Goal: Task Accomplishment & Management: Manage account settings

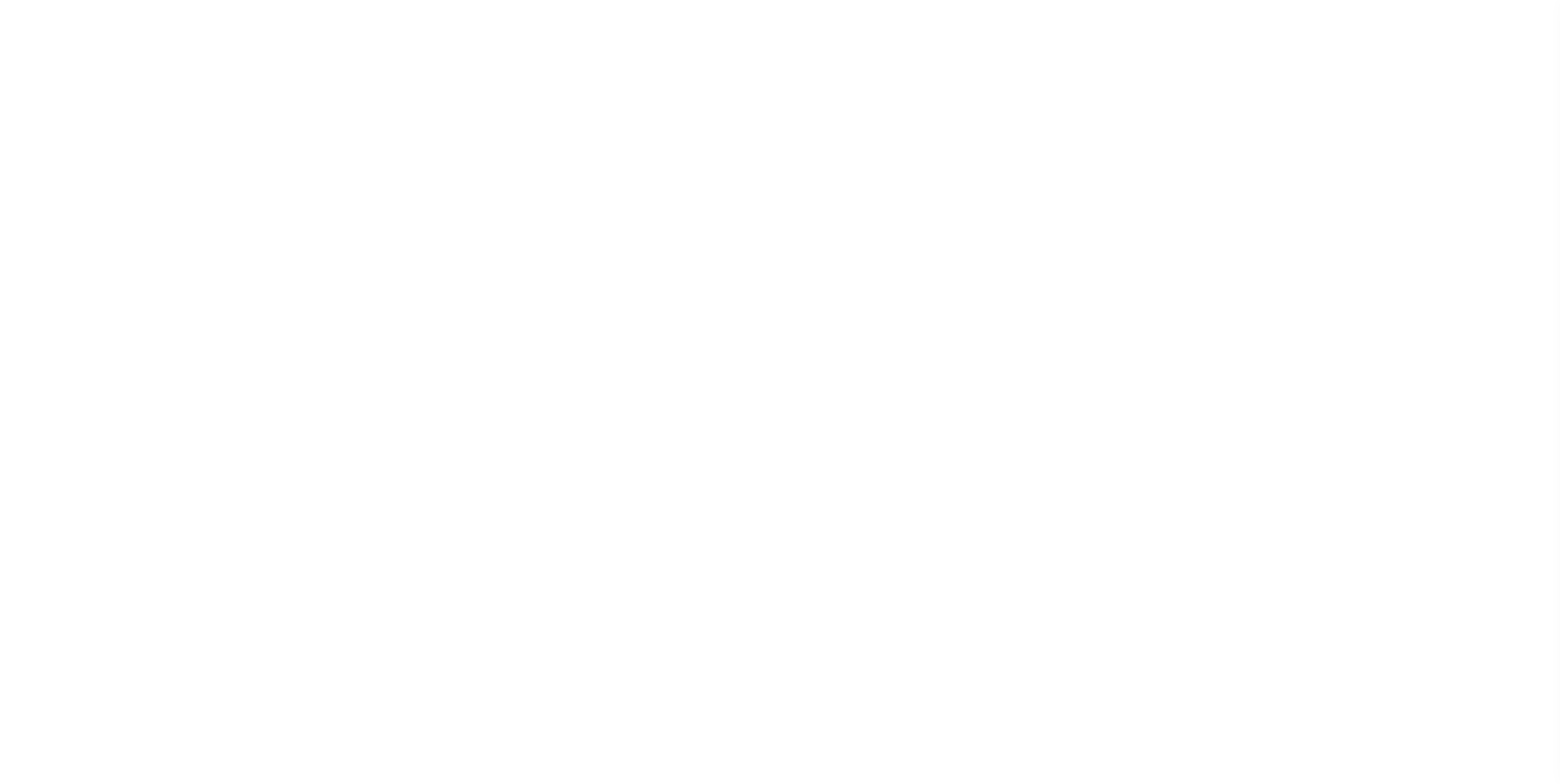
select select
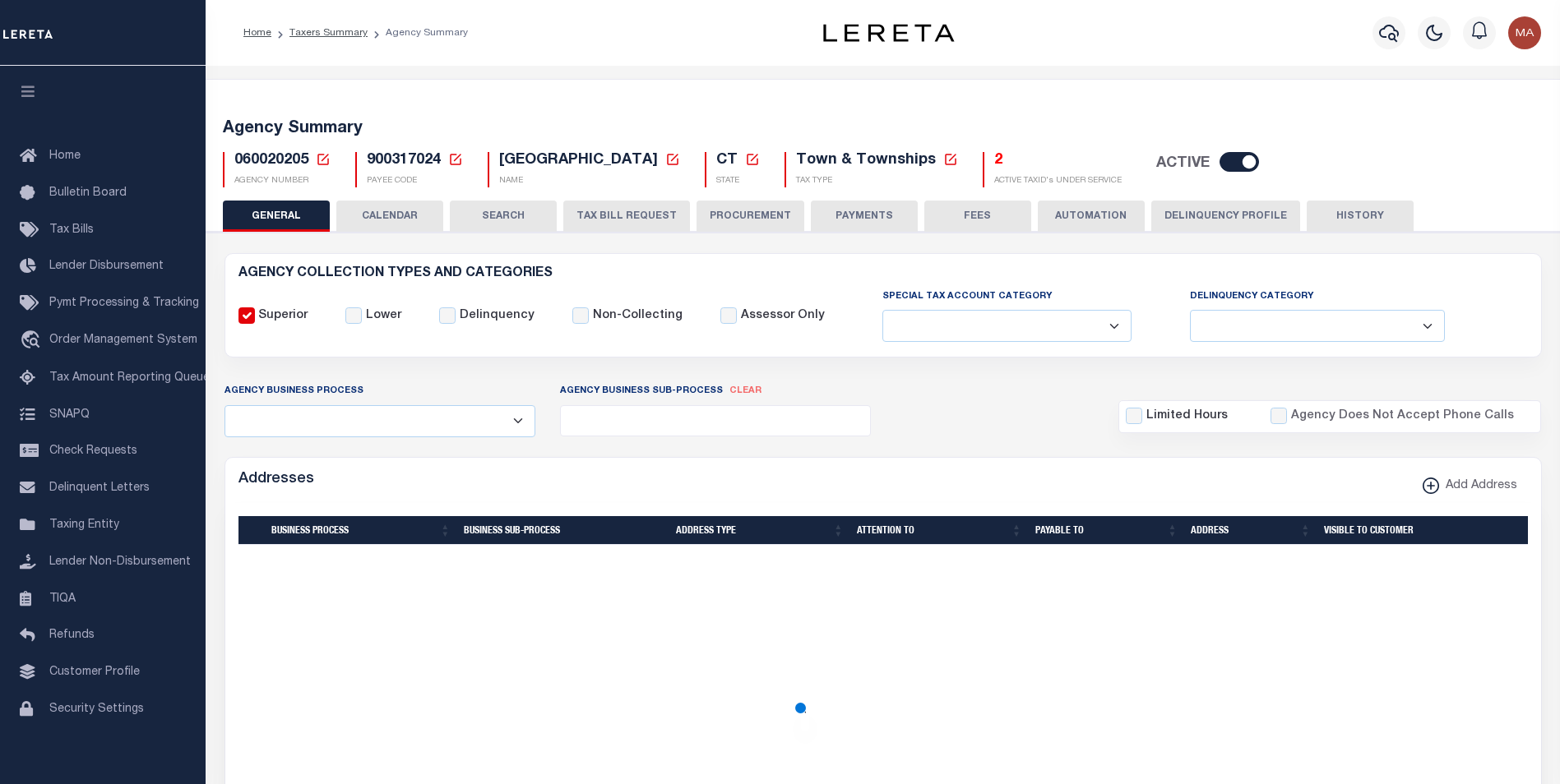
checkbox input "false"
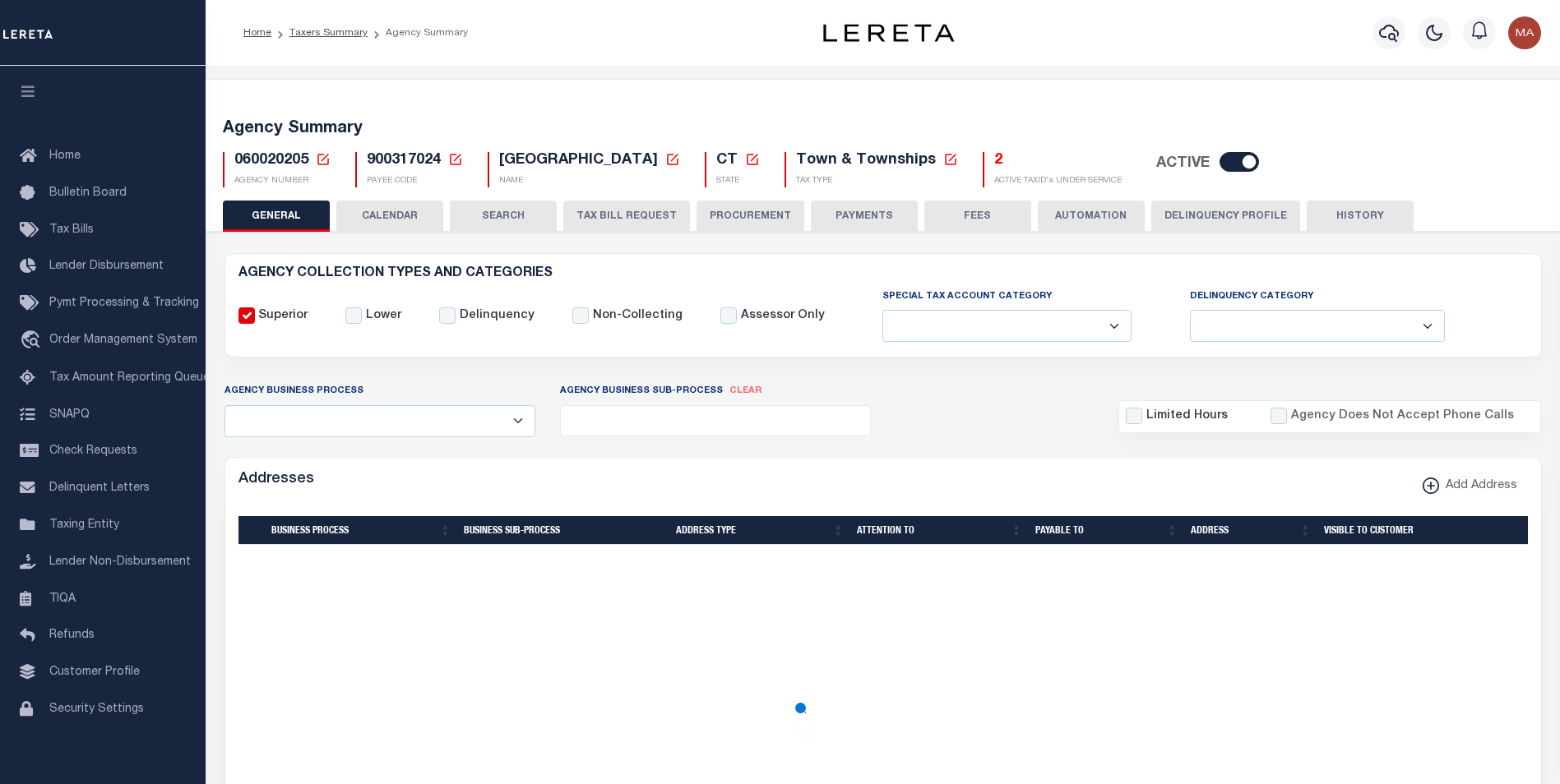
type input "900317024"
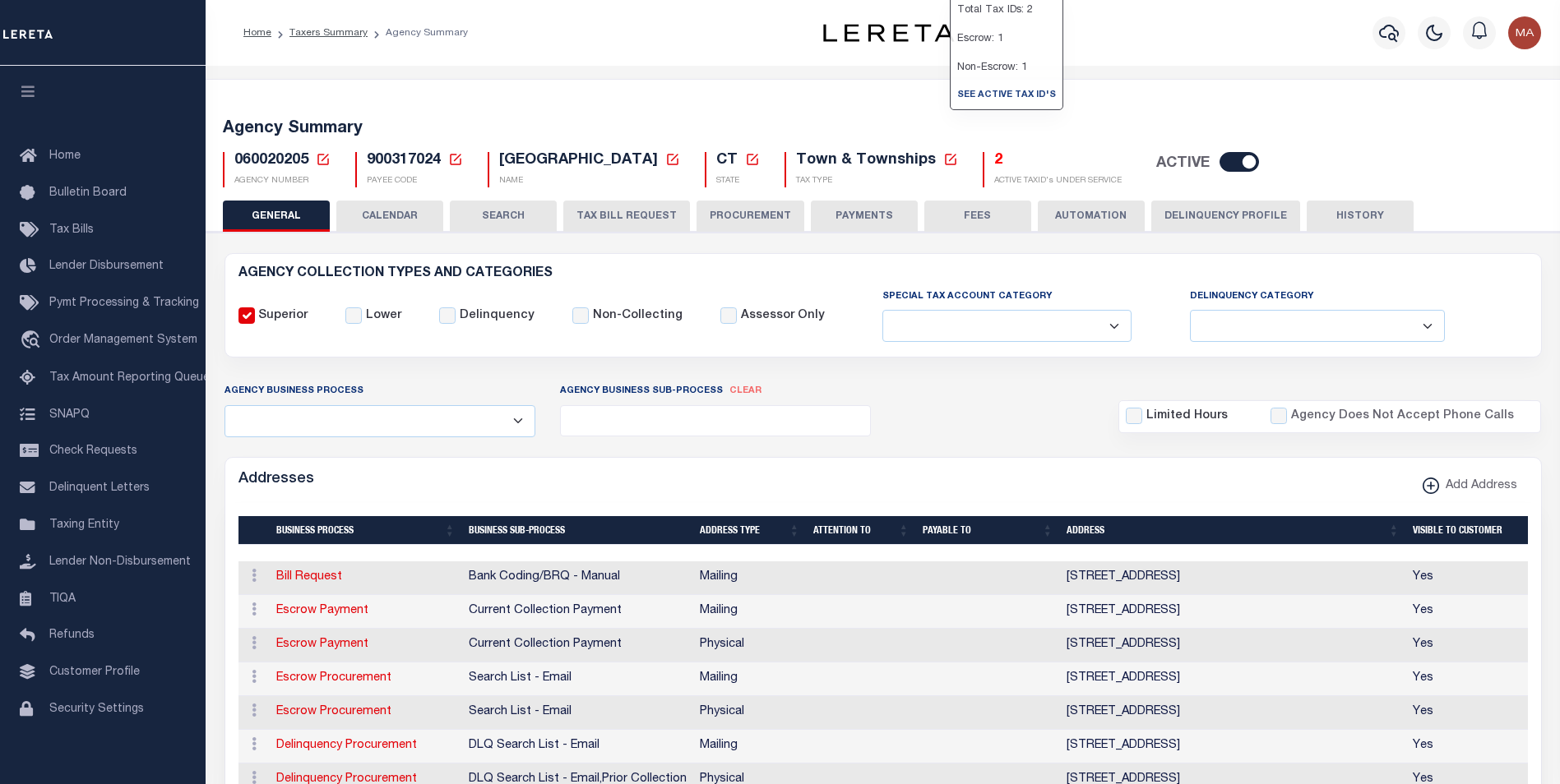
click at [876, 212] on button "PAYMENTS" at bounding box center [864, 216] width 107 height 31
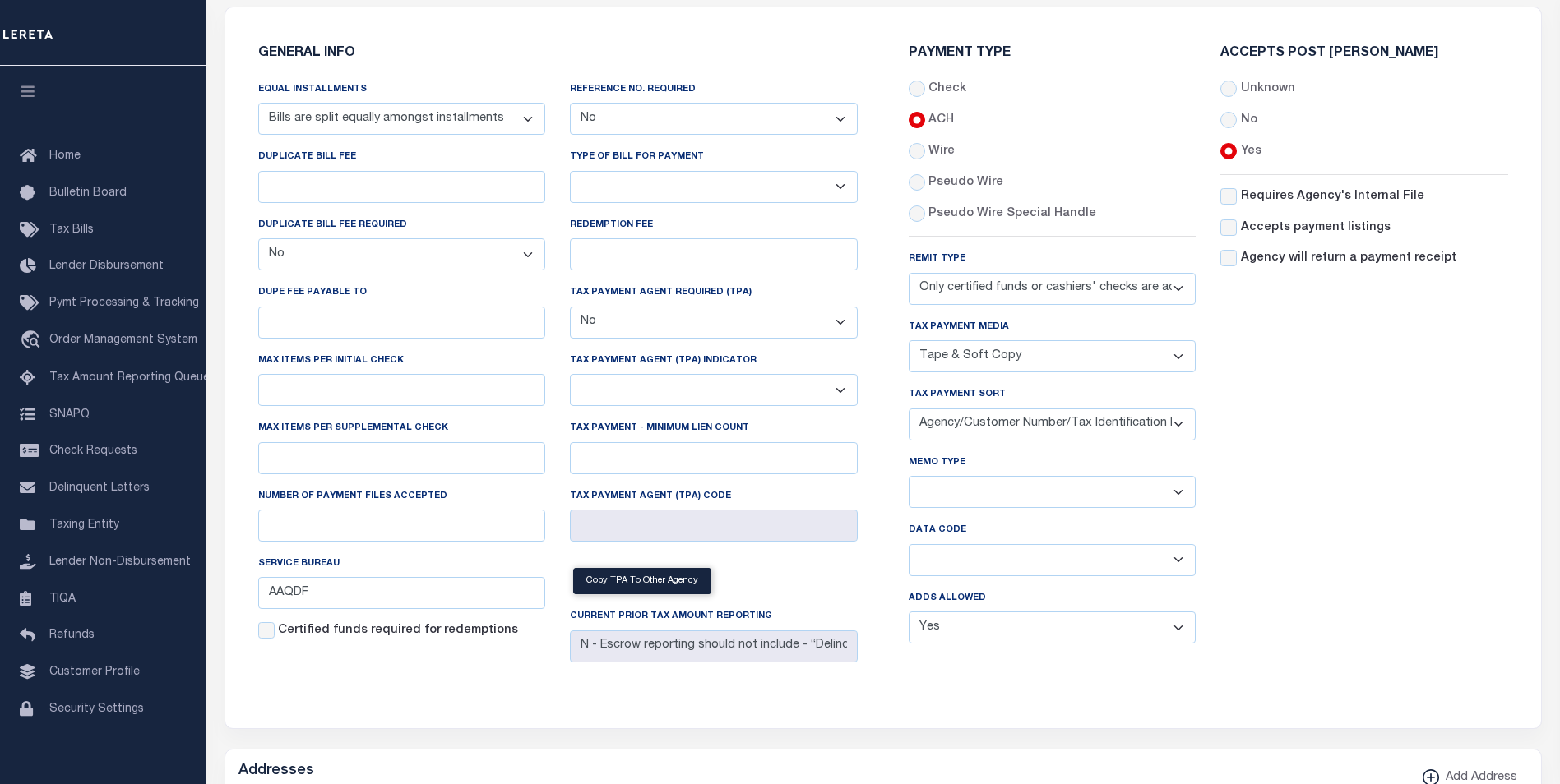
scroll to position [329, 0]
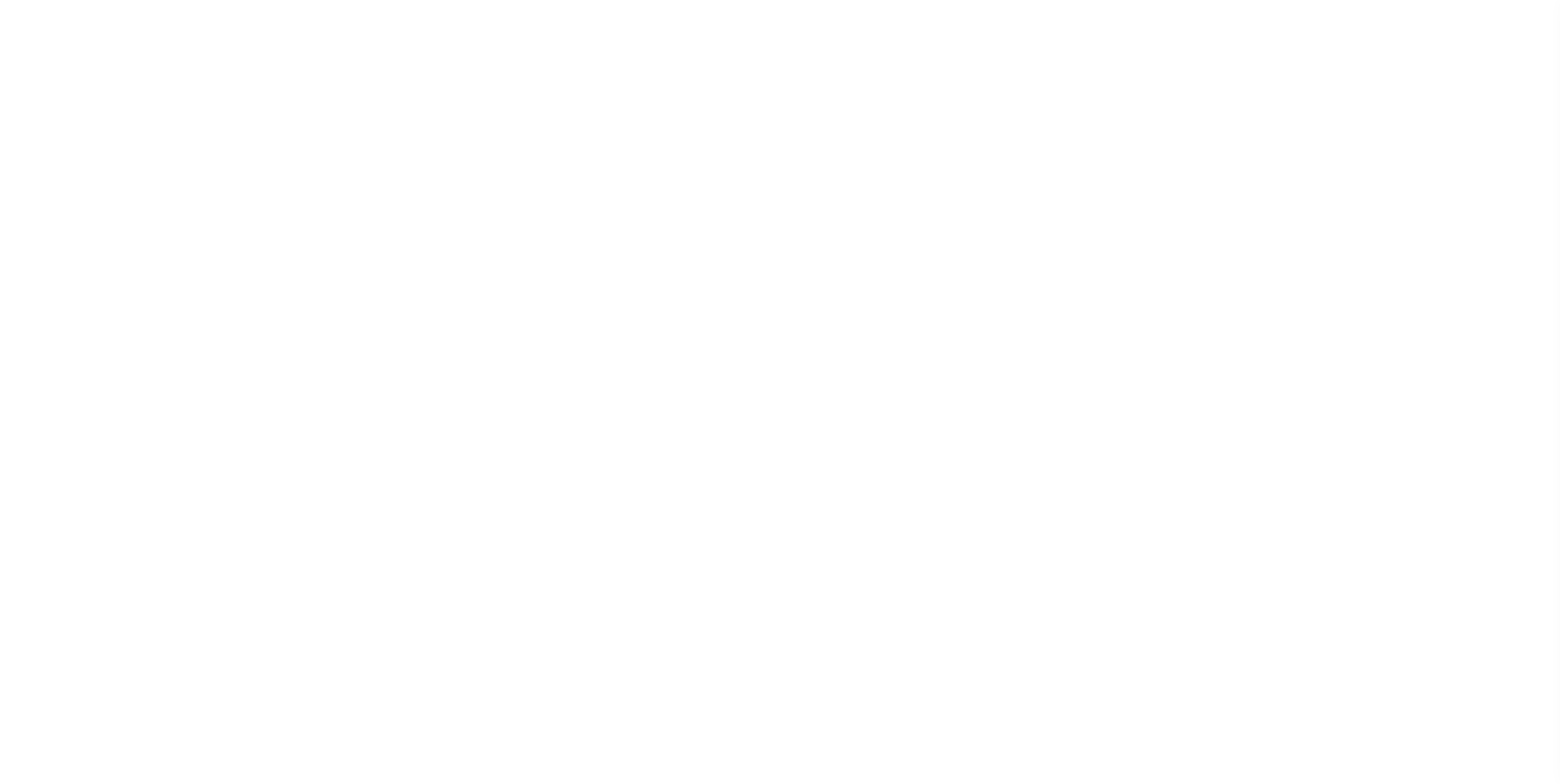
select select
select select "69"
select select "true"
select select "0"
select select "false"
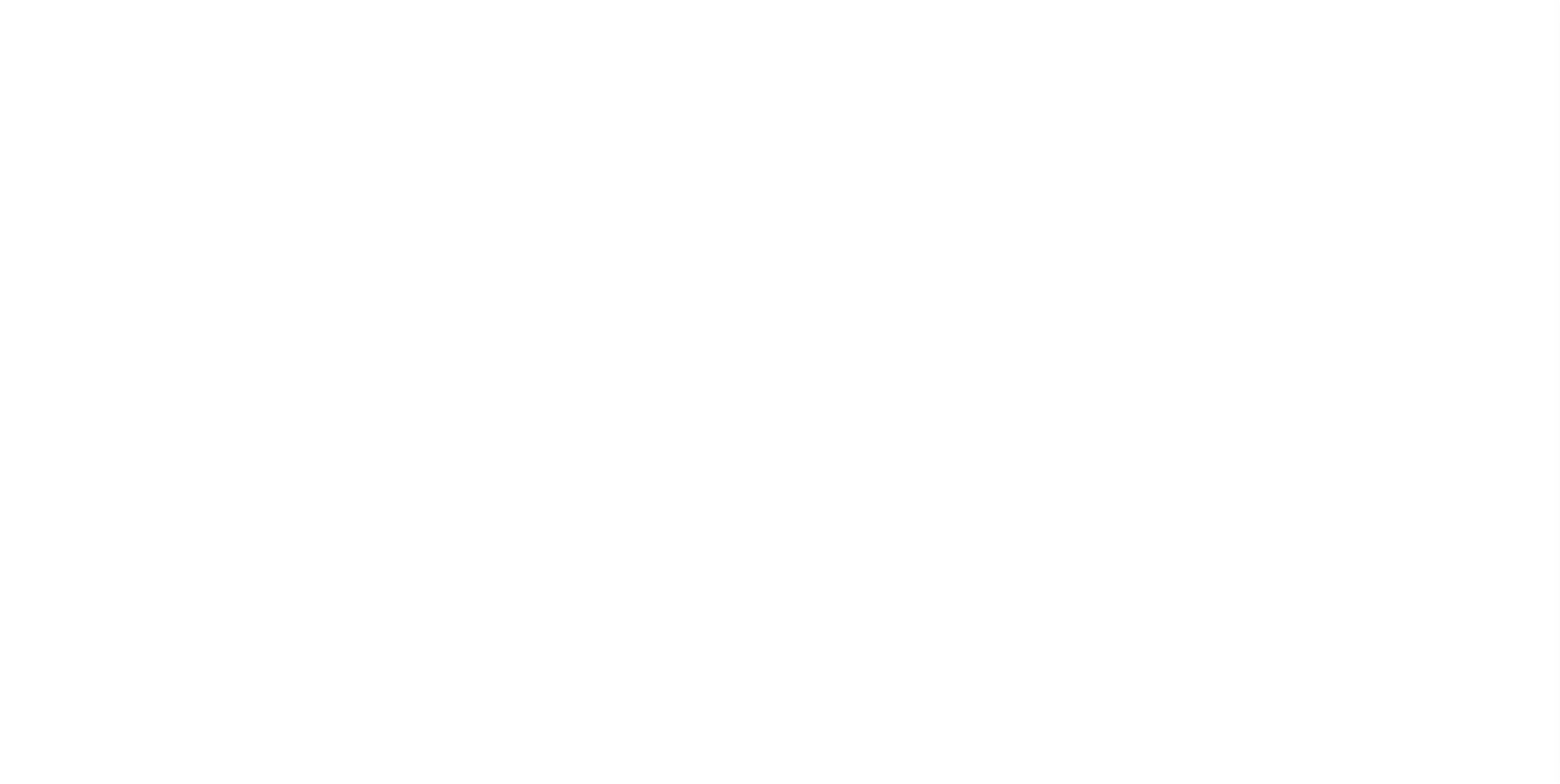
select select "7"
select select "71"
select select "45"
select select "49"
select select "60"
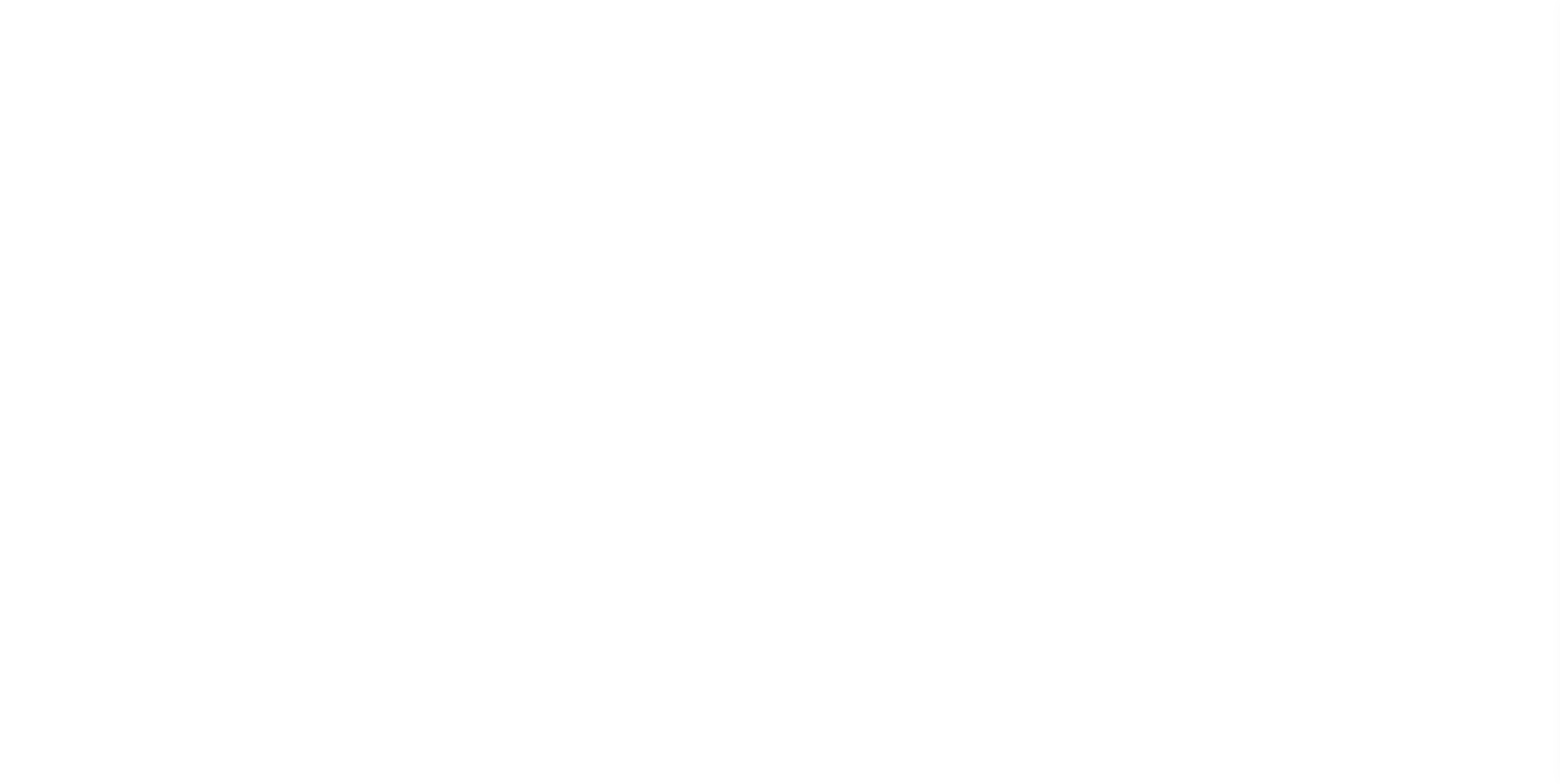
select select "63"
select select "1"
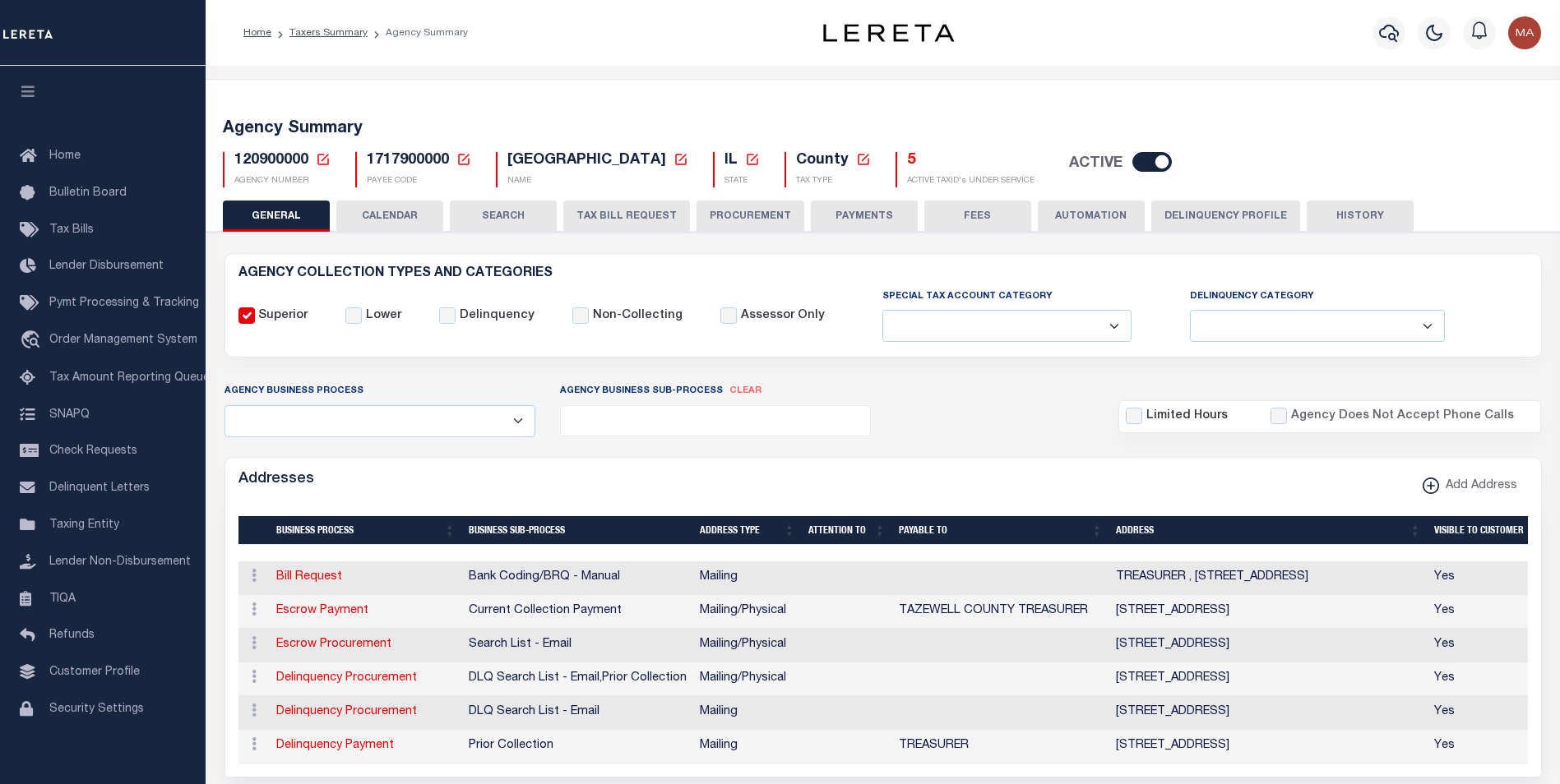
click at [834, 220] on button "PAYMENTS" at bounding box center [864, 216] width 107 height 31
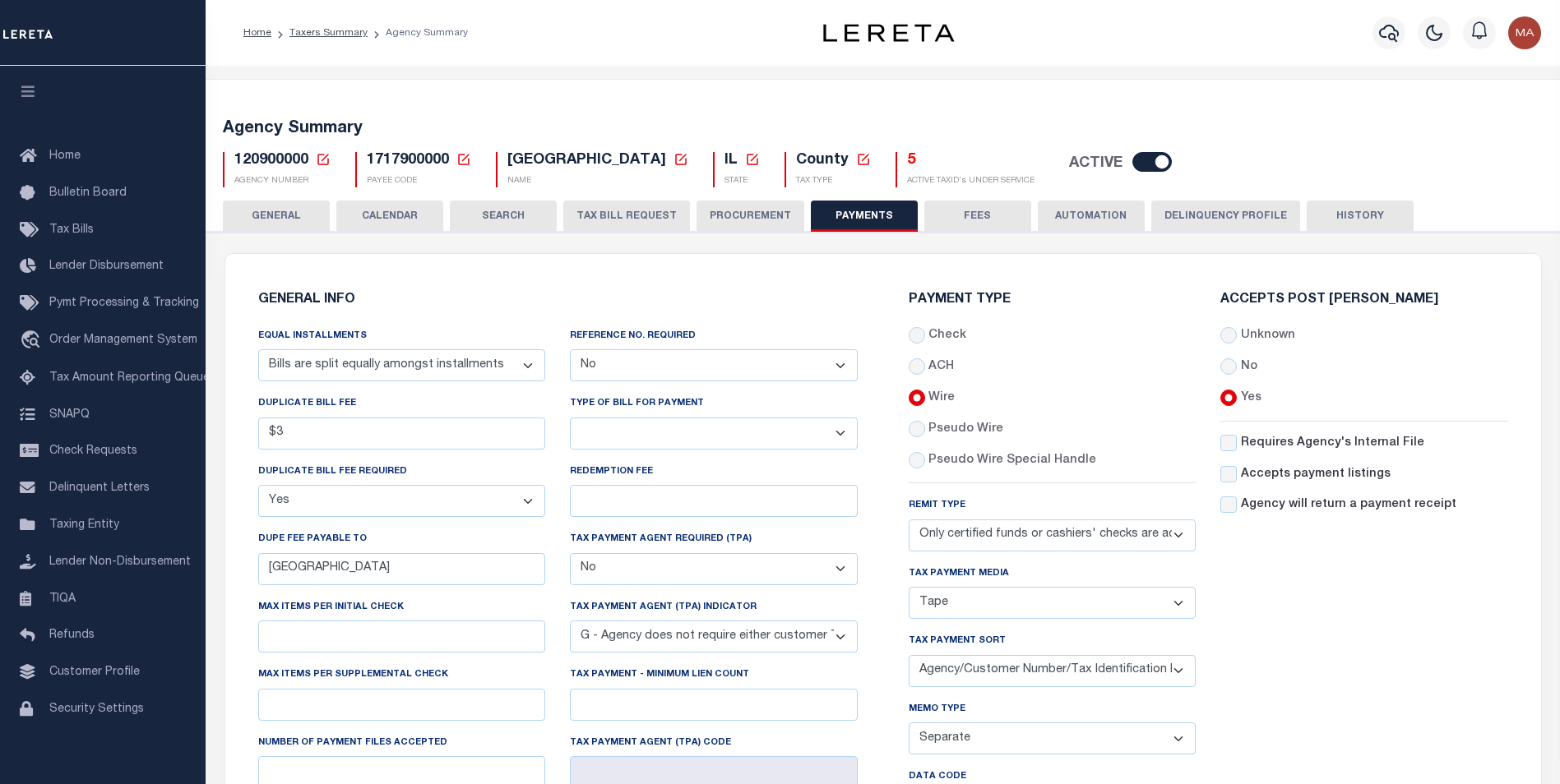
scroll to position [329, 0]
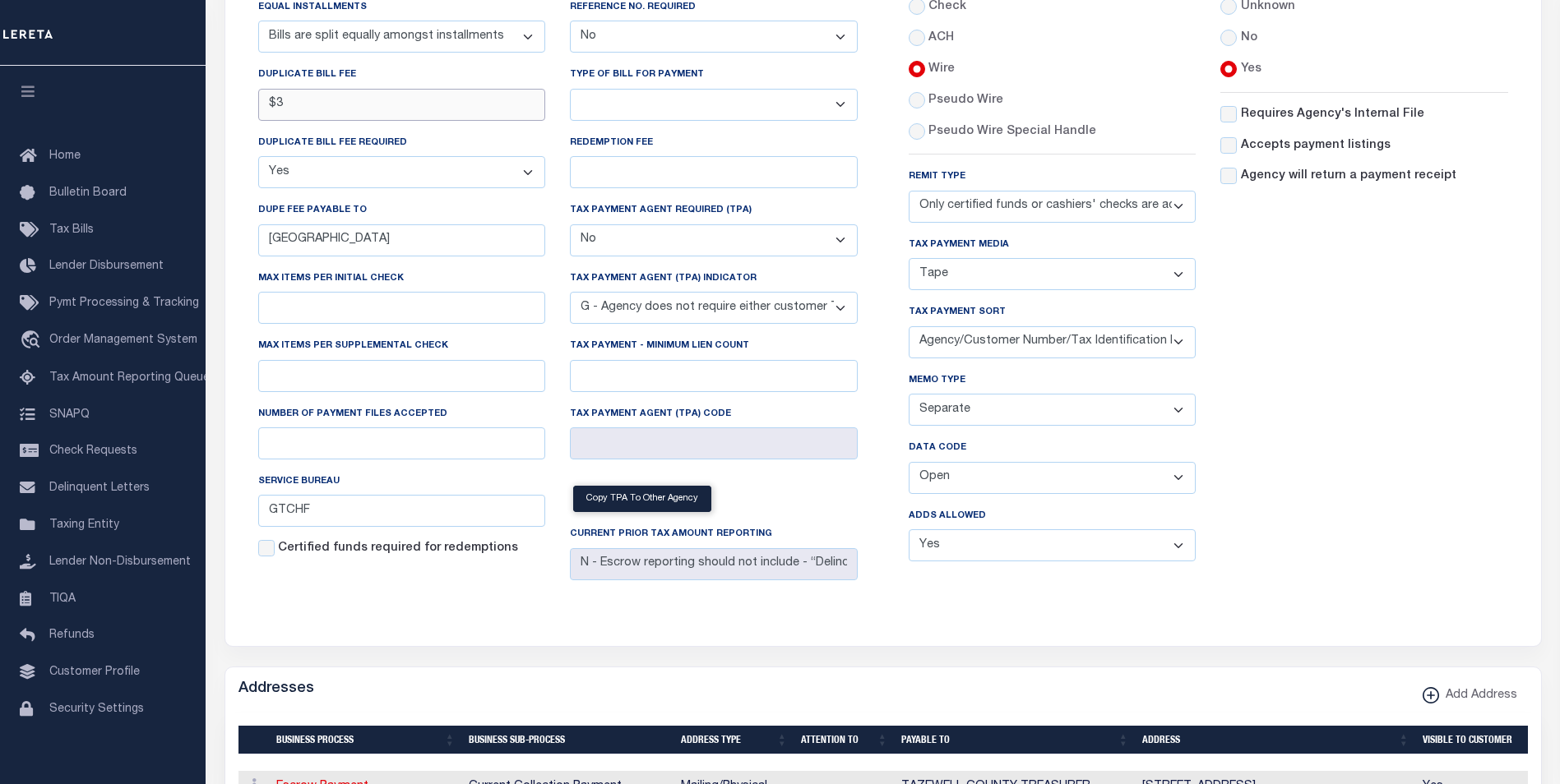
click at [315, 105] on input "$3" at bounding box center [402, 105] width 288 height 32
type input "$4.00"
click at [952, 416] on select "Separate Together" at bounding box center [1052, 410] width 288 height 32
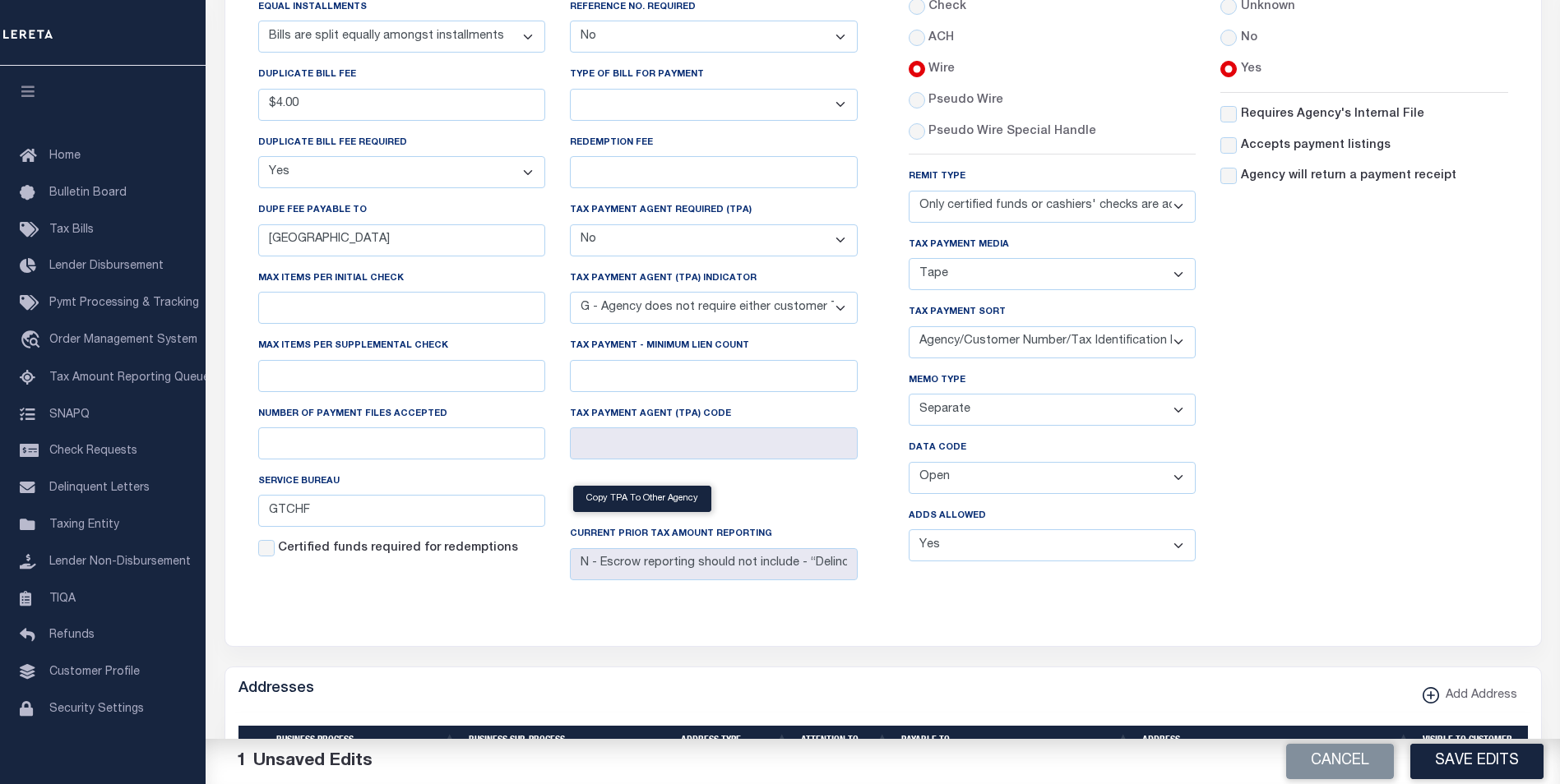
select select "61"
click at [909, 397] on select "Separate Together" at bounding box center [1052, 410] width 288 height 32
click at [1478, 765] on button "Save Edits" at bounding box center [1477, 761] width 134 height 35
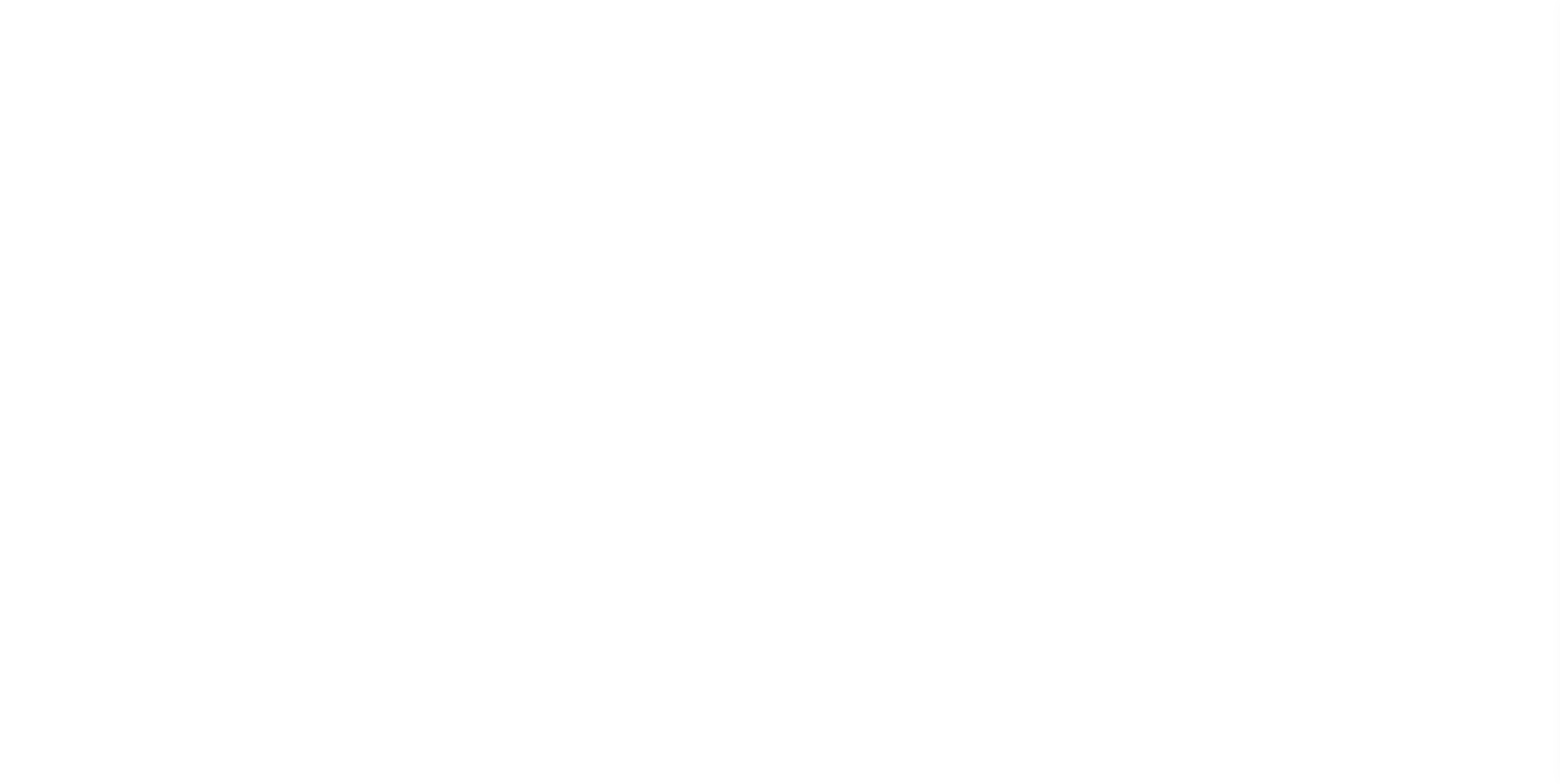
select select
checkbox input "false"
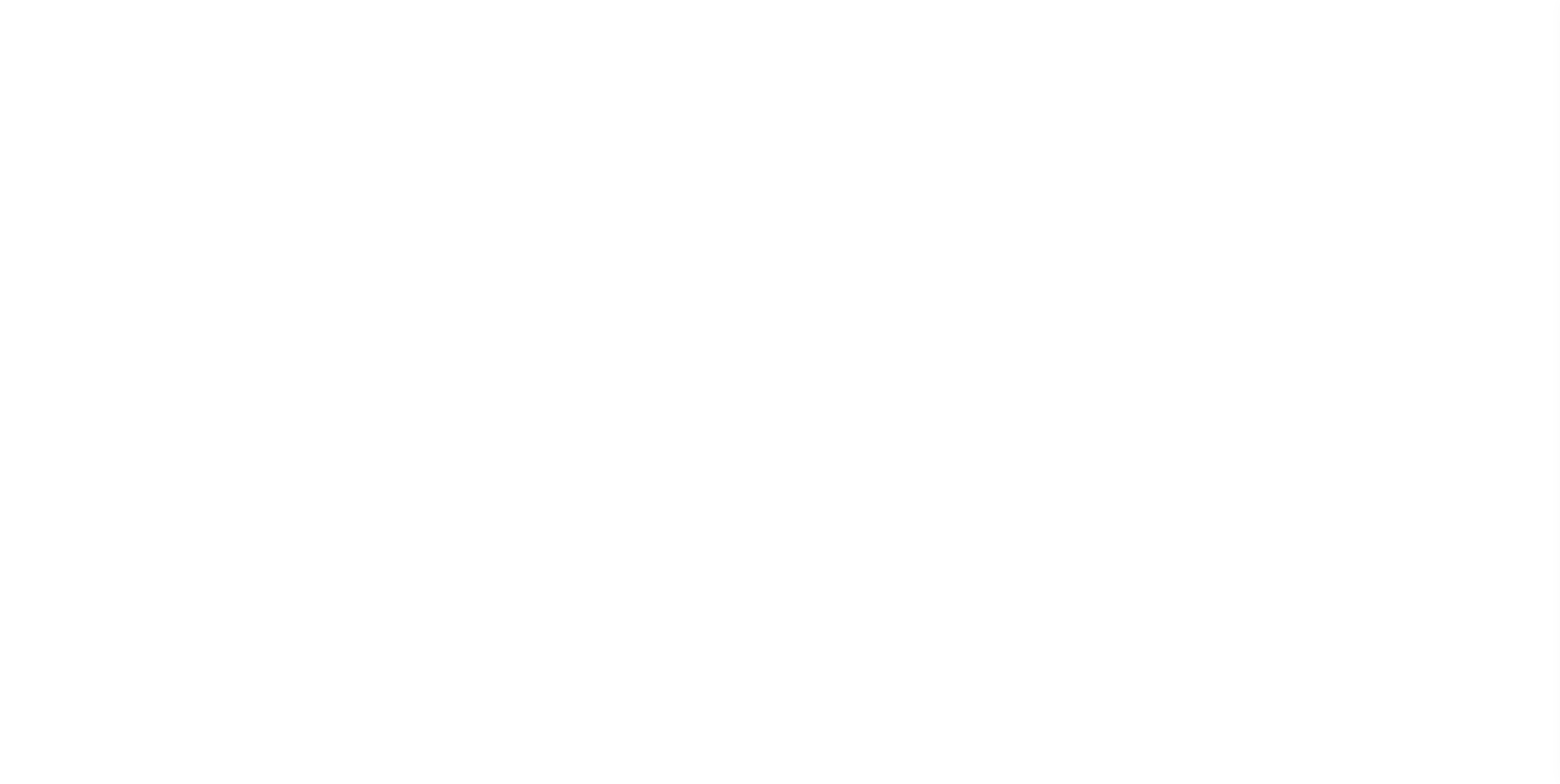
checkbox input "false"
type input "1717900000"
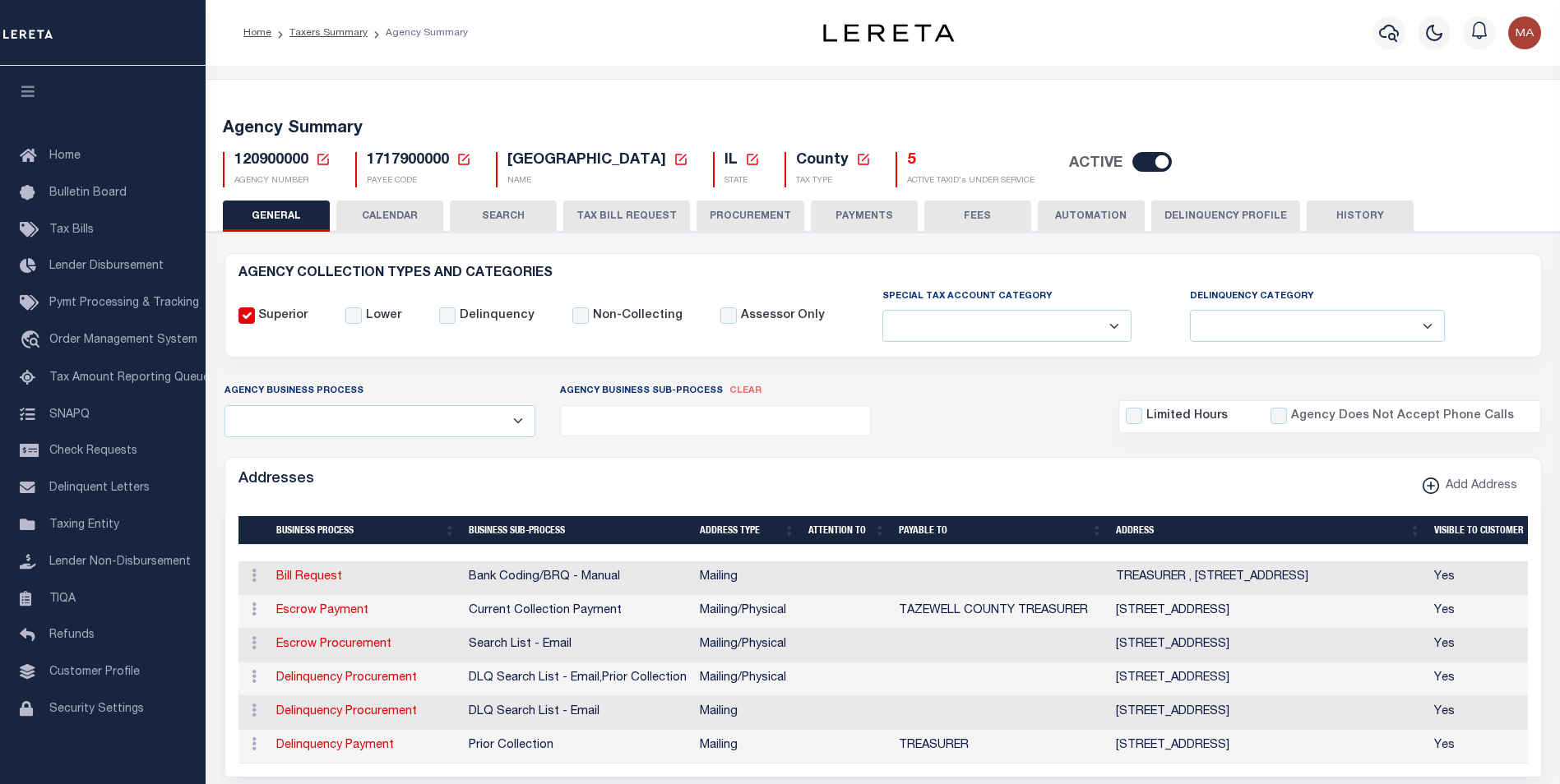
click at [869, 228] on button "PAYMENTS" at bounding box center [864, 216] width 107 height 31
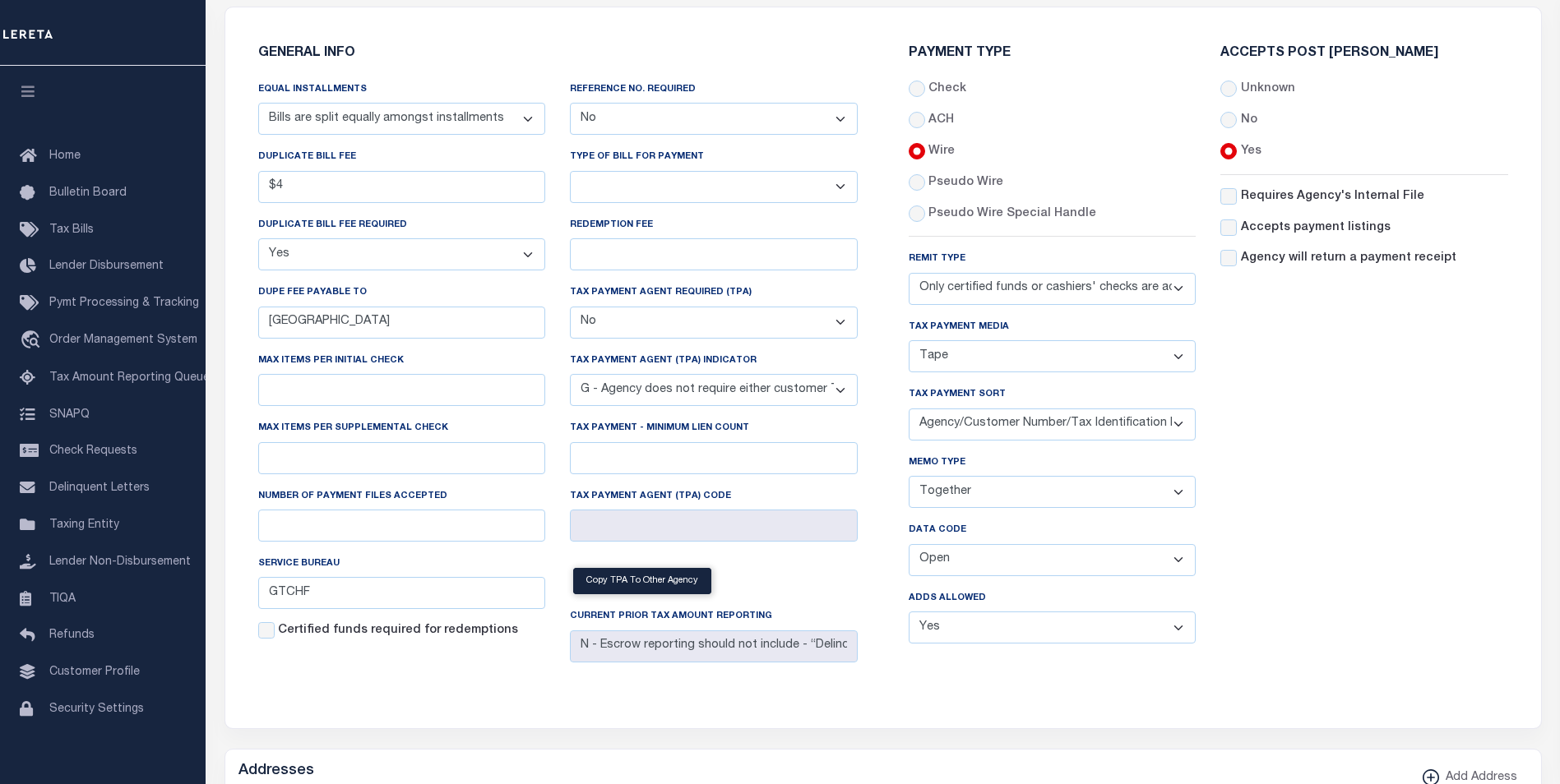
scroll to position [411, 0]
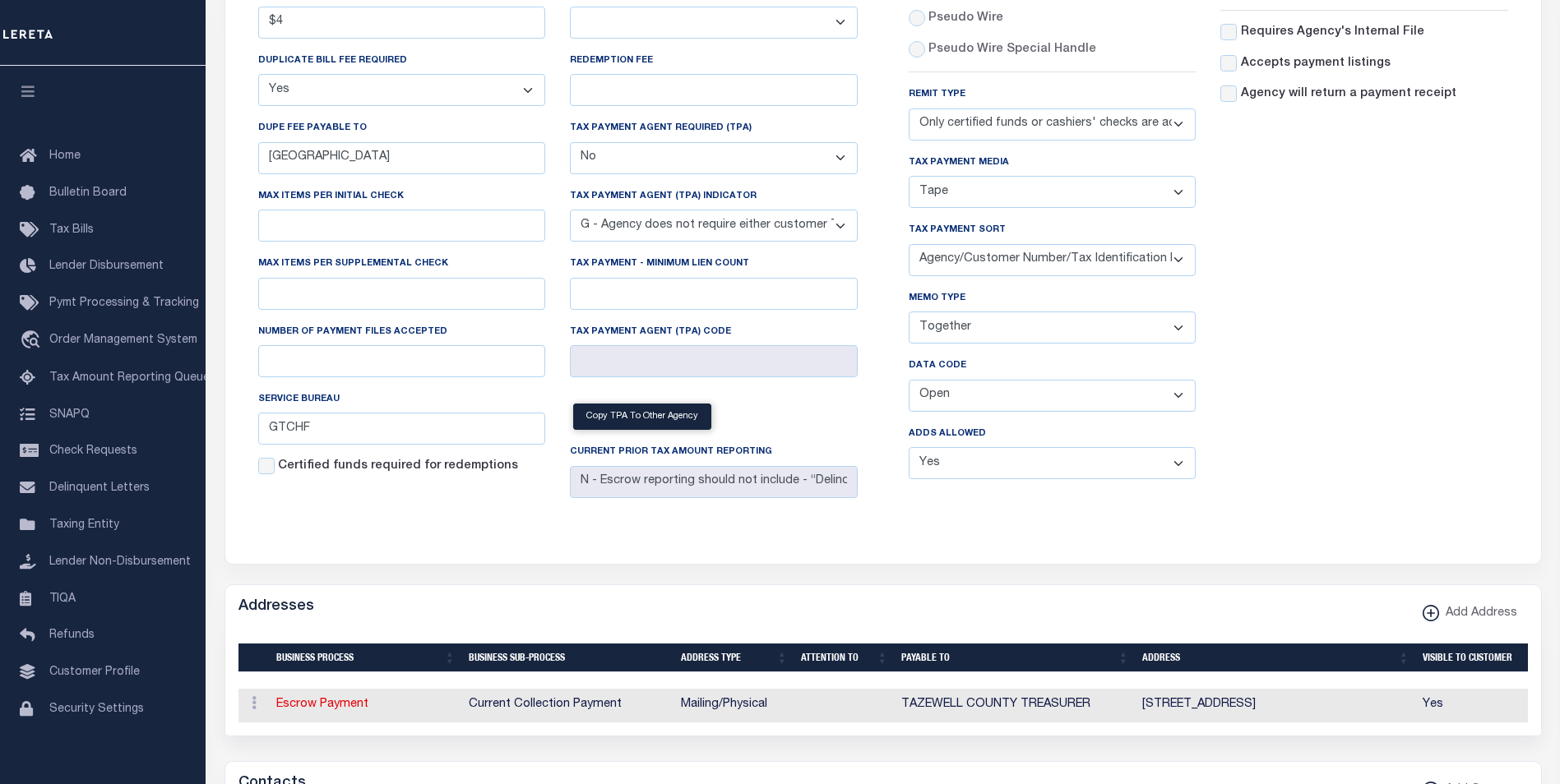
click at [994, 405] on select "Balance Due Mortgage Open Prior Supplemental" at bounding box center [1052, 396] width 288 height 32
select select "64"
click at [909, 383] on select "Balance Due Mortgage Open Prior Supplemental" at bounding box center [1052, 396] width 288 height 32
click at [1497, 764] on button "Save Edits" at bounding box center [1477, 761] width 134 height 35
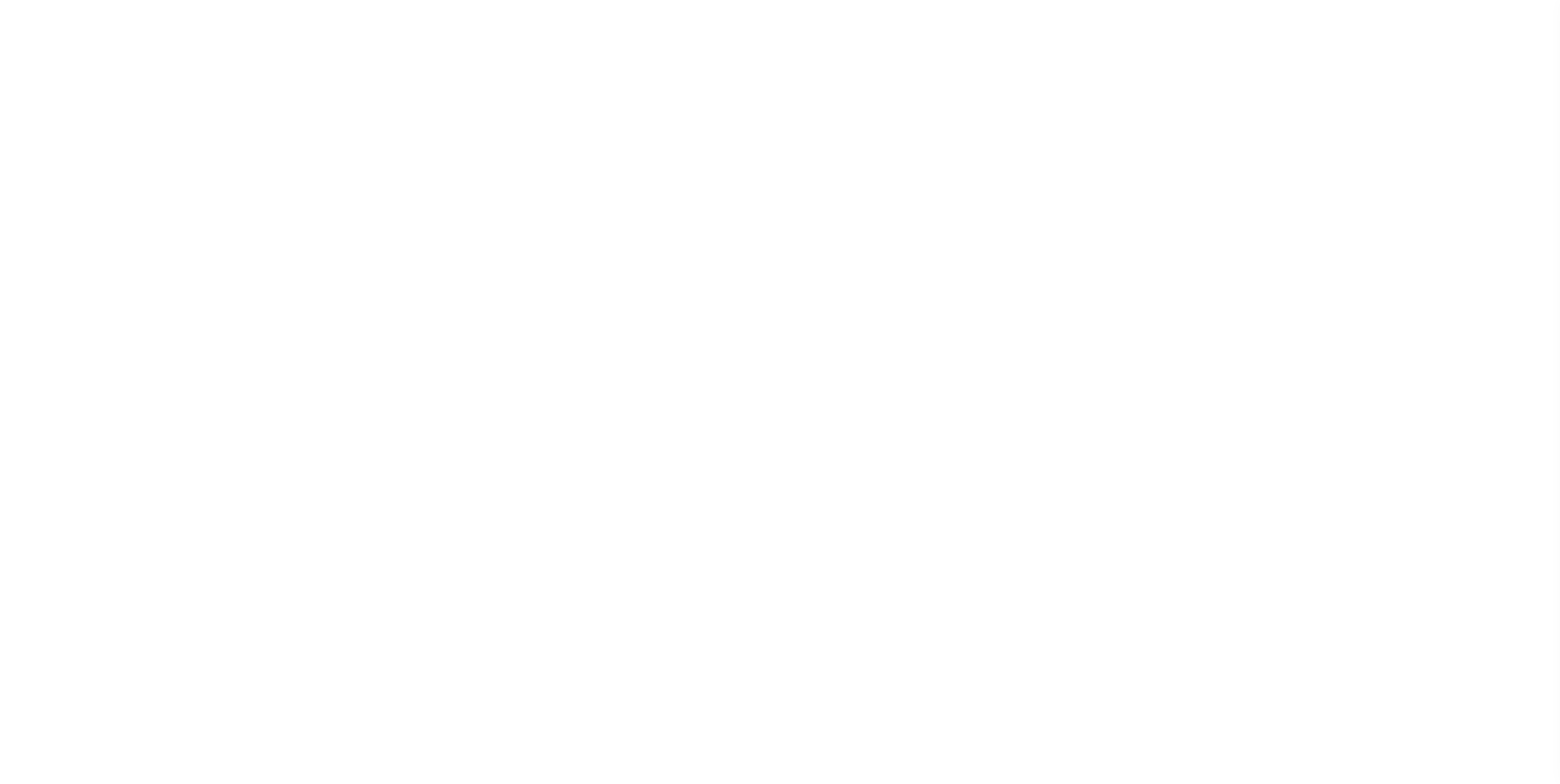
select select
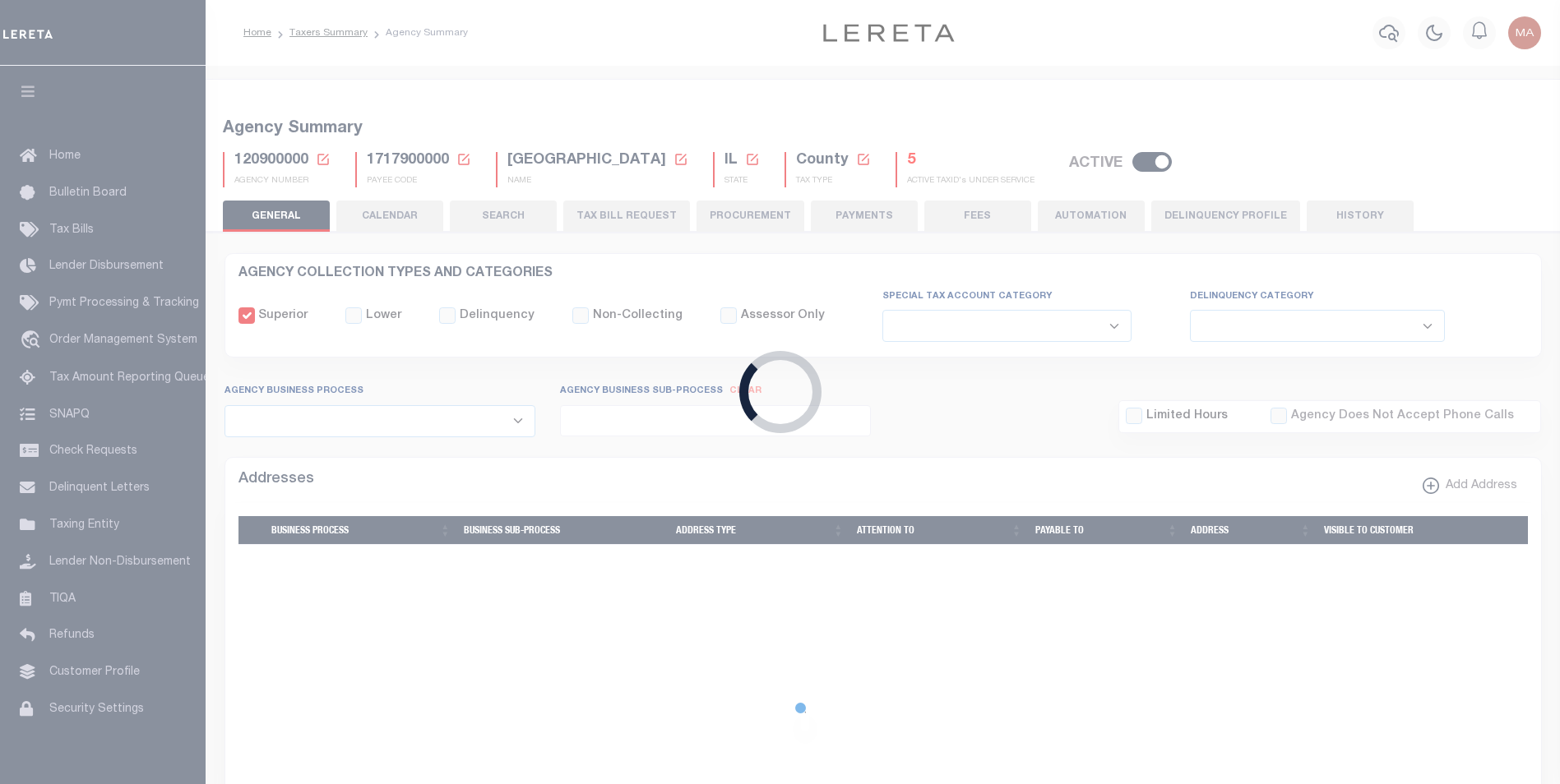
checkbox input "false"
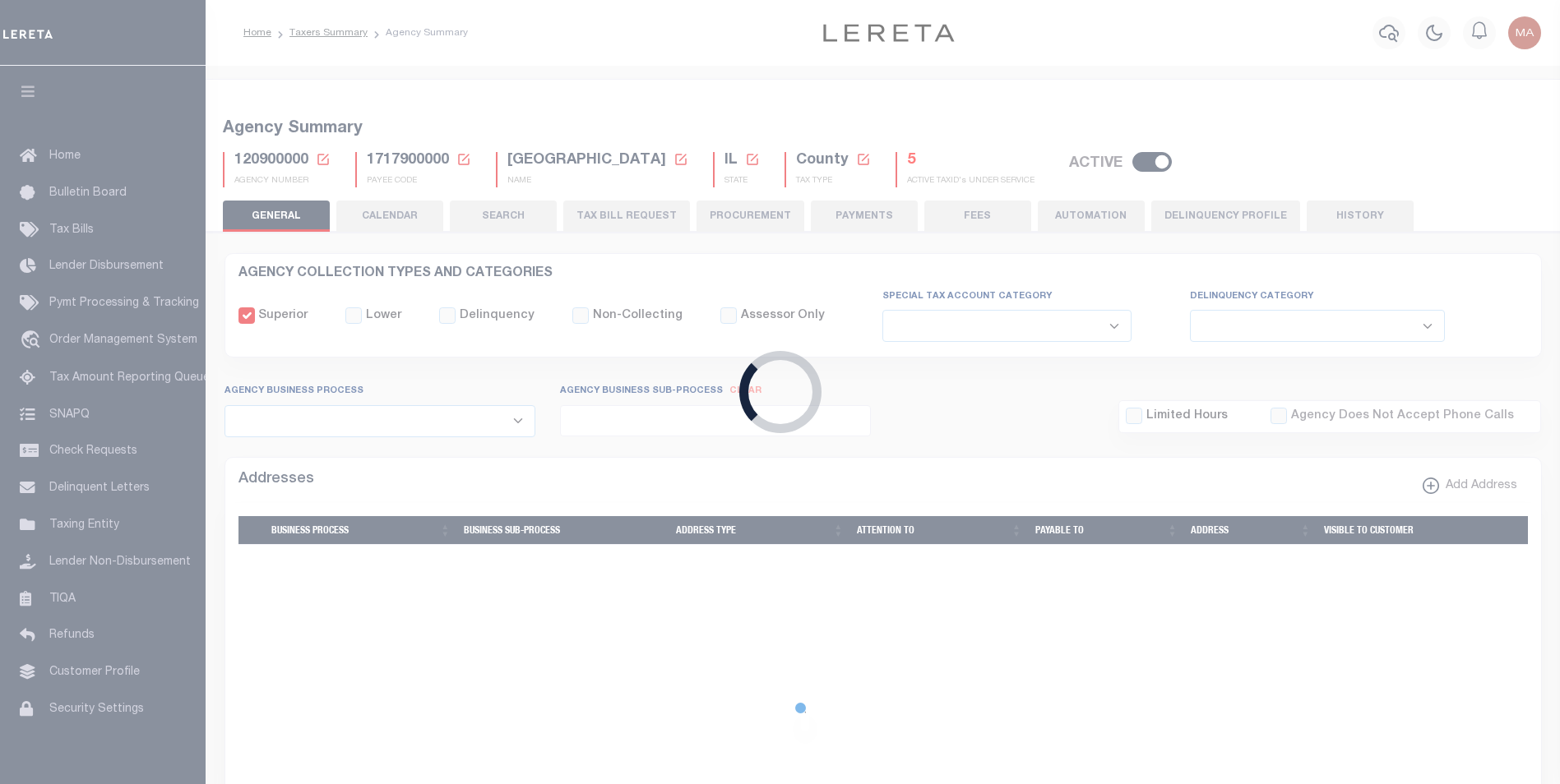
type input "1717900000"
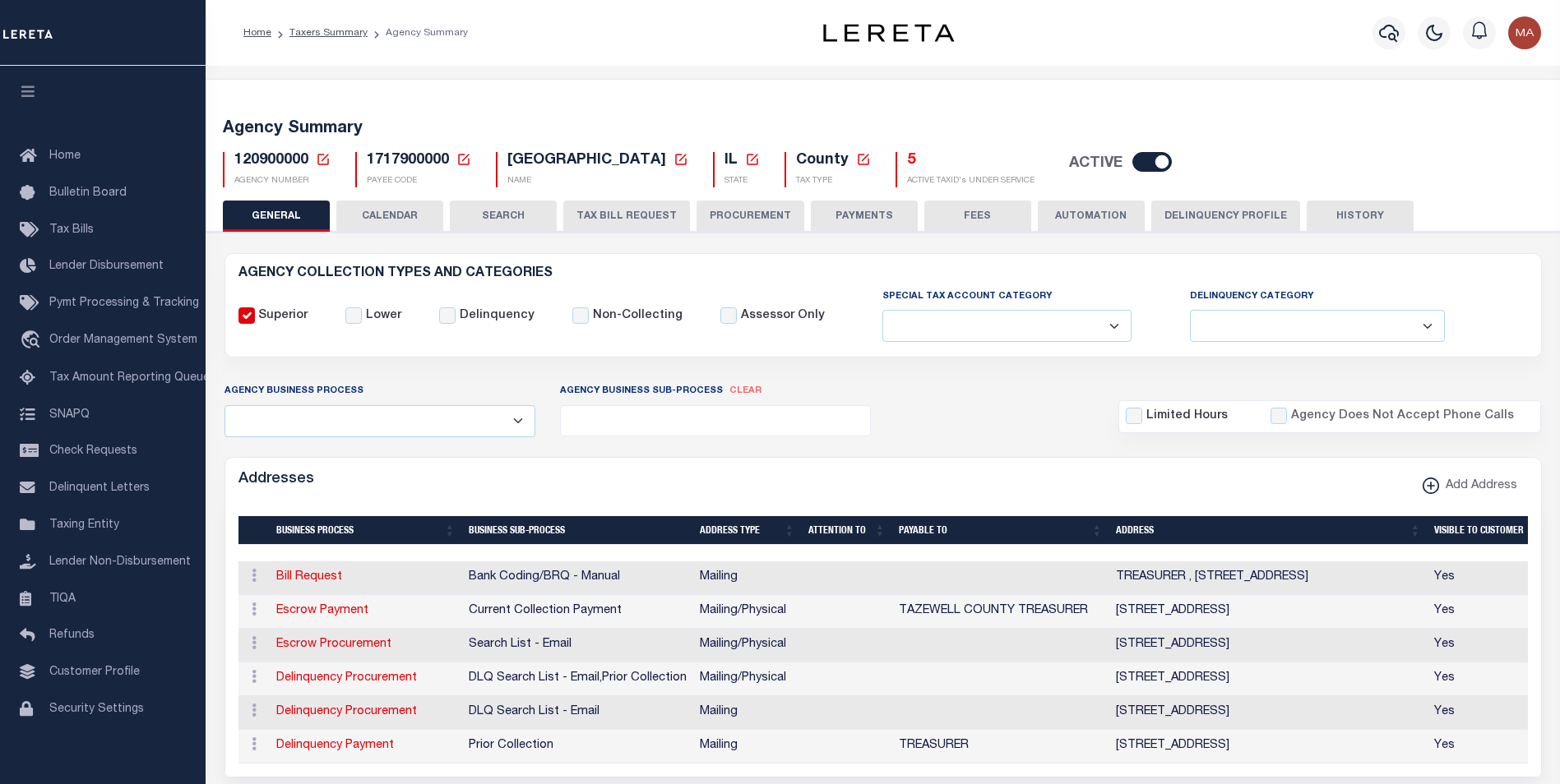
click at [877, 216] on button "PAYMENTS" at bounding box center [864, 216] width 107 height 31
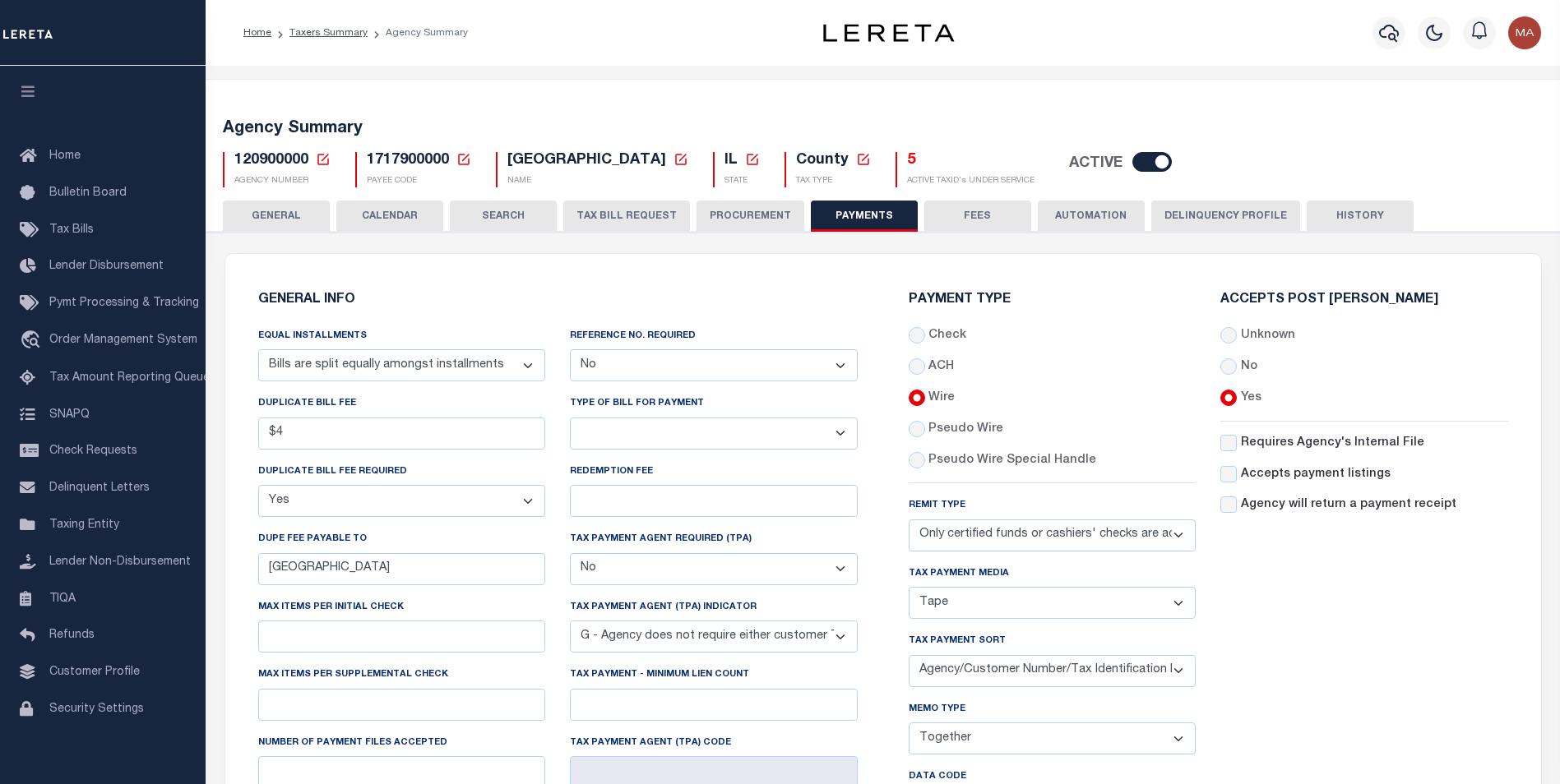
scroll to position [329, 0]
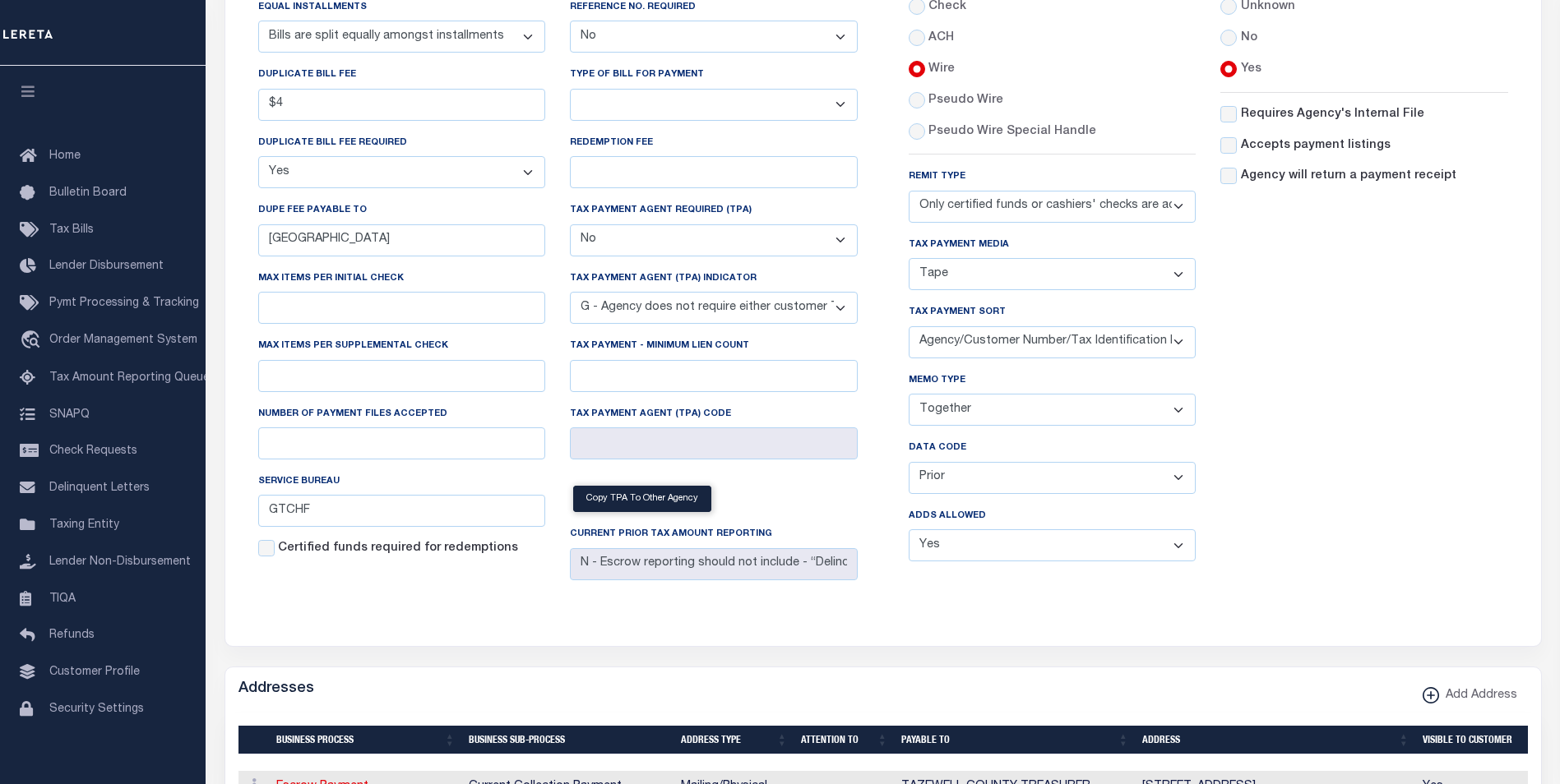
click at [948, 487] on select "Balance Due Mortgage Open Prior Supplemental" at bounding box center [1052, 477] width 288 height 32
select select "63"
click at [909, 465] on select "Balance Due Mortgage Open Prior Supplemental" at bounding box center [1052, 477] width 288 height 32
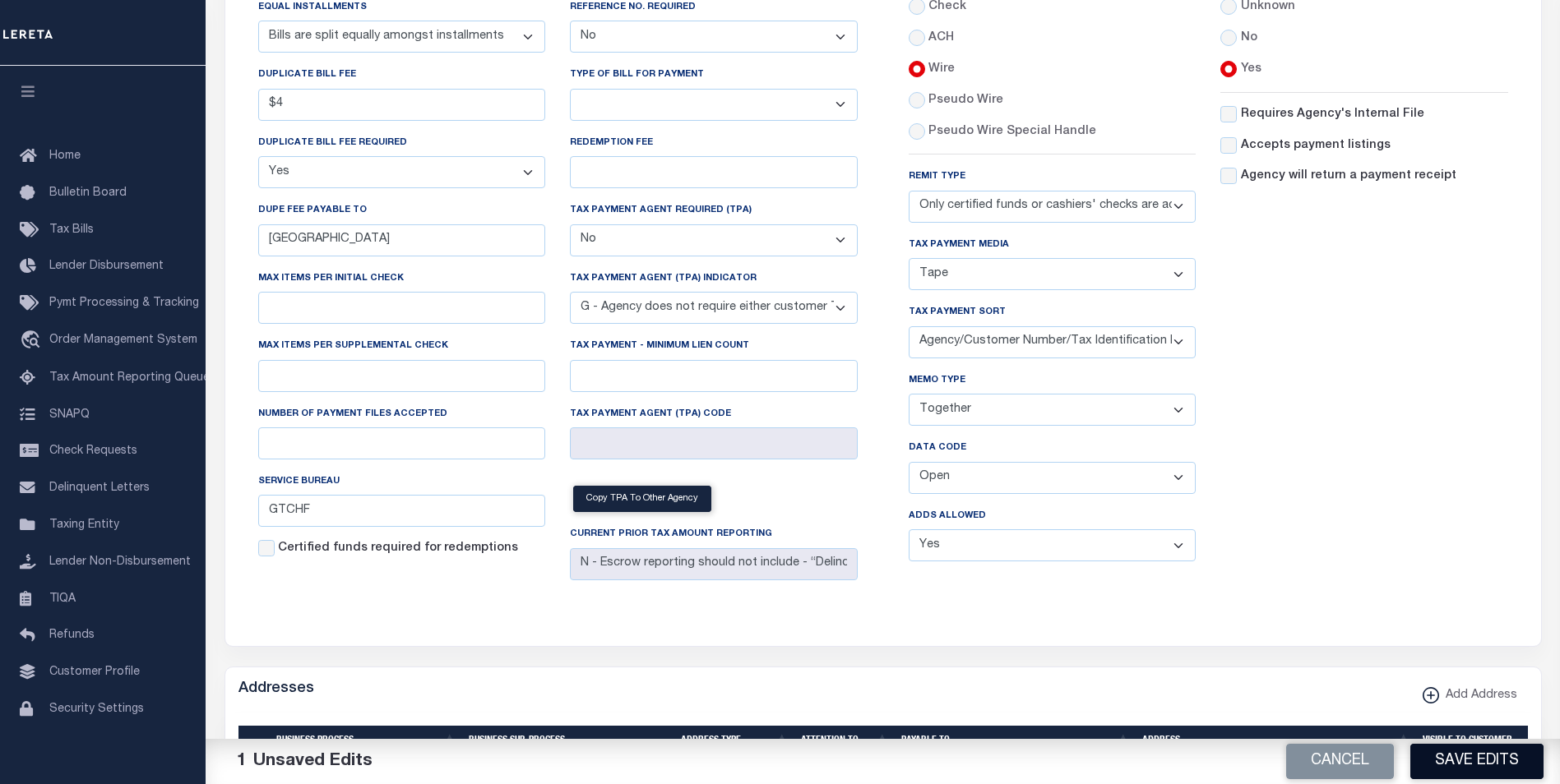
click at [1457, 758] on button "Save Edits" at bounding box center [1477, 761] width 134 height 35
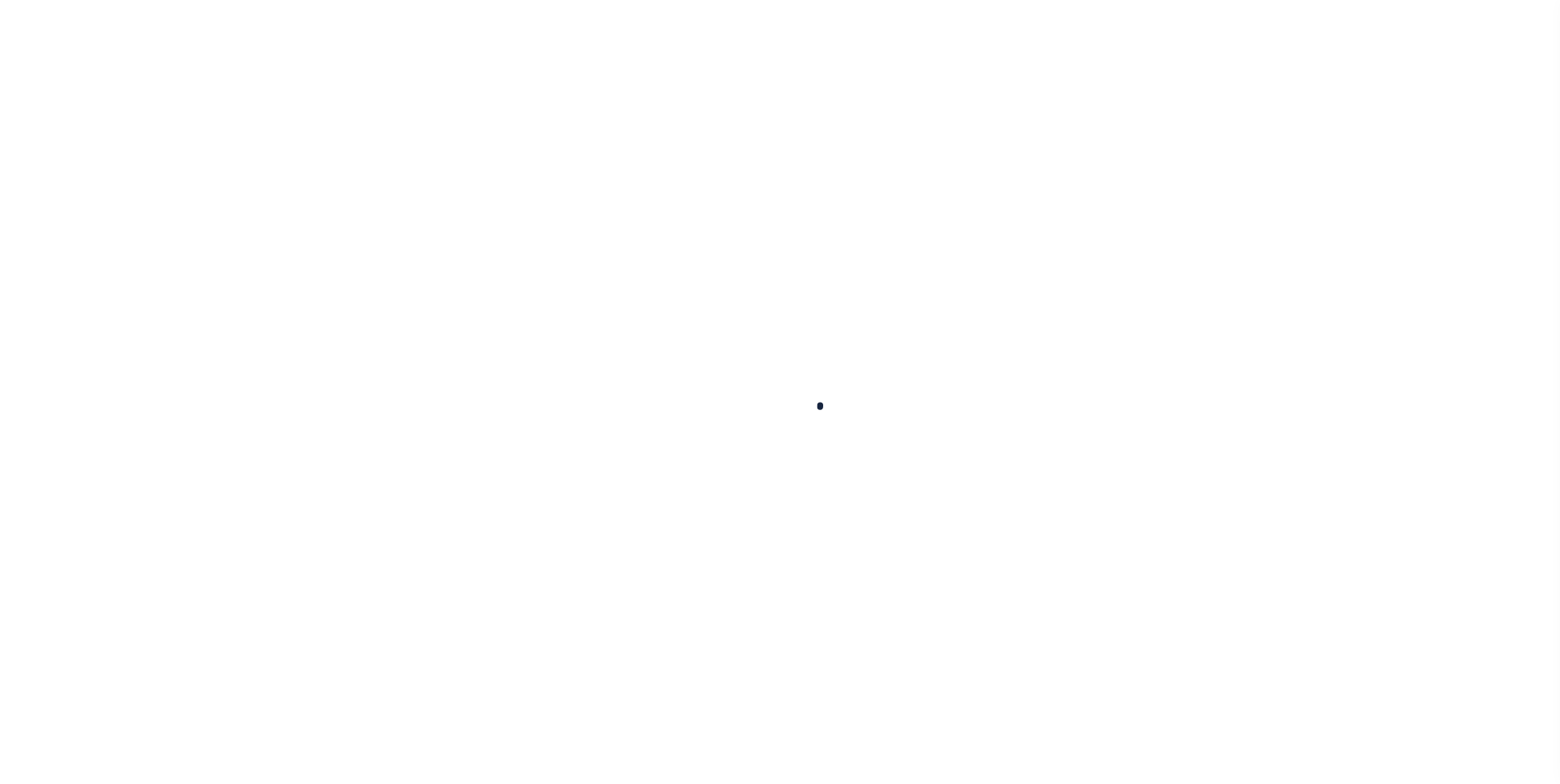
select select
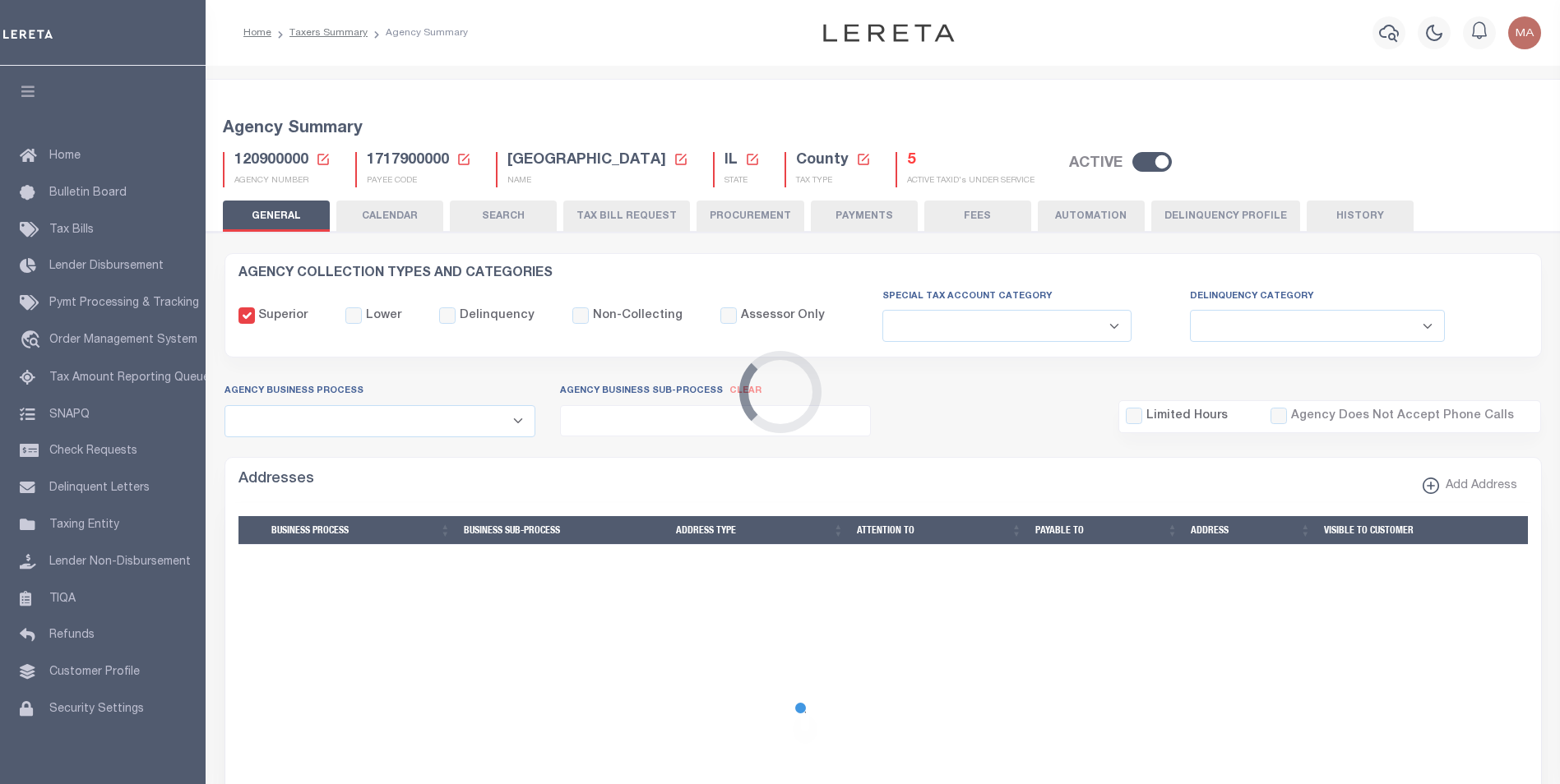
checkbox input "false"
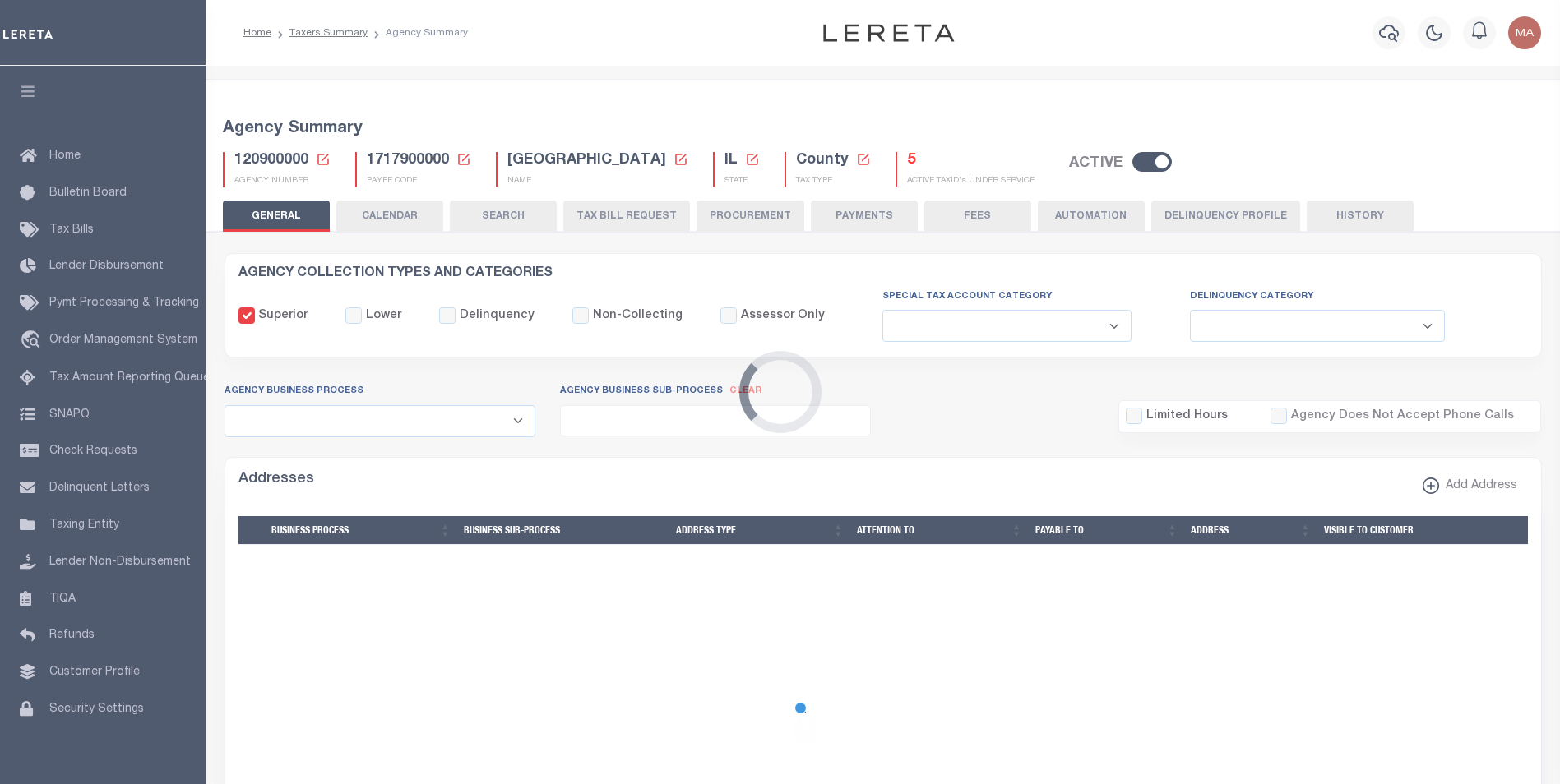
type input "1717900000"
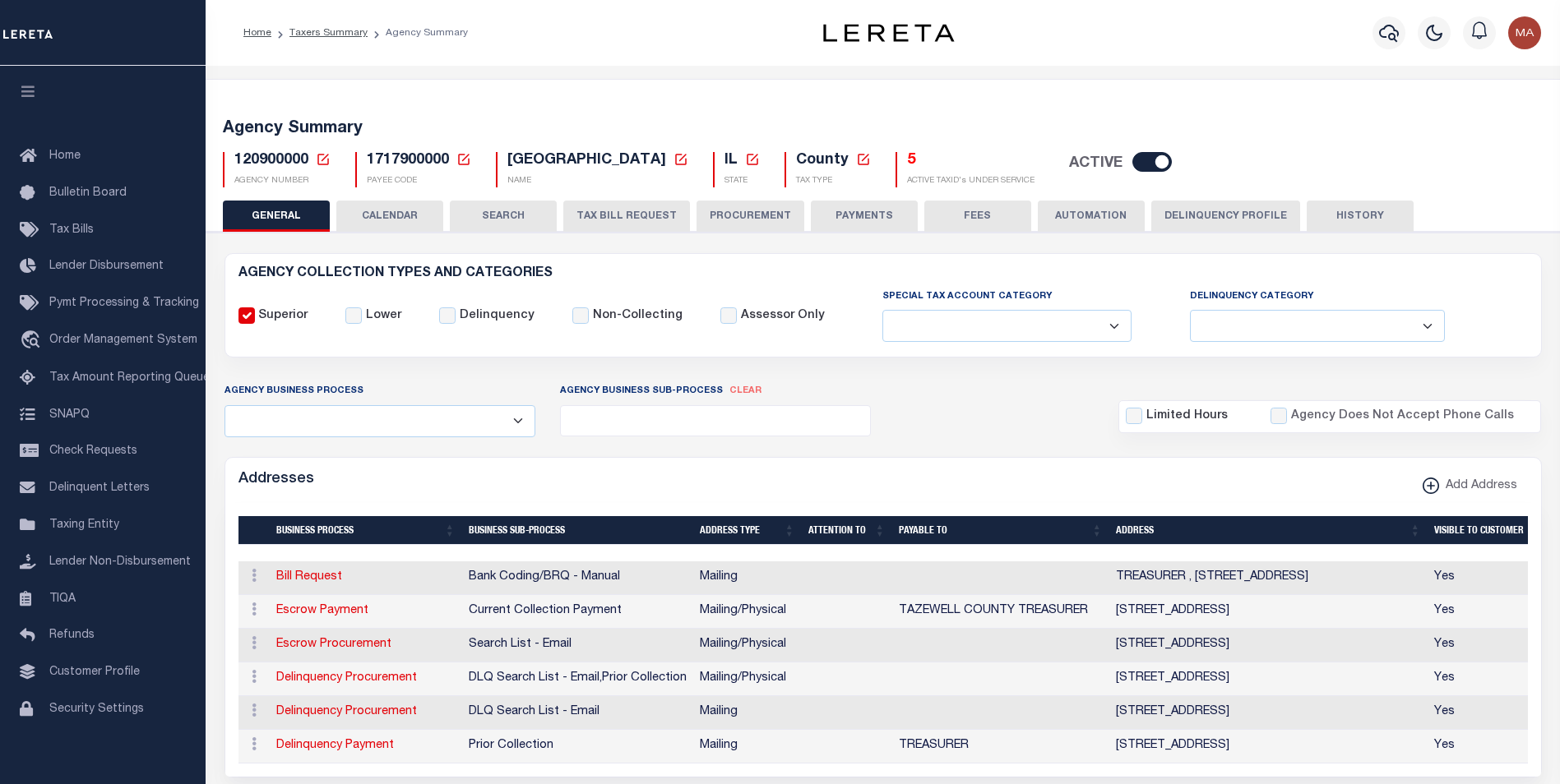
click at [882, 210] on button "PAYMENTS" at bounding box center [864, 216] width 107 height 31
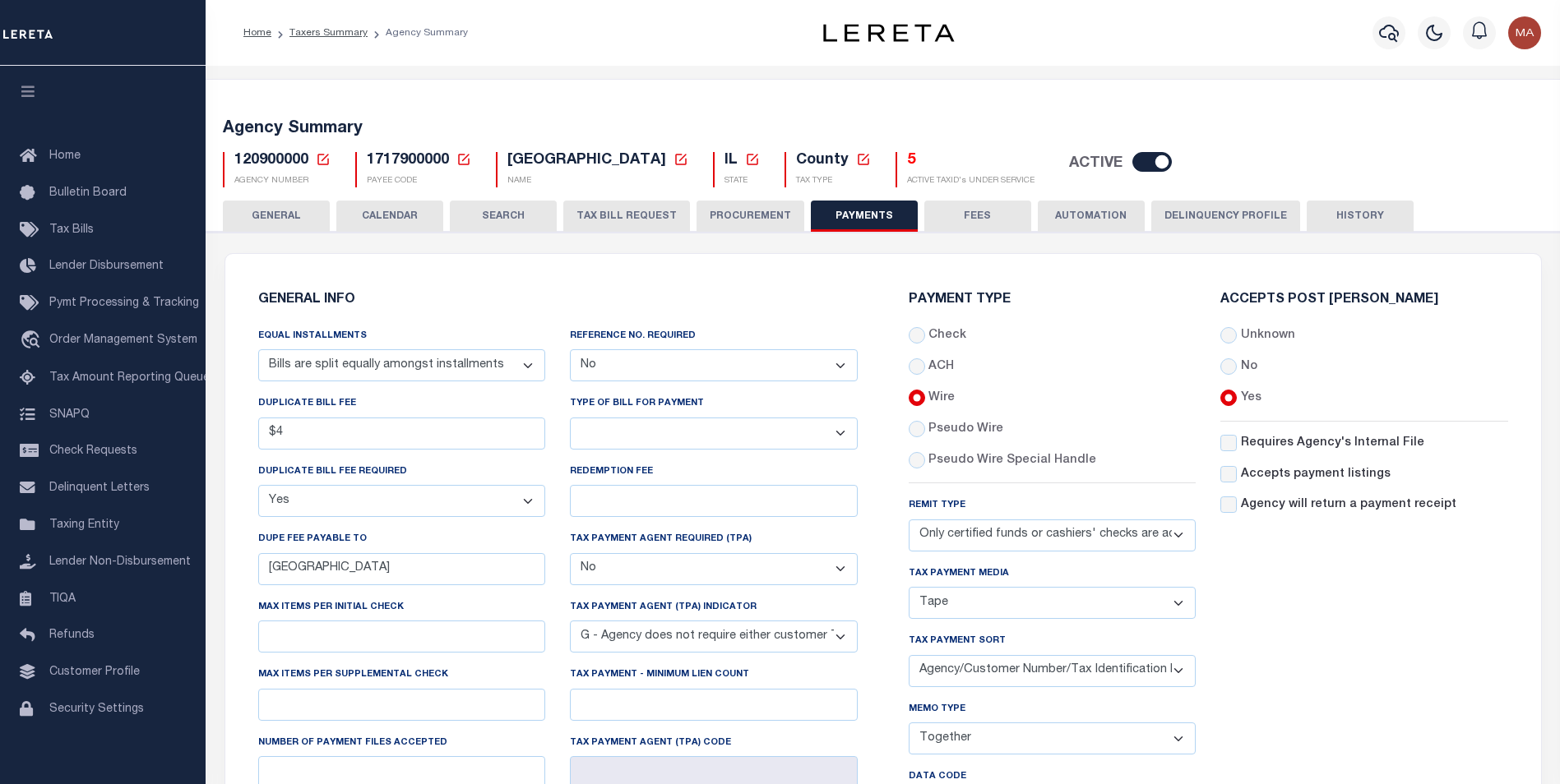
scroll to position [411, 0]
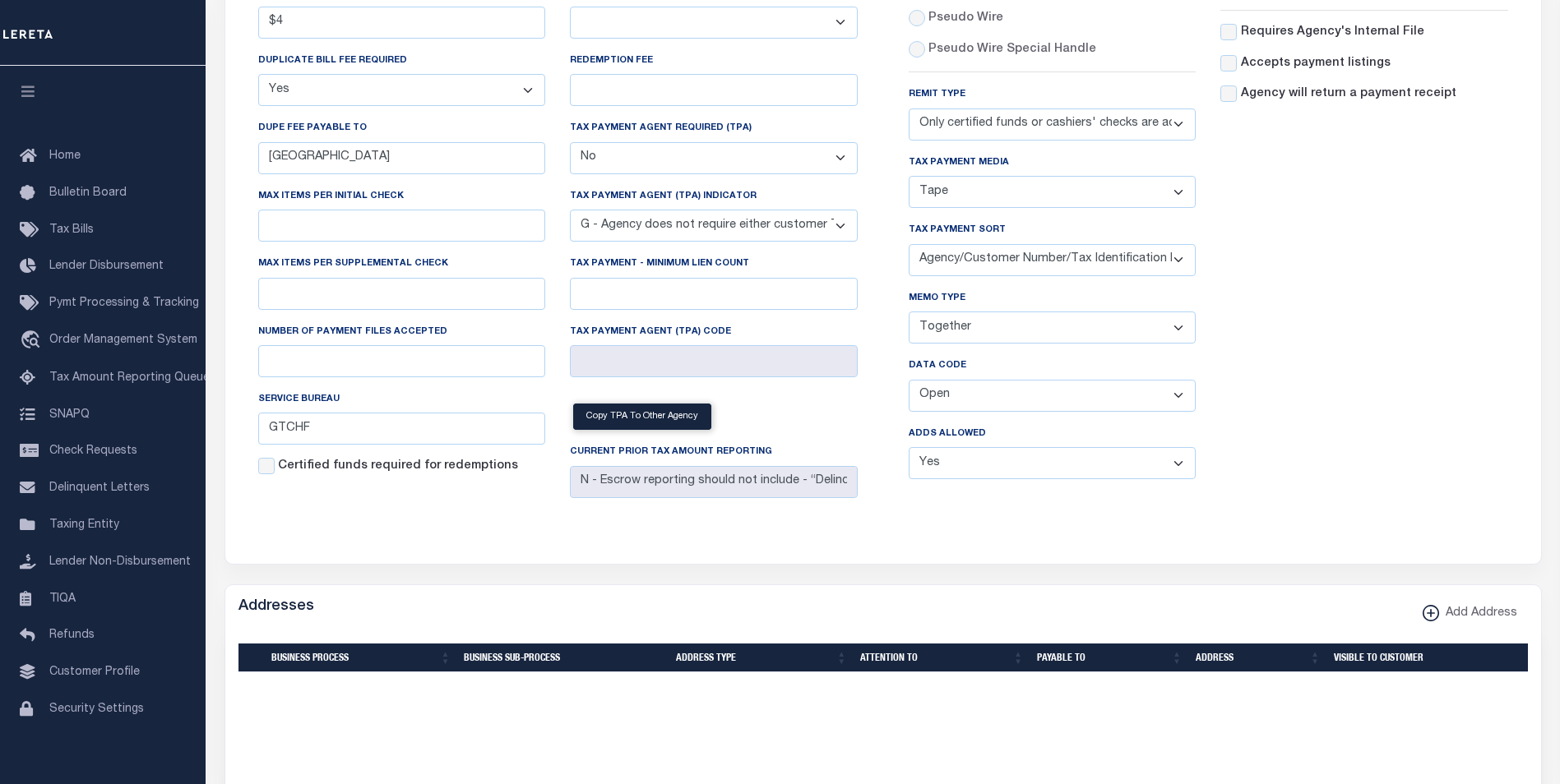
click at [975, 402] on select "Balance Due Mortgage Open Prior Supplemental" at bounding box center [1052, 396] width 288 height 32
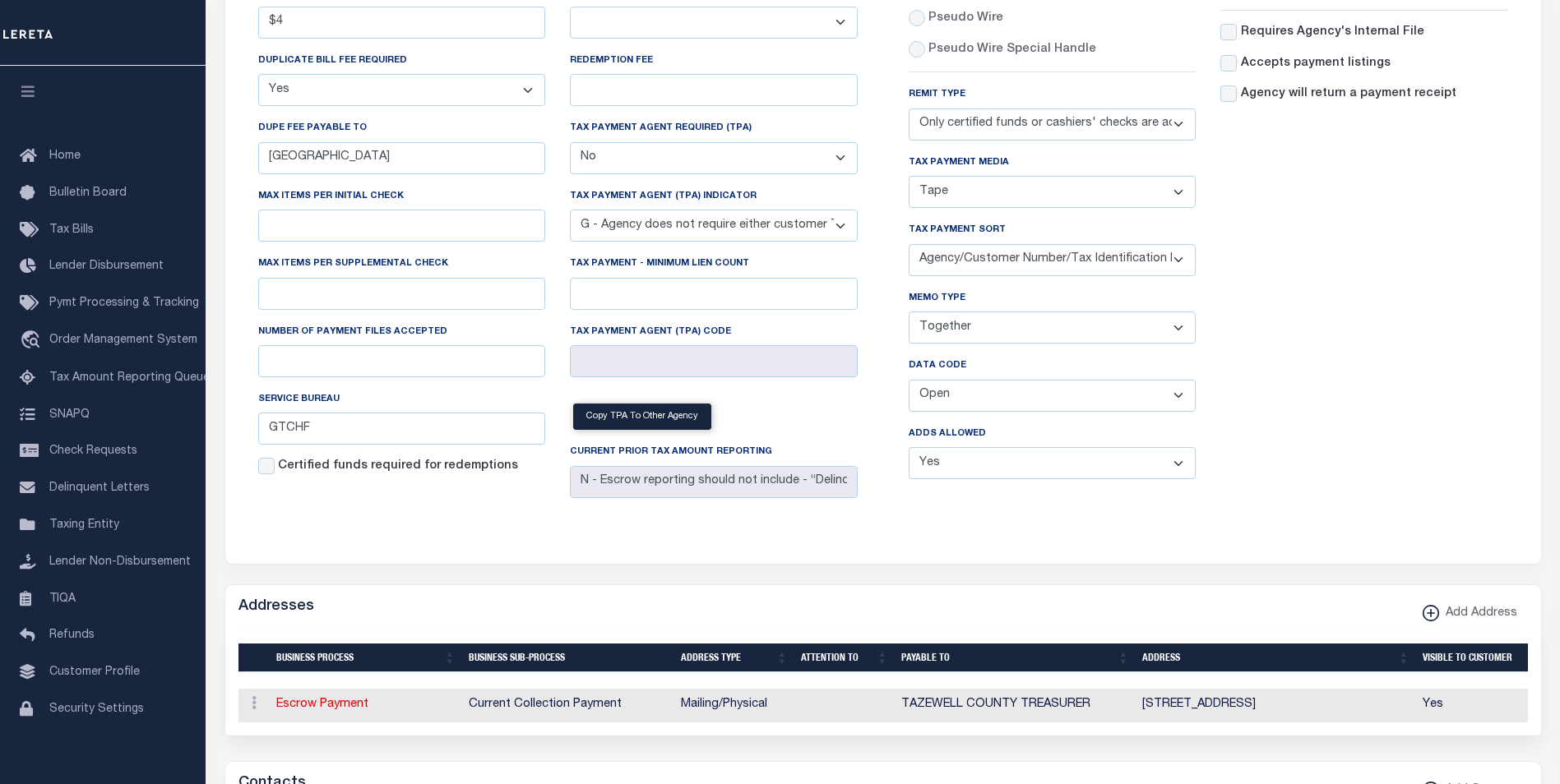
select select "64"
click at [909, 383] on select "Balance Due Mortgage Open Prior Supplemental" at bounding box center [1052, 396] width 288 height 32
click at [1478, 769] on button "Save Edits" at bounding box center [1477, 761] width 134 height 35
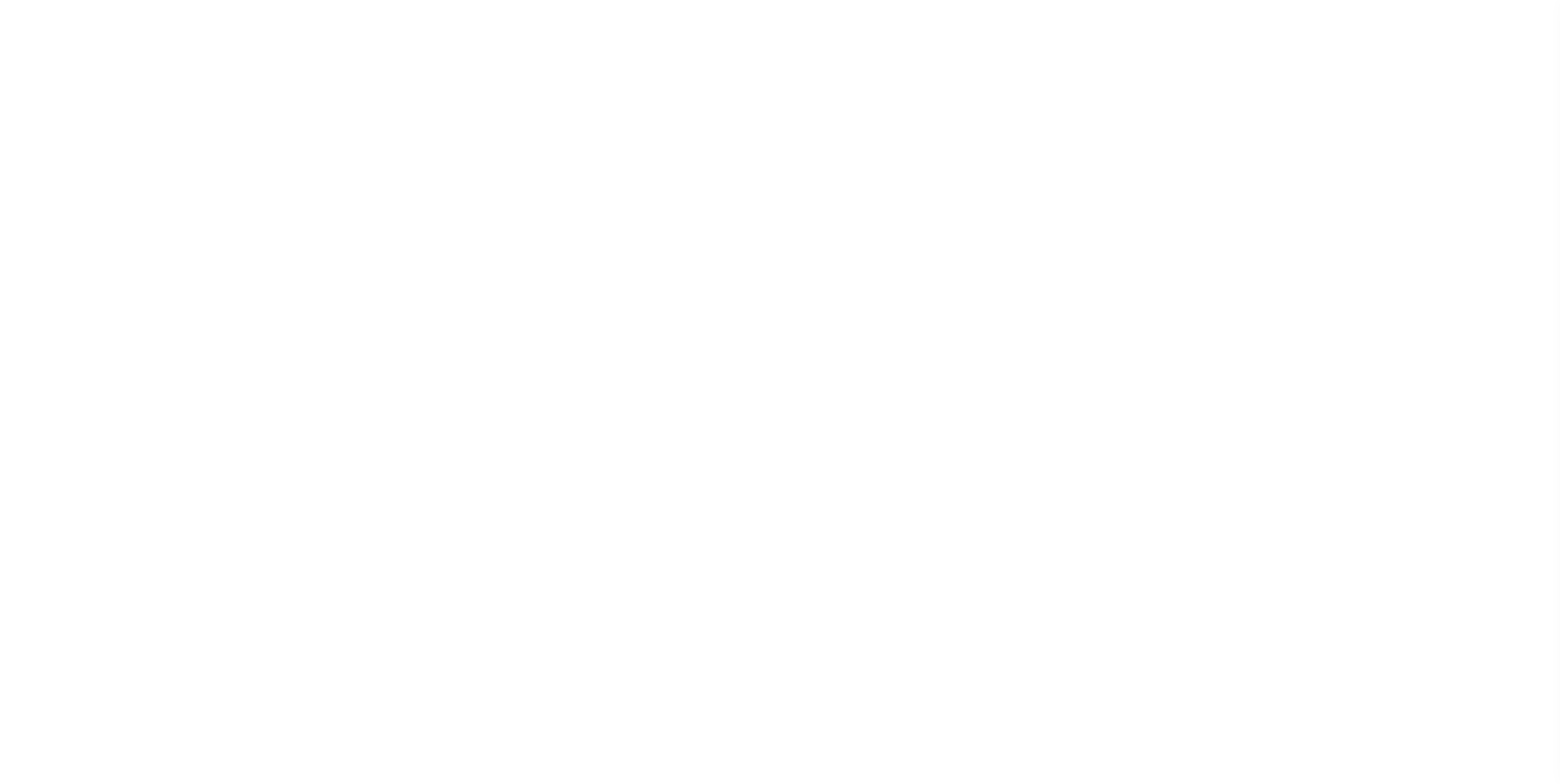
select select
checkbox input "false"
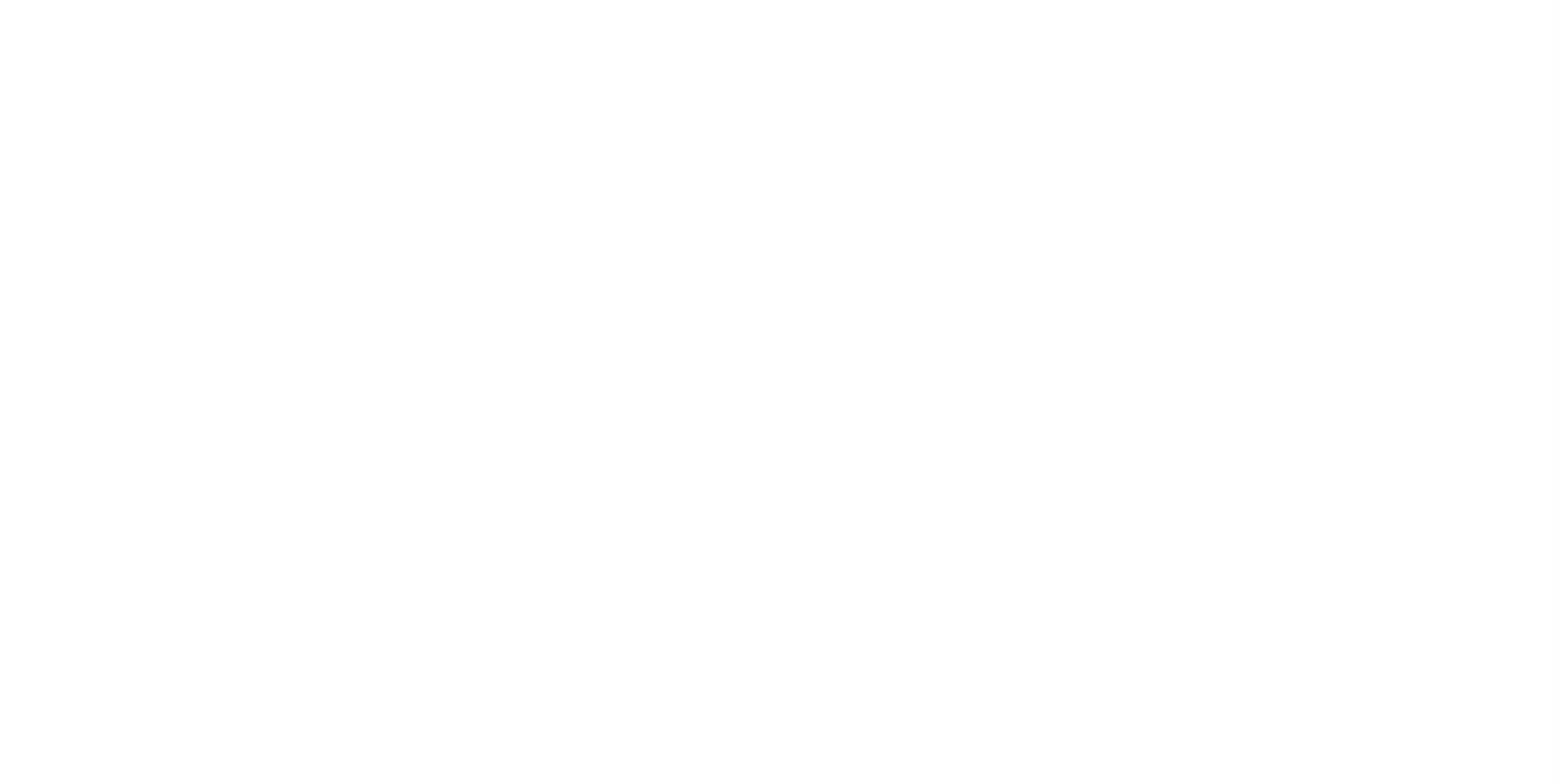
checkbox input "false"
type input "1717900000"
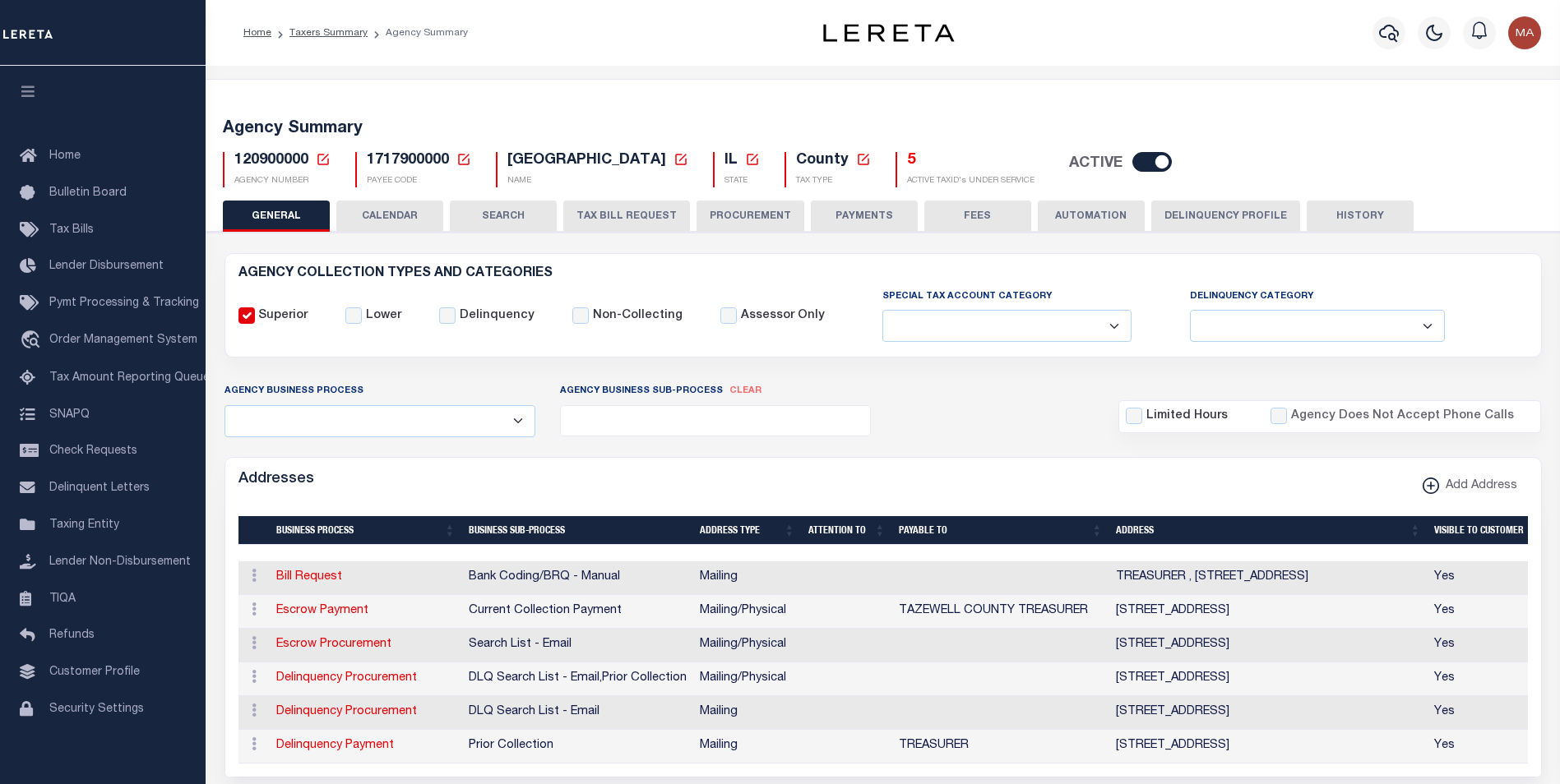
click at [858, 215] on button "PAYMENTS" at bounding box center [864, 216] width 107 height 31
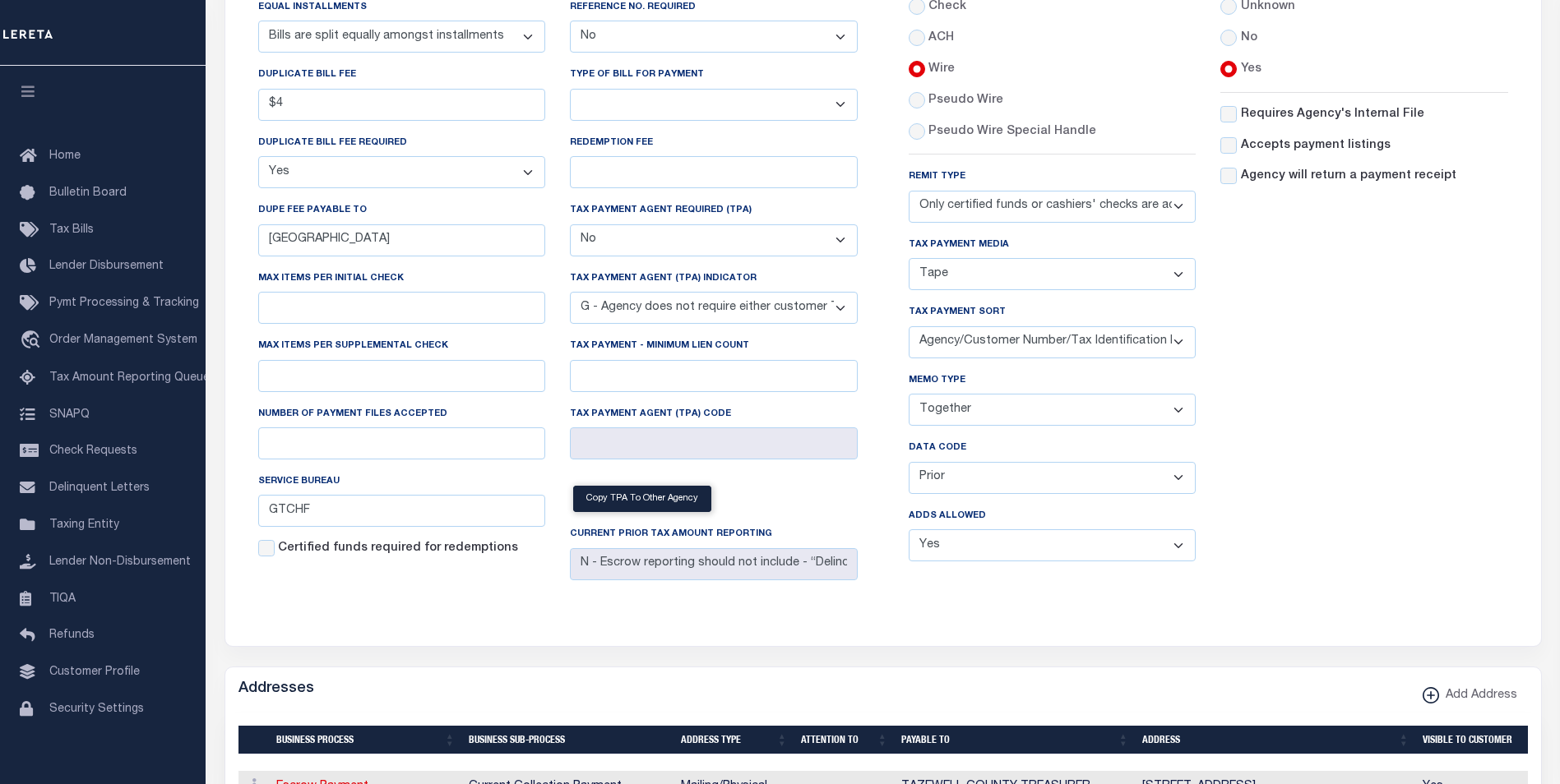
select select "63"
click at [909, 465] on select "Balance Due Mortgage Open Prior Supplemental" at bounding box center [1052, 477] width 288 height 32
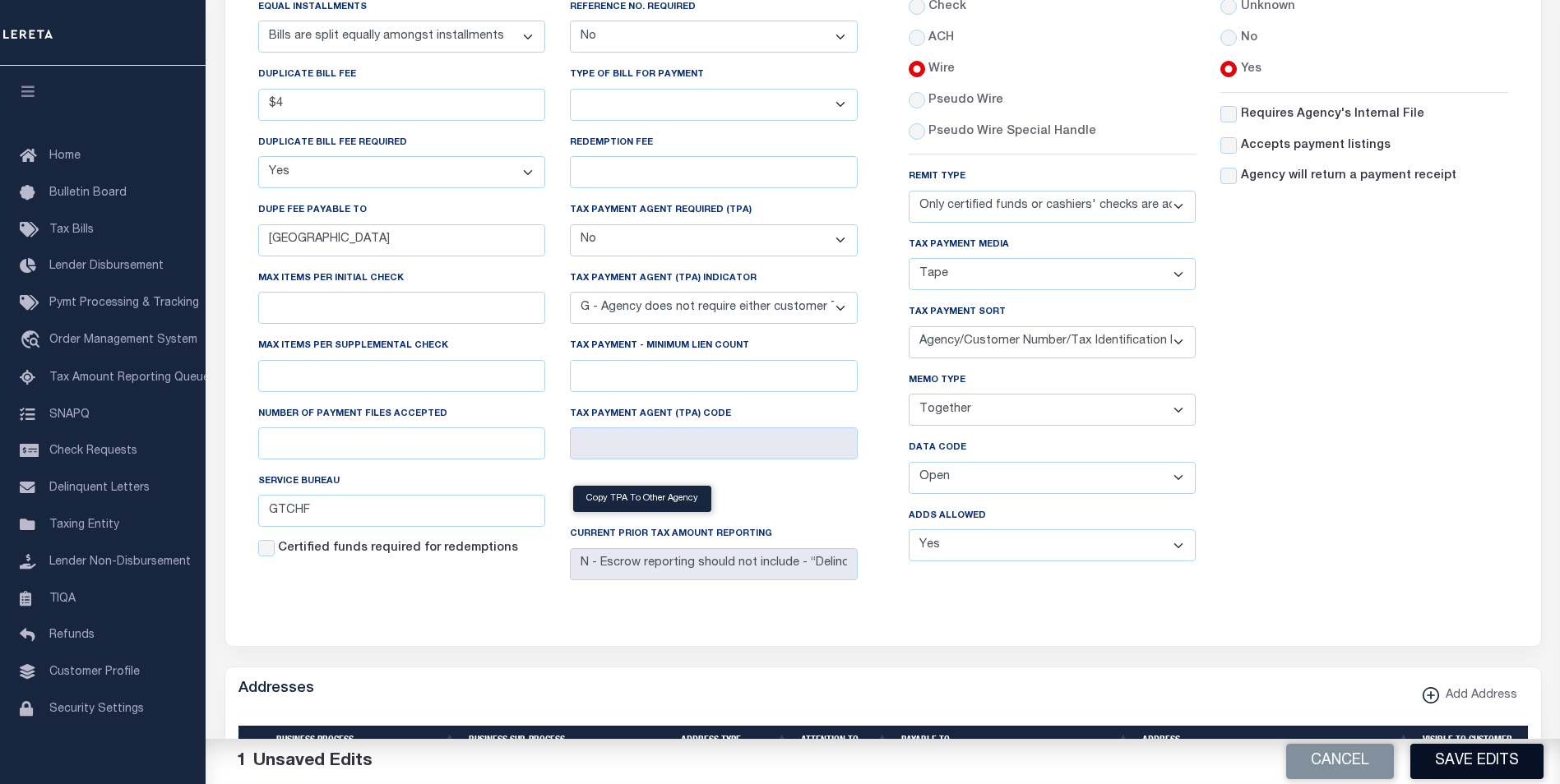
click at [1472, 753] on button "Save Edits" at bounding box center [1477, 761] width 134 height 35
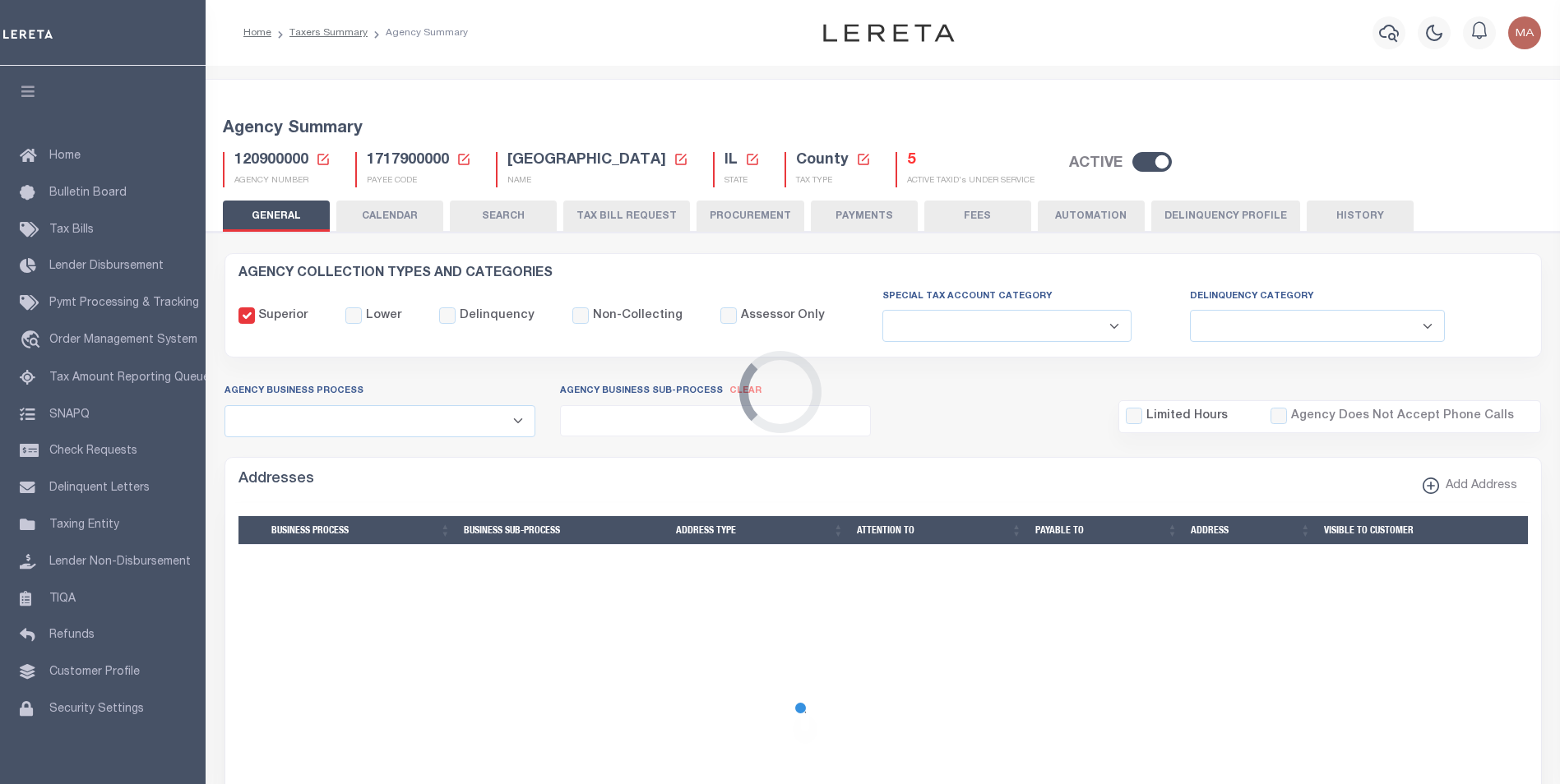
select select
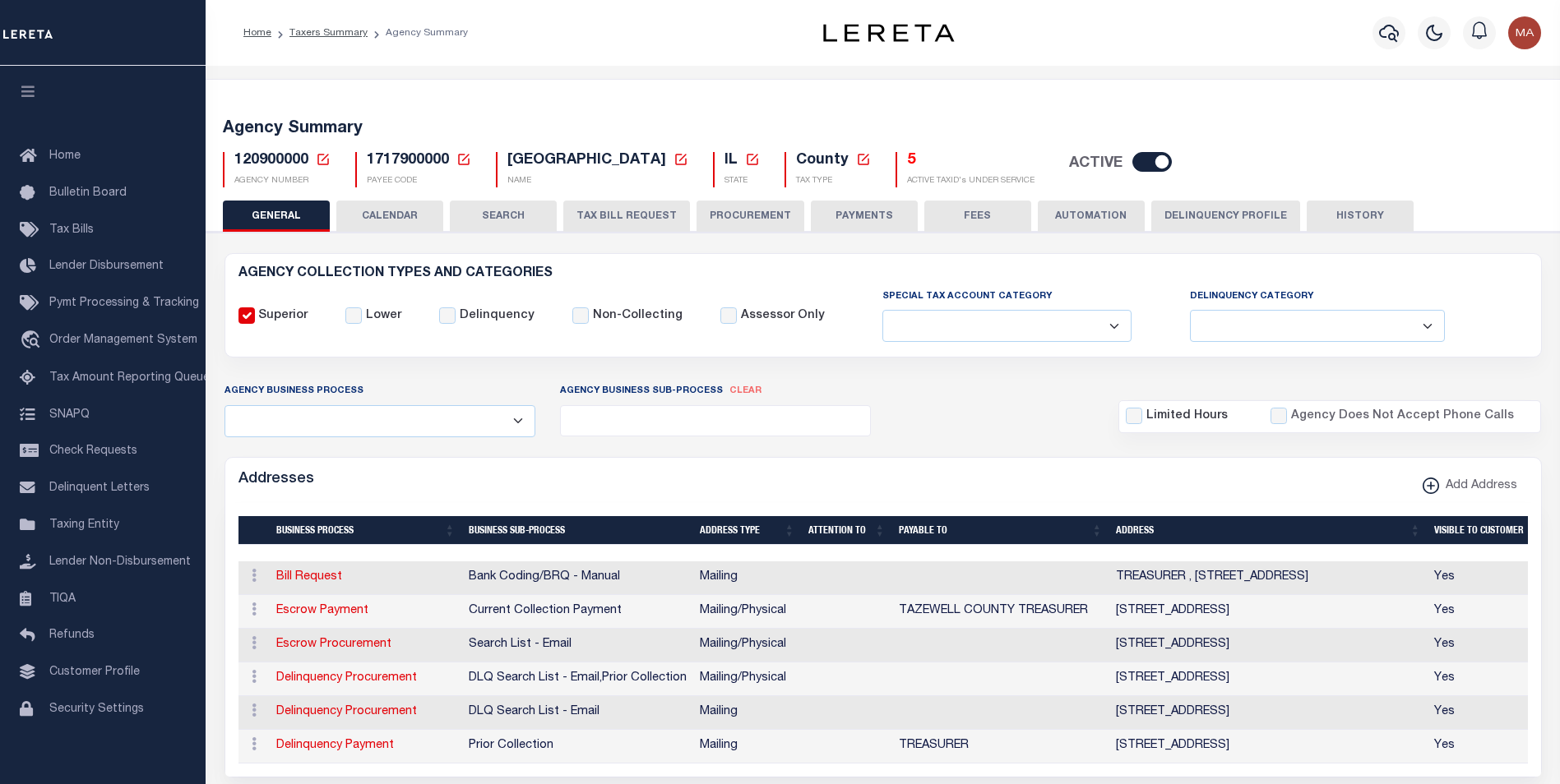
click at [862, 221] on button "PAYMENTS" at bounding box center [864, 216] width 107 height 31
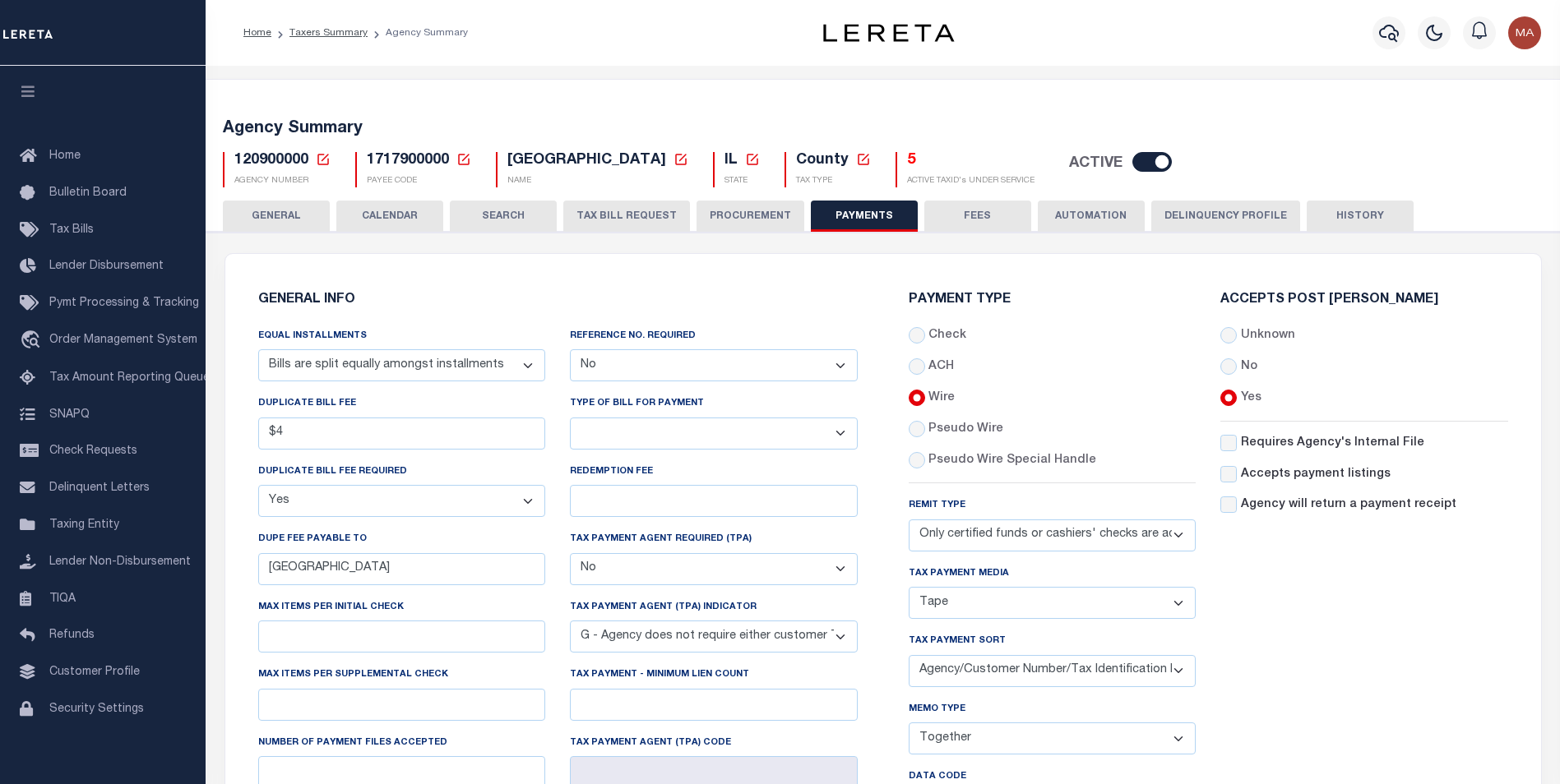
scroll to position [329, 0]
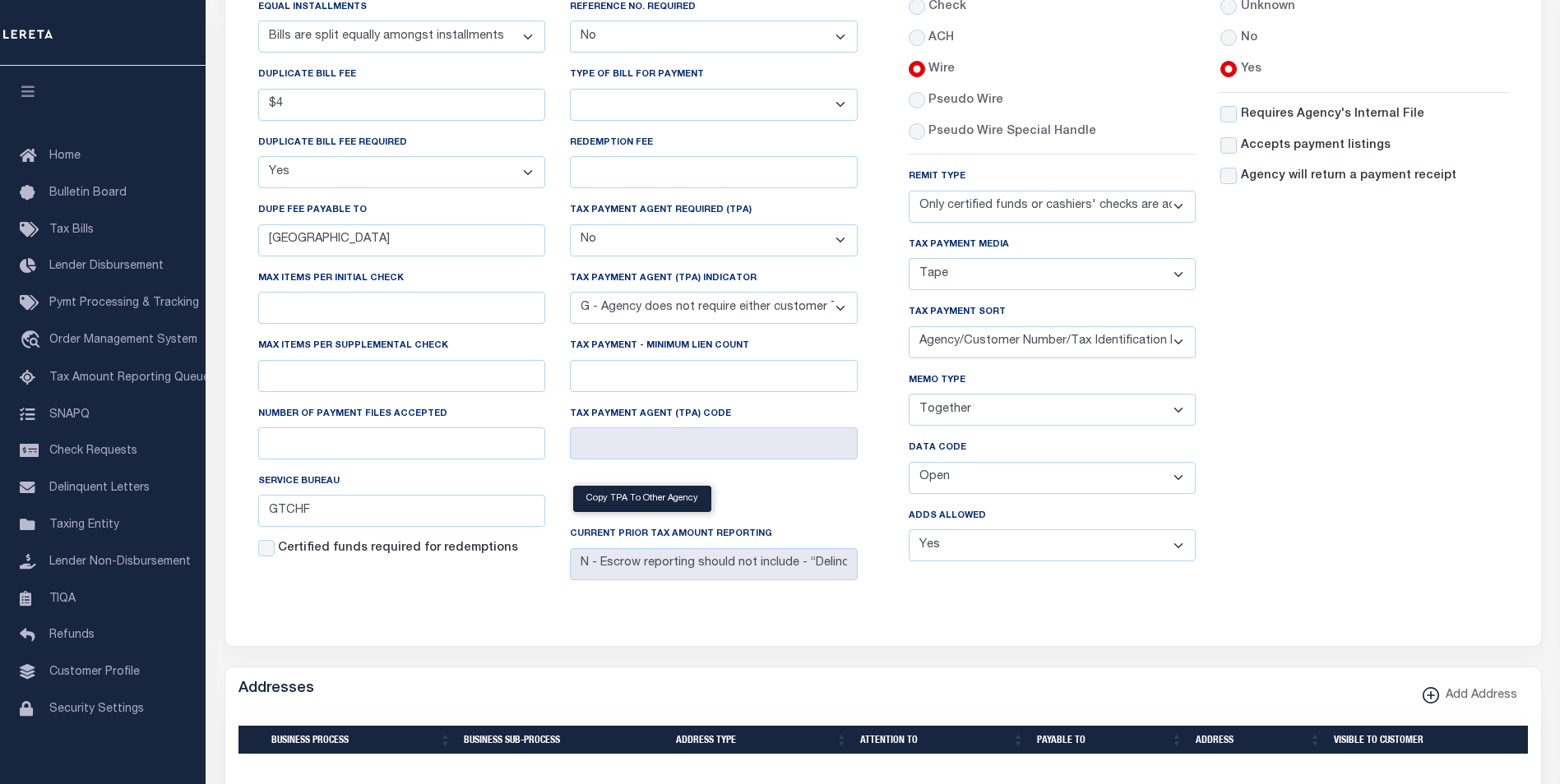
click at [961, 483] on select "Balance Due Mortgage Open Prior Supplemental" at bounding box center [1052, 477] width 288 height 32
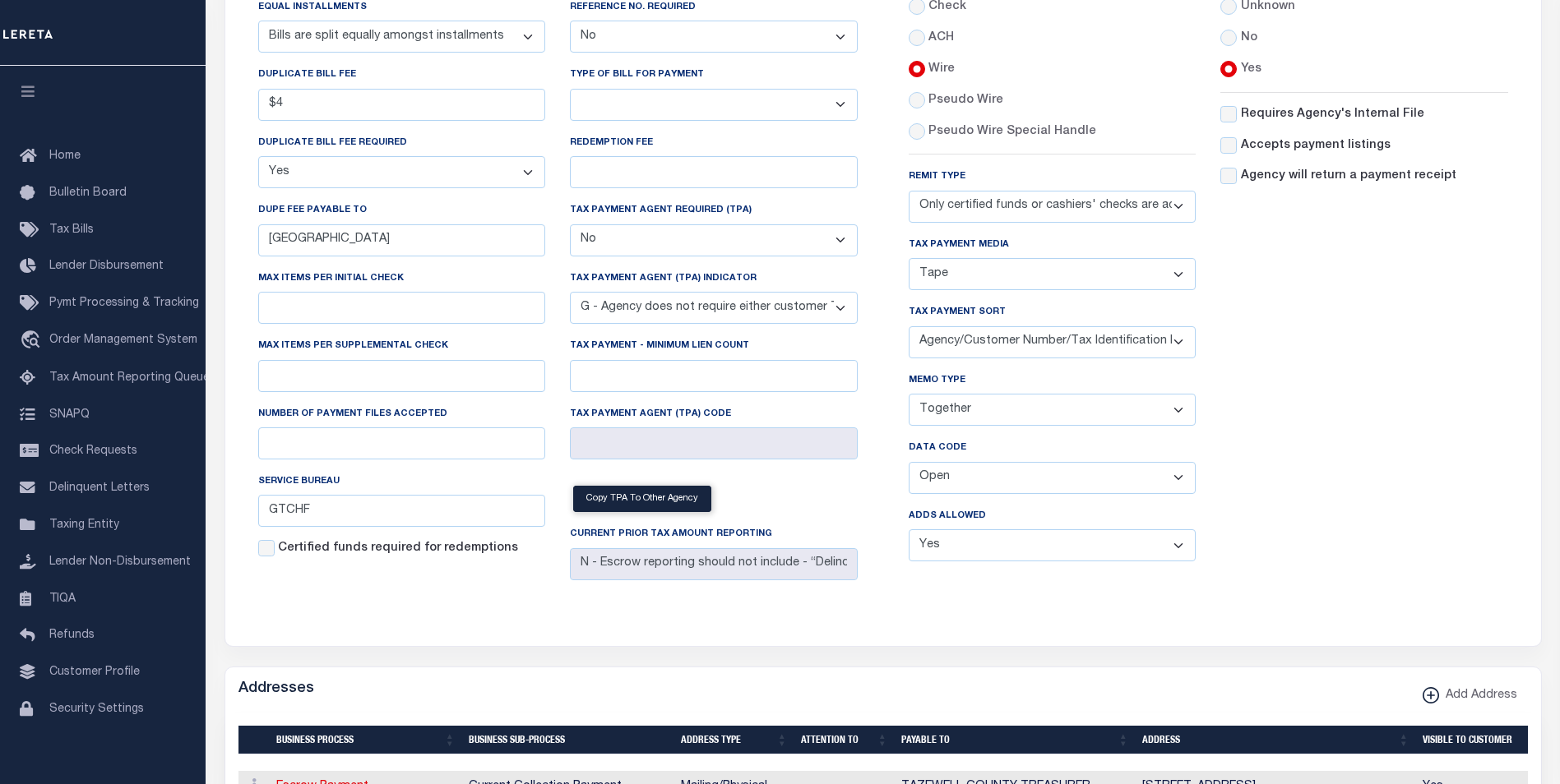
click at [1331, 466] on div "Accepts Post Mark Unknown No Yes" at bounding box center [1364, 270] width 312 height 610
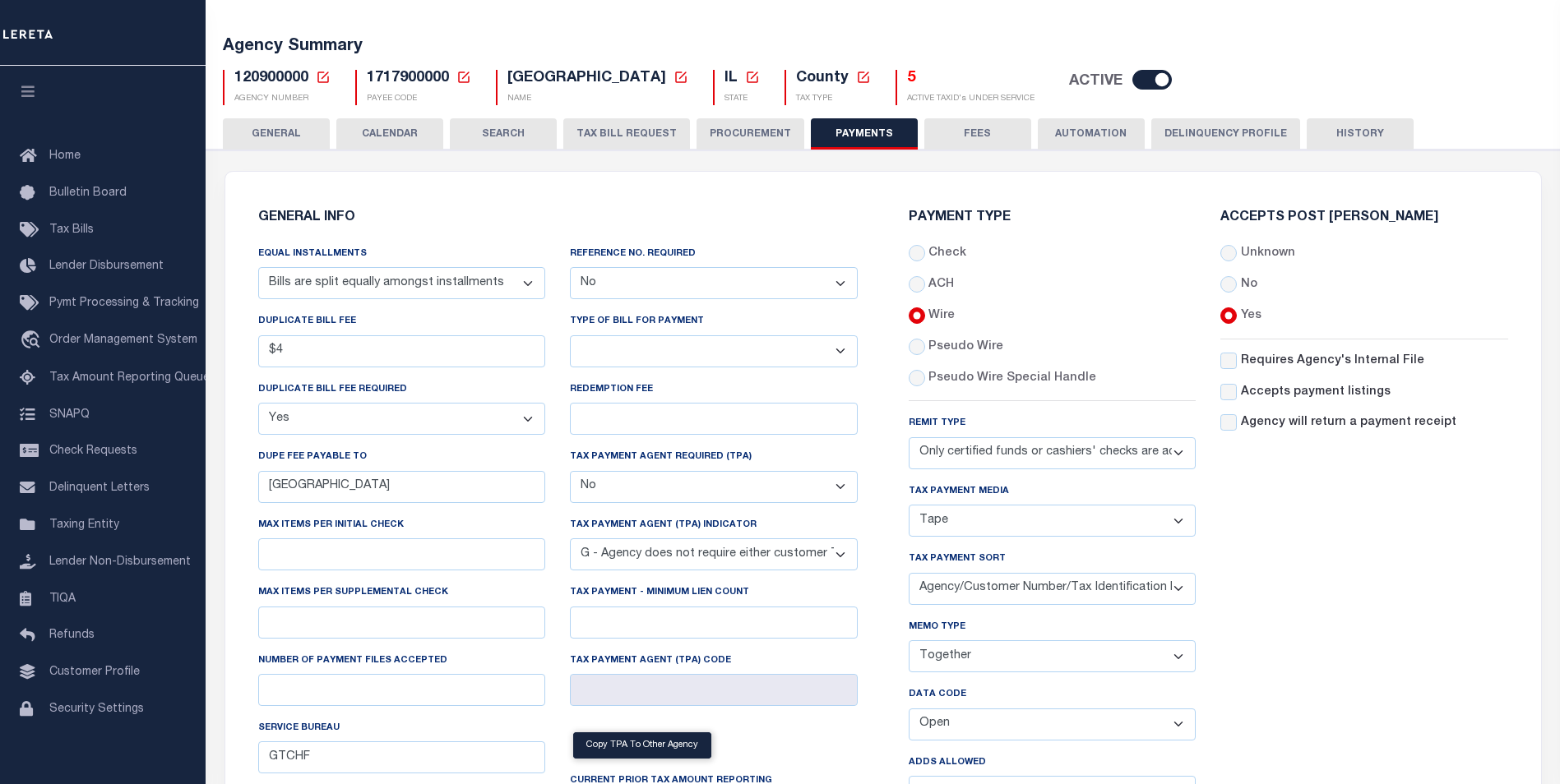
scroll to position [0, 0]
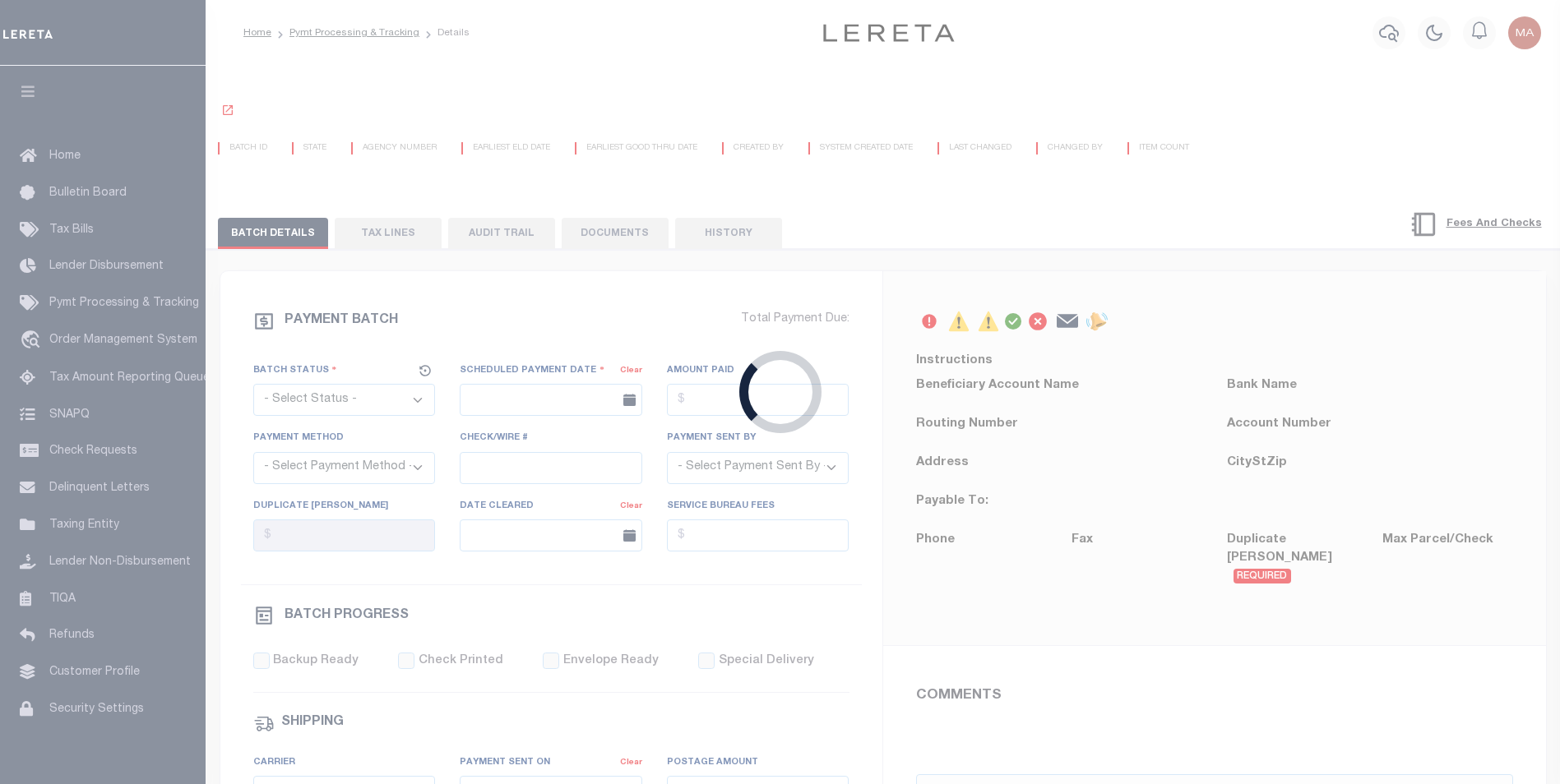
select select "SFP"
type input "[DATE]"
type input "[PERSON_NAME]"
type input "GTCHF"
select select "63"
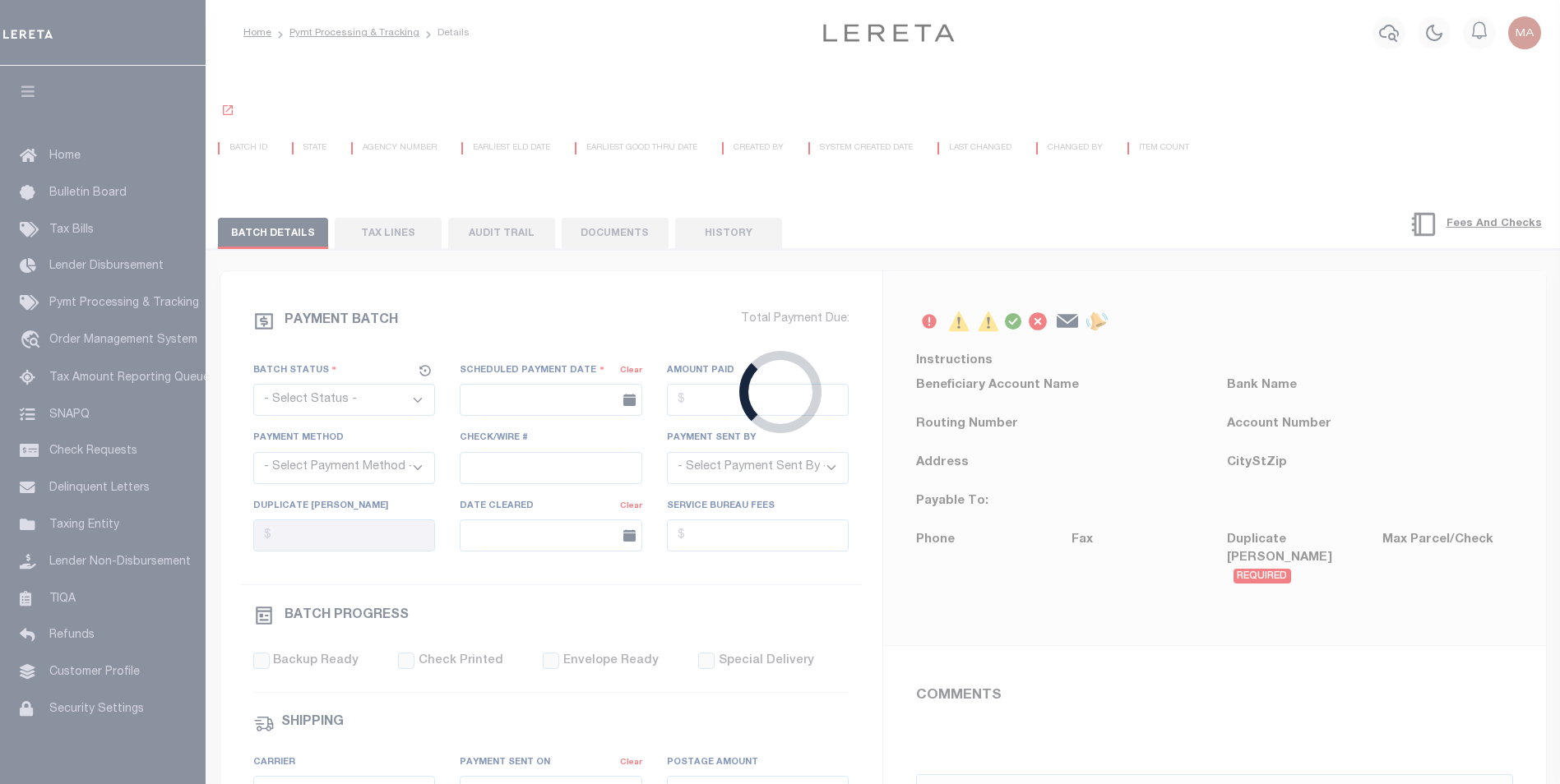
select select "1"
select select "71"
select select "1"
select select "61"
select select "45"
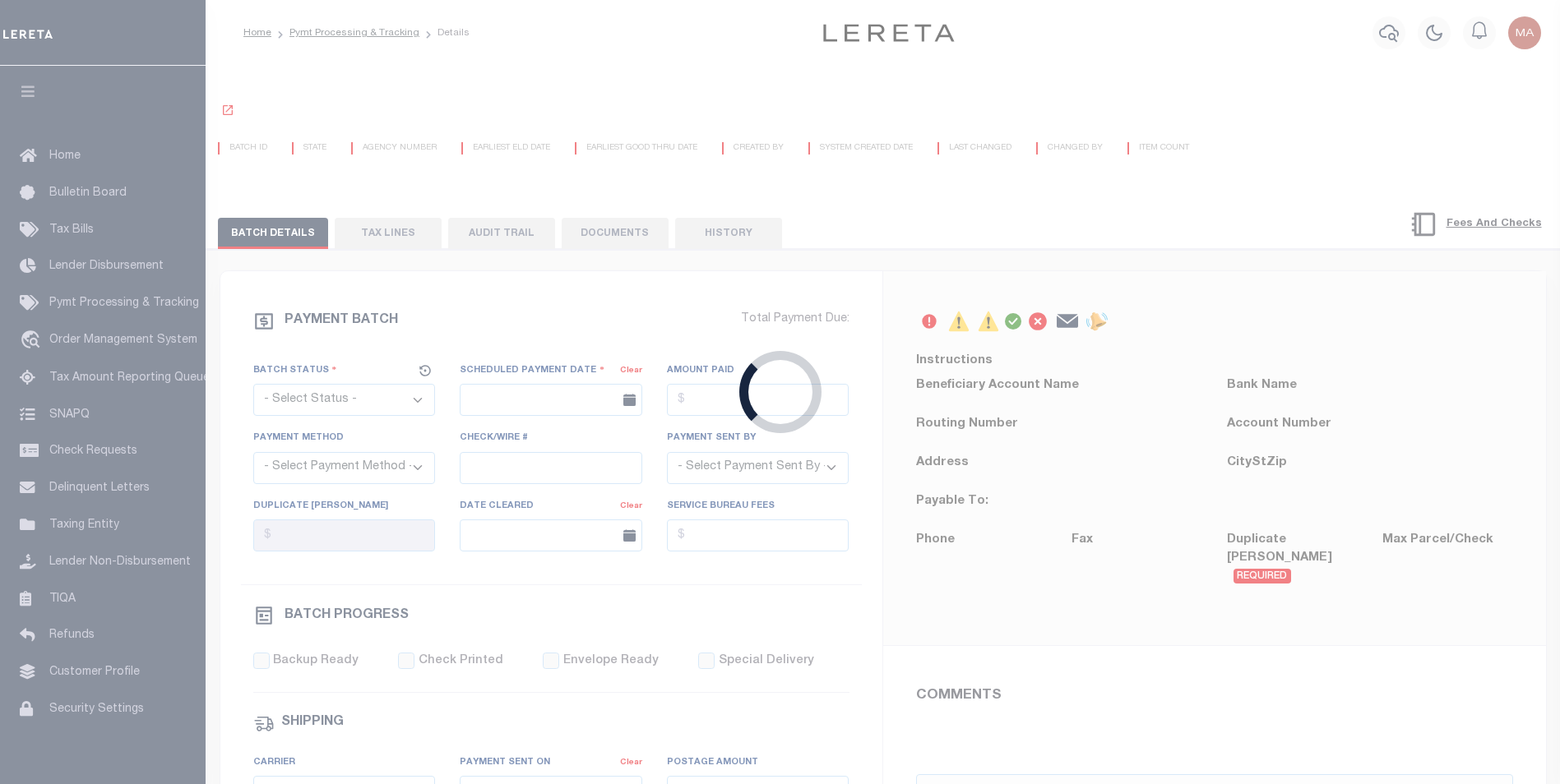
radio input "true"
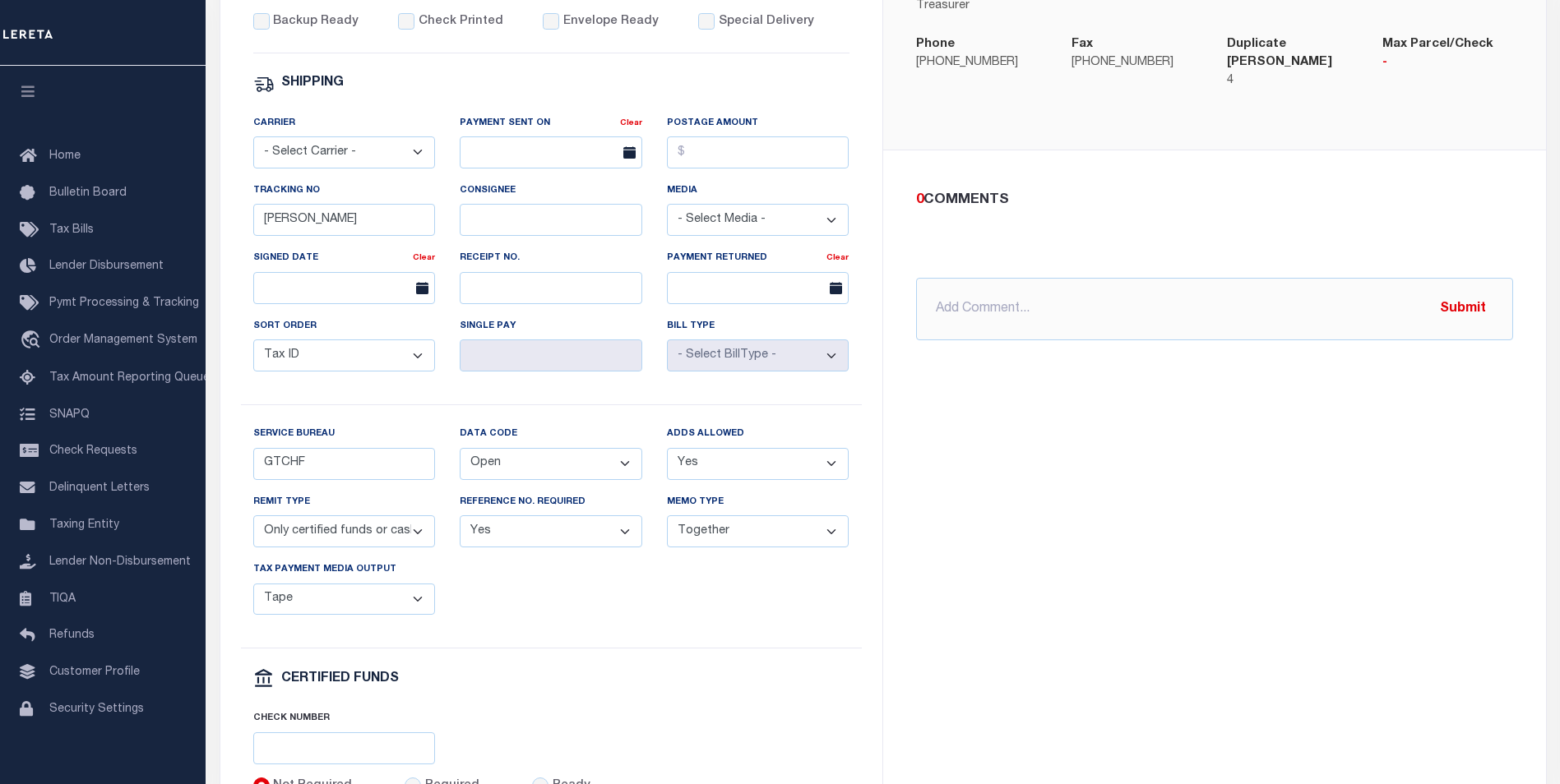
scroll to position [739, 0]
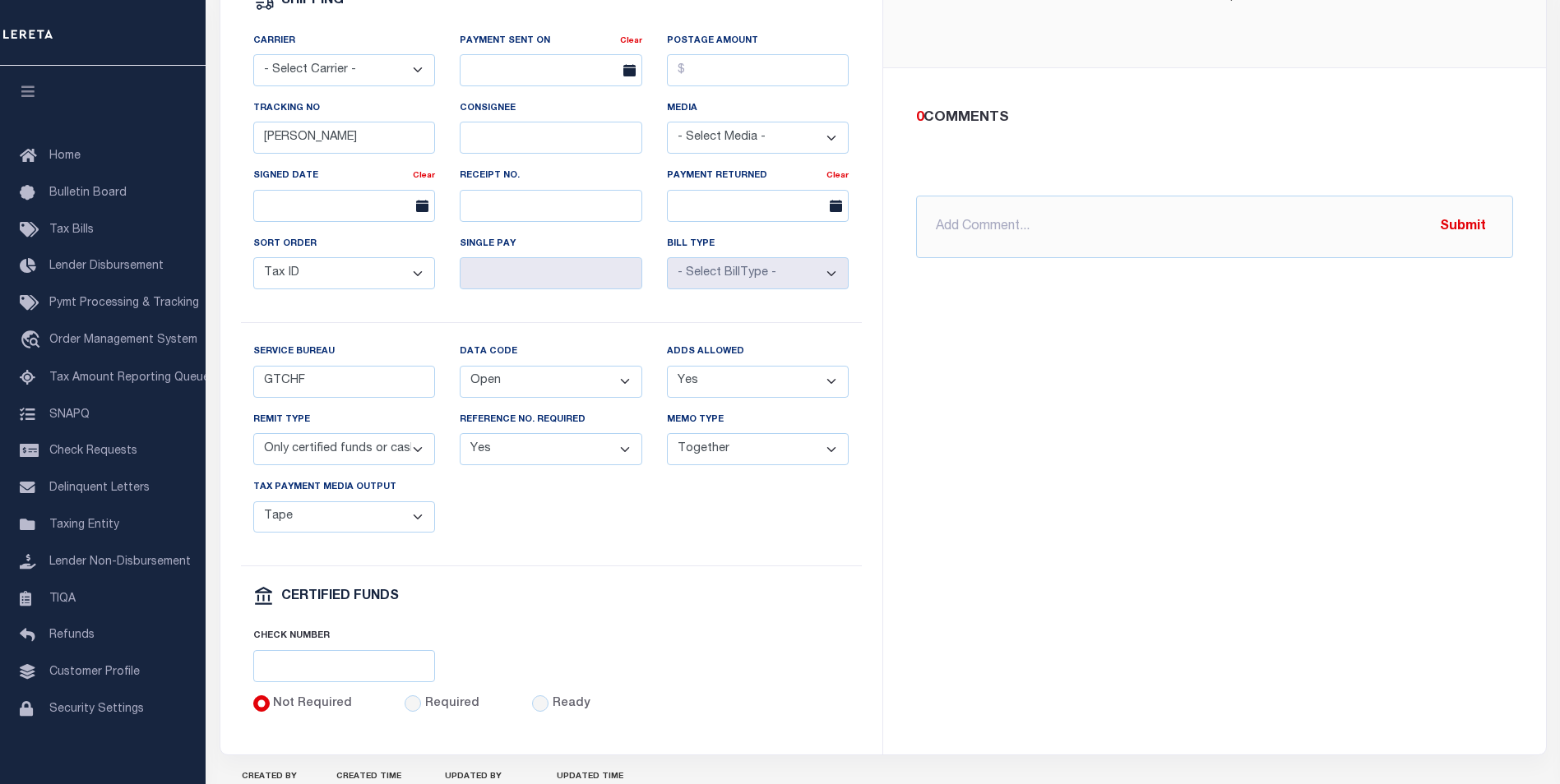
click at [484, 393] on select "Balance Due Mortgage Open Prior Supplemental" at bounding box center [550, 382] width 182 height 32
select select "62"
click at [459, 376] on select "Balance Due Mortgage Open Prior Supplemental" at bounding box center [550, 382] width 182 height 32
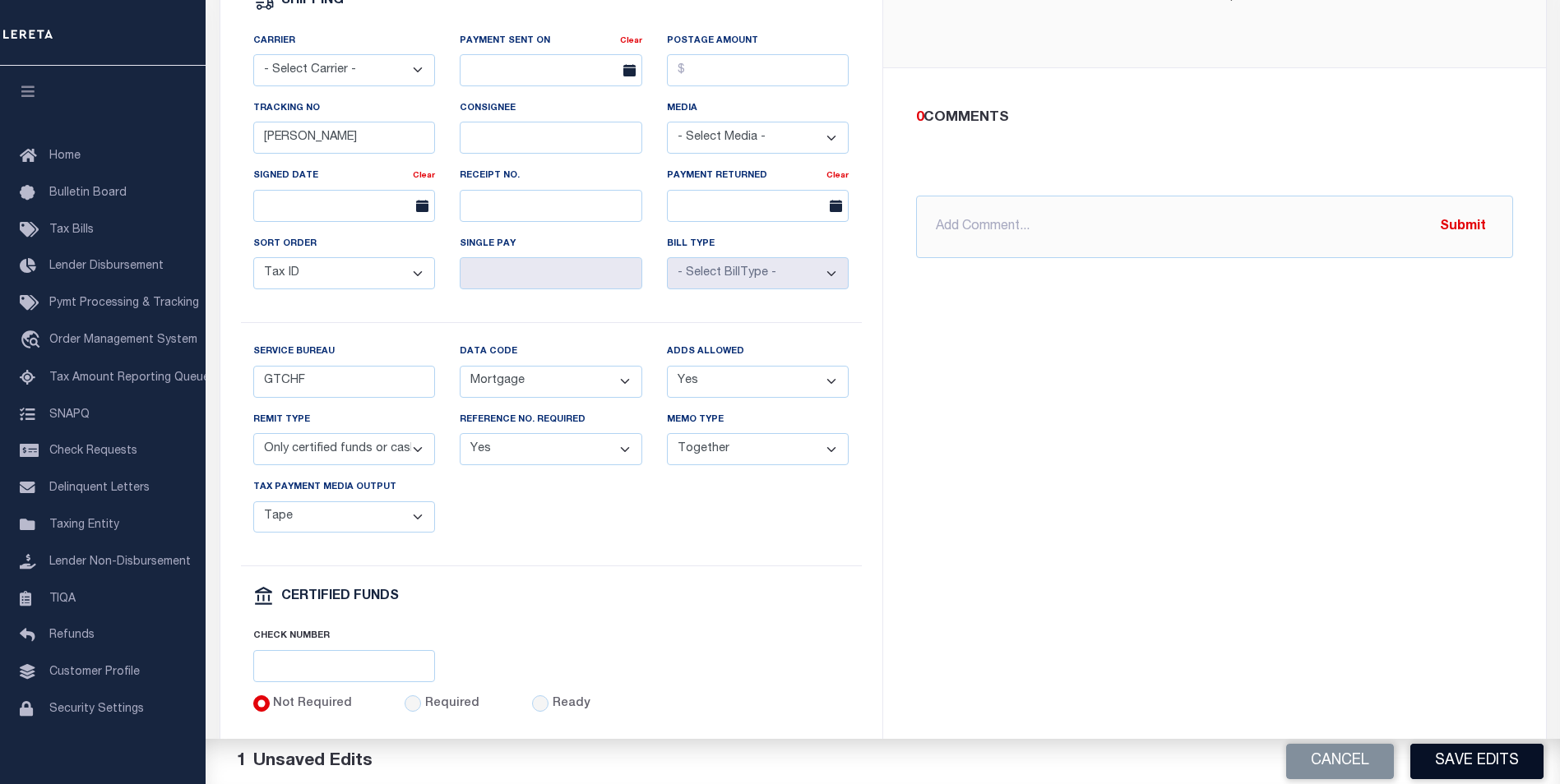
click at [1486, 767] on button "Save Edits" at bounding box center [1477, 761] width 134 height 35
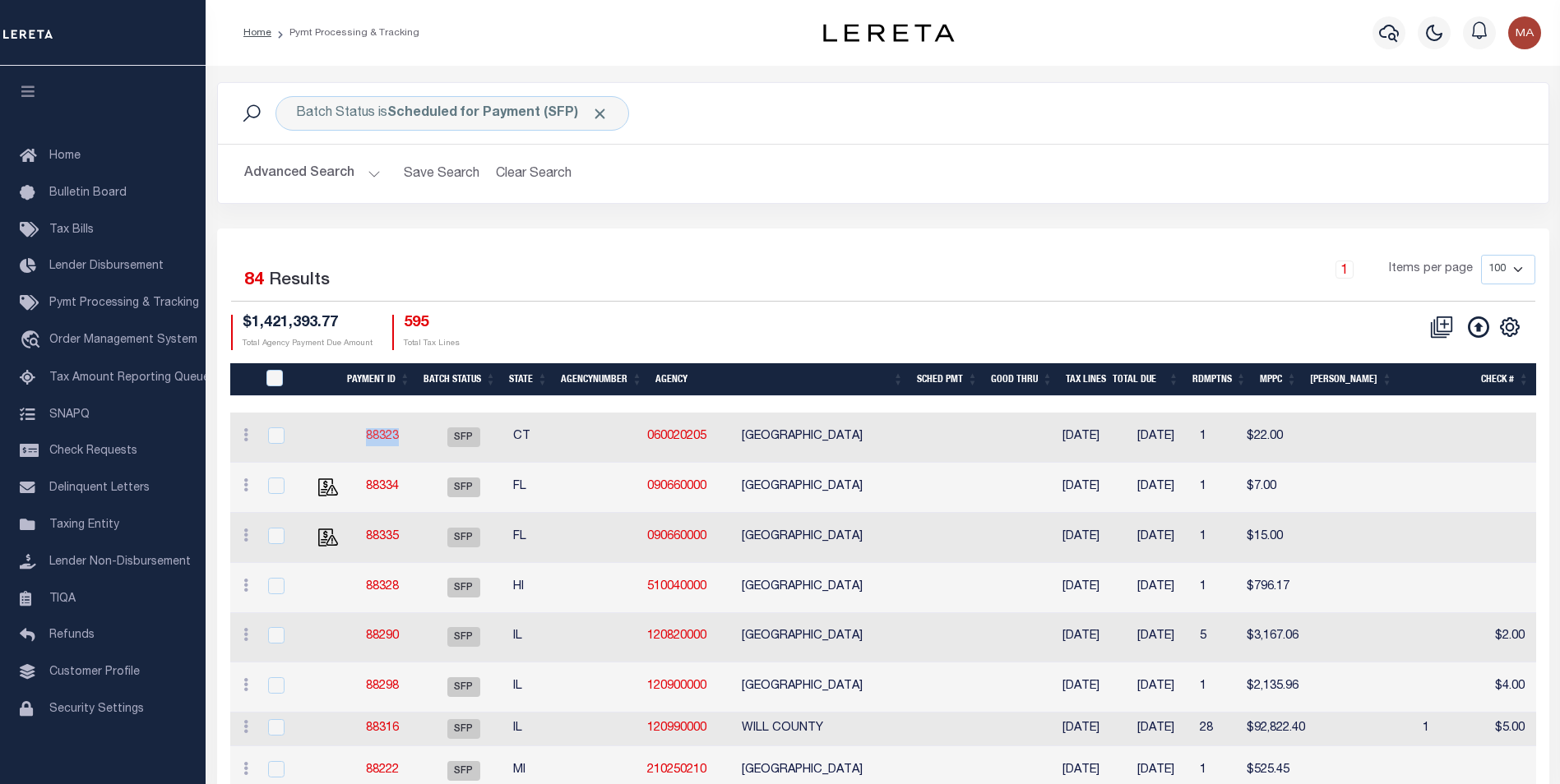
drag, startPoint x: 401, startPoint y: 443, endPoint x: 366, endPoint y: 442, distance: 35.0
click at [366, 442] on td "88323" at bounding box center [383, 438] width 77 height 50
checkbox input "true"
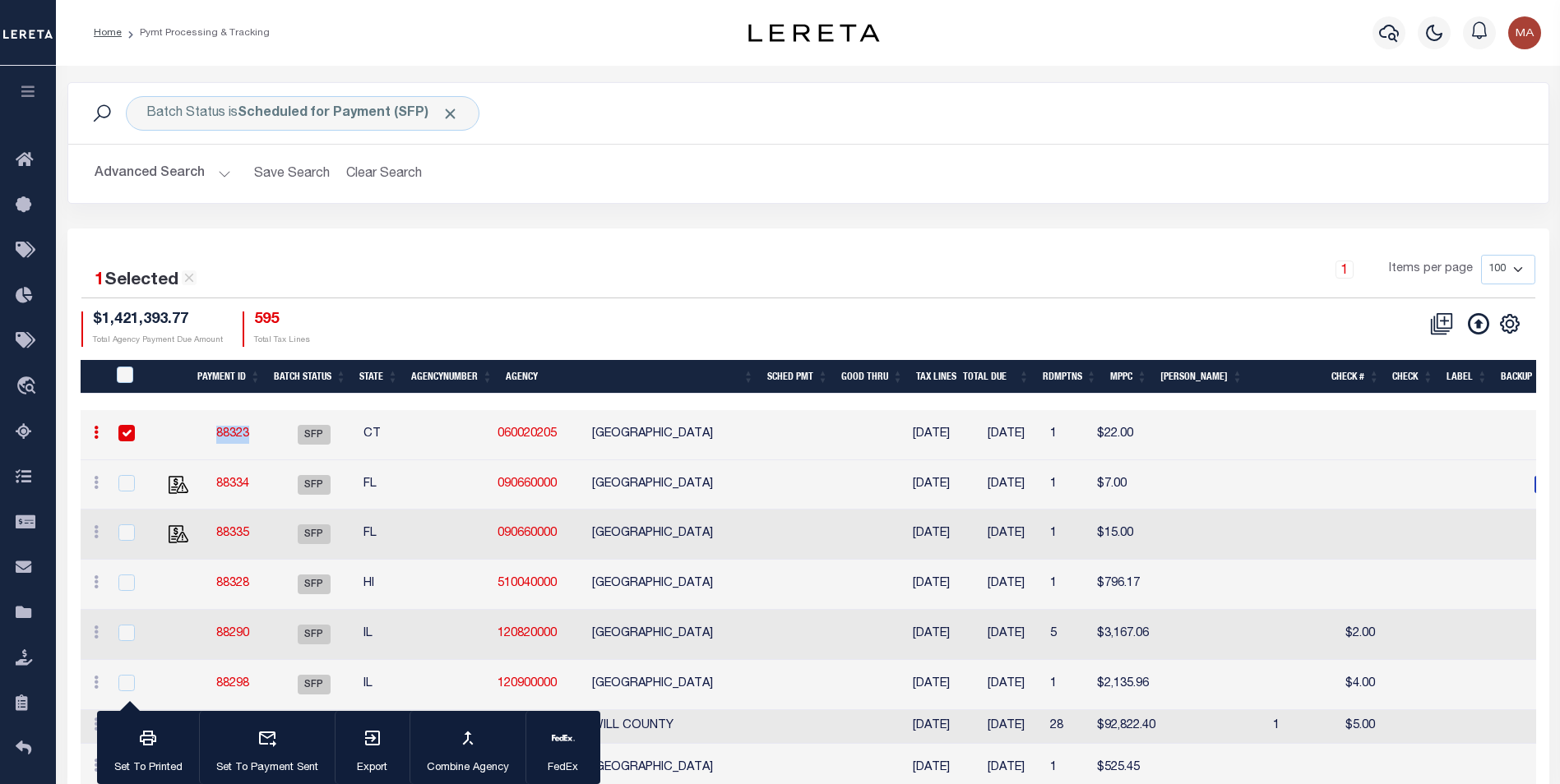
copy link "88323"
click at [505, 306] on div "1 Selected 84 Results 1 Items per page 100 200 500 1000 $1,421,393.77 Total Age…" at bounding box center [808, 301] width 1480 height 92
click at [228, 435] on link "88323" at bounding box center [233, 434] width 33 height 12
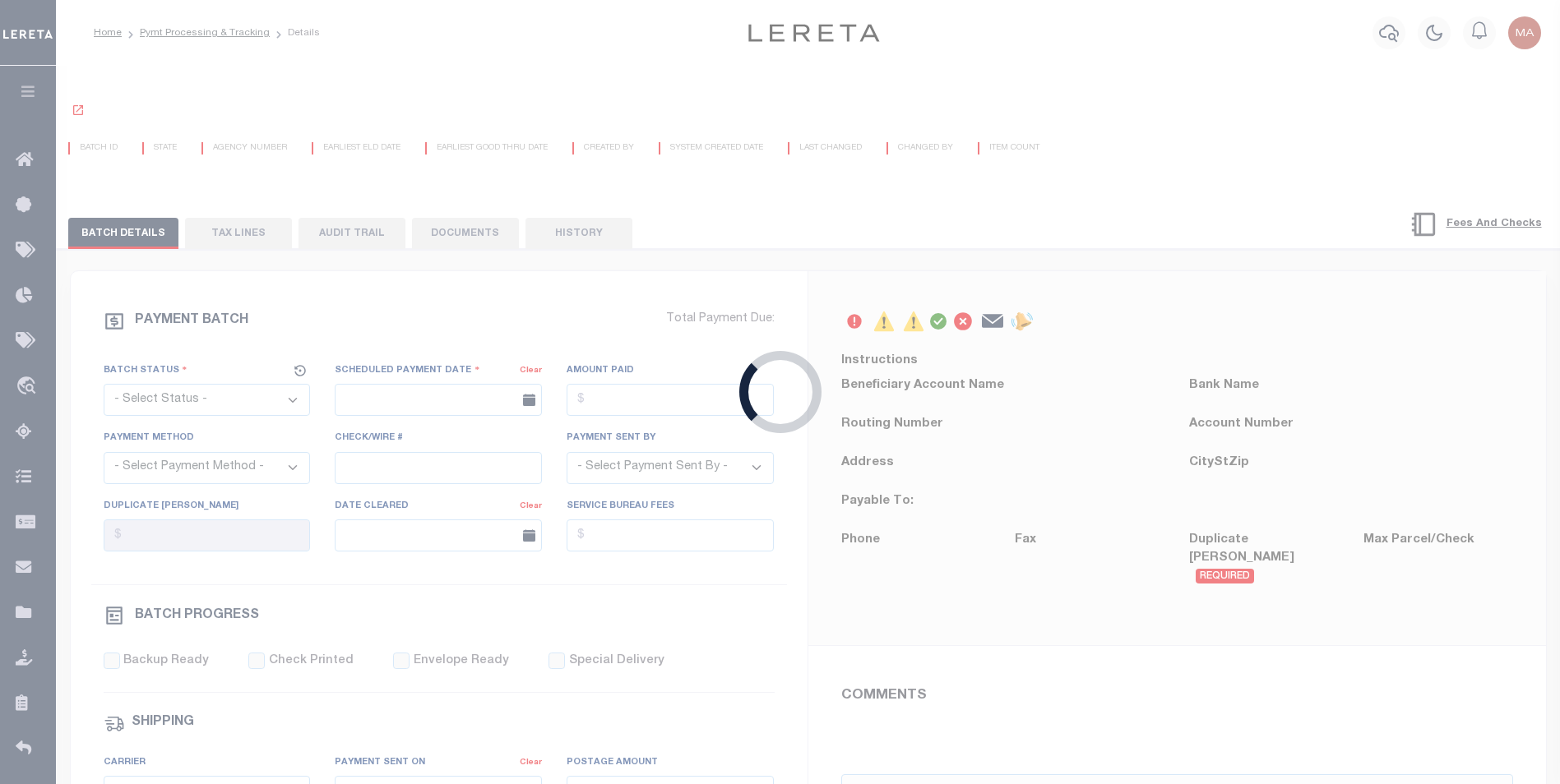
select select "SFP"
type input "07/23/2025"
select select "ACH"
type input "Barbara"
type input "AAQDF"
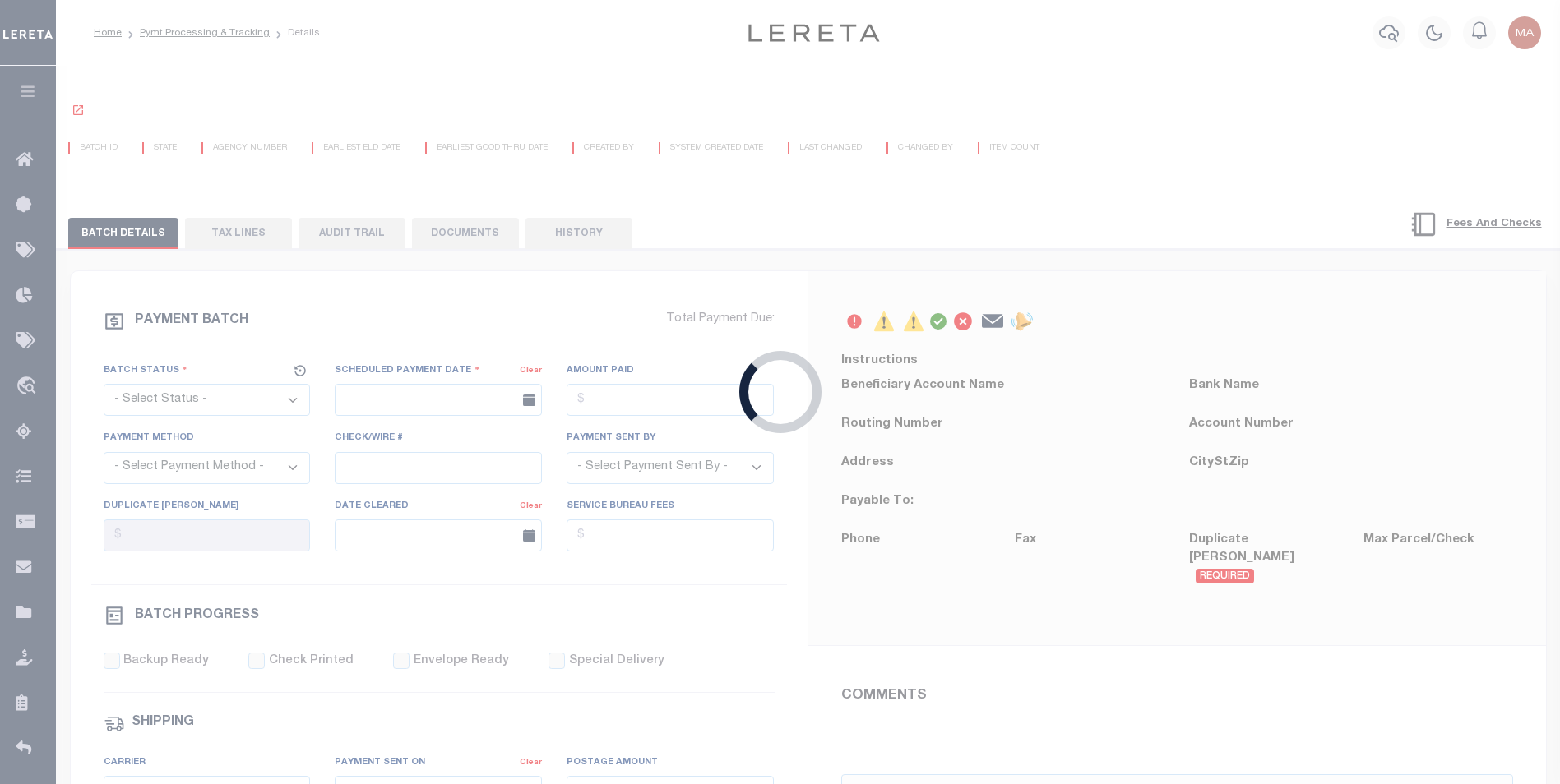
select select "1"
select select "71"
select select "0"
select select "44"
radio input "true"
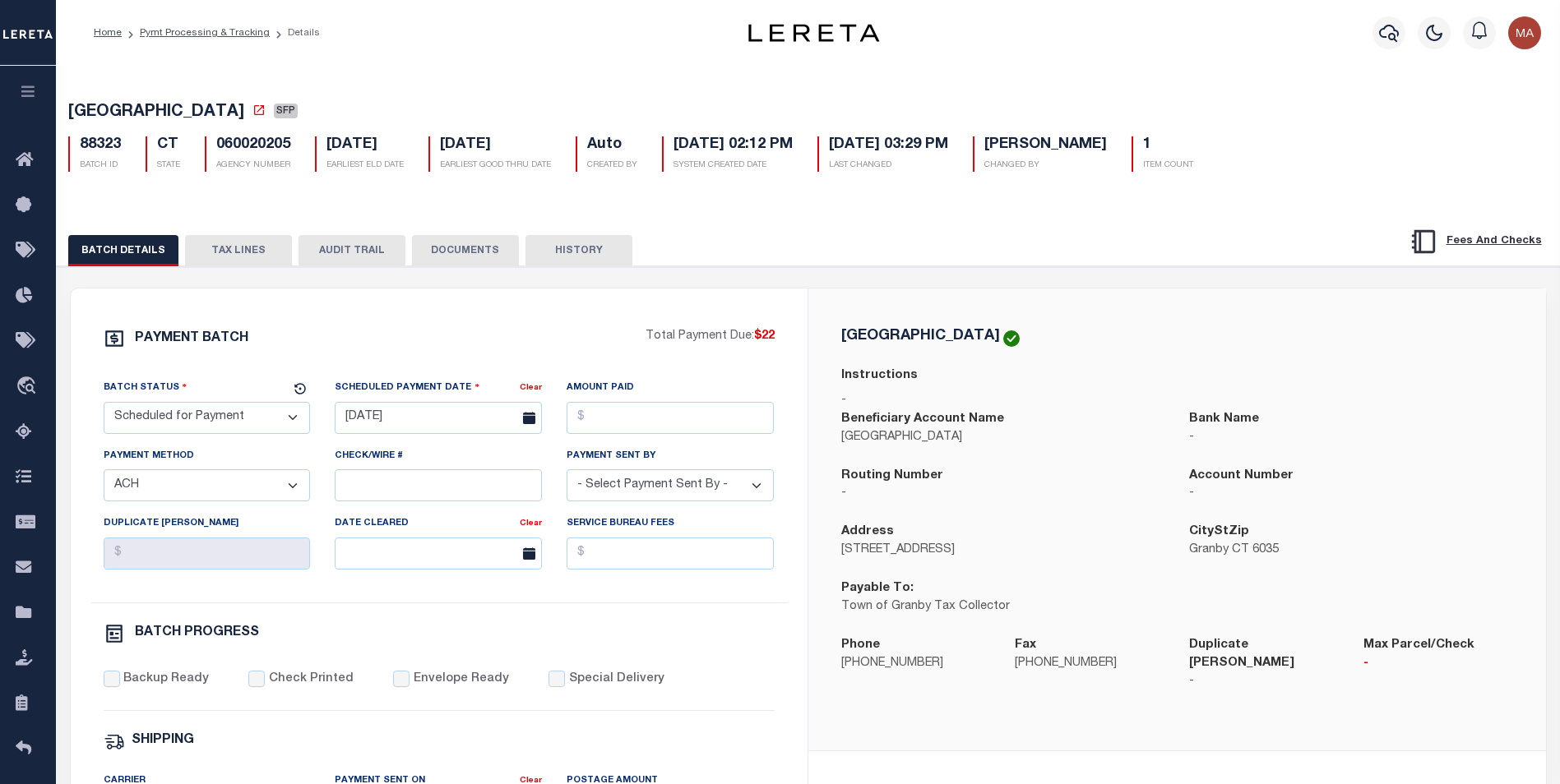
click at [557, 253] on button "HISTORY" at bounding box center [579, 251] width 107 height 31
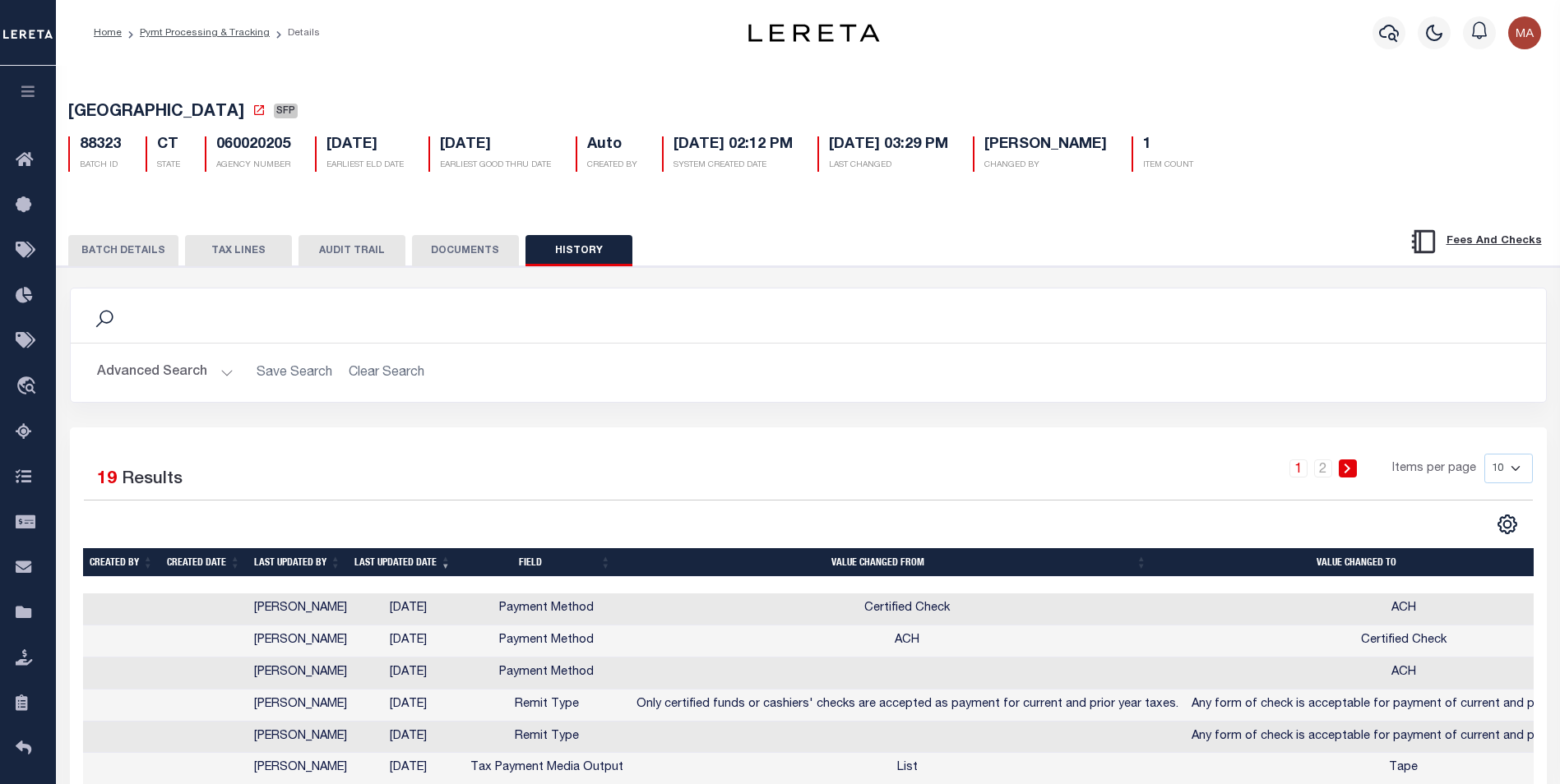
click at [604, 258] on button "HISTORY" at bounding box center [579, 251] width 107 height 31
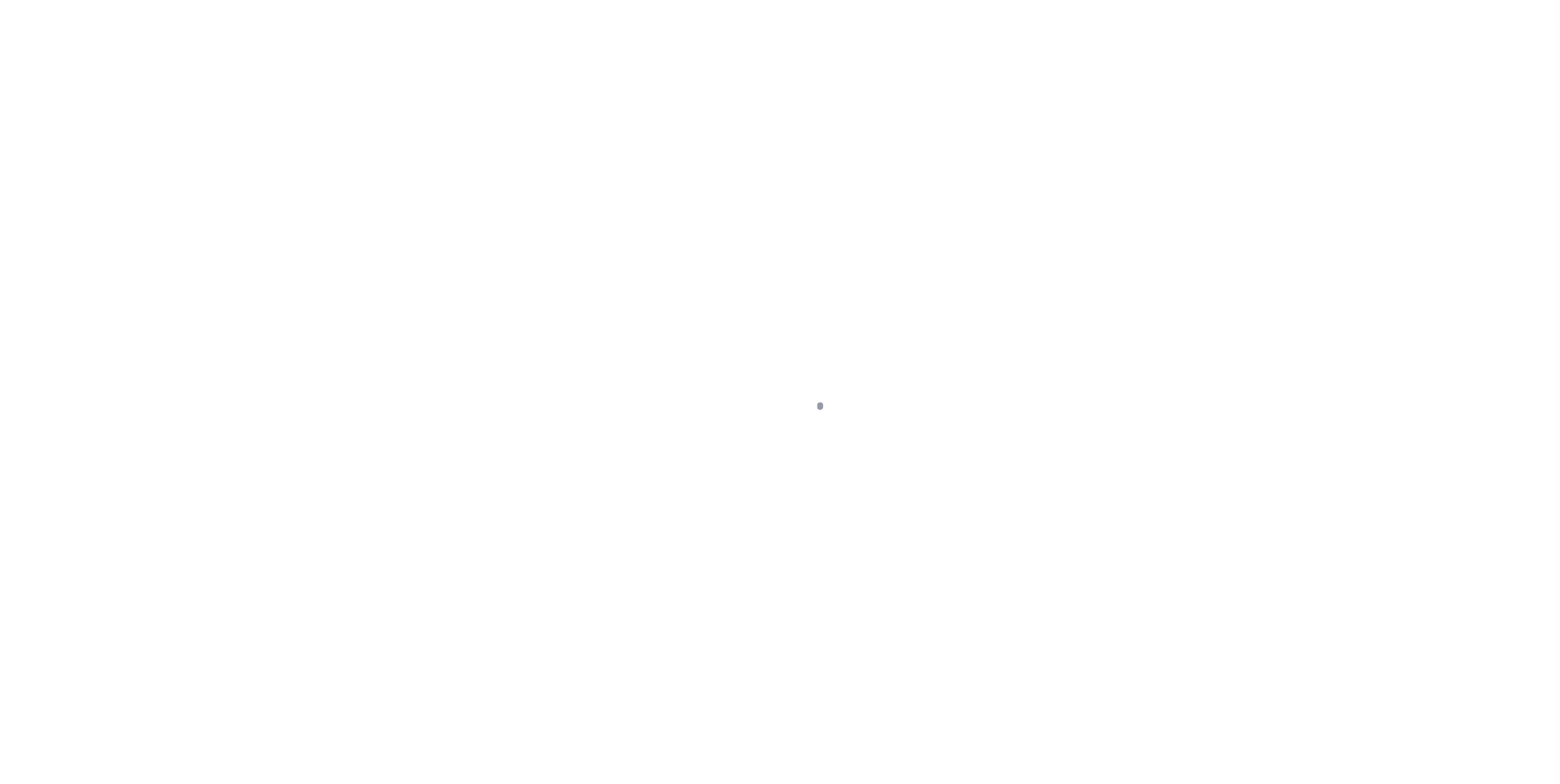
select select "SFP"
type input "[DATE]"
select select "ACH"
type input "[PERSON_NAME]"
type input "AAQDF"
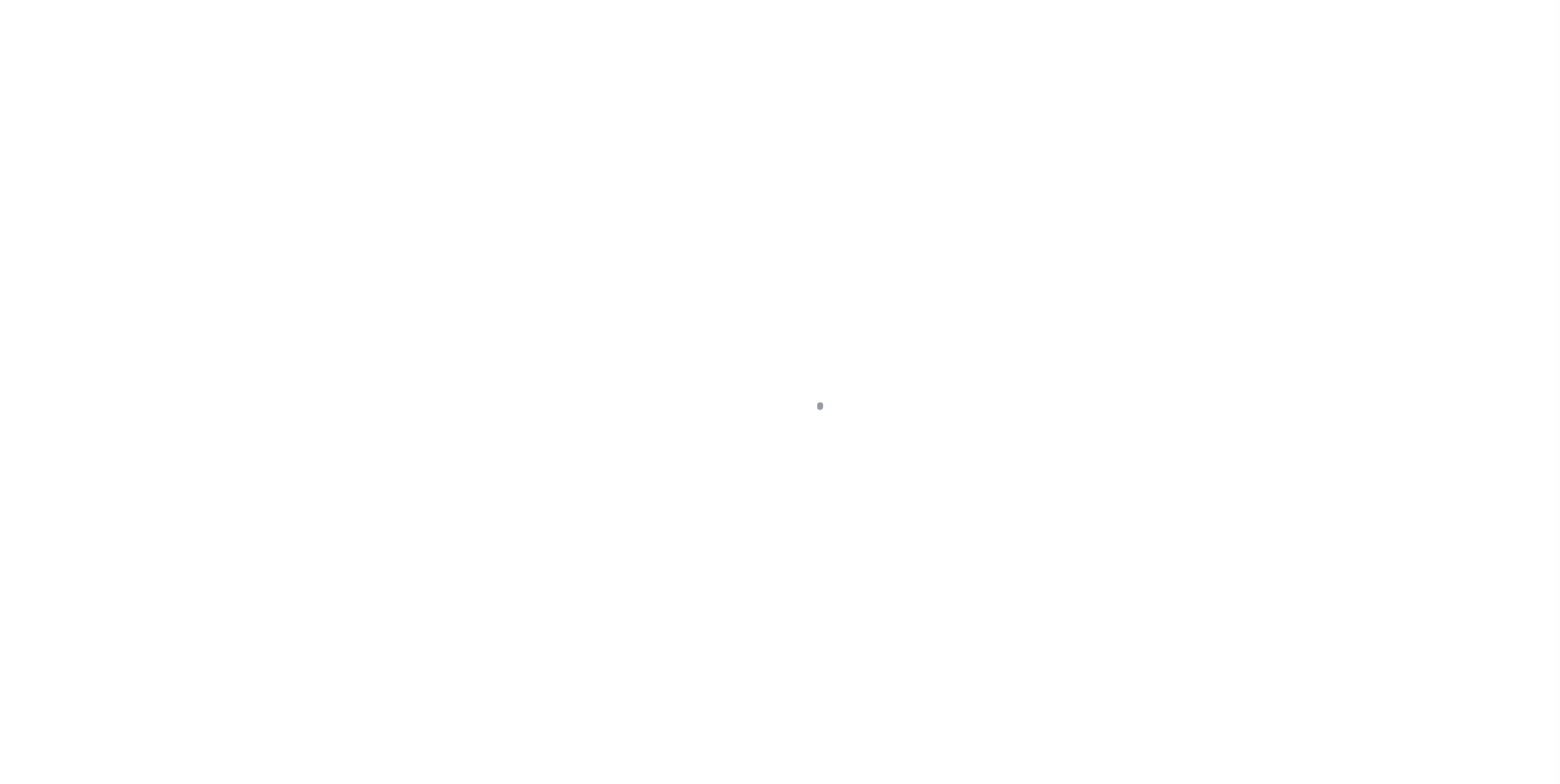
select select "1"
select select "71"
select select "0"
select select "44"
radio input "true"
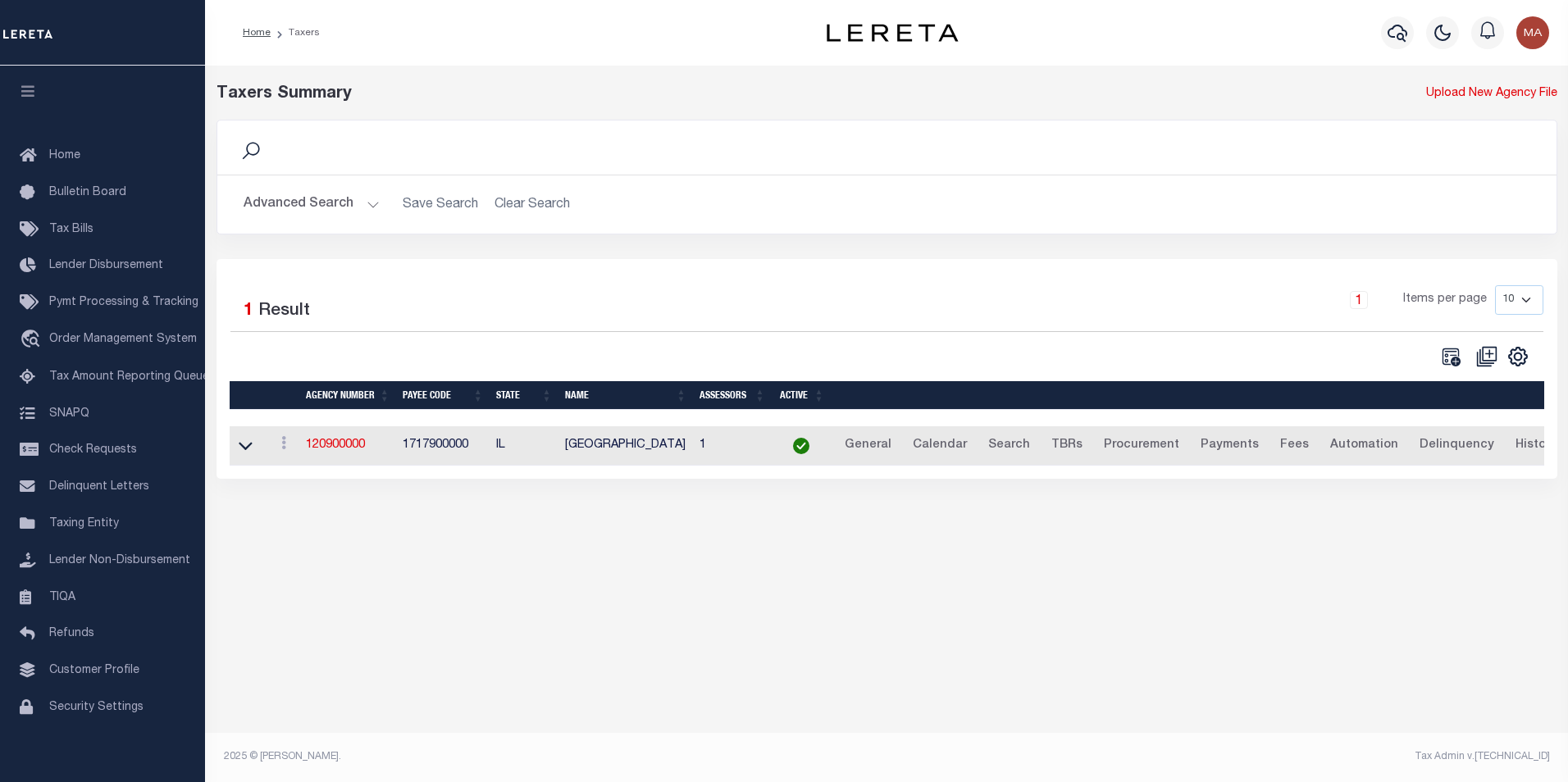
click at [368, 211] on button "Advanced Search" at bounding box center [312, 204] width 136 height 32
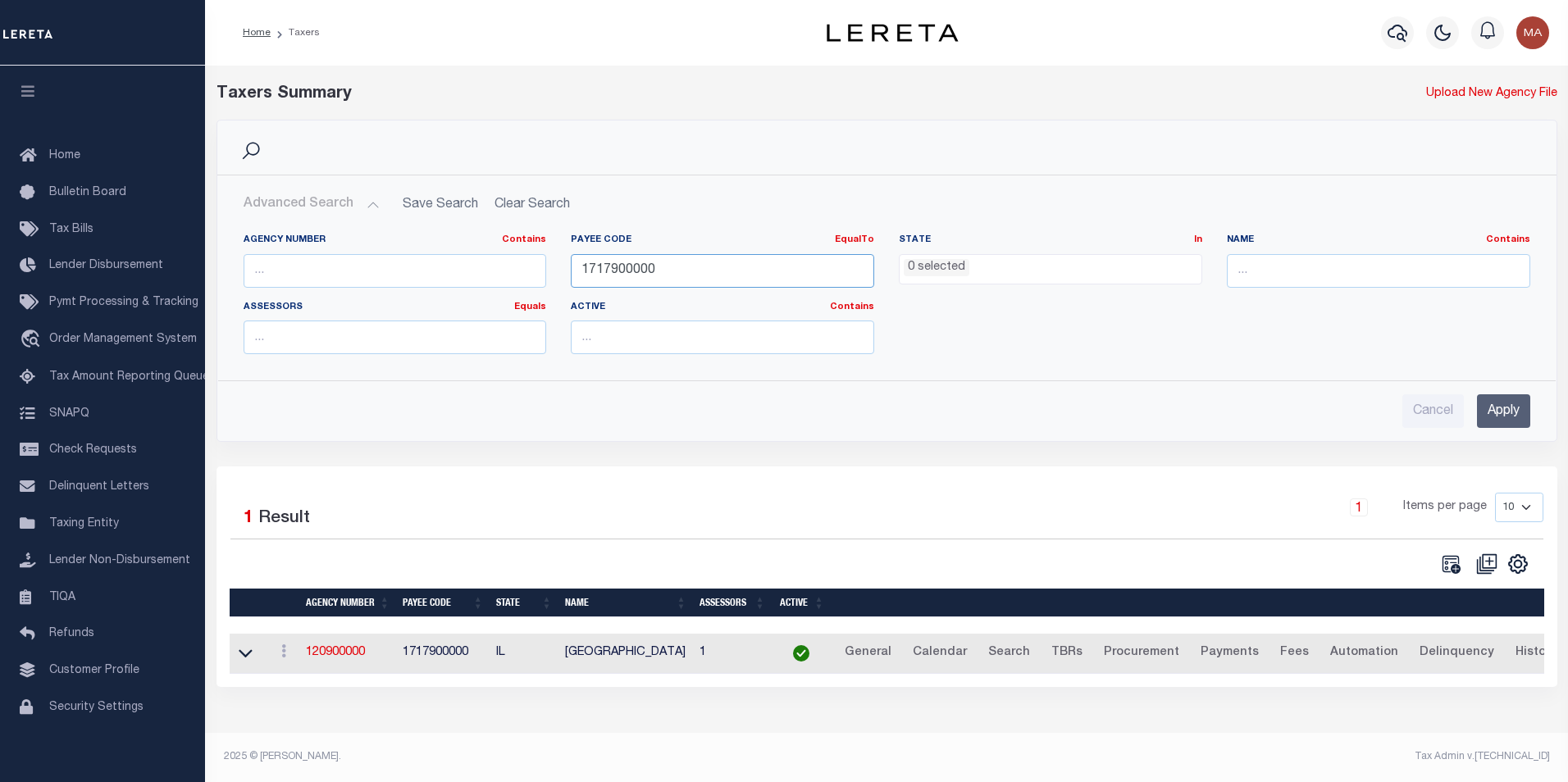
drag, startPoint x: 686, startPoint y: 268, endPoint x: 536, endPoint y: 267, distance: 150.0
click at [536, 267] on div "Agency Number Contains Contains Is Payee Code EqualTo Equals Is Not Equal To Is…" at bounding box center [886, 300] width 1311 height 134
paste input "900317024"
type input "900317024"
click at [1495, 408] on input "Apply" at bounding box center [1503, 411] width 53 height 34
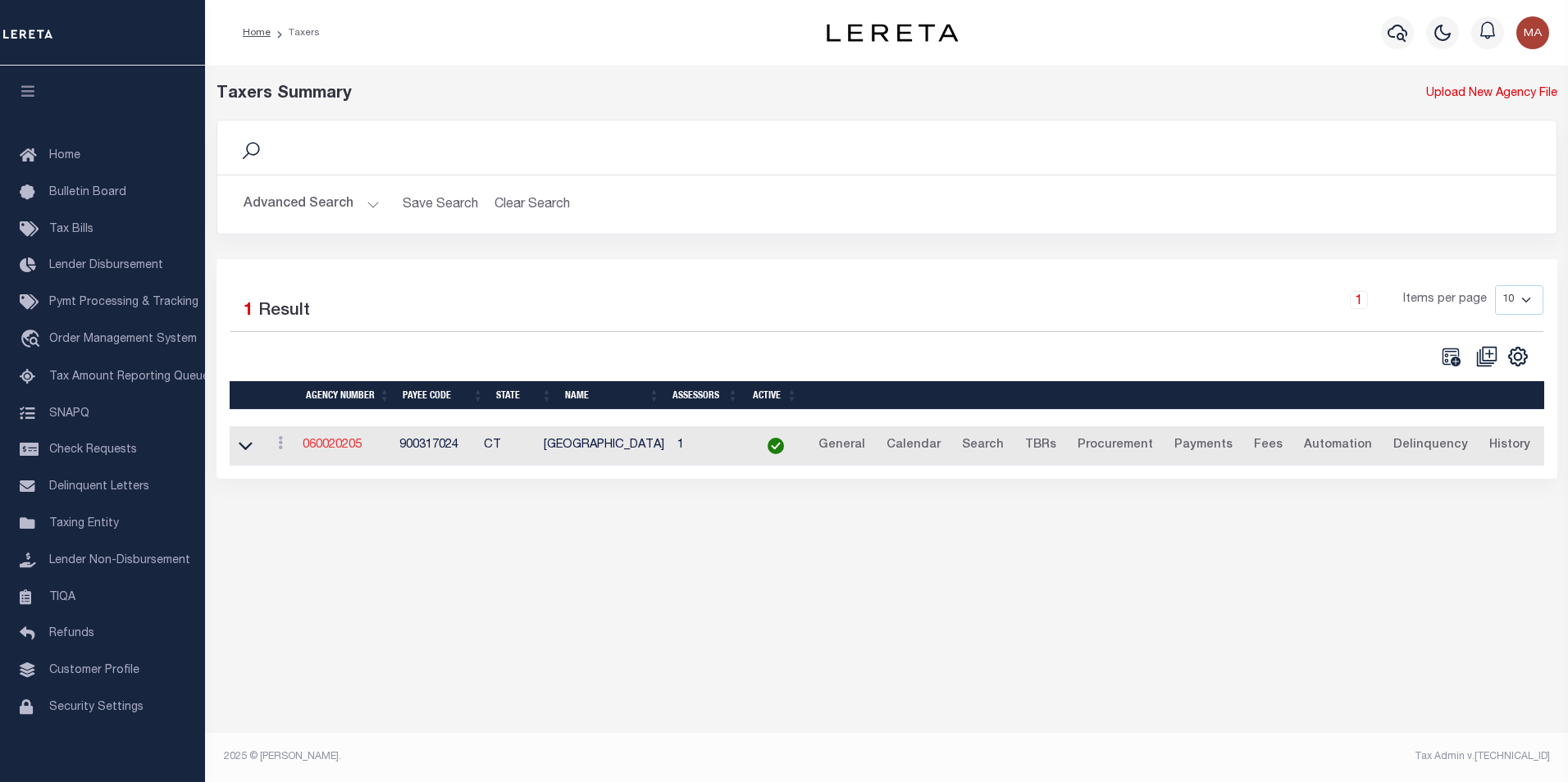
click at [347, 450] on link "060020205" at bounding box center [332, 445] width 59 height 12
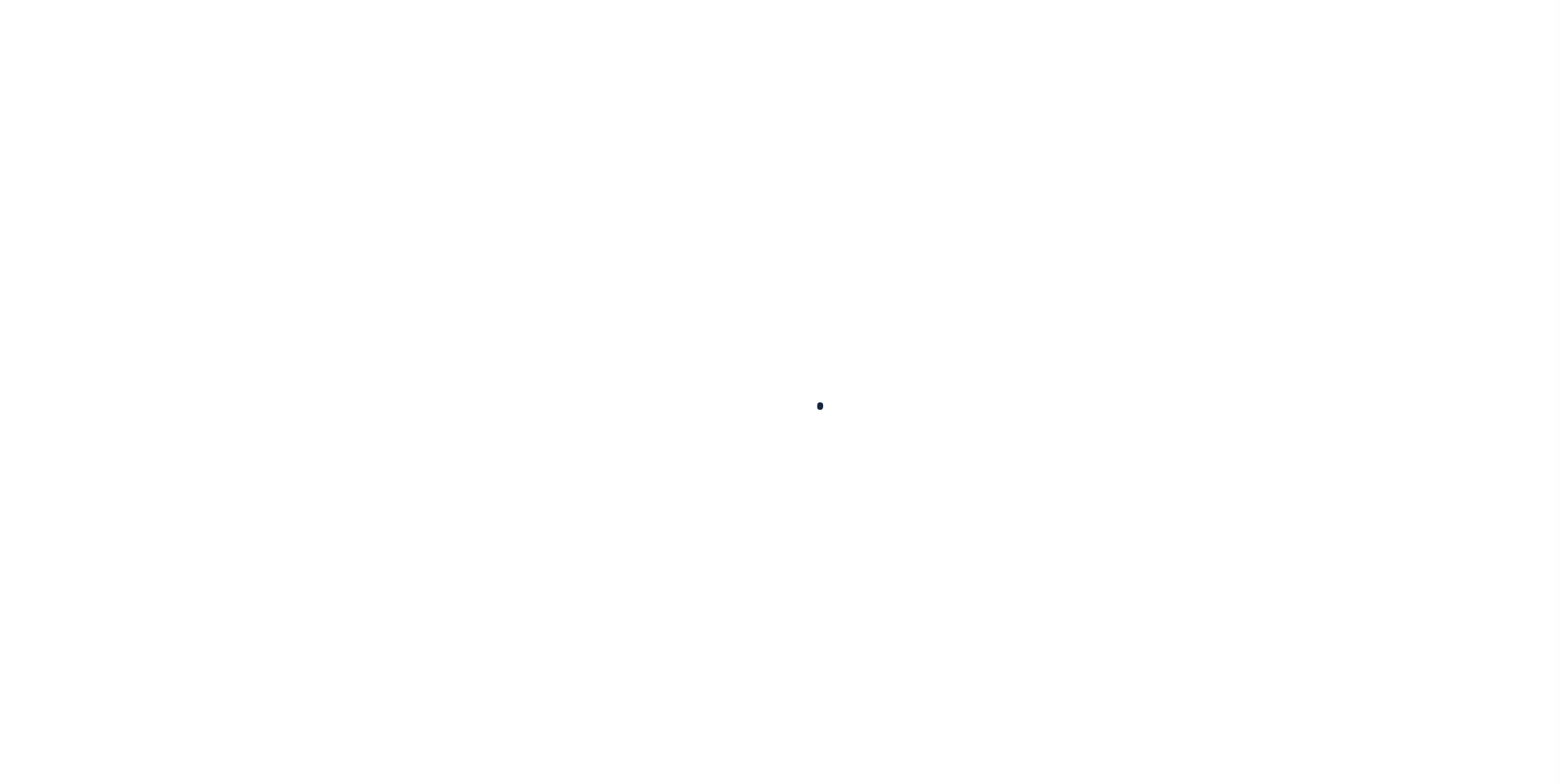
select select
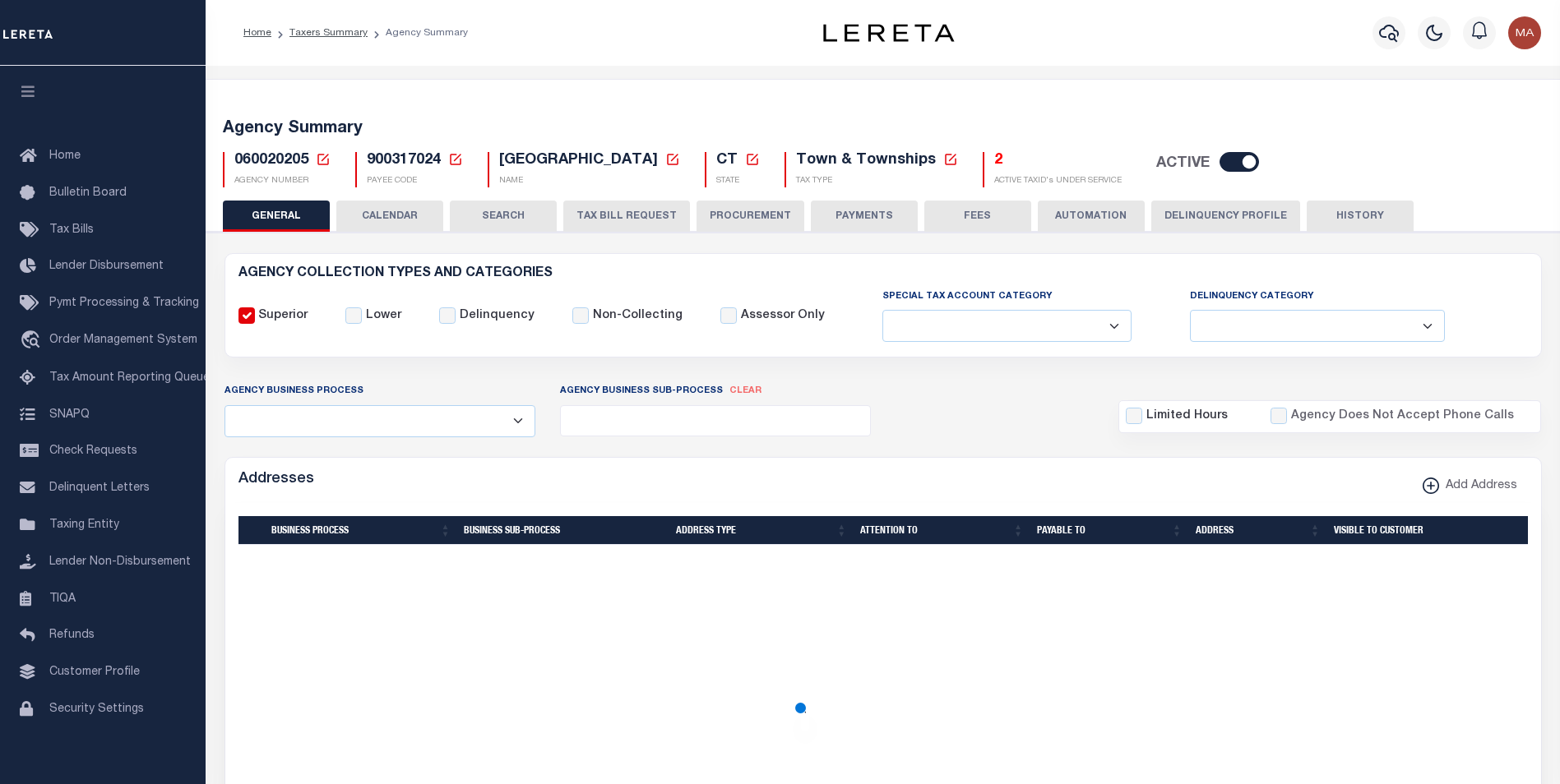
checkbox input "false"
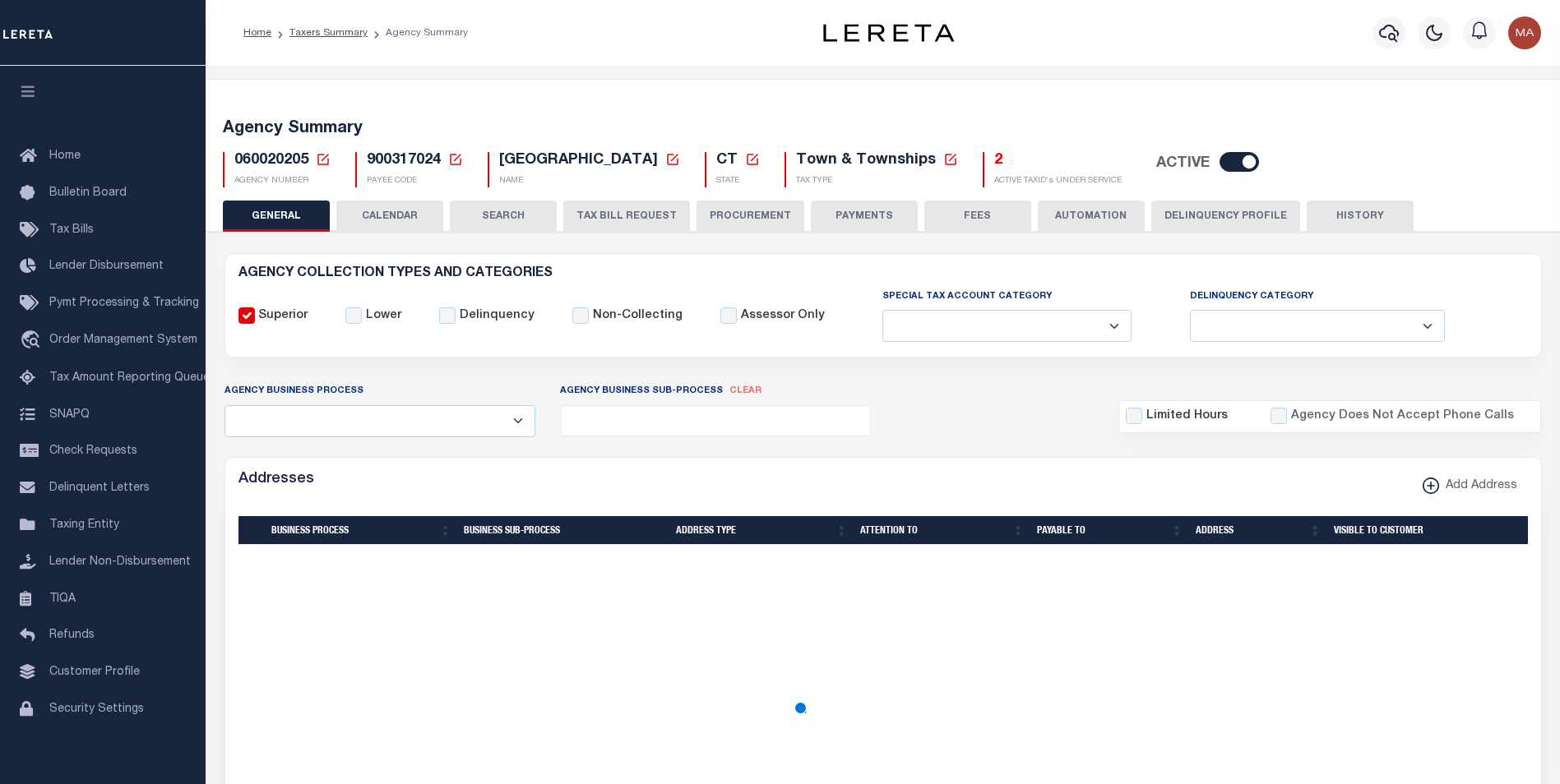
type input "900317024"
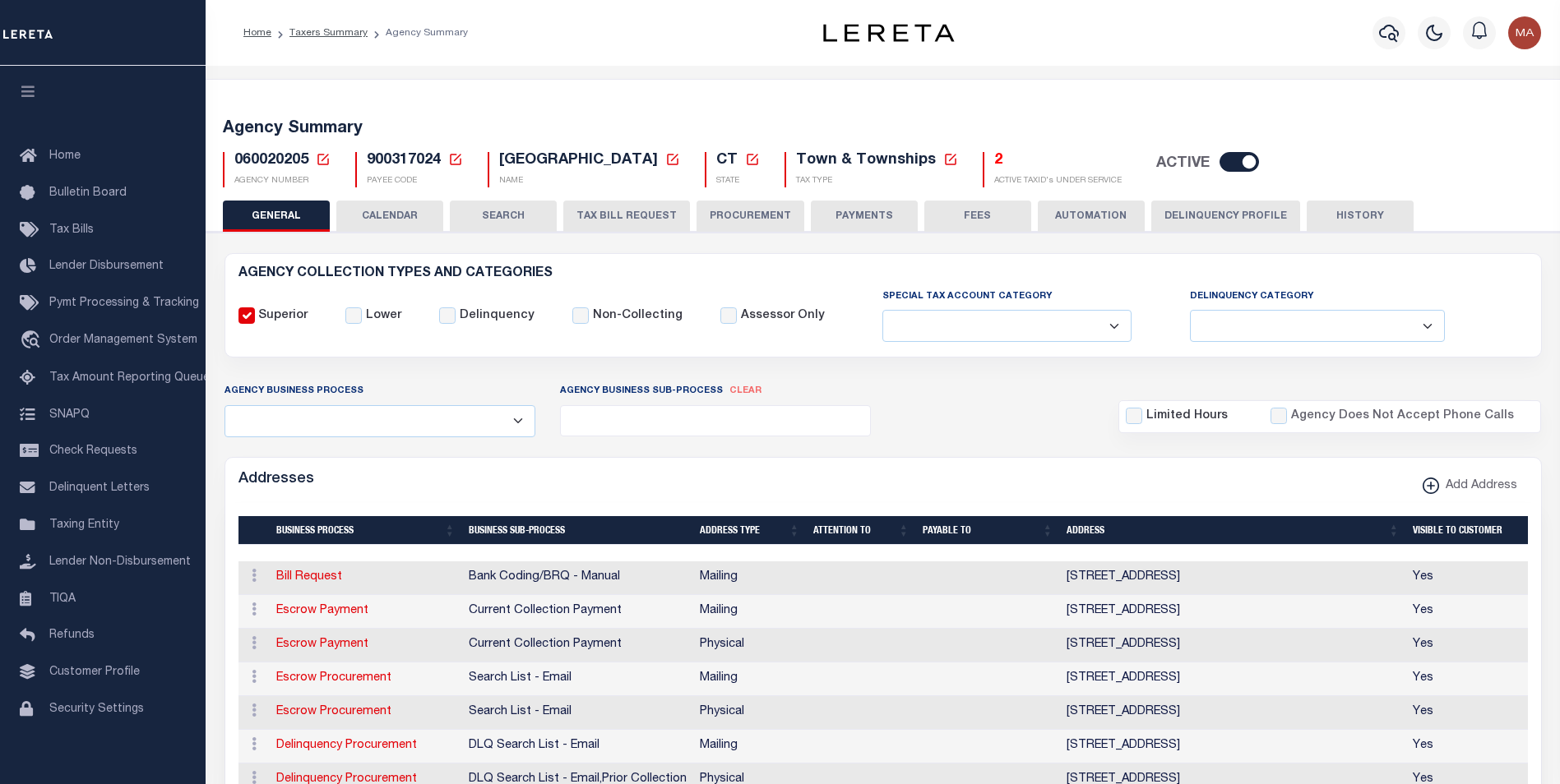
click at [861, 216] on button "PAYMENTS" at bounding box center [864, 216] width 107 height 31
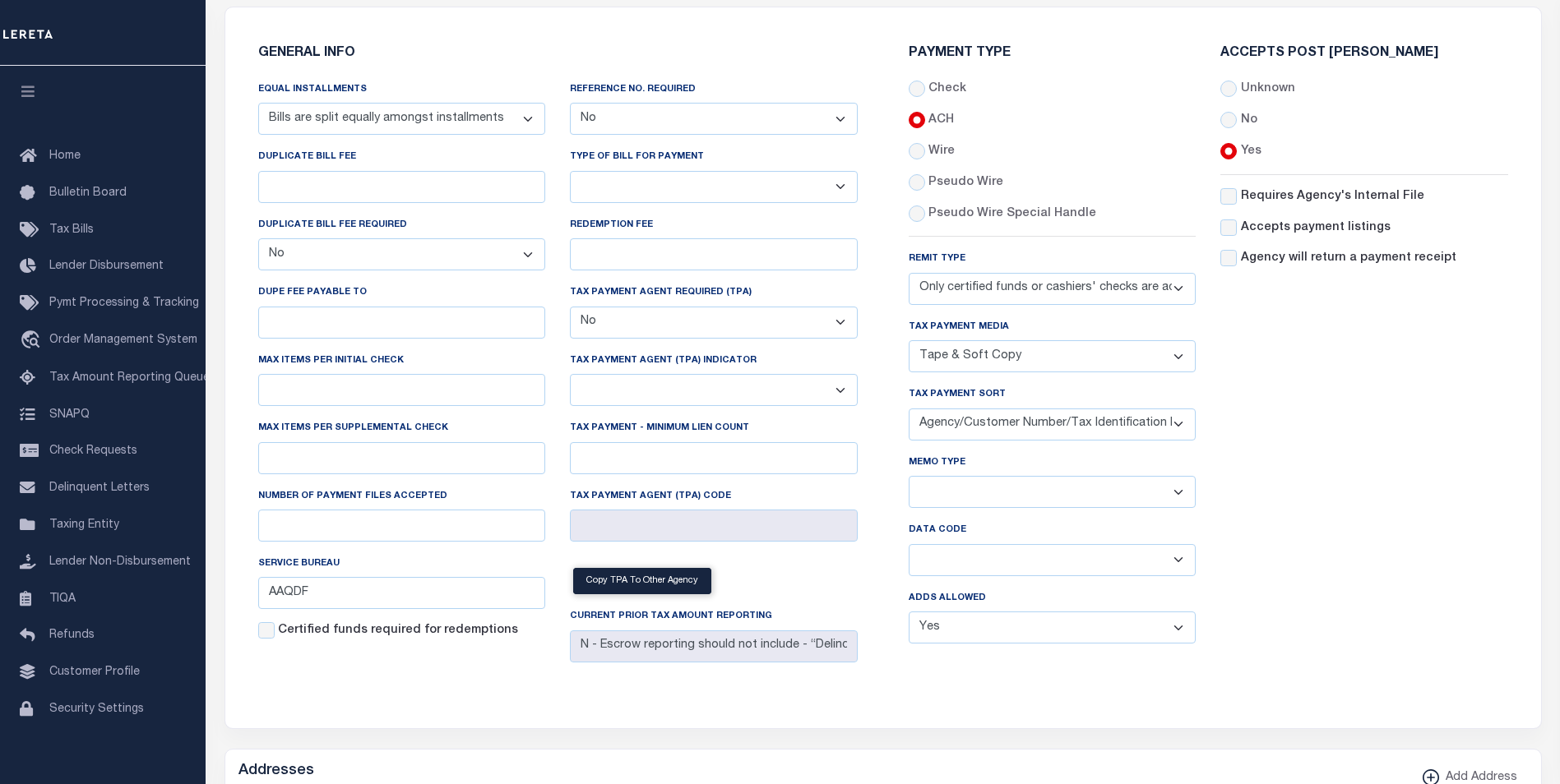
scroll to position [329, 0]
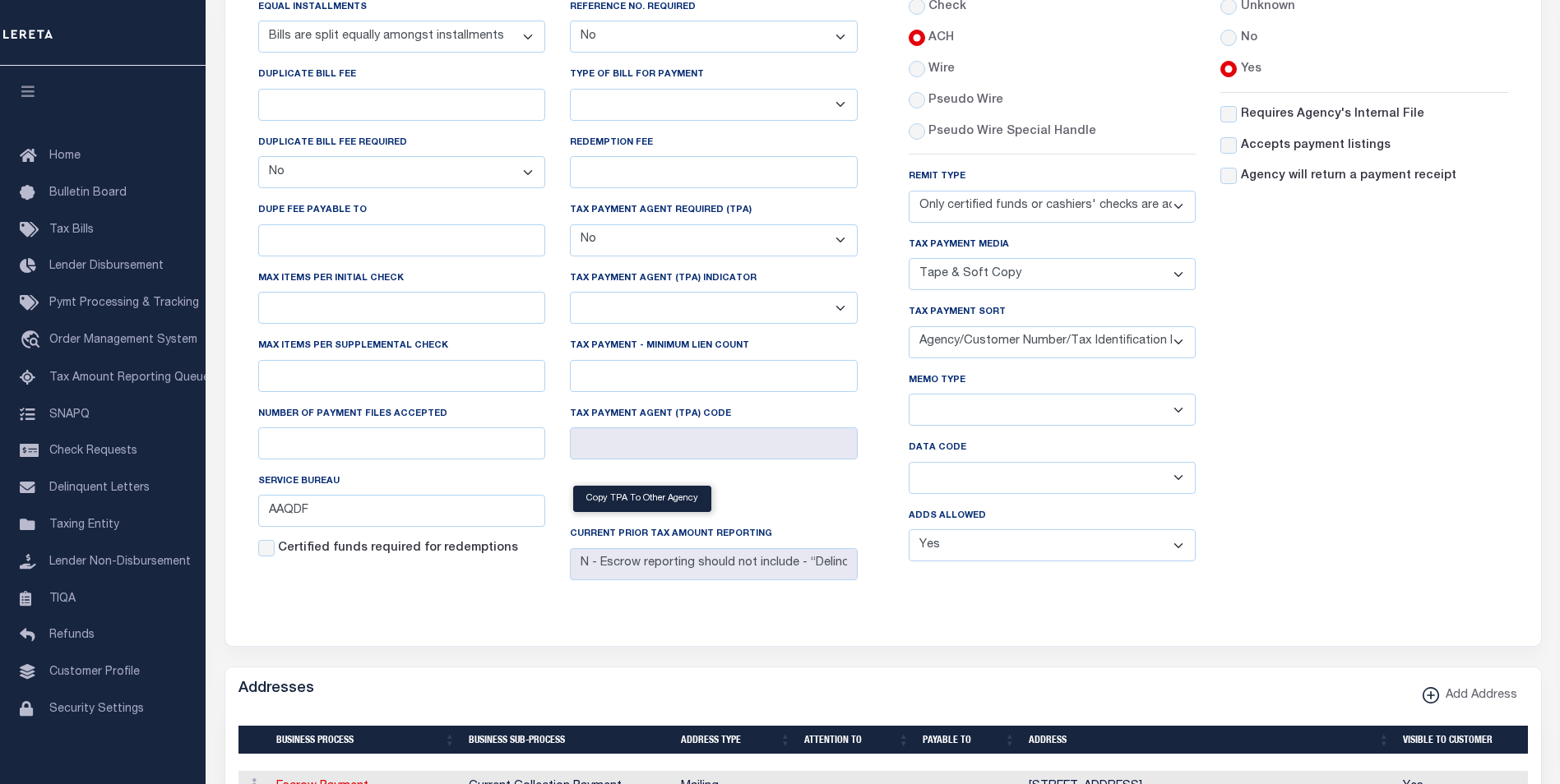
click at [1053, 552] on select "Yes No" at bounding box center [1052, 545] width 288 height 32
select select "0"
click at [909, 534] on select "Yes No" at bounding box center [1052, 545] width 288 height 32
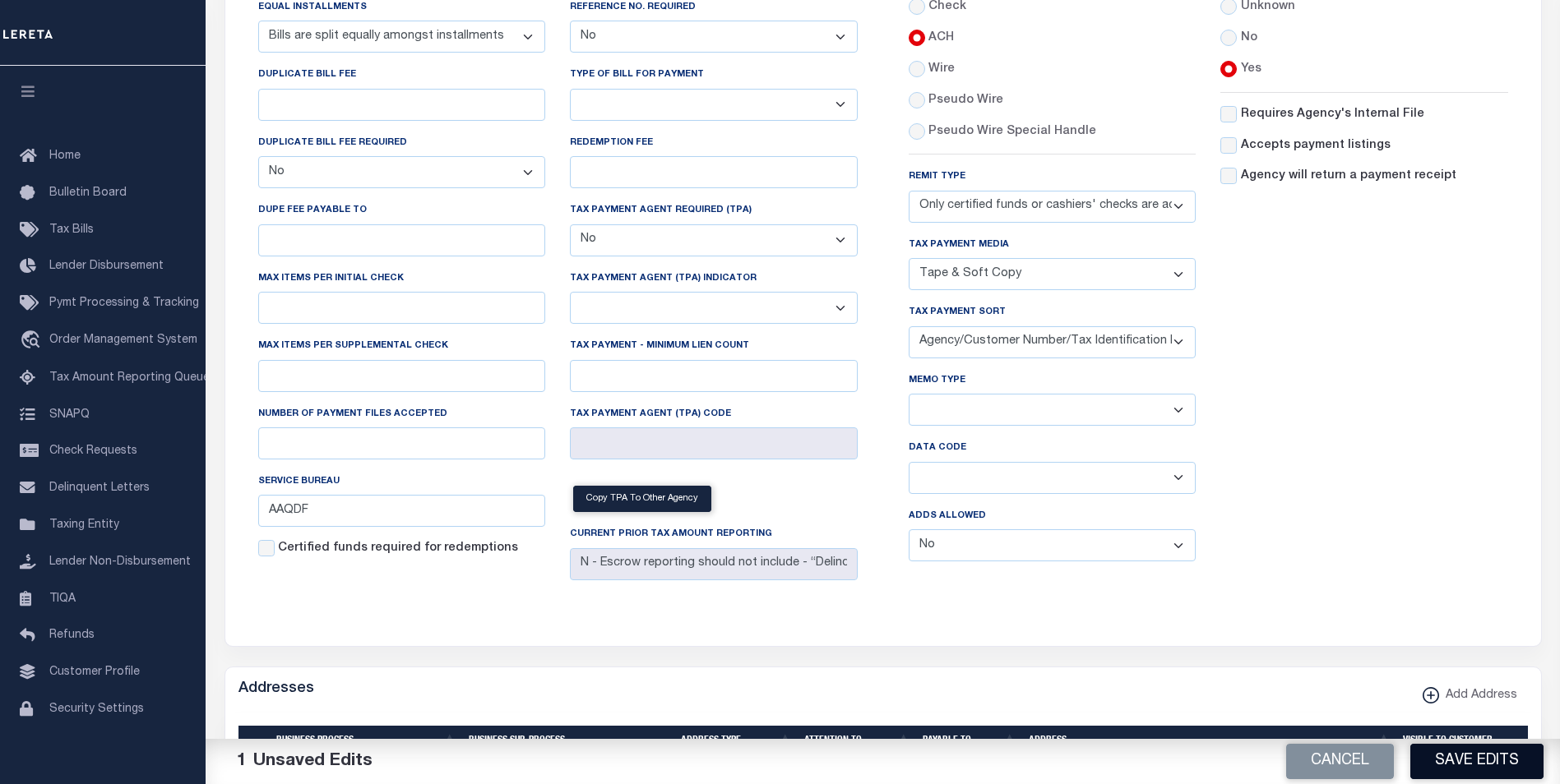
click at [1482, 766] on button "Save Edits" at bounding box center [1477, 761] width 134 height 35
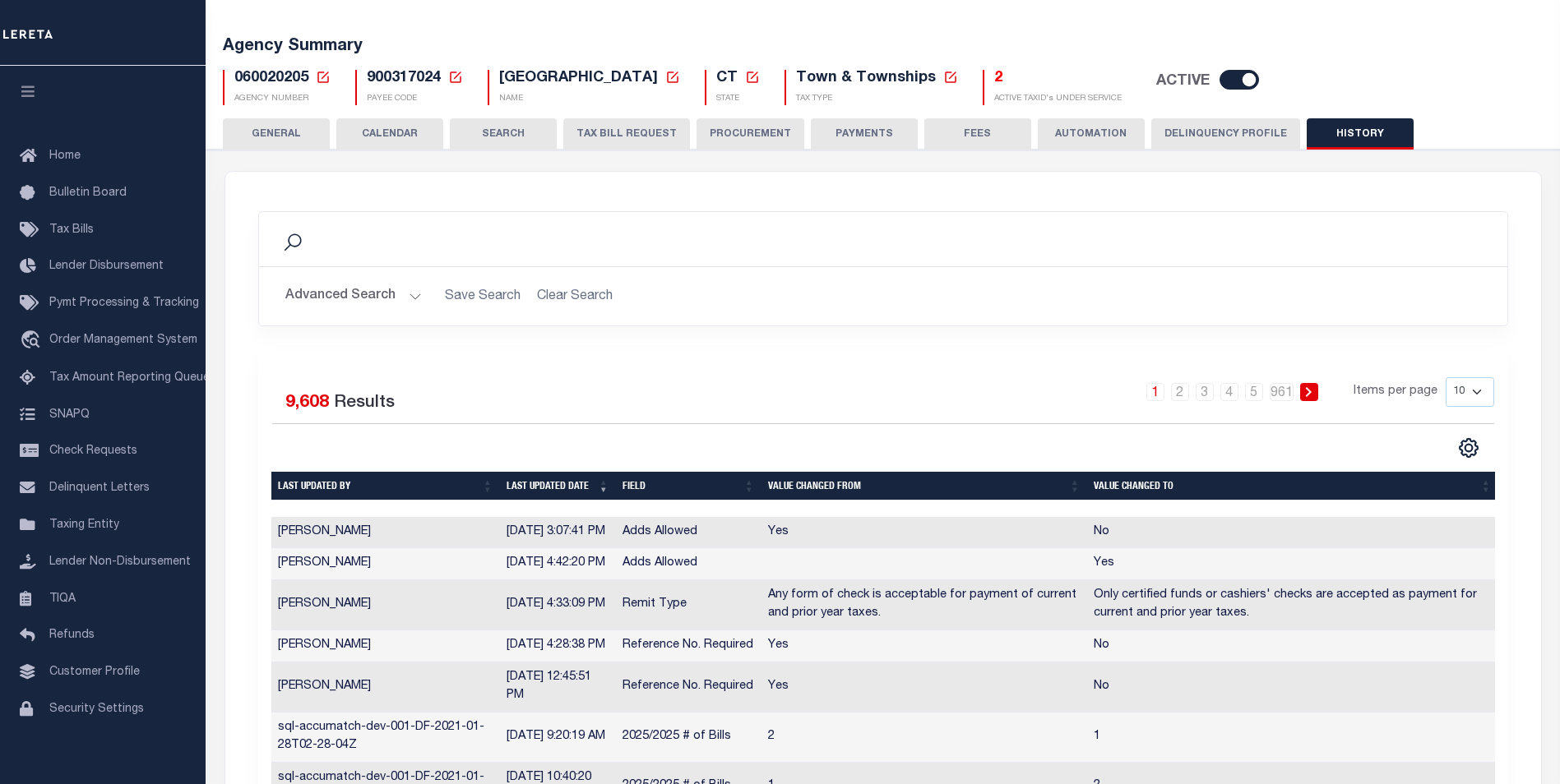
scroll to position [246, 0]
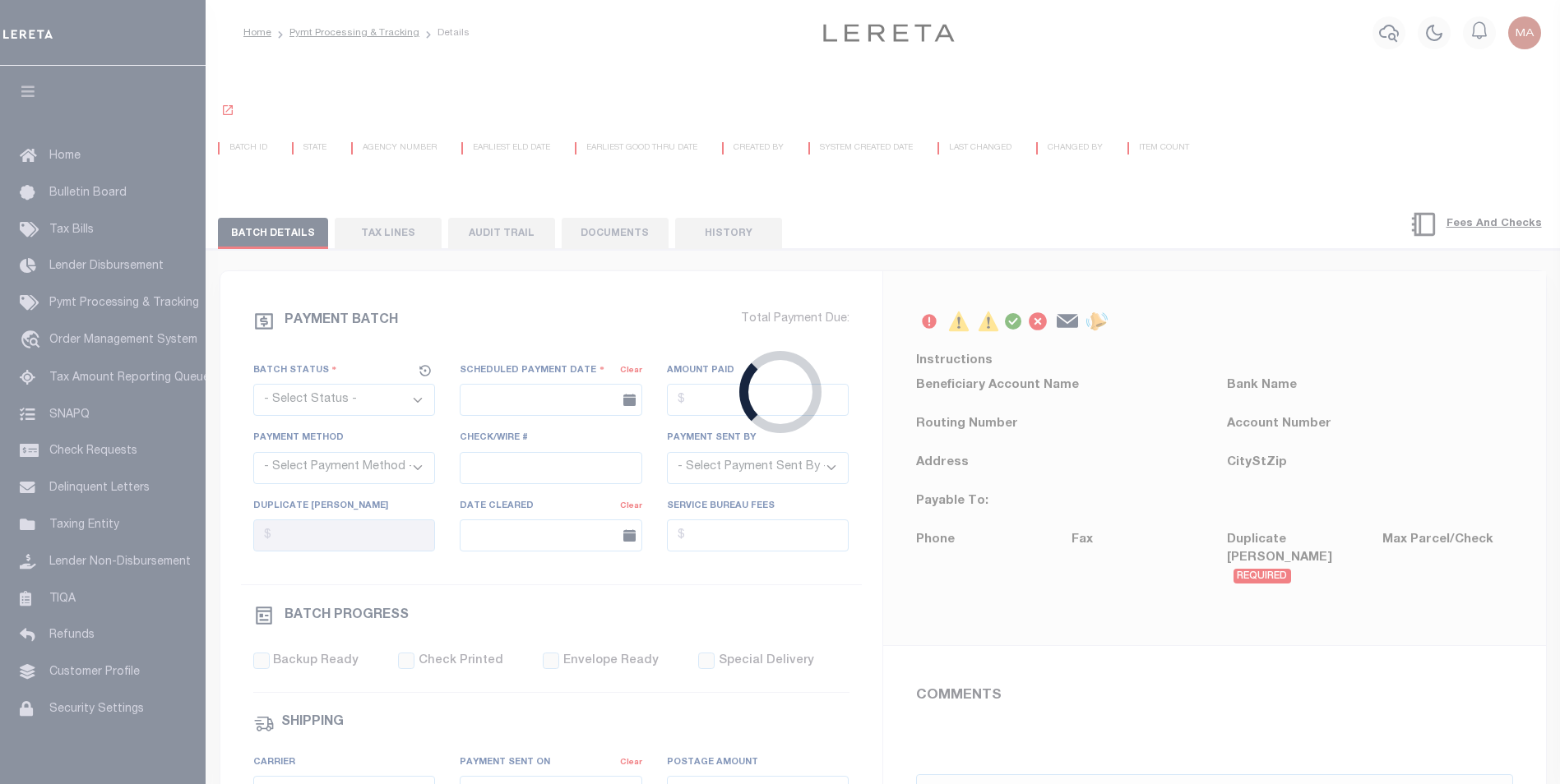
select select "SFP"
type input "[DATE]"
select select "ACH"
type input "[PERSON_NAME]"
type input "AAQDF"
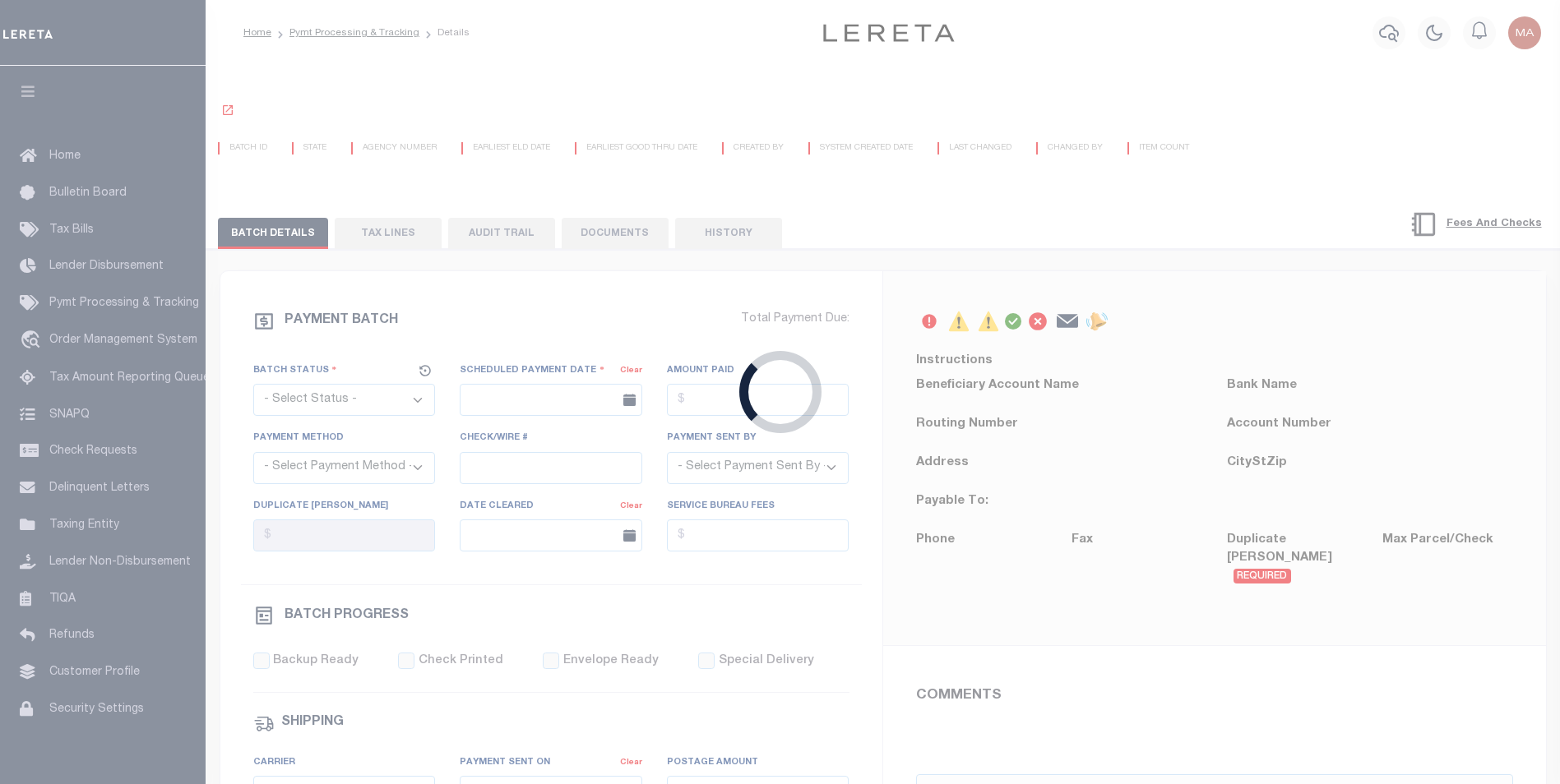
select select "0"
select select "71"
select select "0"
select select "44"
radio input "true"
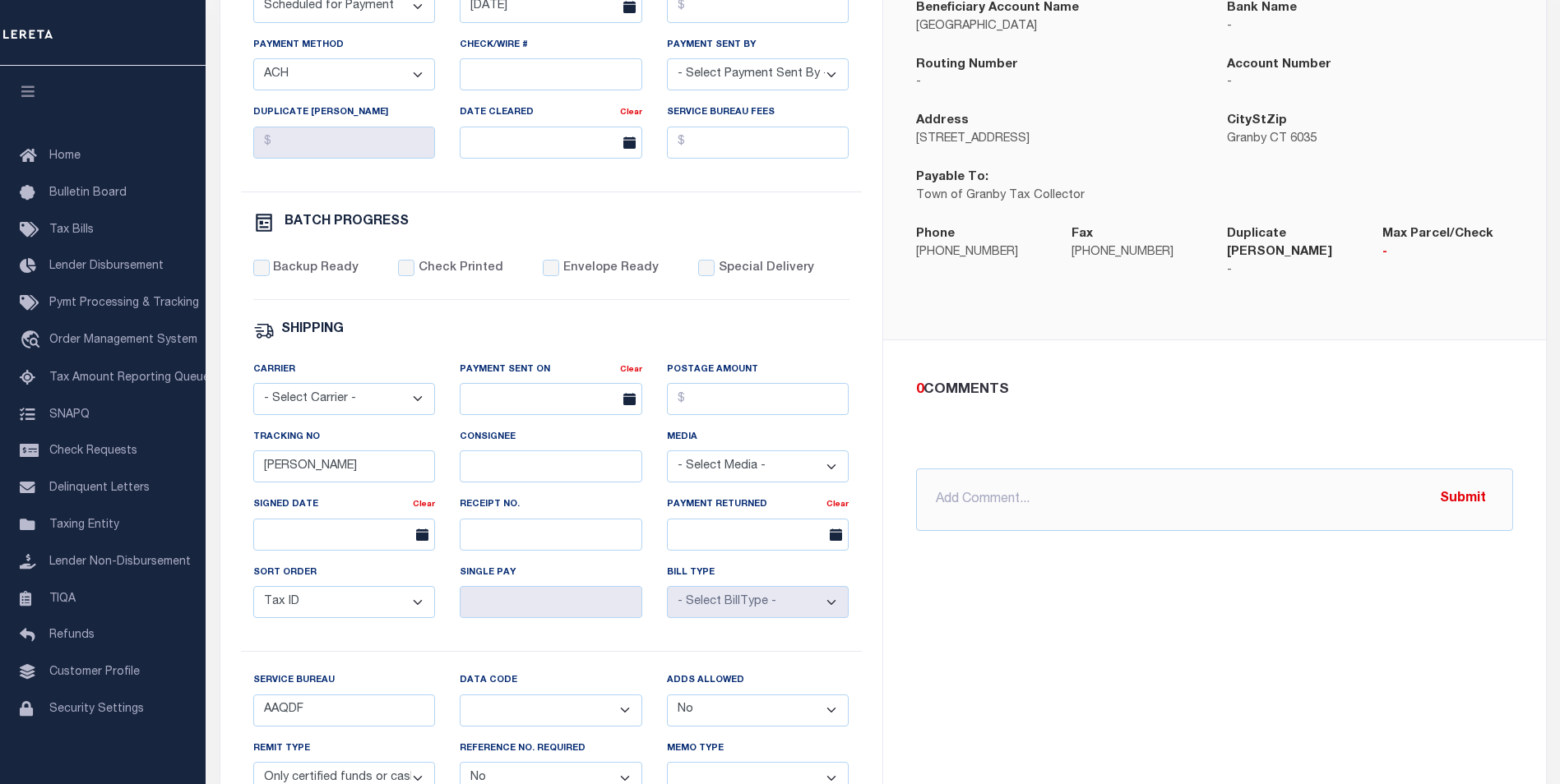
scroll to position [575, 0]
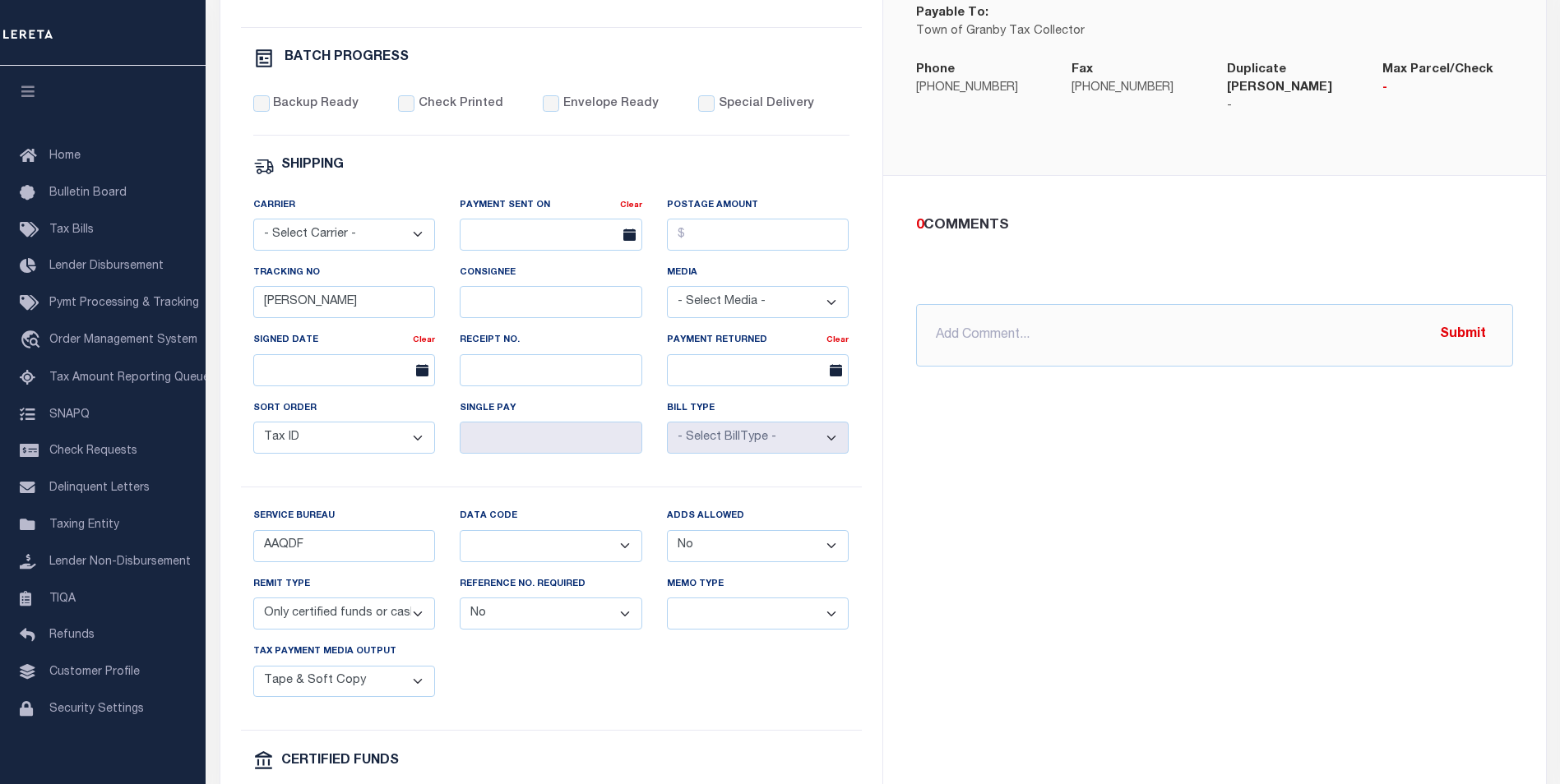
click at [729, 560] on select "Yes No" at bounding box center [758, 546] width 182 height 32
click at [667, 540] on select "Yes No" at bounding box center [758, 546] width 182 height 32
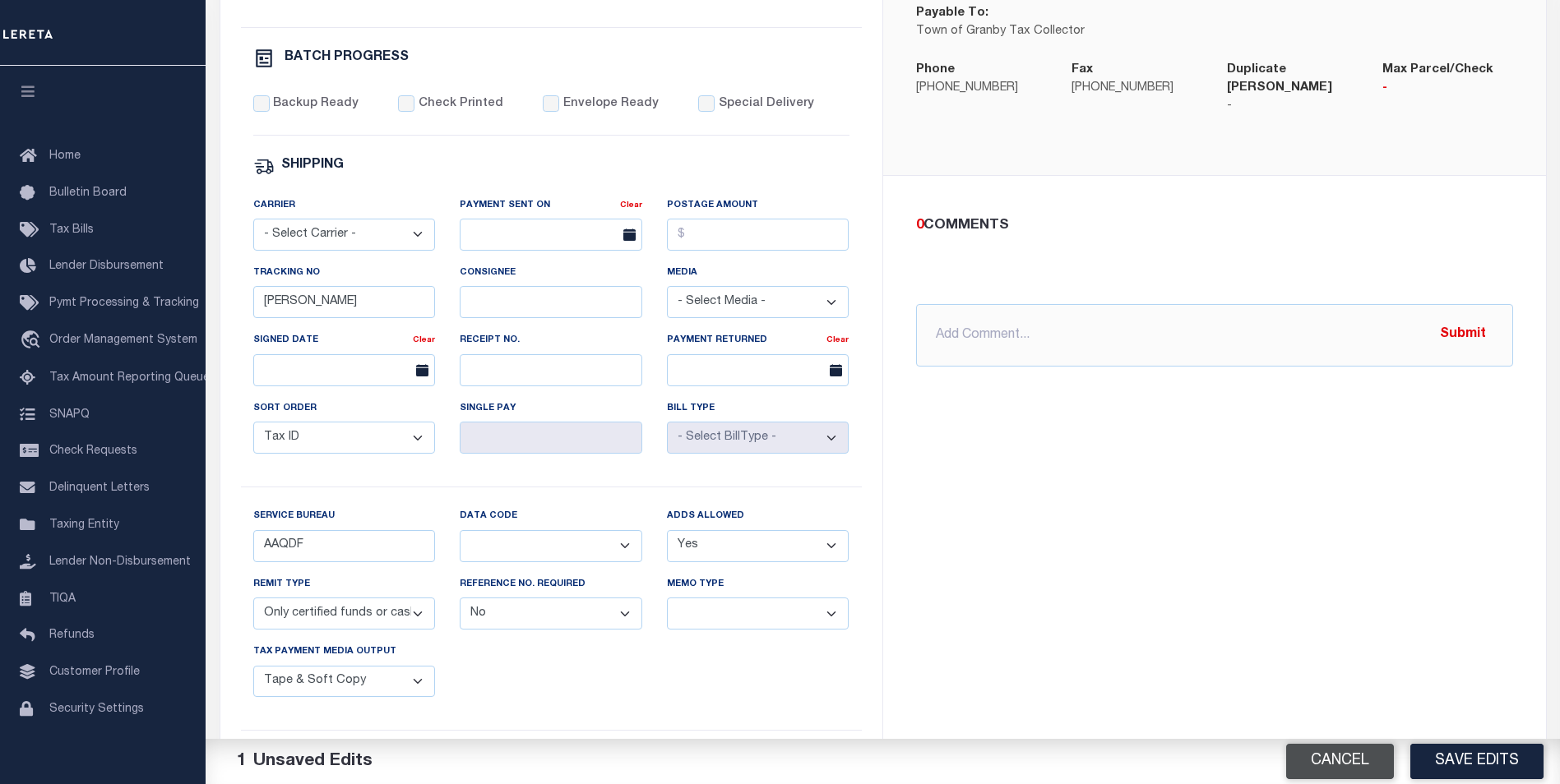
click at [1347, 759] on button "Cancel" at bounding box center [1340, 761] width 108 height 35
select select "0"
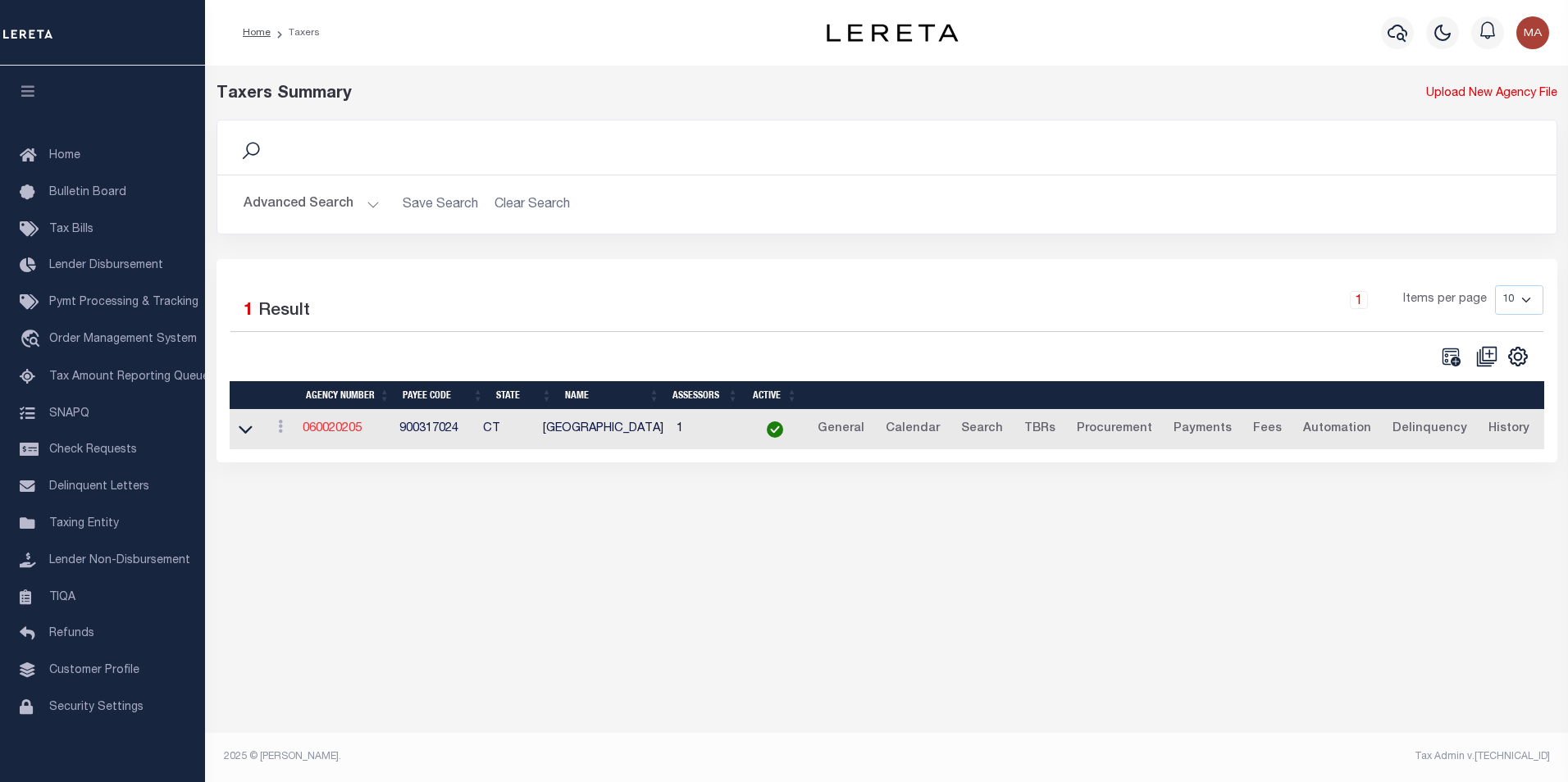
click at [324, 433] on link "060020205" at bounding box center [332, 429] width 59 height 12
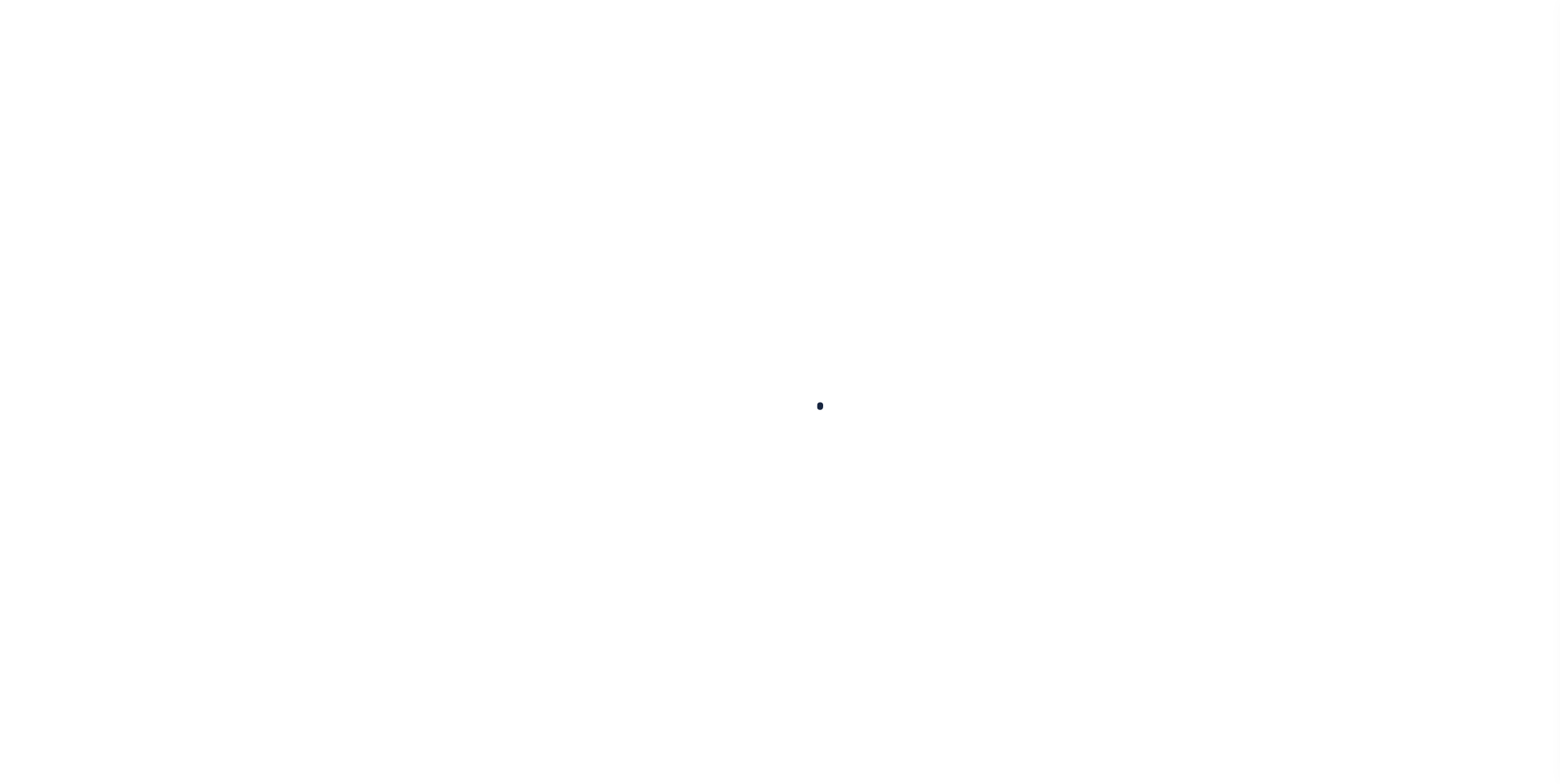
select select
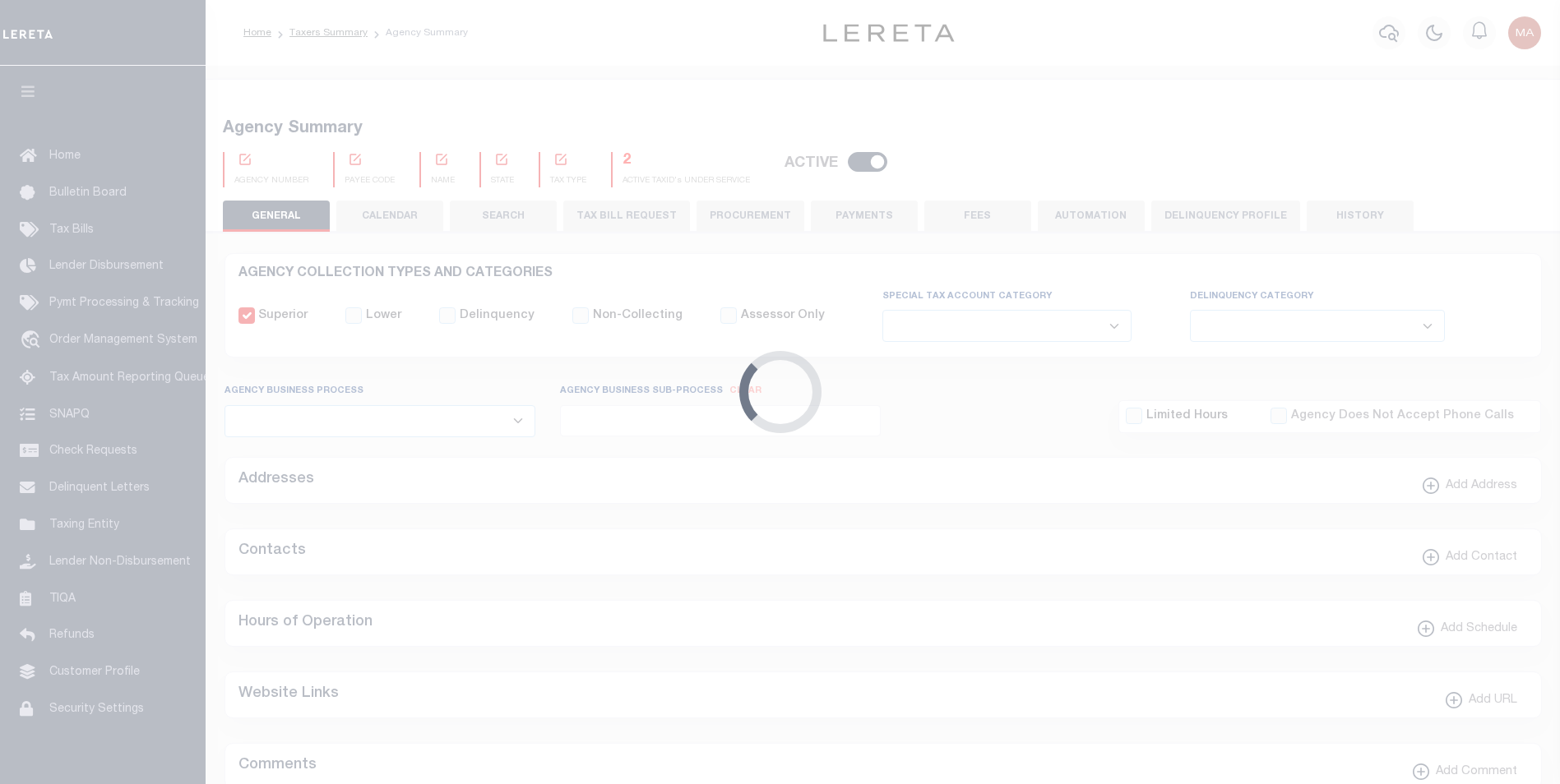
checkbox input "false"
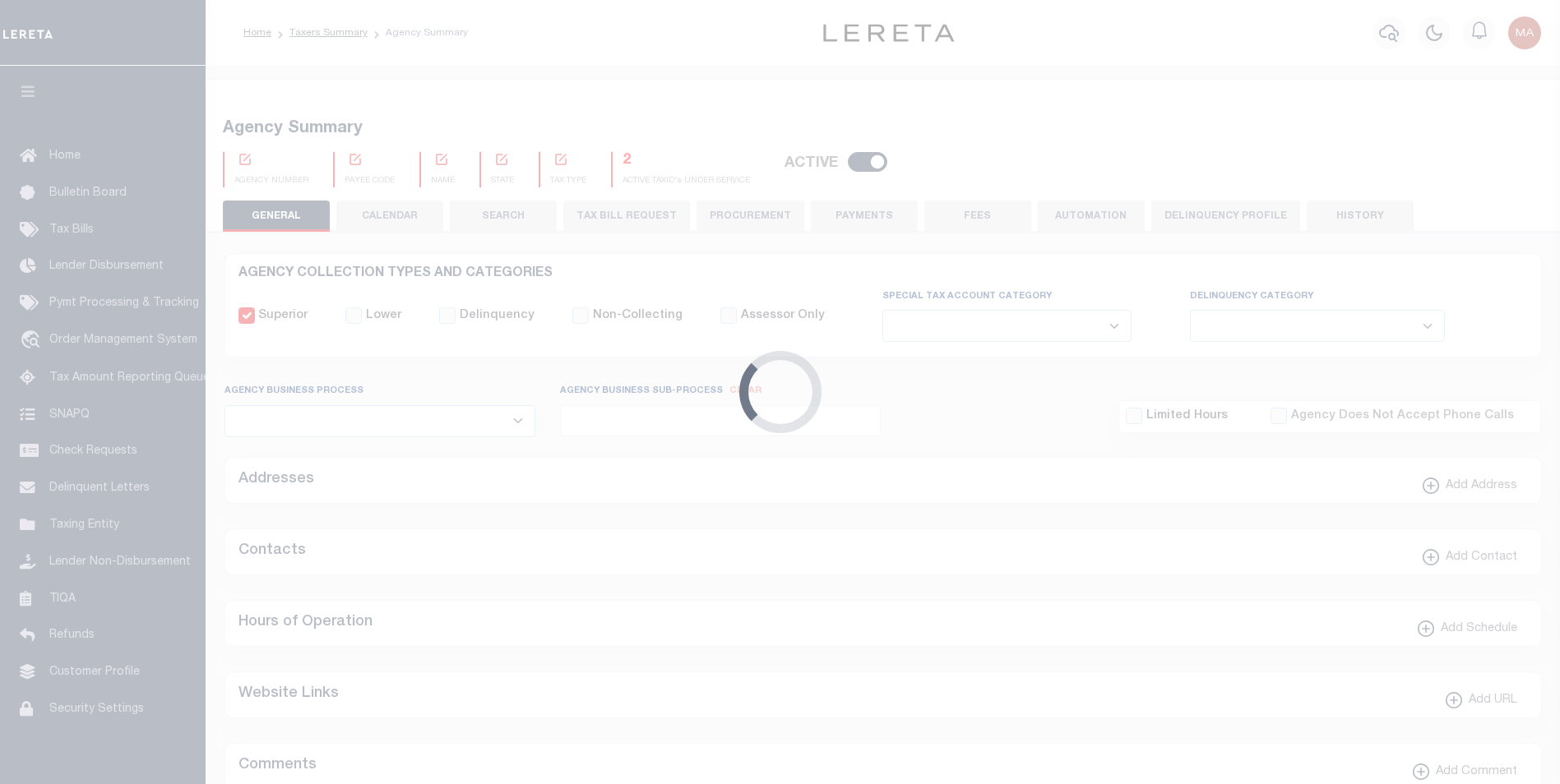
type input "900317024"
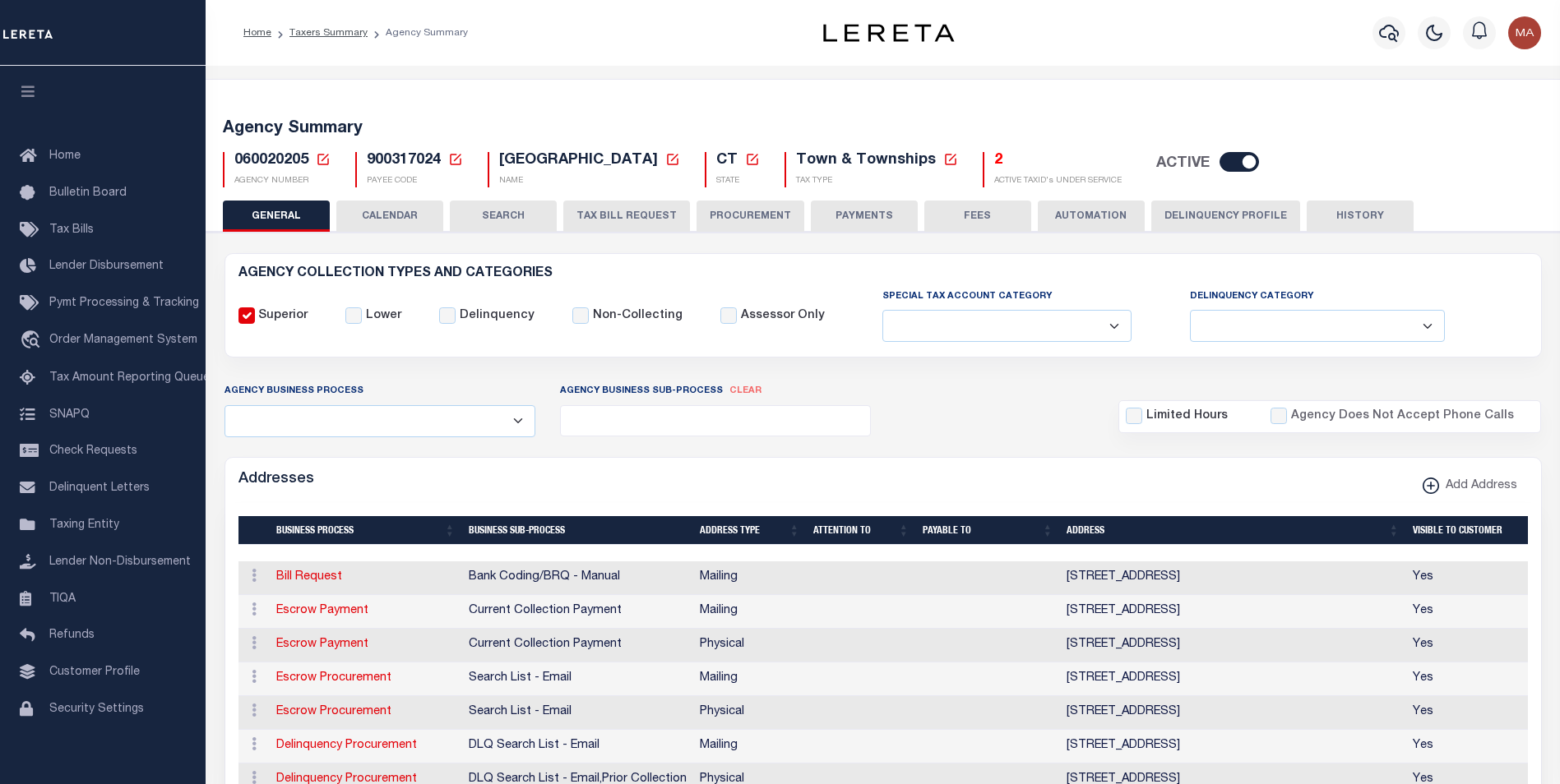
click at [825, 215] on button "PAYMENTS" at bounding box center [864, 216] width 107 height 31
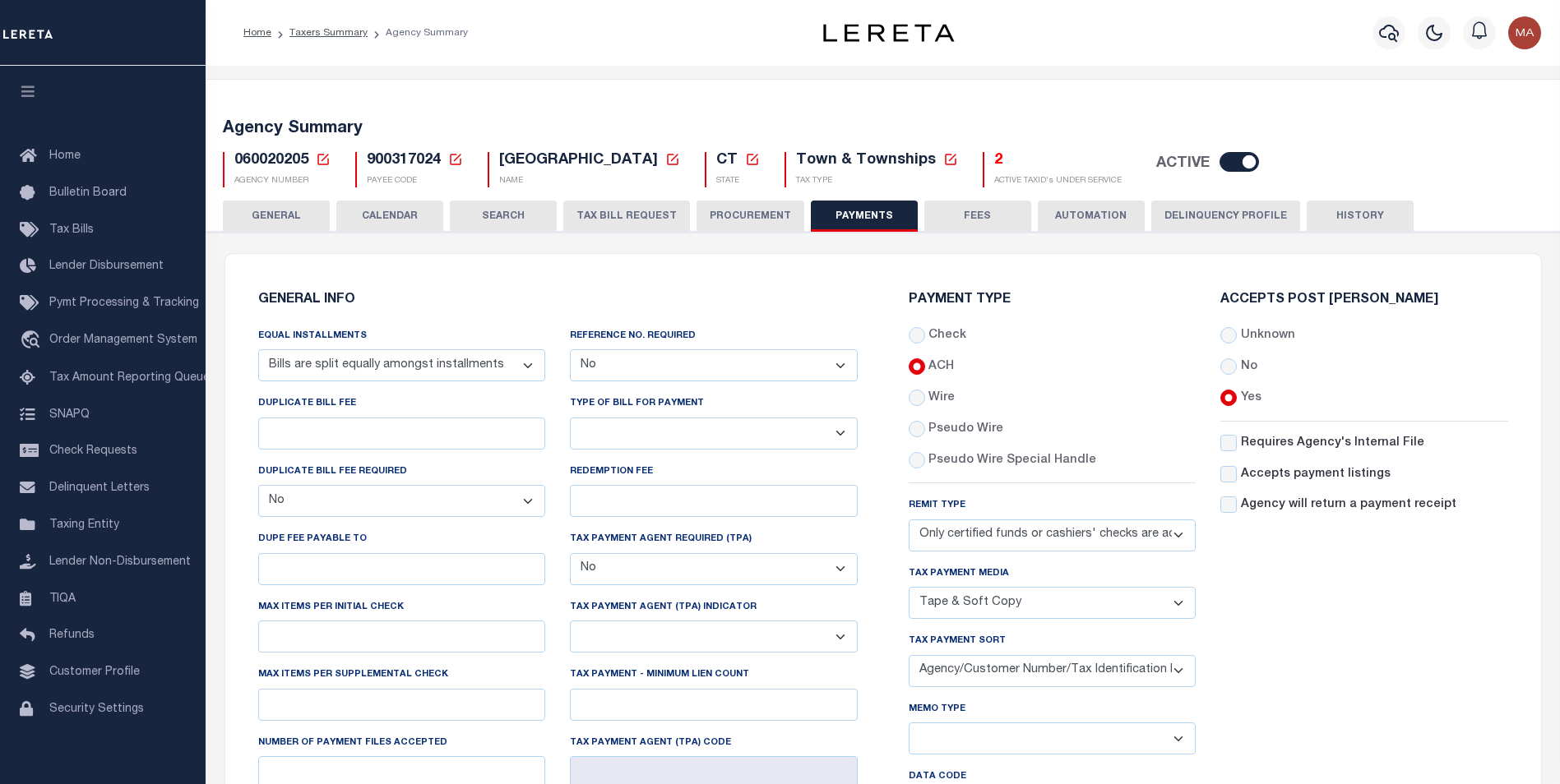
scroll to position [411, 0]
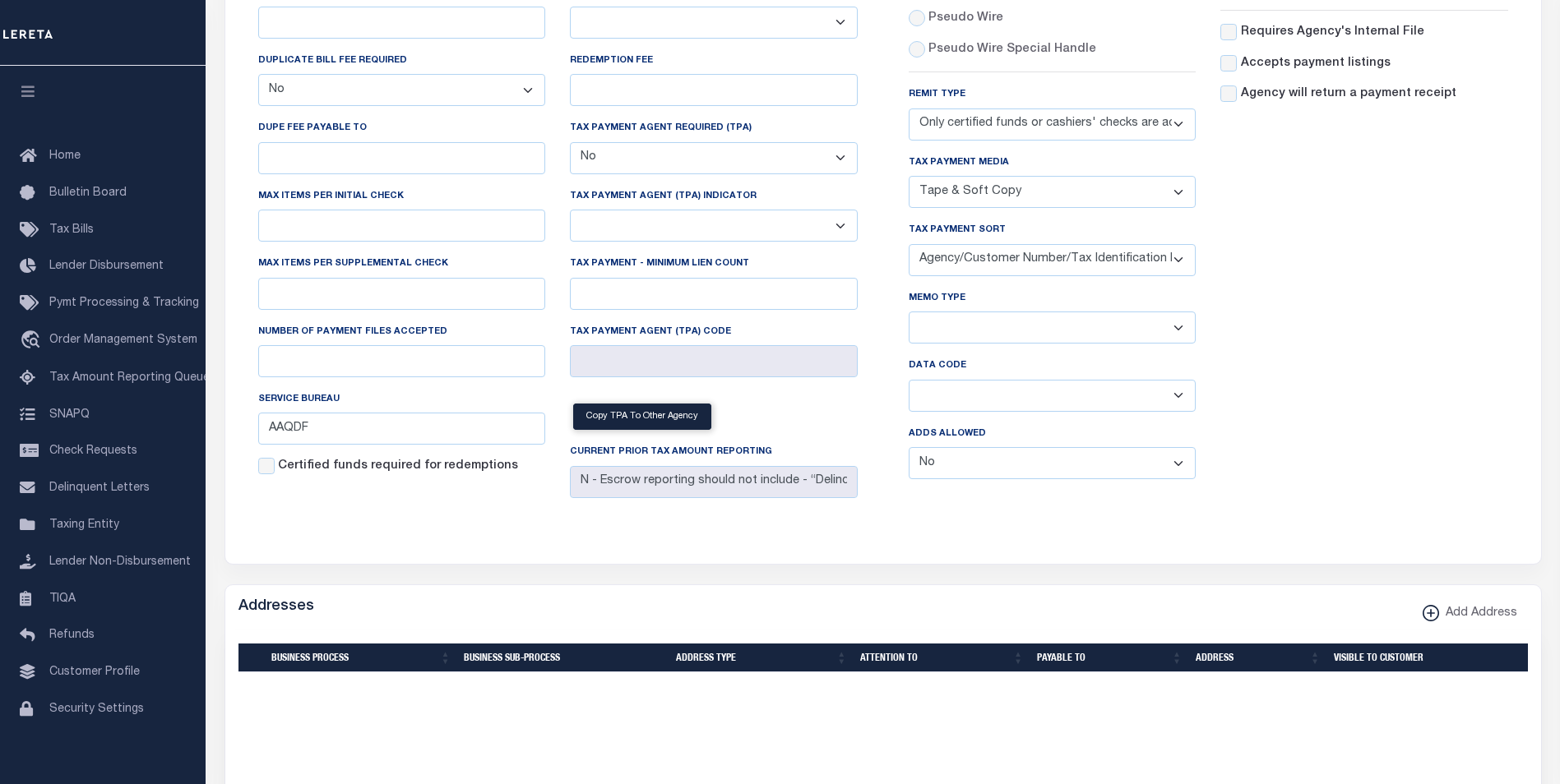
click at [961, 465] on select "Yes No" at bounding box center [1052, 462] width 288 height 32
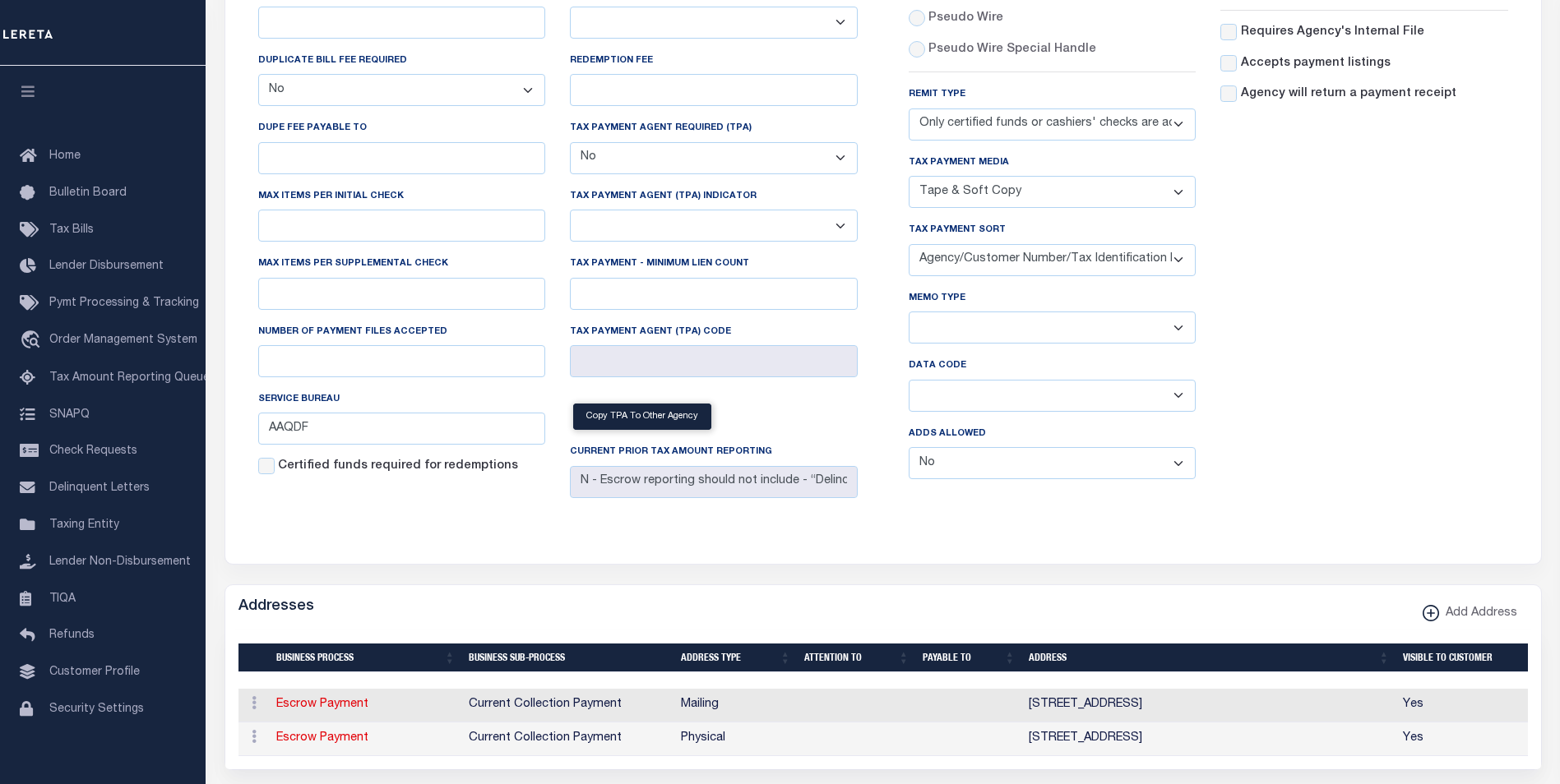
select select "1"
click at [909, 452] on select "Yes No" at bounding box center [1052, 462] width 288 height 32
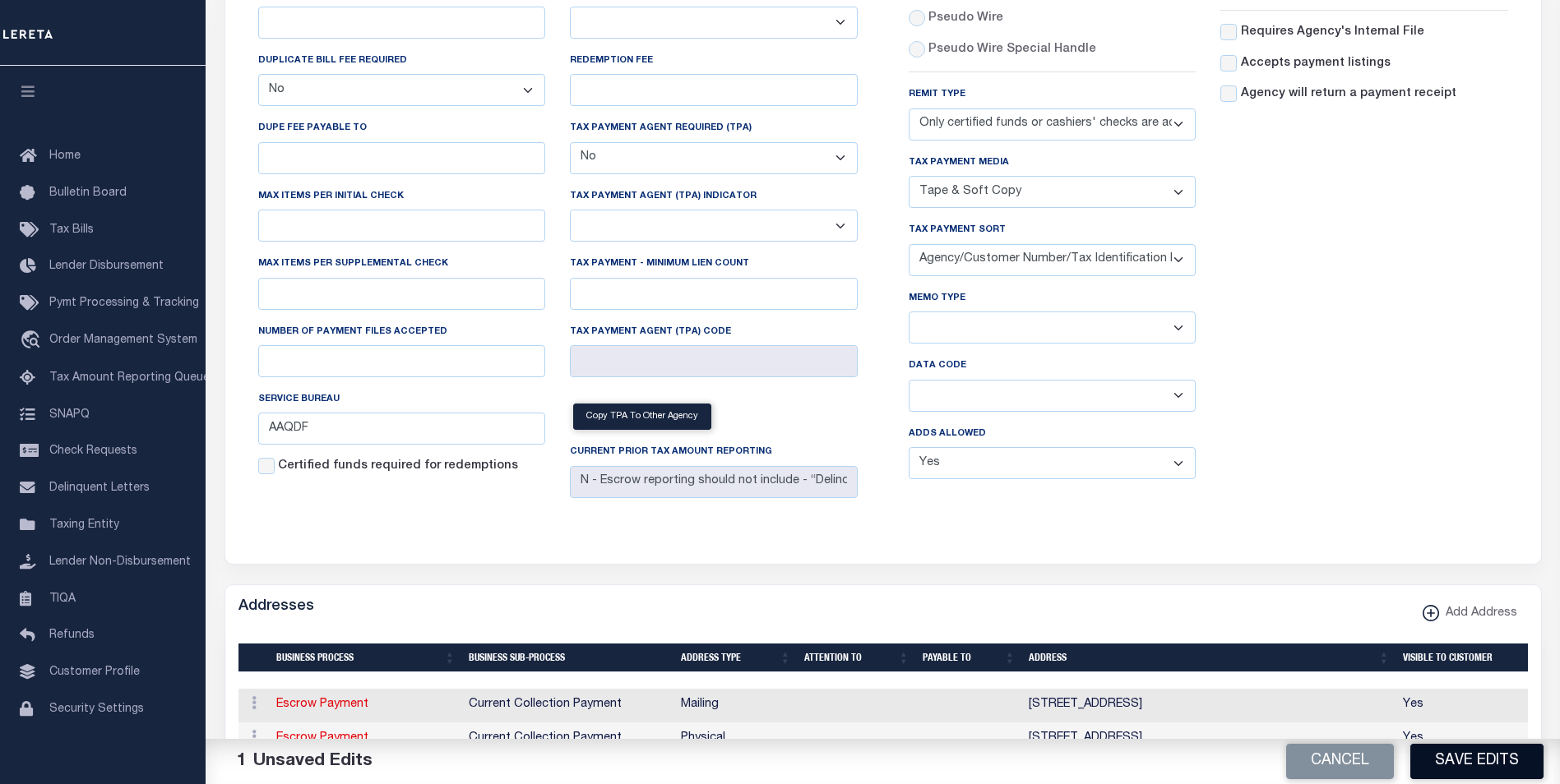
click at [1484, 776] on button "Save Edits" at bounding box center [1477, 761] width 134 height 35
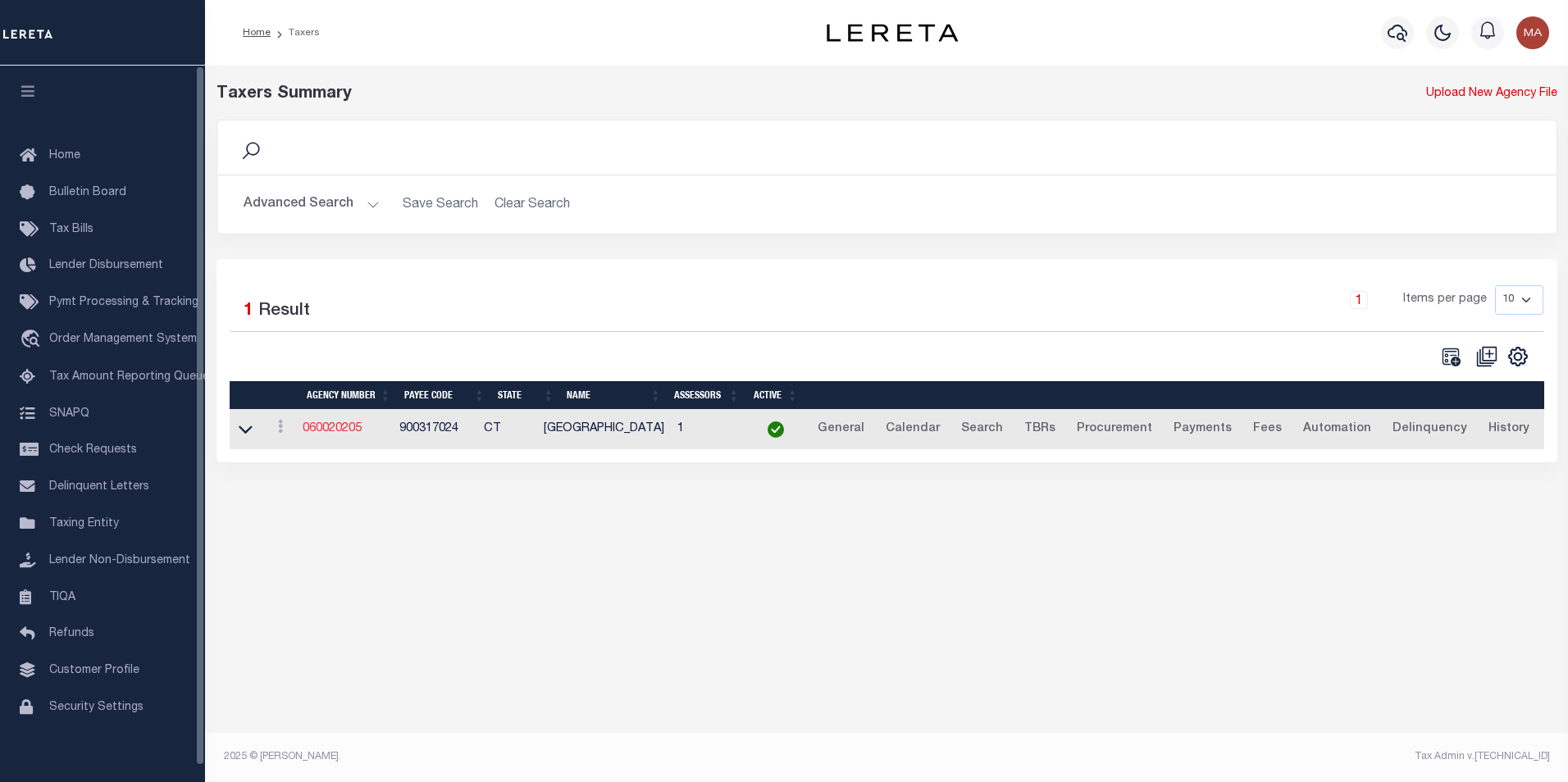
click at [346, 428] on link "060020205" at bounding box center [332, 429] width 59 height 12
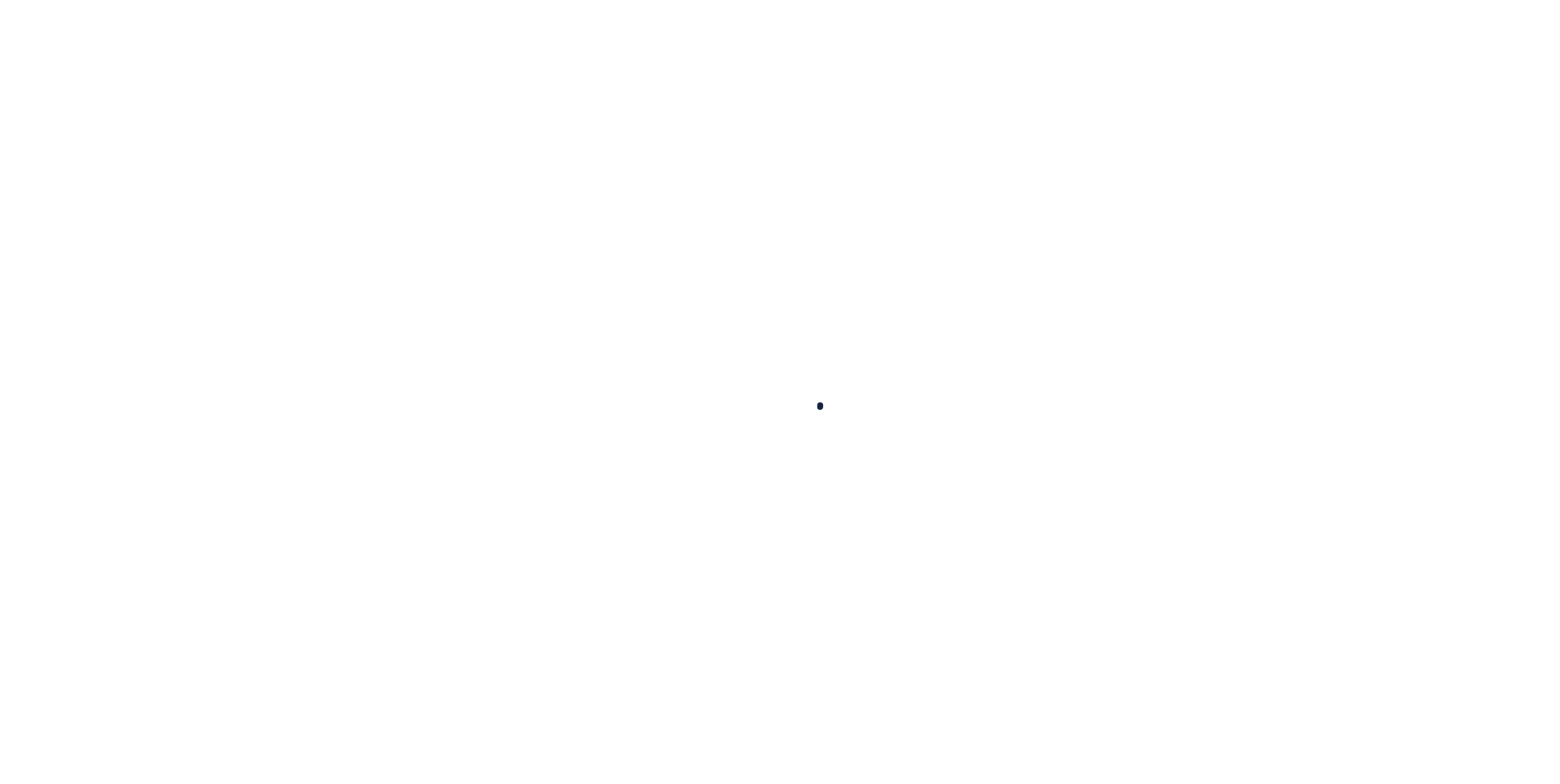
select select
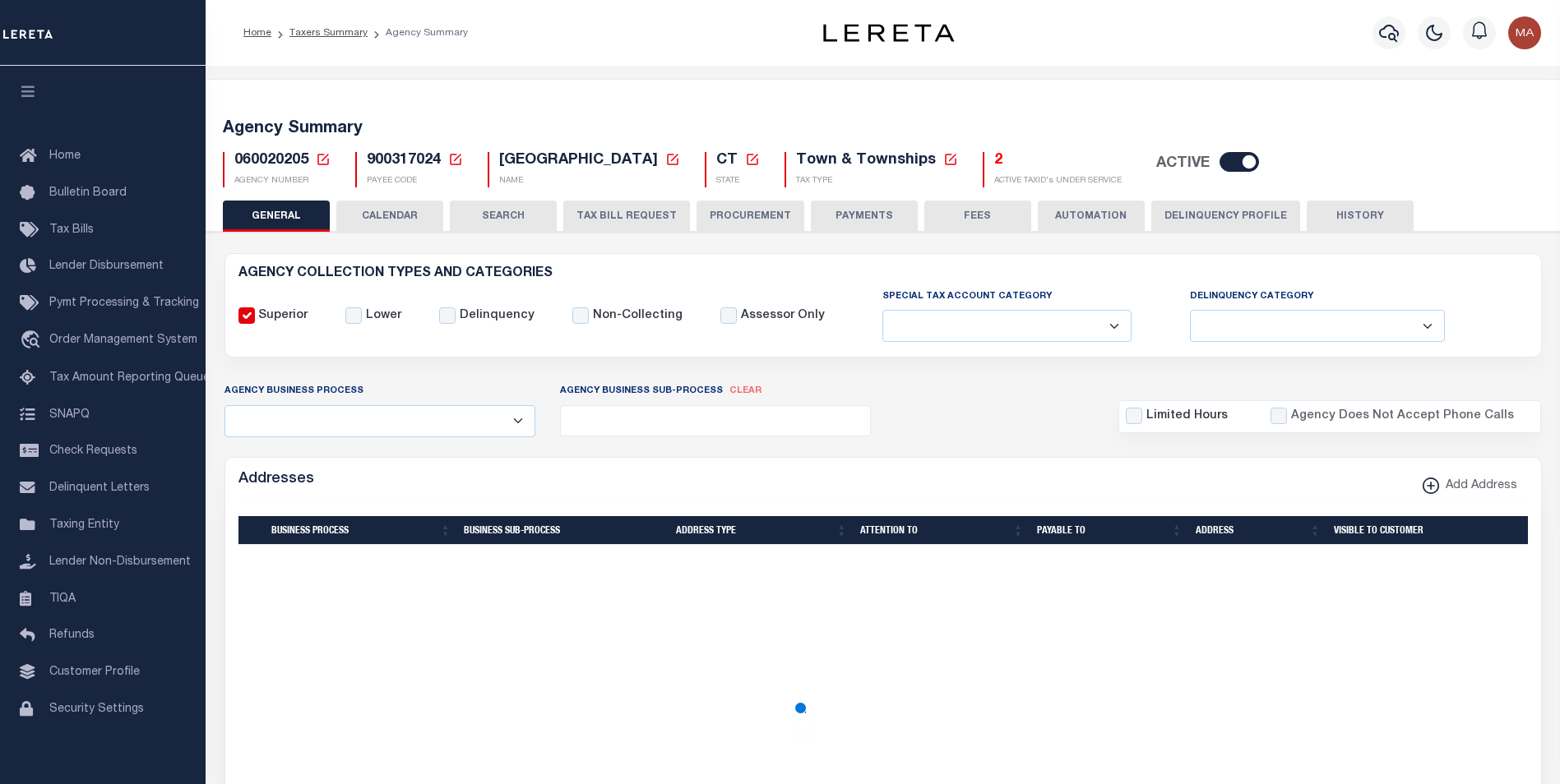
checkbox input "false"
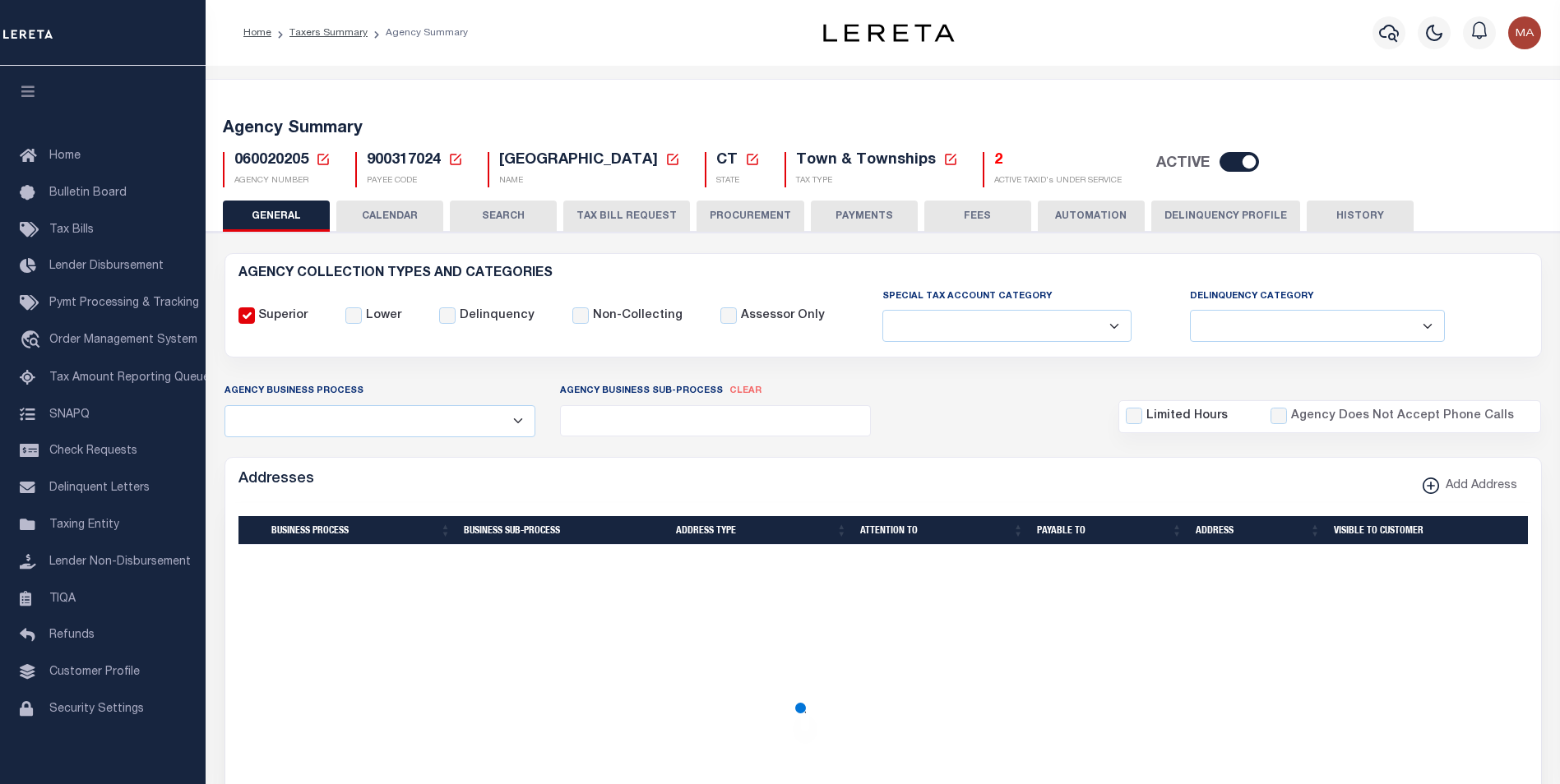
type input "900317024"
click at [850, 212] on button "PAYMENTS" at bounding box center [864, 216] width 107 height 31
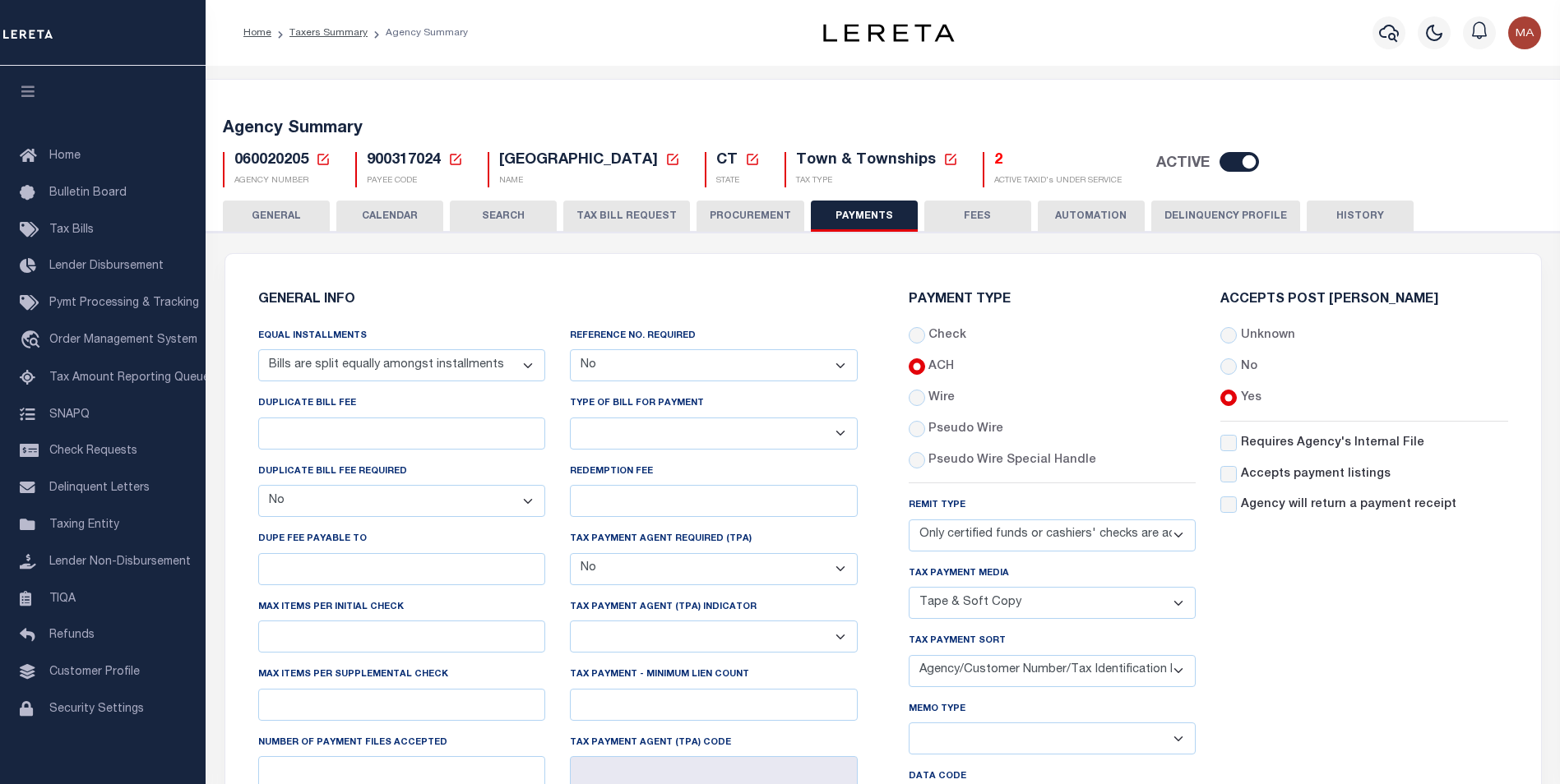
scroll to position [329, 0]
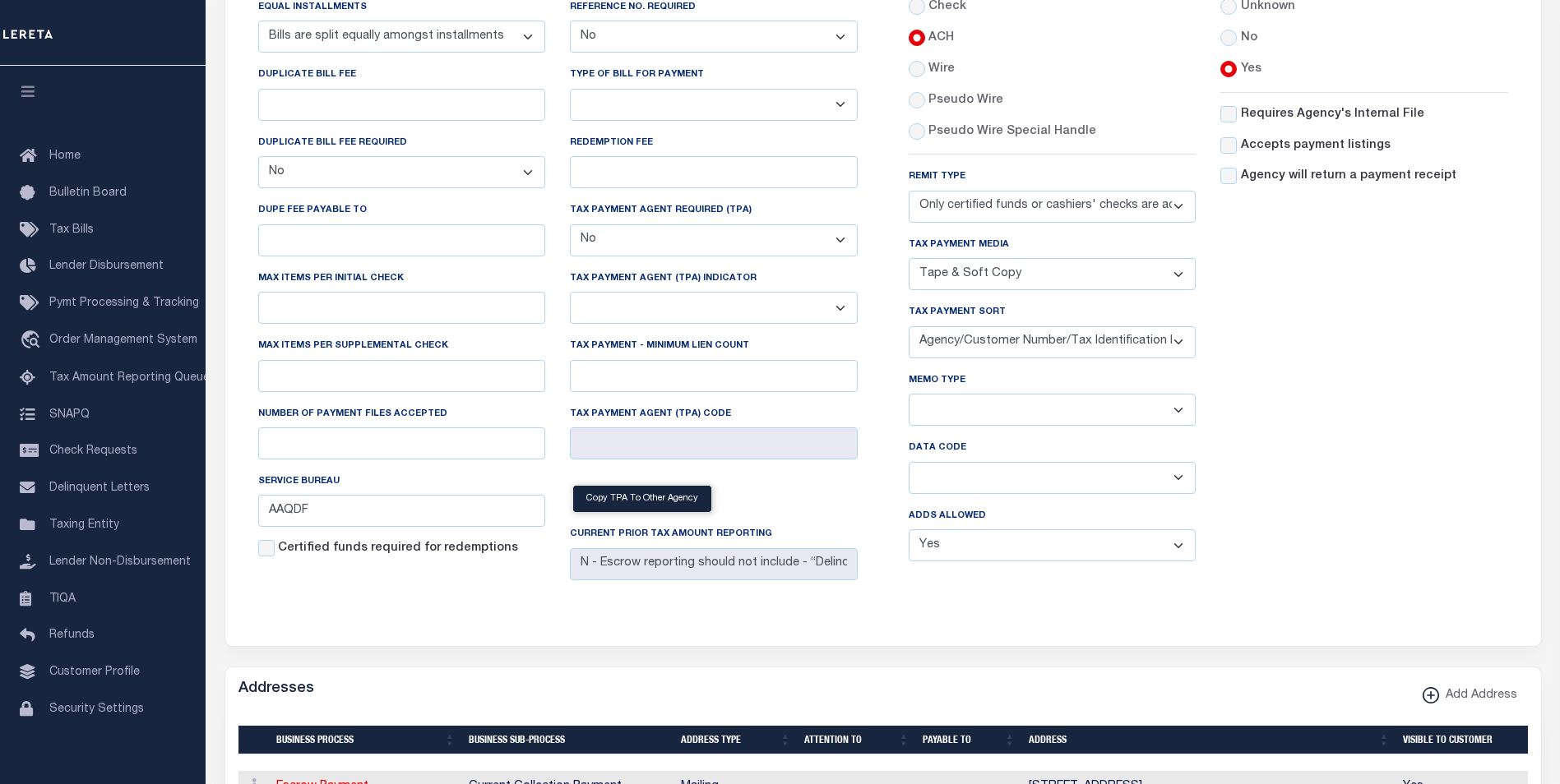
click at [998, 559] on select "Yes No" at bounding box center [1052, 545] width 288 height 32
select select "0"
click at [909, 534] on select "Yes No" at bounding box center [1052, 545] width 288 height 32
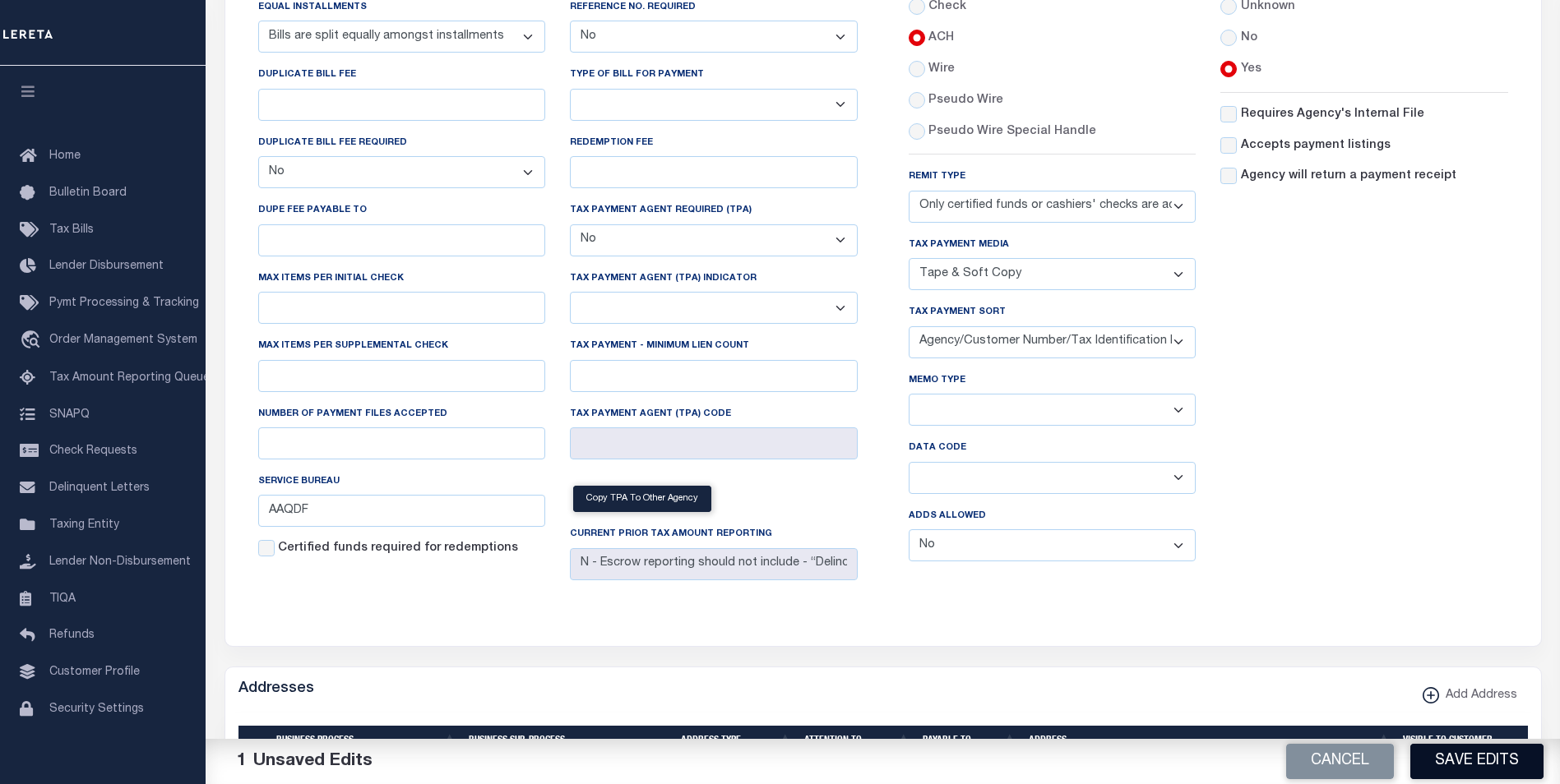
click at [1494, 763] on button "Save Edits" at bounding box center [1477, 761] width 134 height 35
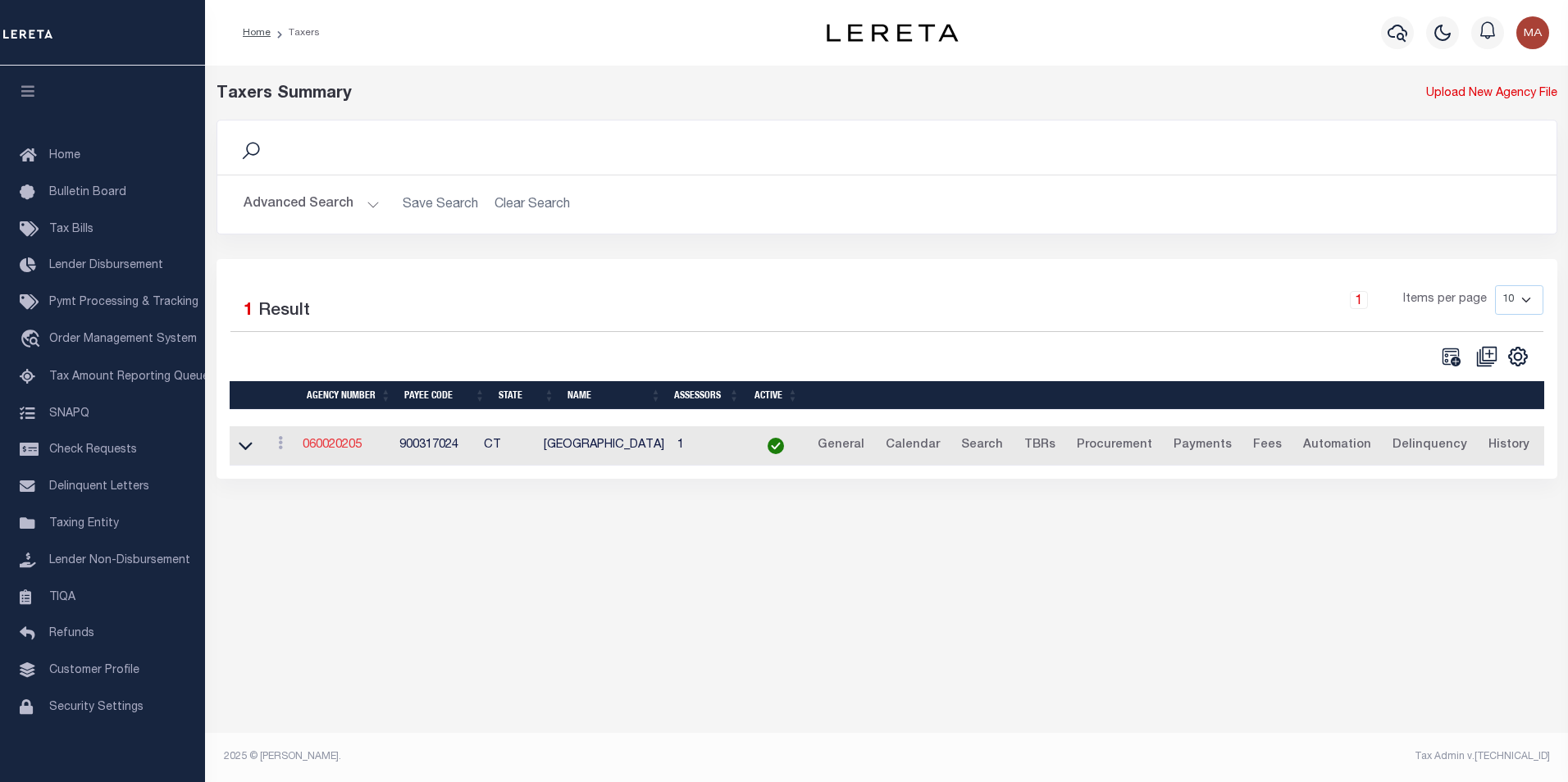
click at [333, 444] on link "060020205" at bounding box center [332, 445] width 59 height 12
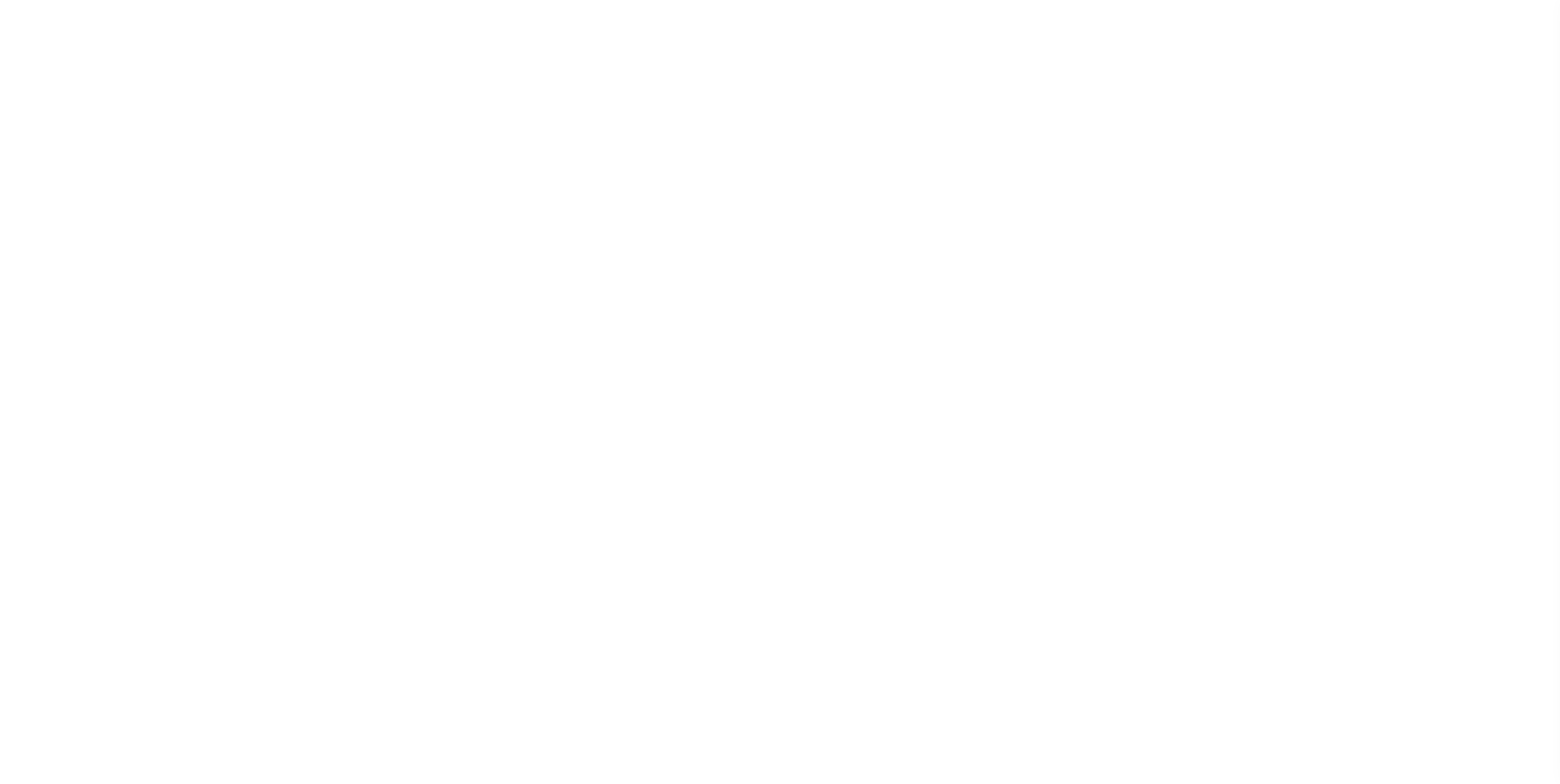
select select
checkbox input "false"
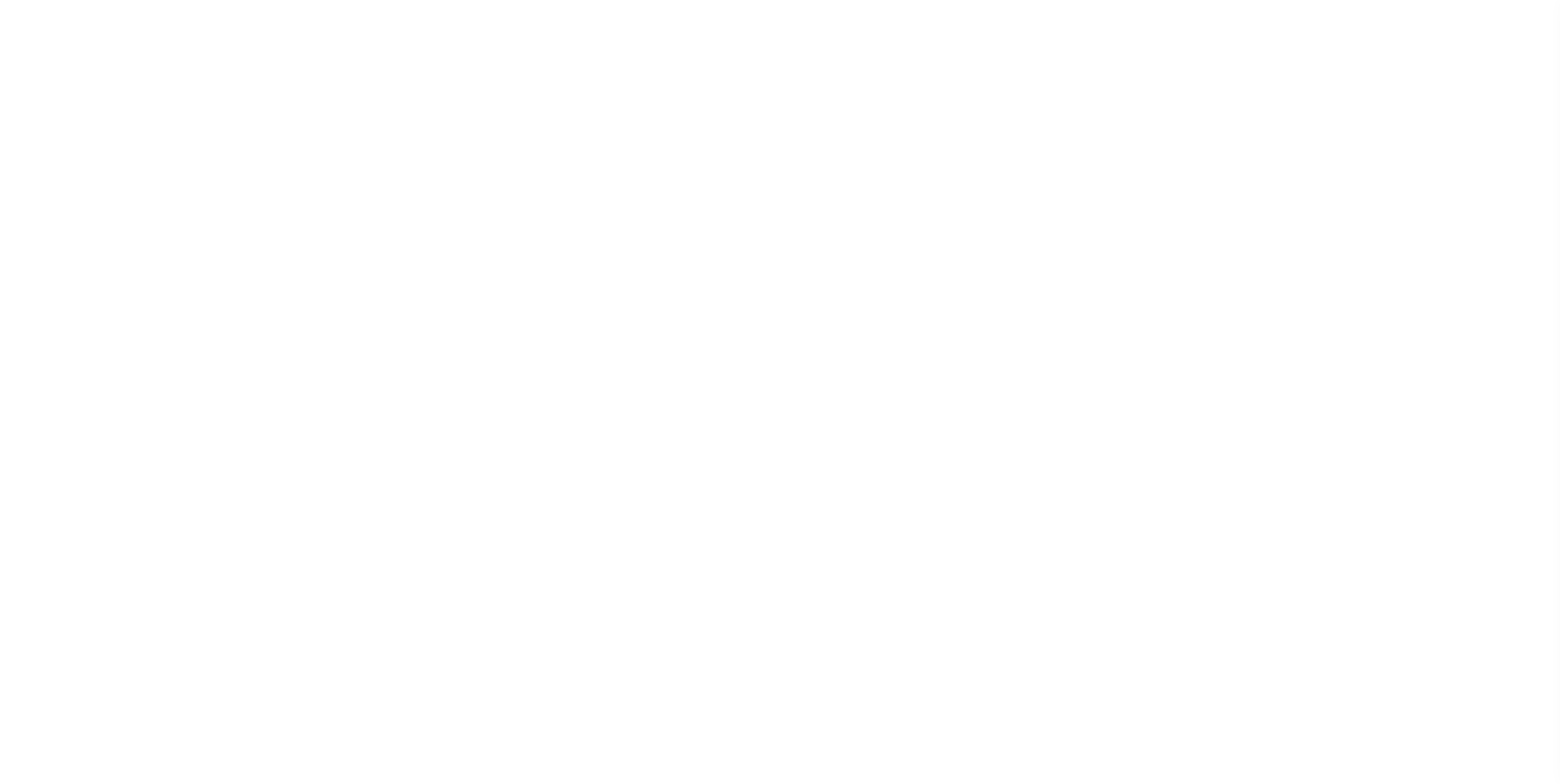
checkbox input "false"
type input "900317024"
select select "69"
select select "false"
type input "AAQDF"
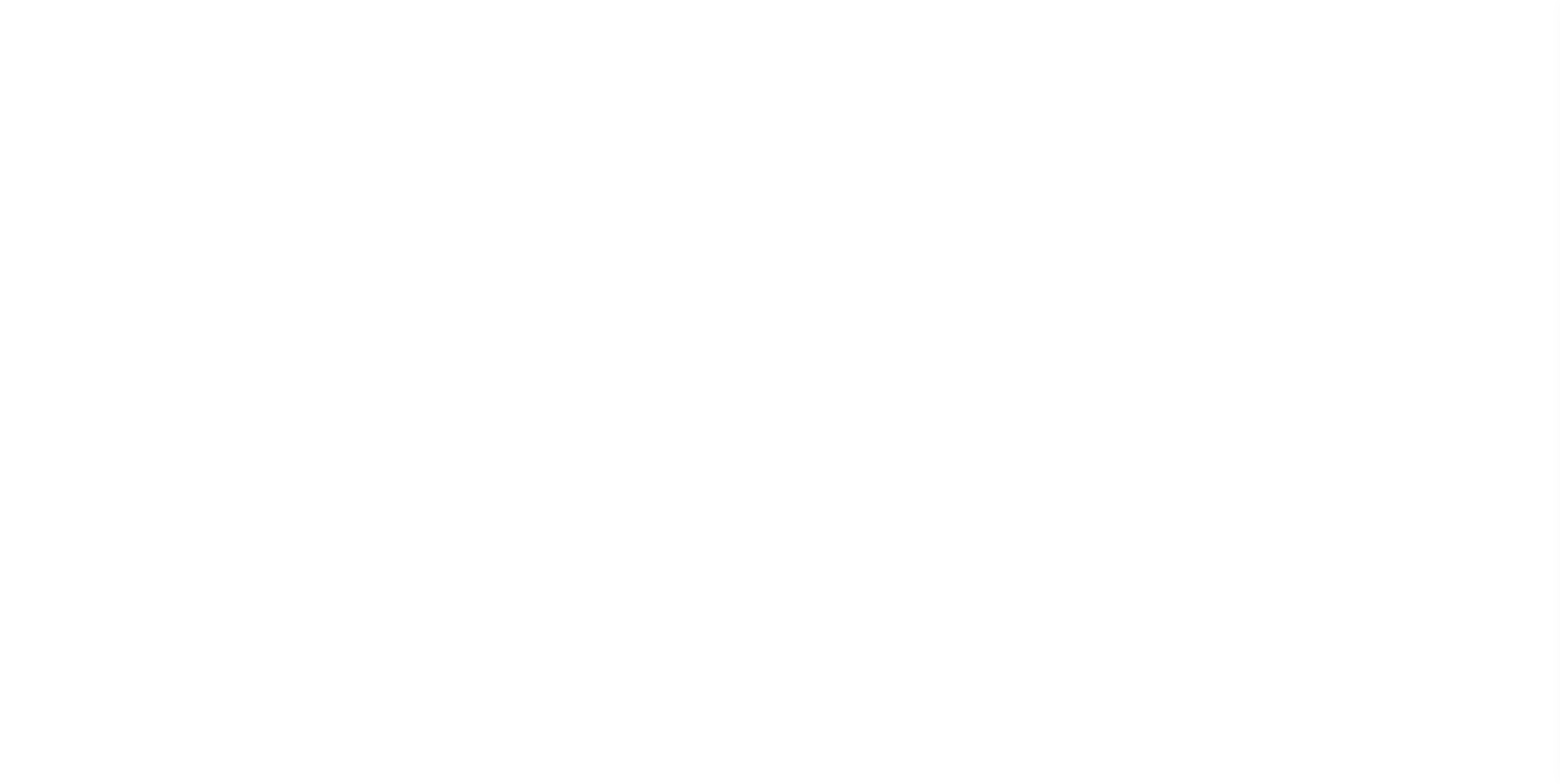
checkbox input "false"
select select "0"
select select "false"
type input "N - Escrow reporting should not include - “Delinquent Prior Year(s) Exist”, “De…"
radio input "true"
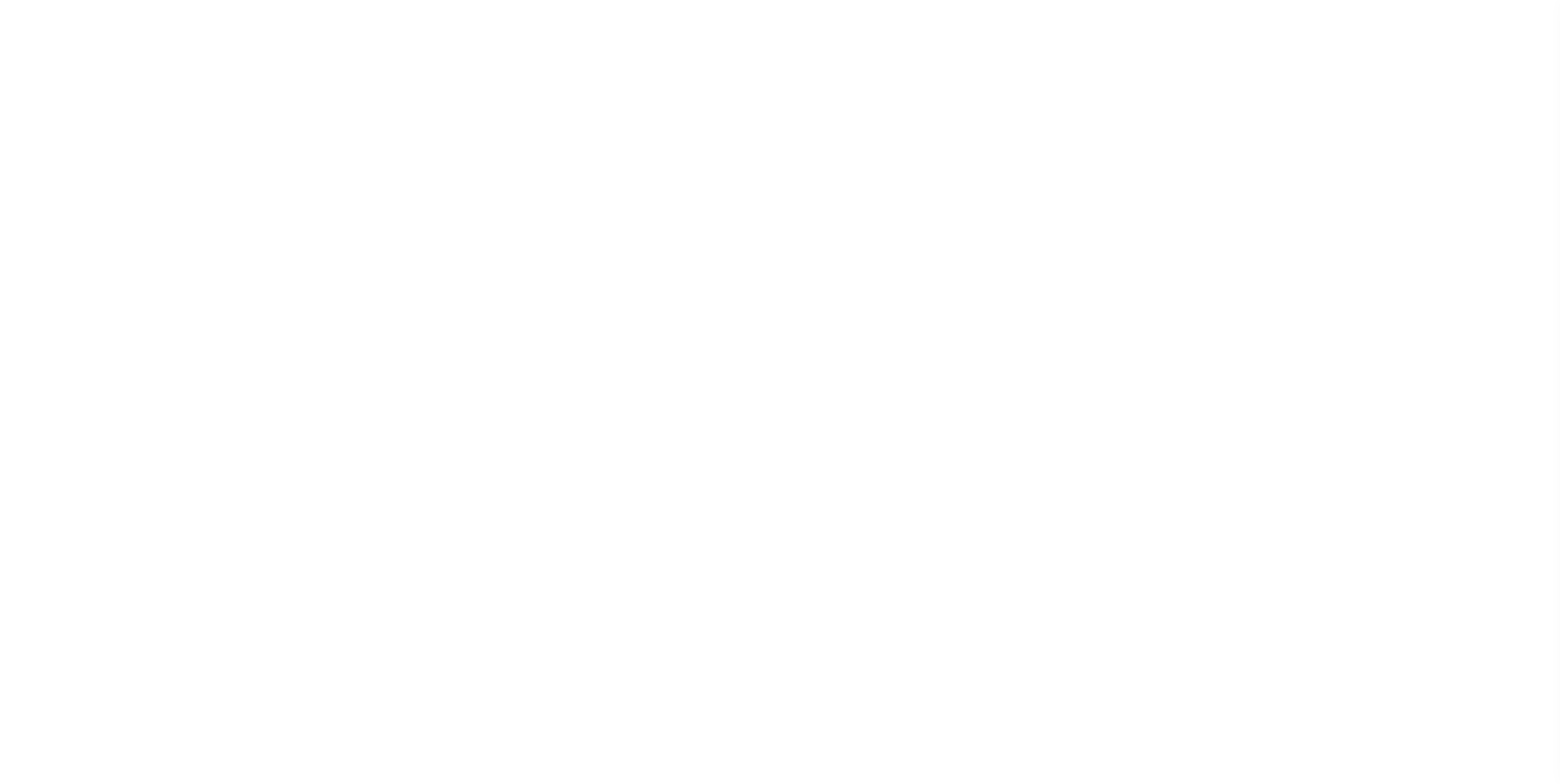
select select "71"
select select "44"
select select "49"
select select "0"
radio input "true"
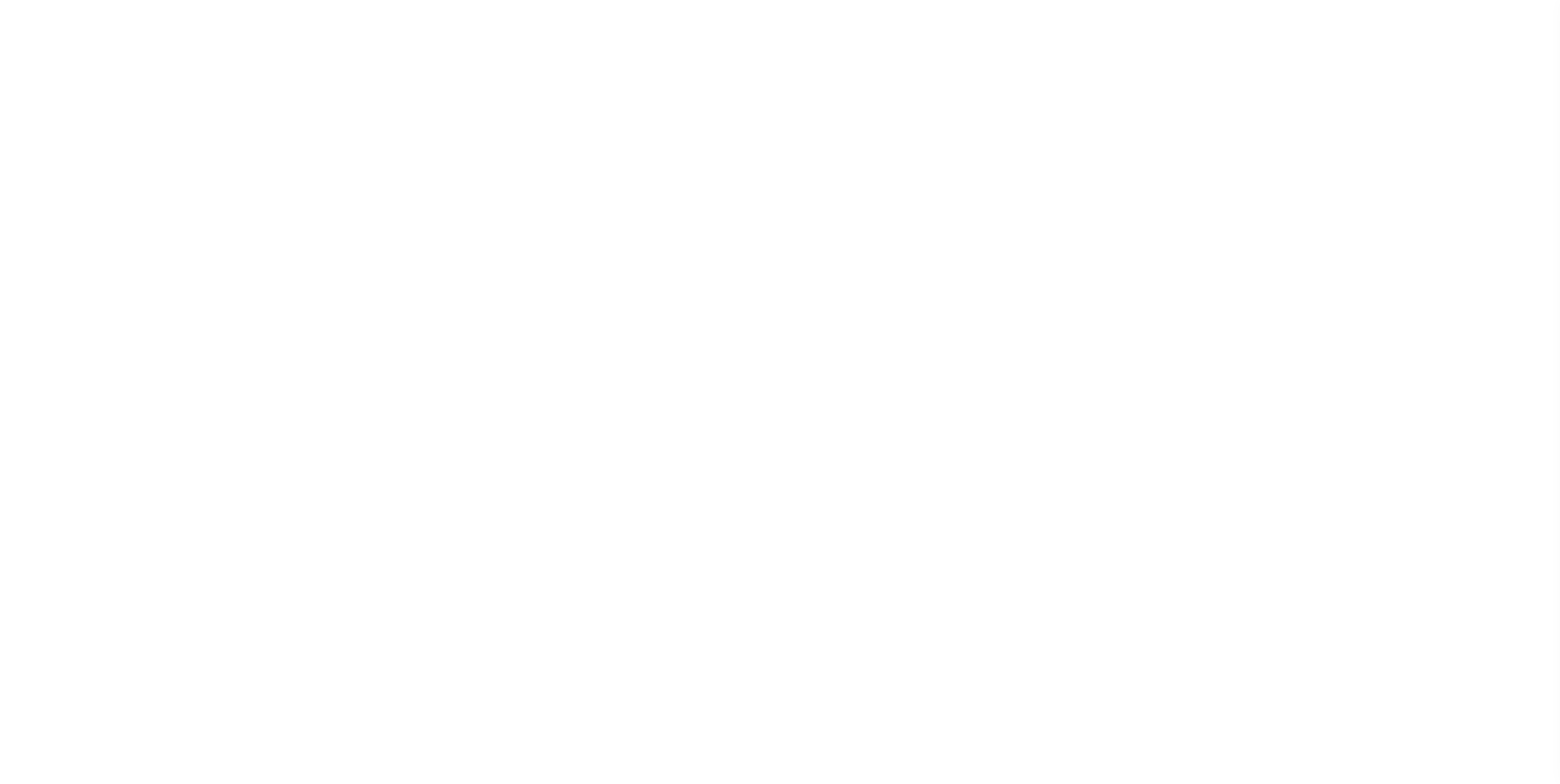
checkbox input "false"
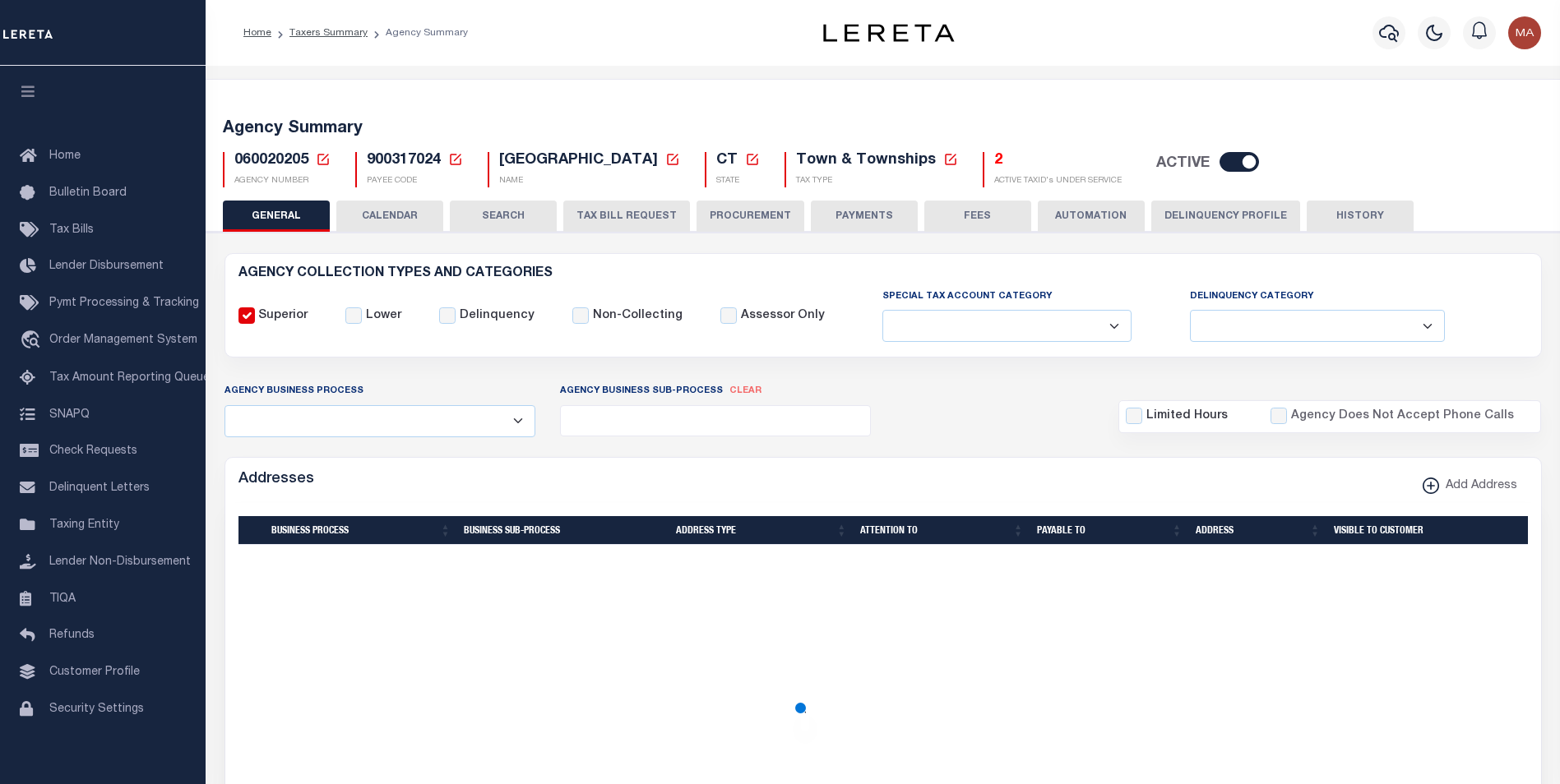
click at [850, 210] on button "PAYMENTS" at bounding box center [864, 216] width 107 height 31
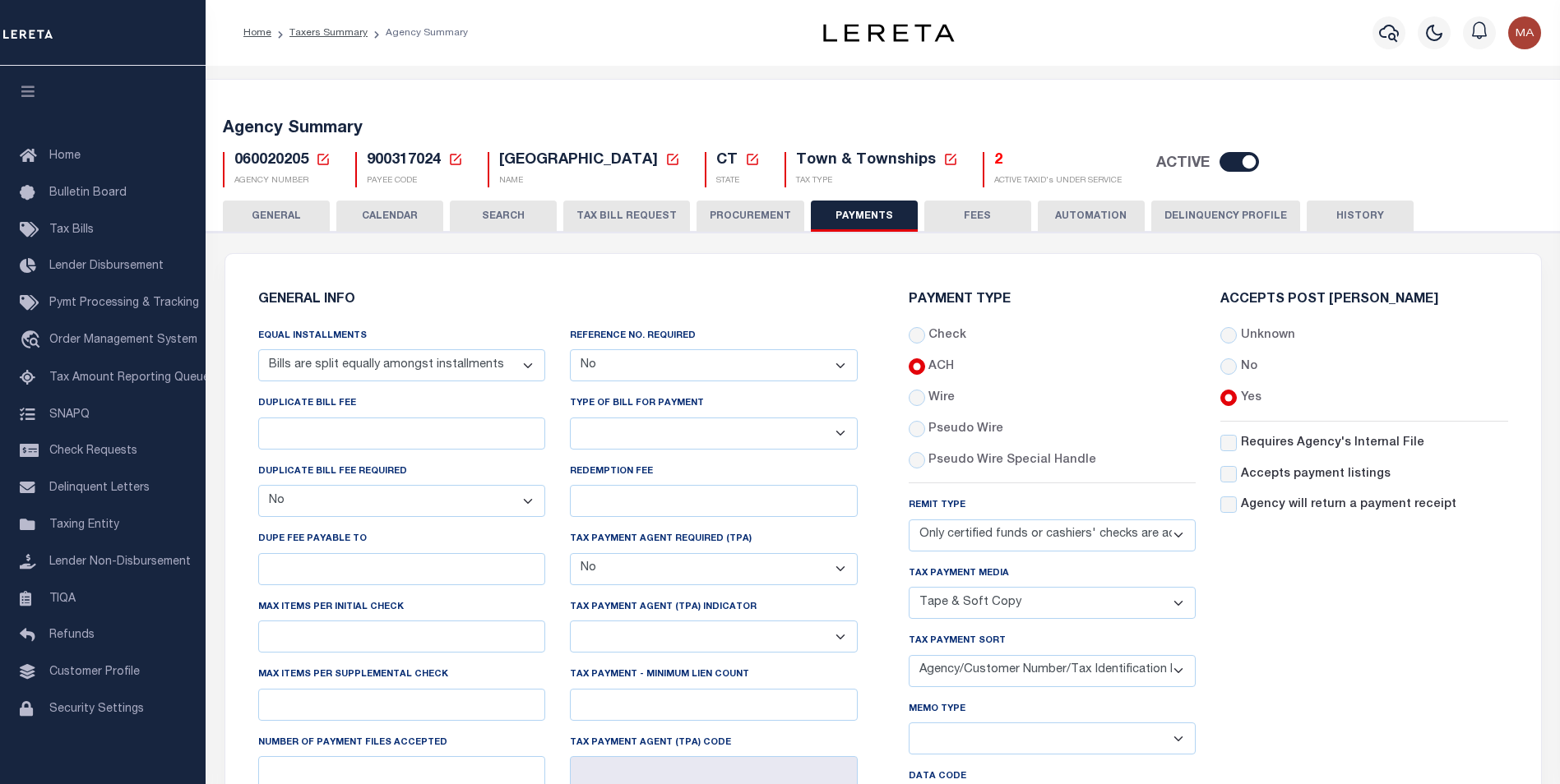
scroll to position [411, 0]
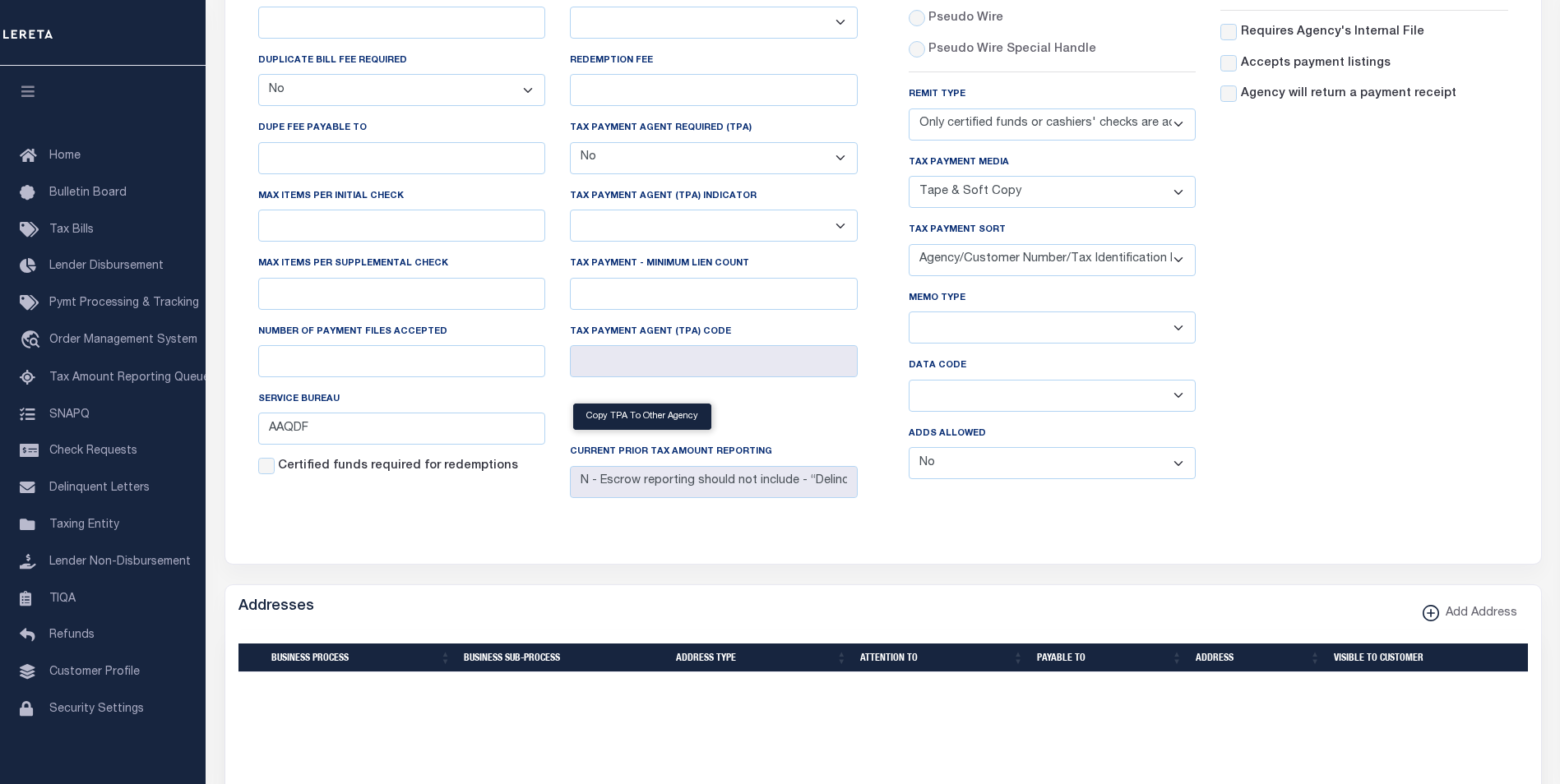
click at [1010, 444] on div "Adds Allowed Yes No" at bounding box center [1052, 453] width 288 height 54
click at [1012, 467] on select "Yes No" at bounding box center [1052, 462] width 288 height 32
click at [1302, 444] on div "Accepts Post Mark Unknown No Yes" at bounding box center [1364, 187] width 312 height 610
click at [1036, 401] on select "Balance Due Mortgage Open Prior Supplemental" at bounding box center [1052, 396] width 288 height 32
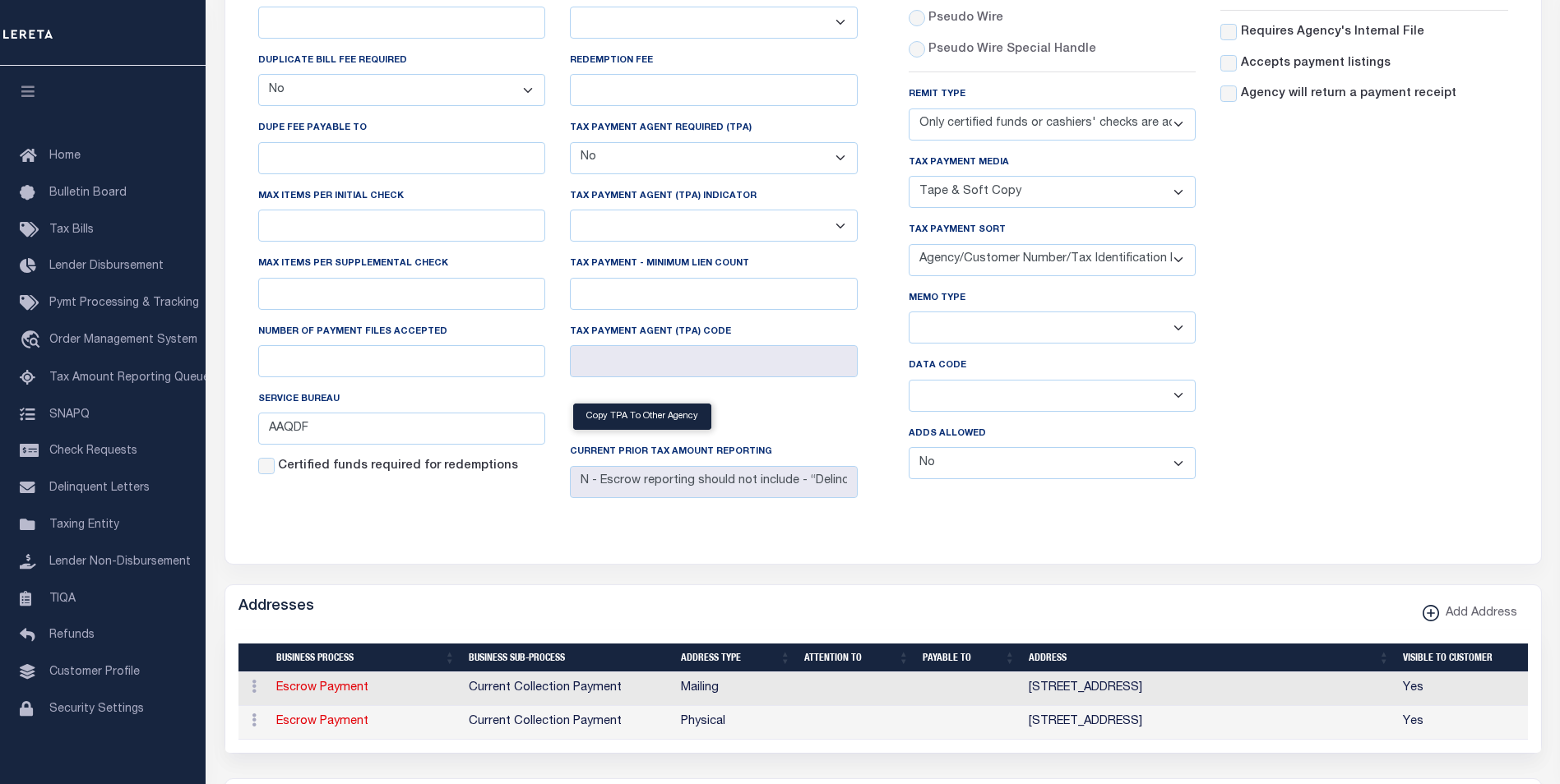
select select "63"
click at [909, 383] on select "Balance Due Mortgage Open Prior Supplemental" at bounding box center [1052, 396] width 288 height 32
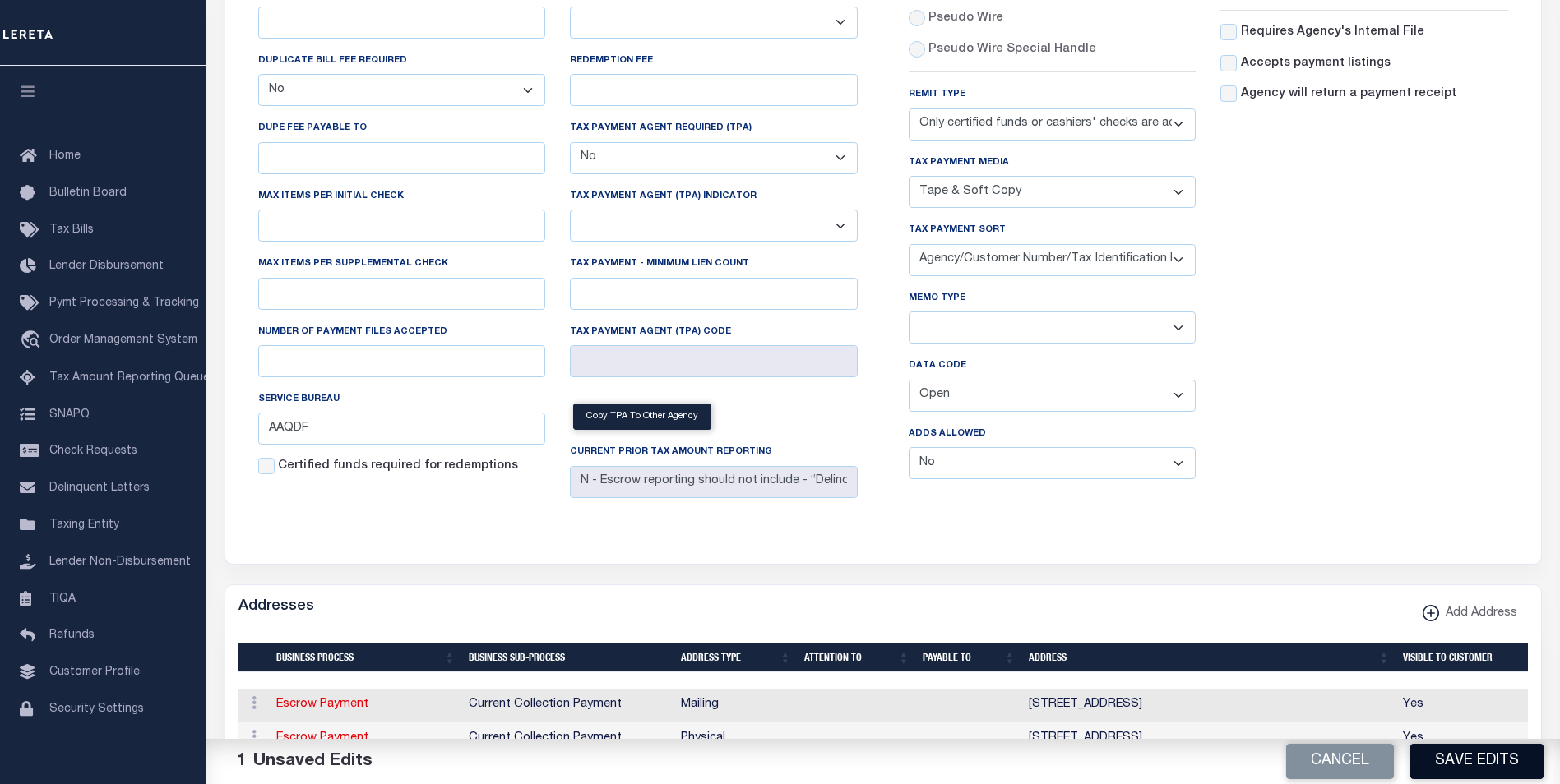
drag, startPoint x: 1445, startPoint y: 755, endPoint x: 1425, endPoint y: 718, distance: 42.1
click at [1446, 755] on button "Save Edits" at bounding box center [1477, 761] width 134 height 35
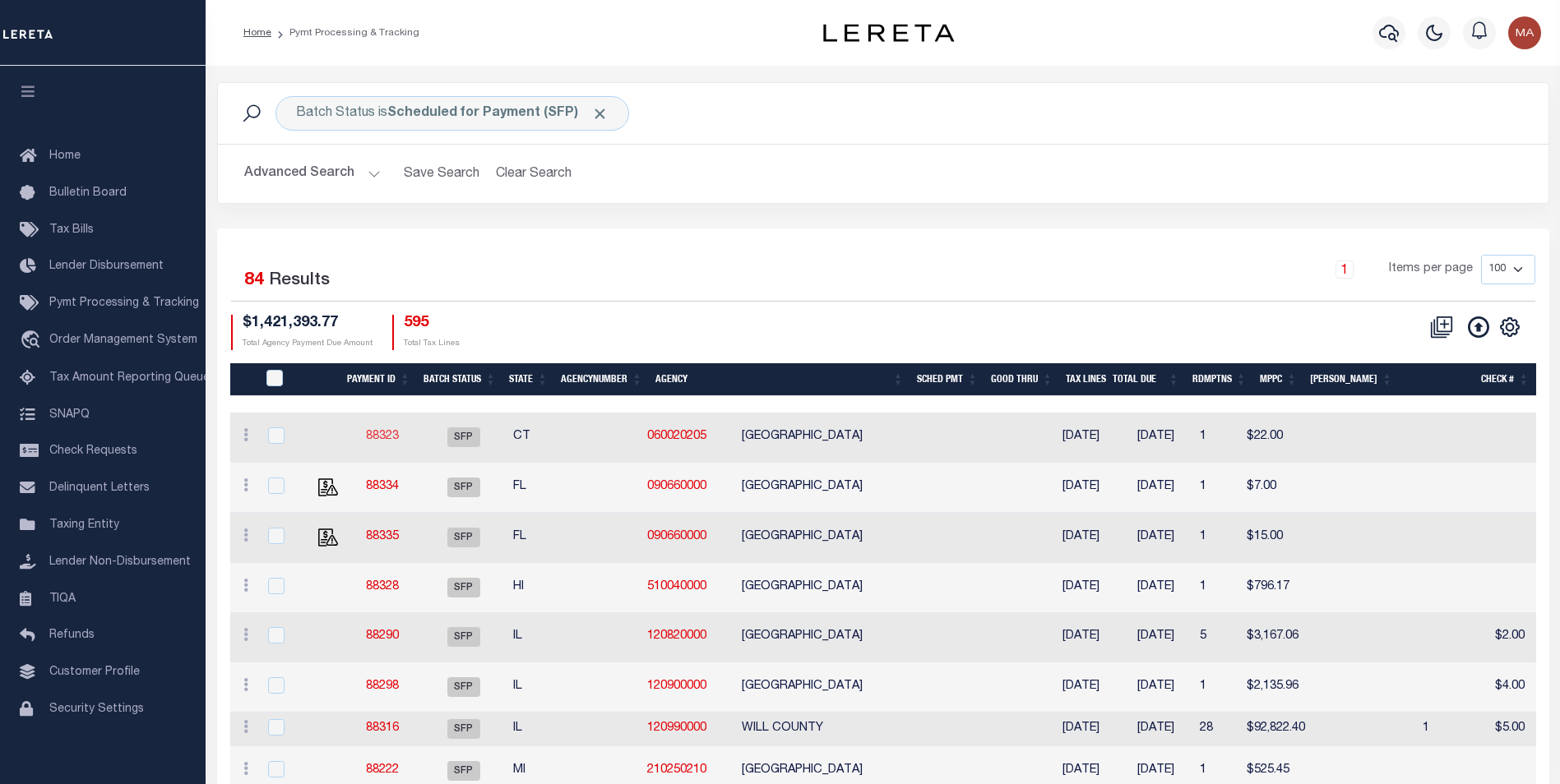
click at [385, 435] on link "88323" at bounding box center [383, 437] width 33 height 12
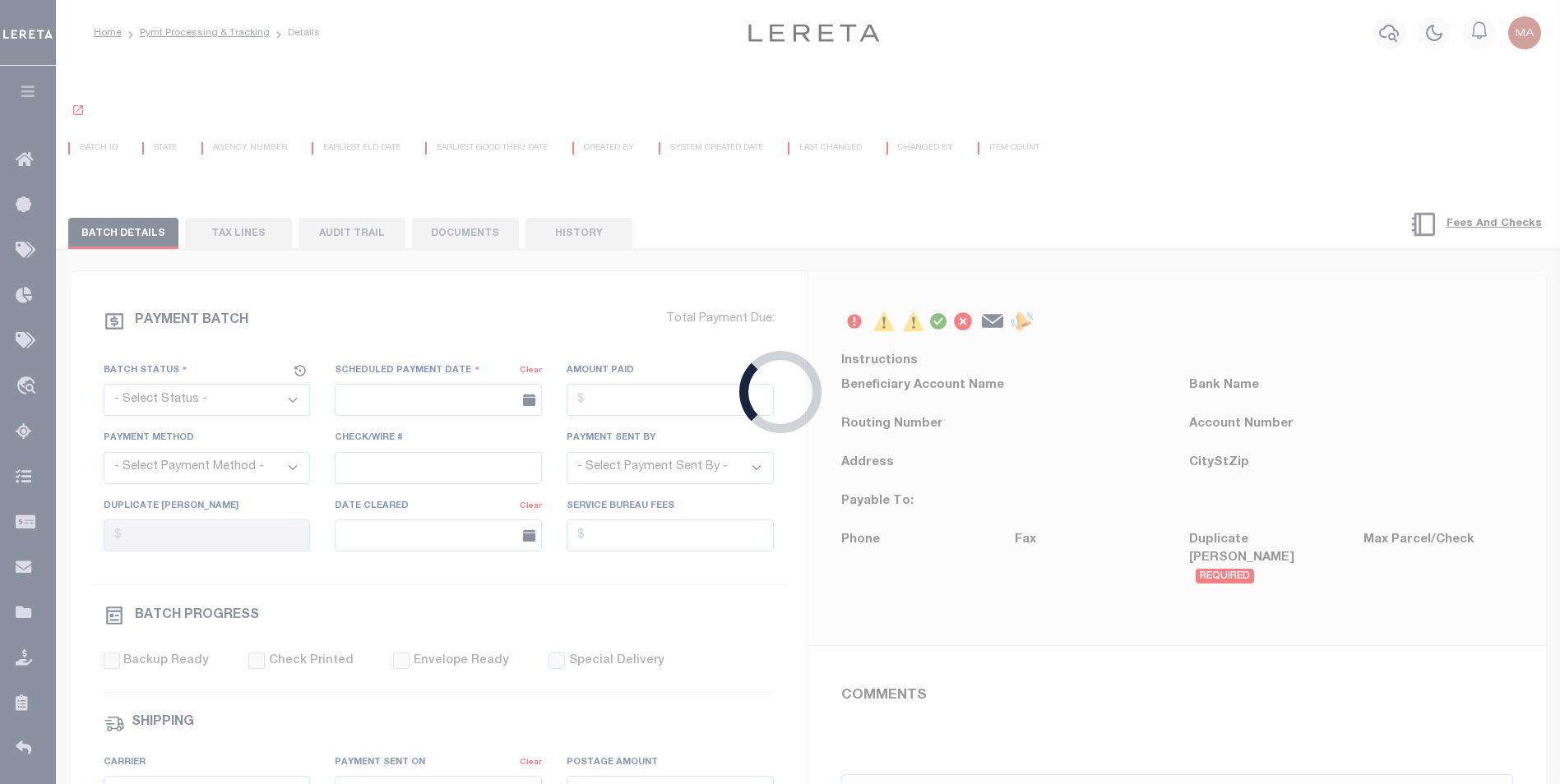
select select "SFP"
type input "[DATE]"
select select "ACH"
type input "[PERSON_NAME]"
type input "AAQDF"
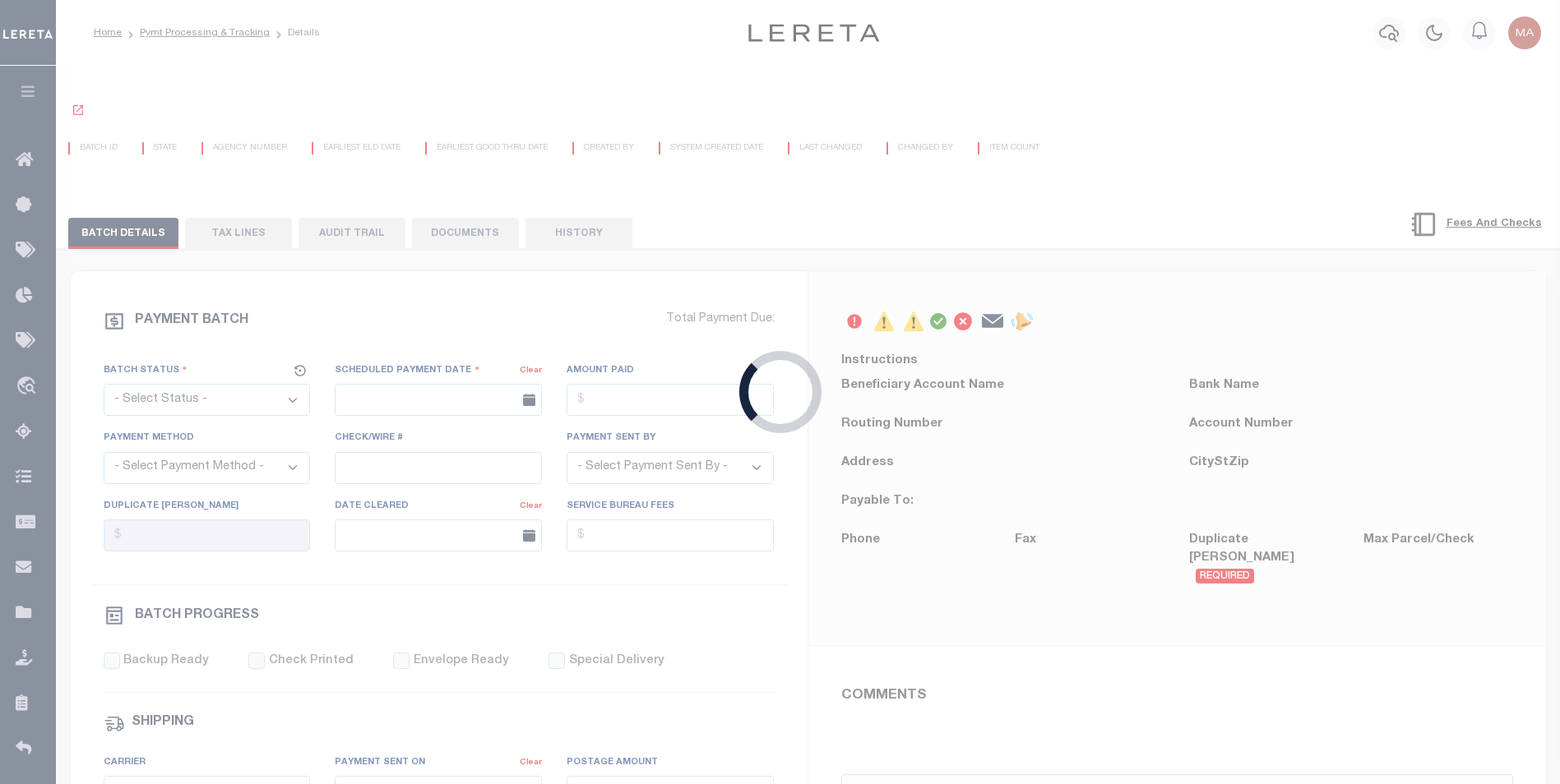
select select "63"
select select "0"
select select "71"
select select "0"
select select "44"
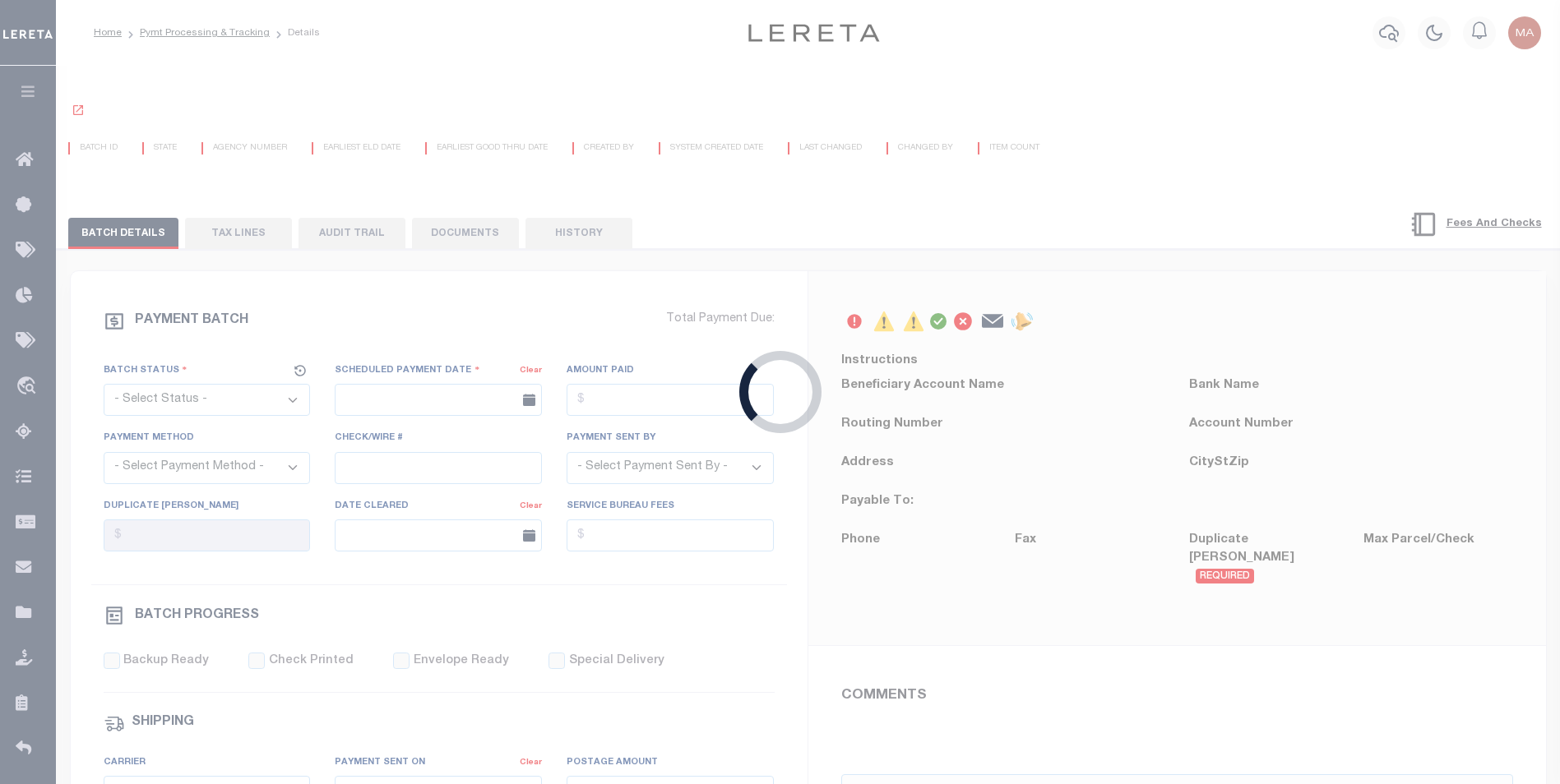
radio input "true"
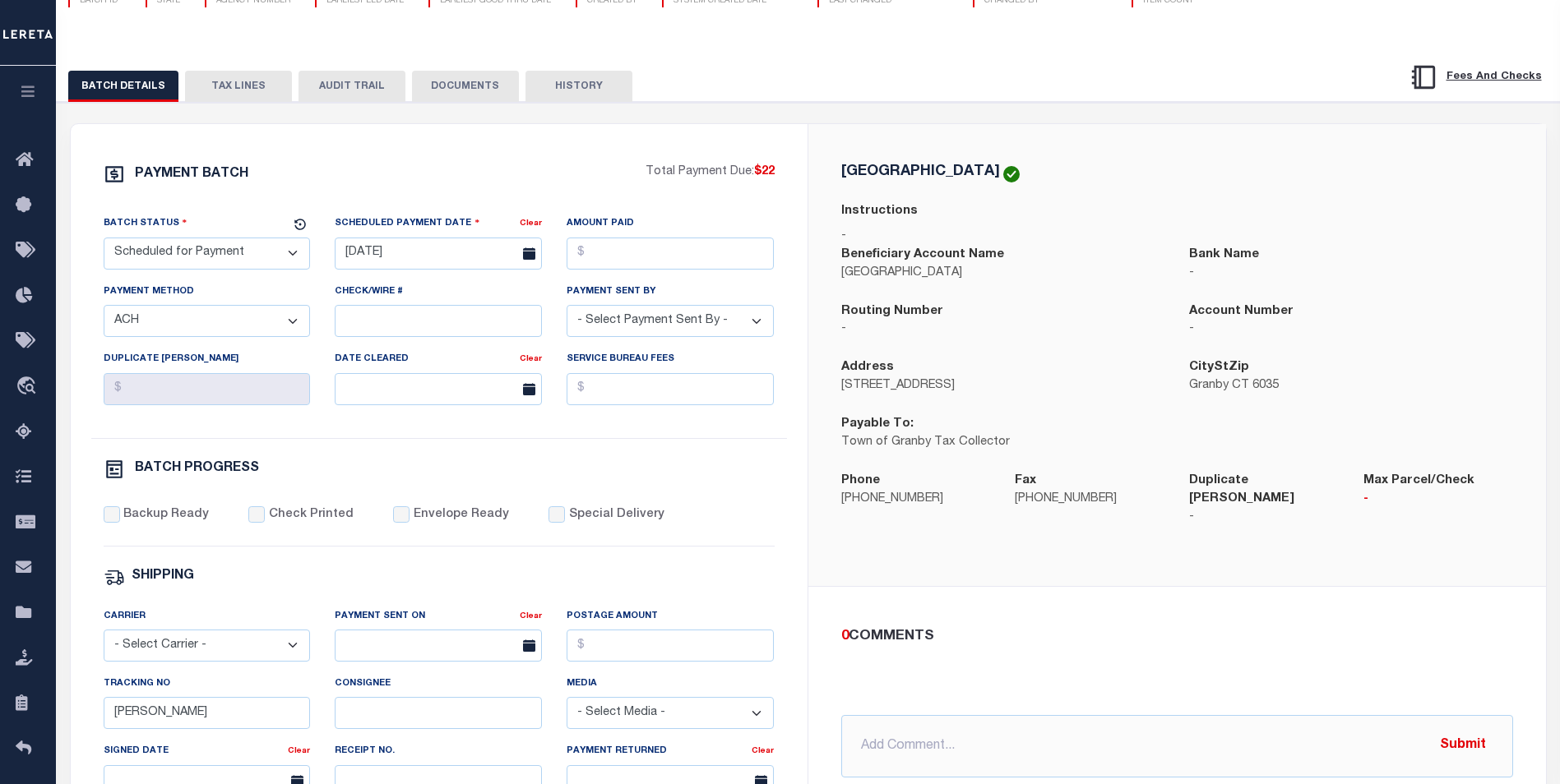
click at [576, 91] on button "HISTORY" at bounding box center [579, 87] width 107 height 31
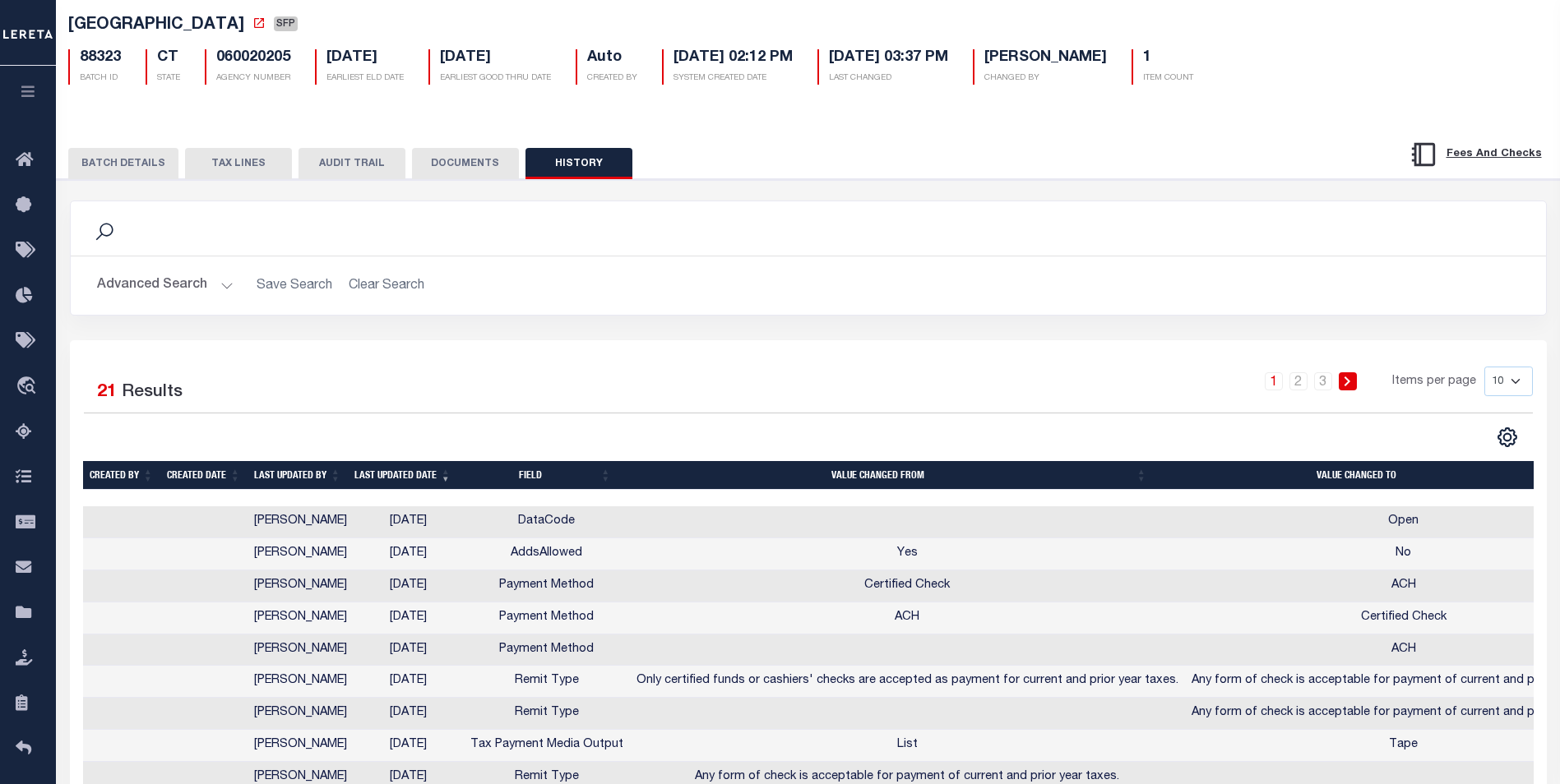
scroll to position [164, 0]
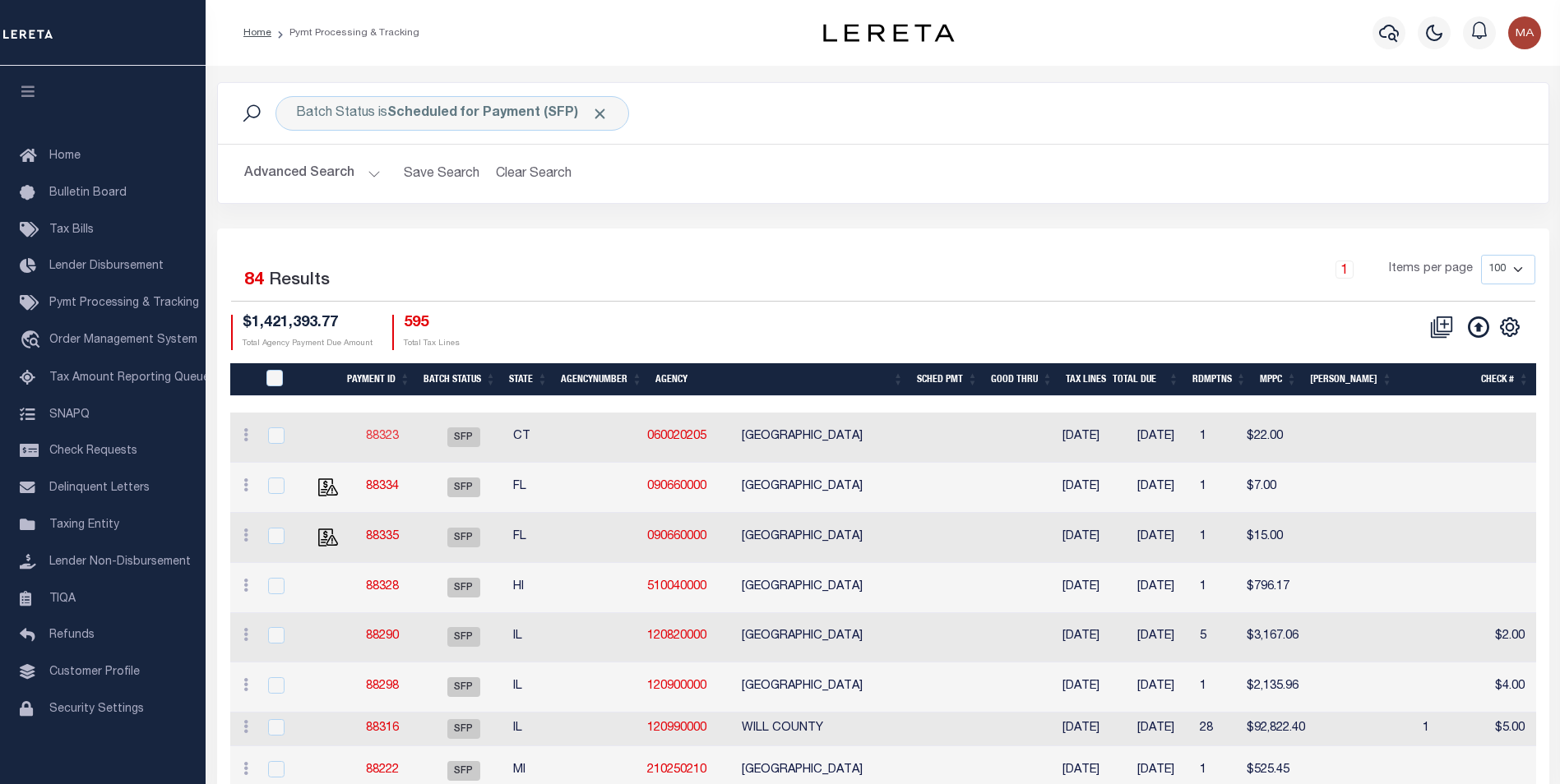
click at [387, 439] on link "88323" at bounding box center [383, 437] width 33 height 12
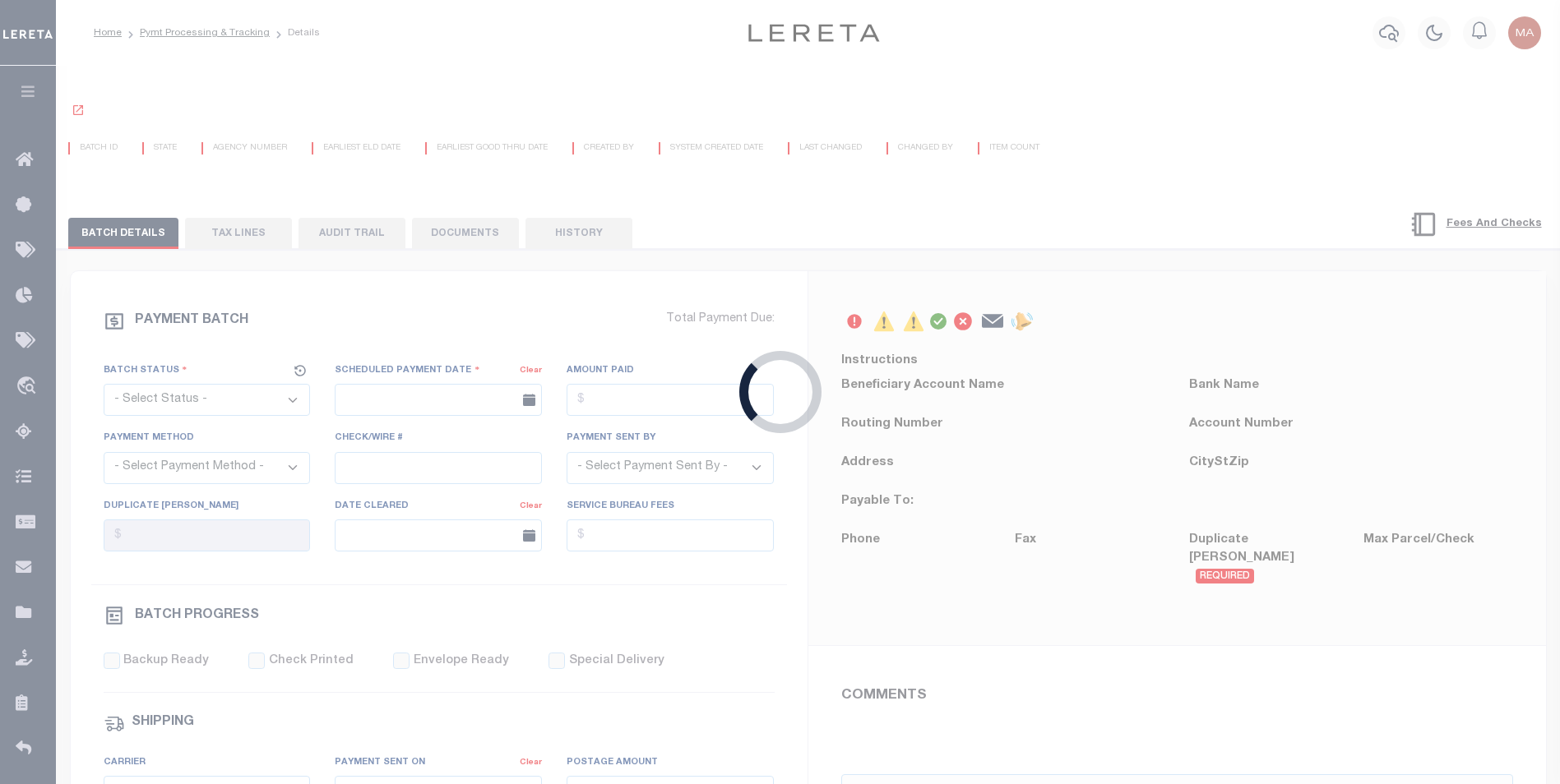
select select "SFP"
type input "07/23/2025"
select select "ACH"
type input "Barbara"
type input "AAQDF"
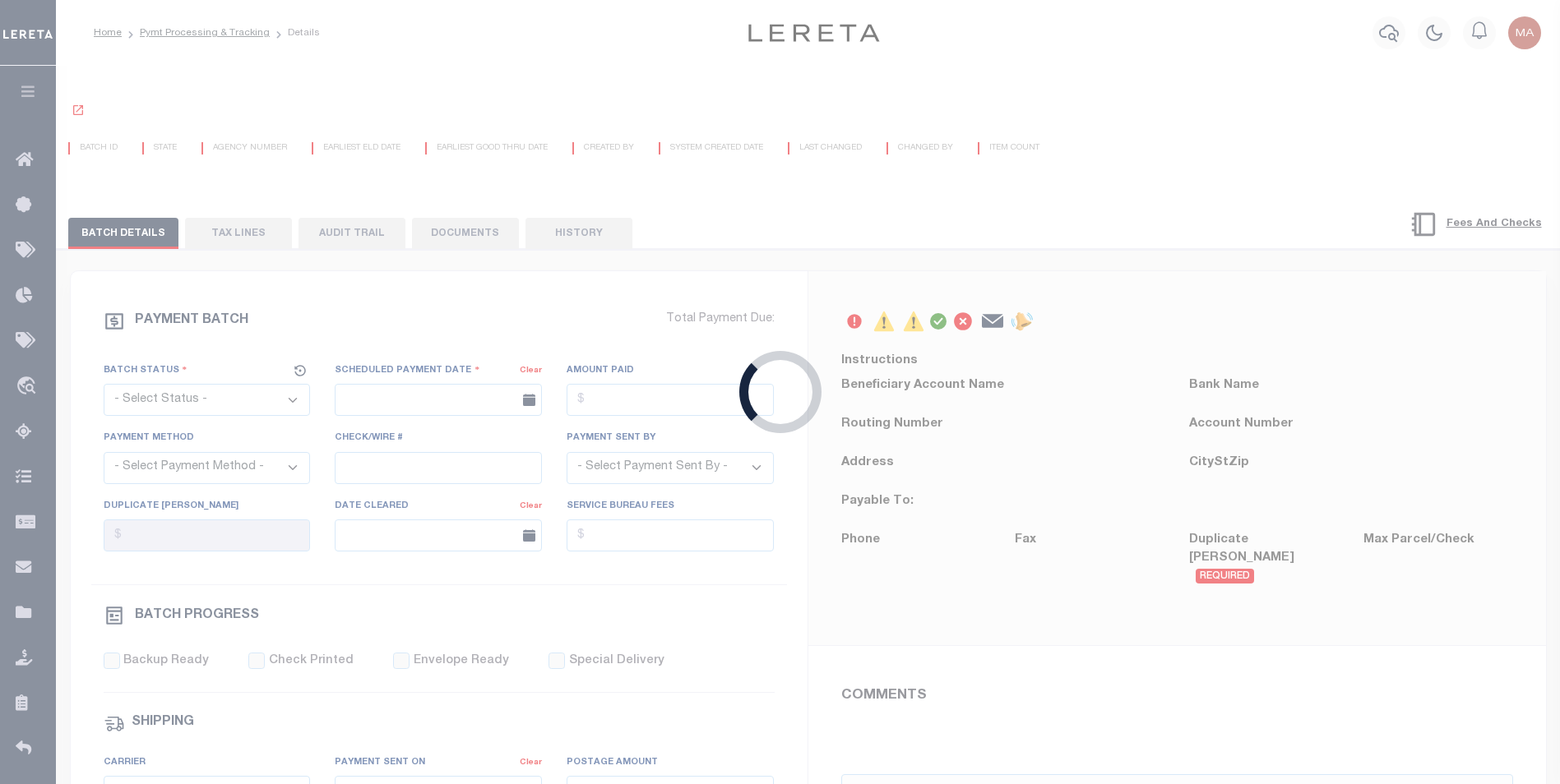
select select "63"
select select "0"
select select "71"
select select "0"
select select "44"
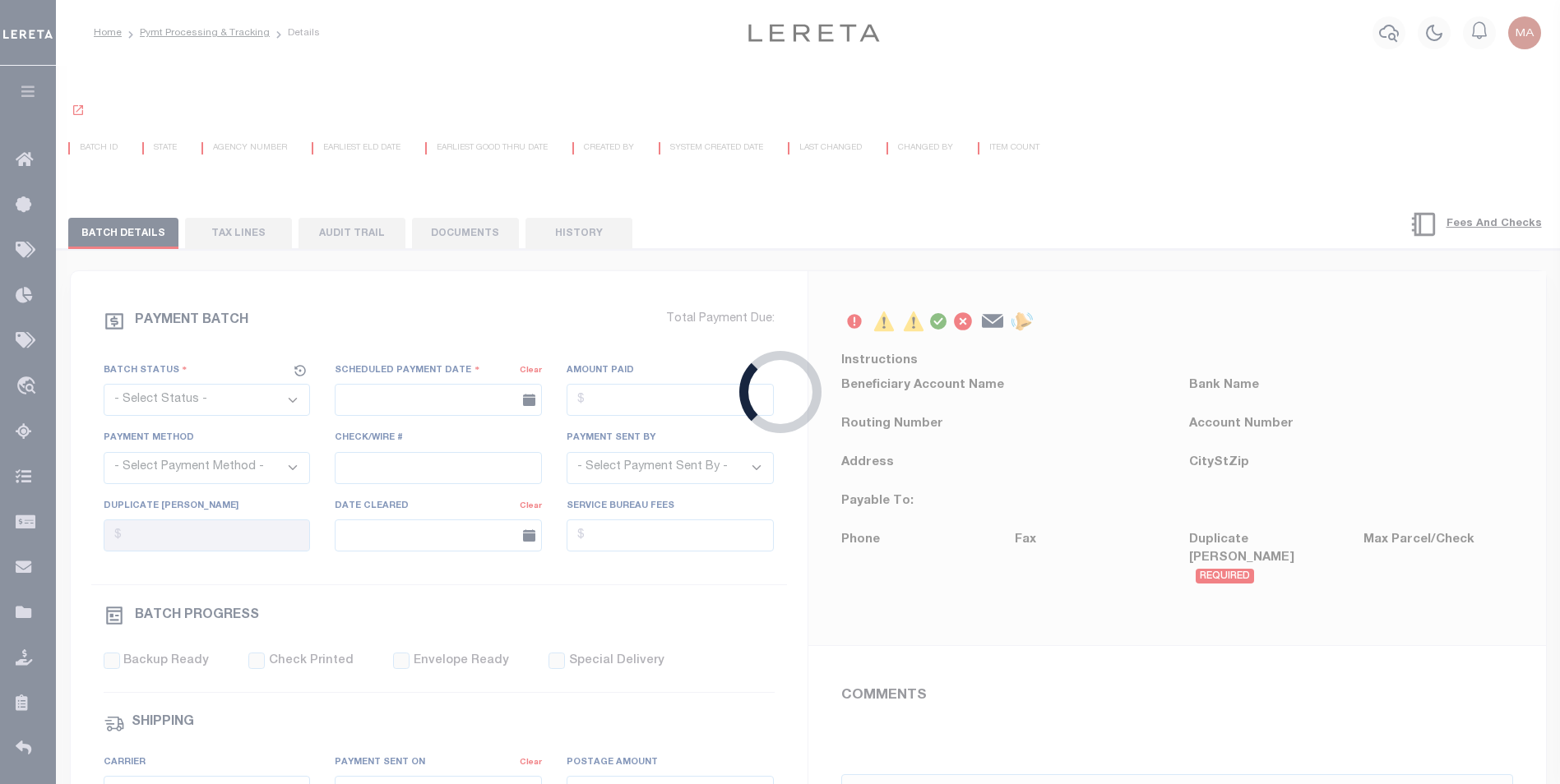
radio input "true"
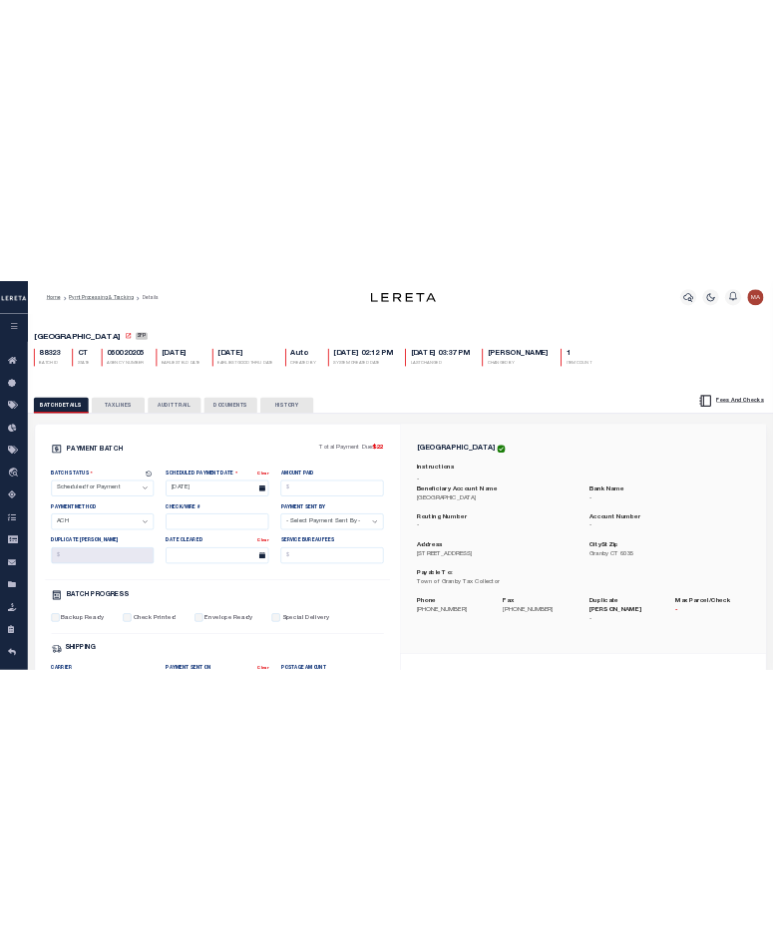
scroll to position [199, 0]
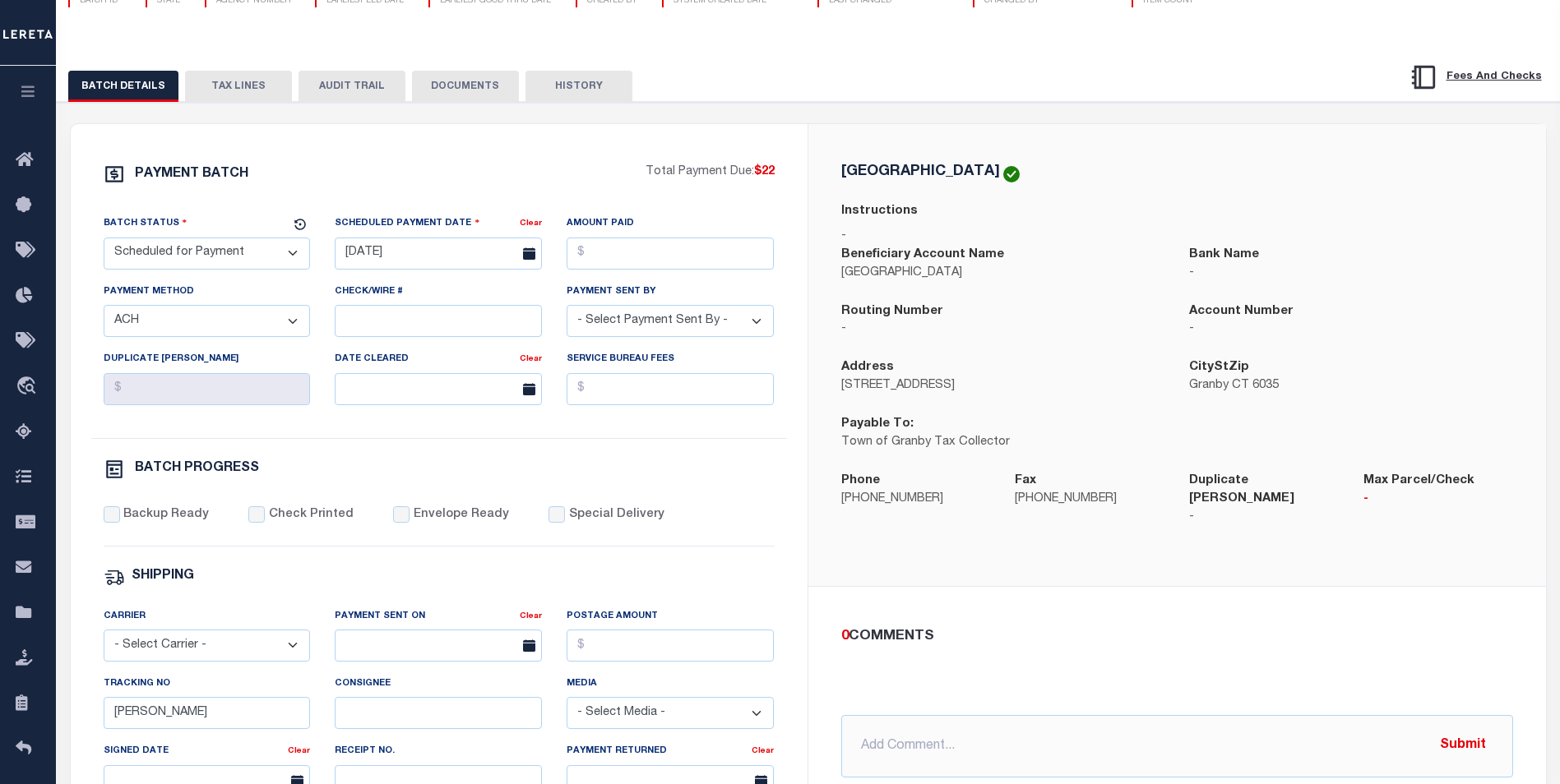
click at [249, 327] on select "- Select Payment Method - ACH Certified Check Check Direct Deposit Wire Transfer" at bounding box center [207, 321] width 207 height 32
click at [264, 323] on select "- Select Payment Method - ACH Certified Check Check Direct Deposit Wire Transfer" at bounding box center [207, 321] width 207 height 32
click at [194, 327] on select "- Select Payment Method - ACH Certified Check Check Direct Deposit Wire Transfer" at bounding box center [207, 321] width 207 height 32
click at [228, 323] on select "- Select Payment Method - ACH Certified Check Check Direct Deposit Wire Transfer" at bounding box center [207, 321] width 207 height 32
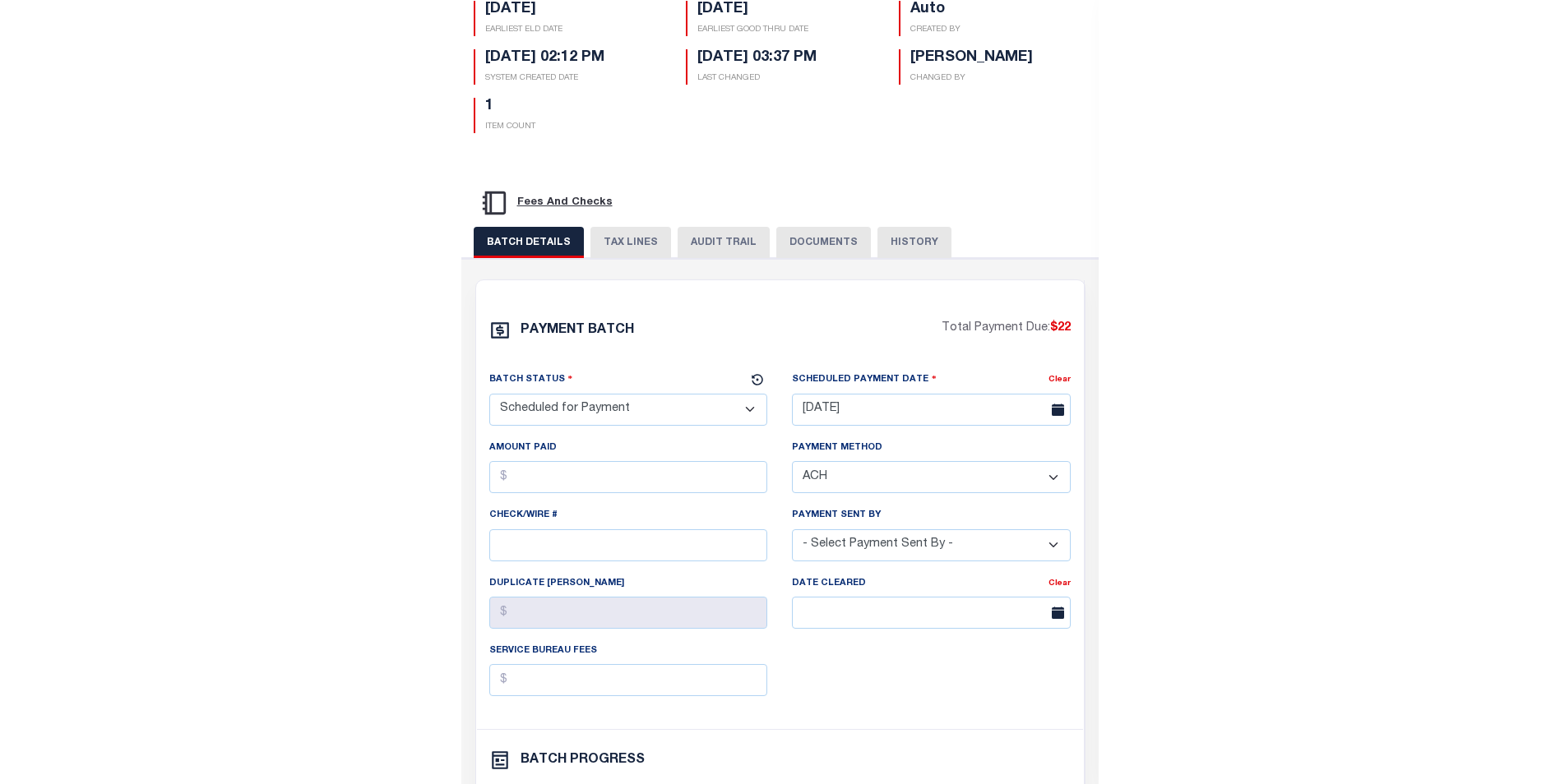
scroll to position [0, 0]
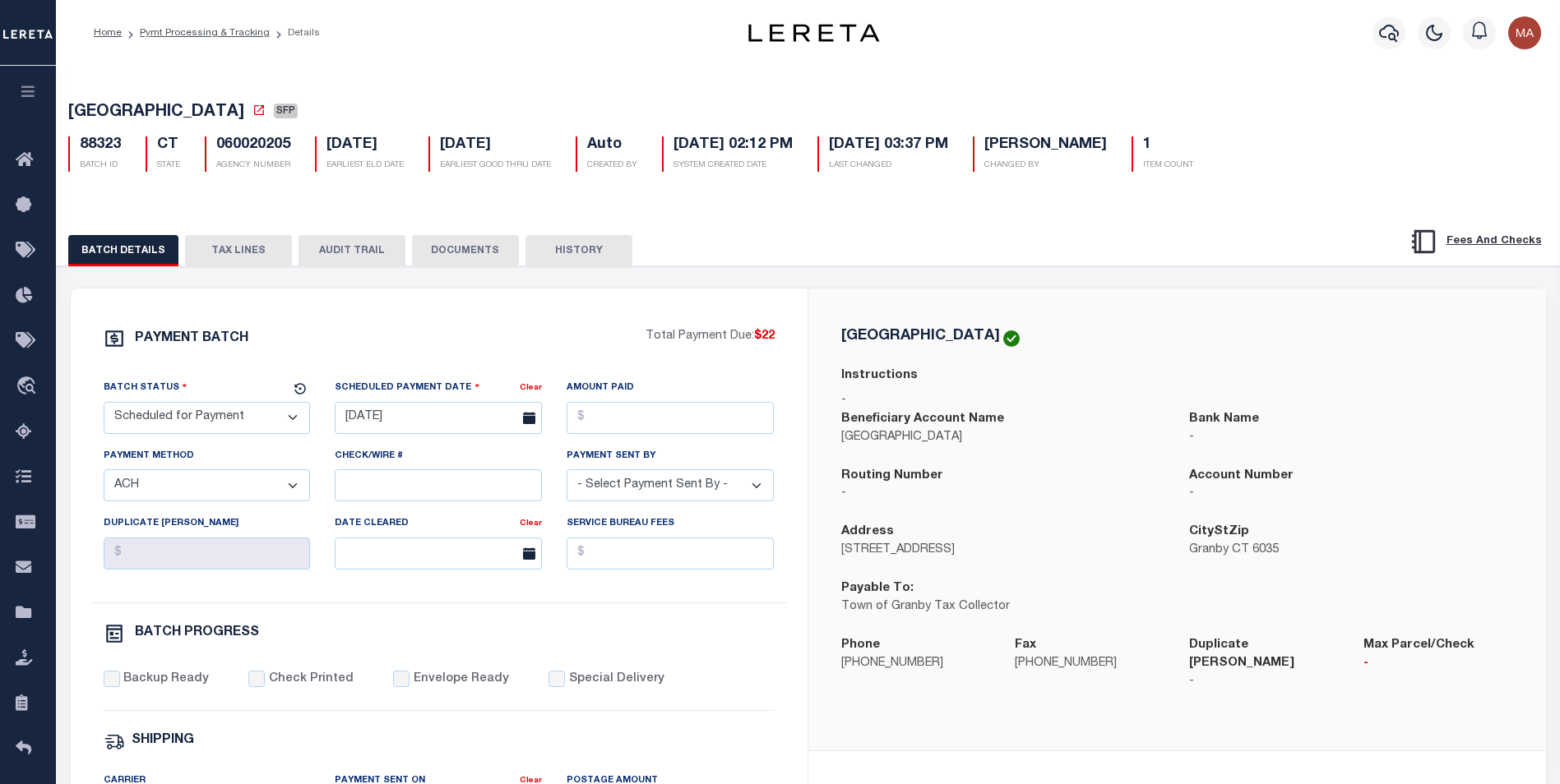
click at [237, 495] on select "- Select Payment Method - ACH Certified Check Check Direct Deposit Wire Transfer" at bounding box center [207, 485] width 207 height 32
click at [199, 493] on select "- Select Payment Method - ACH Certified Check Check Direct Deposit Wire Transfer" at bounding box center [207, 485] width 207 height 32
click at [231, 490] on select "- Select Payment Method - ACH Certified Check Check Direct Deposit Wire Transfer" at bounding box center [207, 485] width 207 height 32
click at [190, 496] on select "- Select Payment Method - ACH Certified Check Check Direct Deposit Wire Transfer" at bounding box center [207, 485] width 207 height 32
click at [233, 491] on select "- Select Payment Method - ACH Certified Check Check Direct Deposit Wire Transfer" at bounding box center [207, 485] width 207 height 32
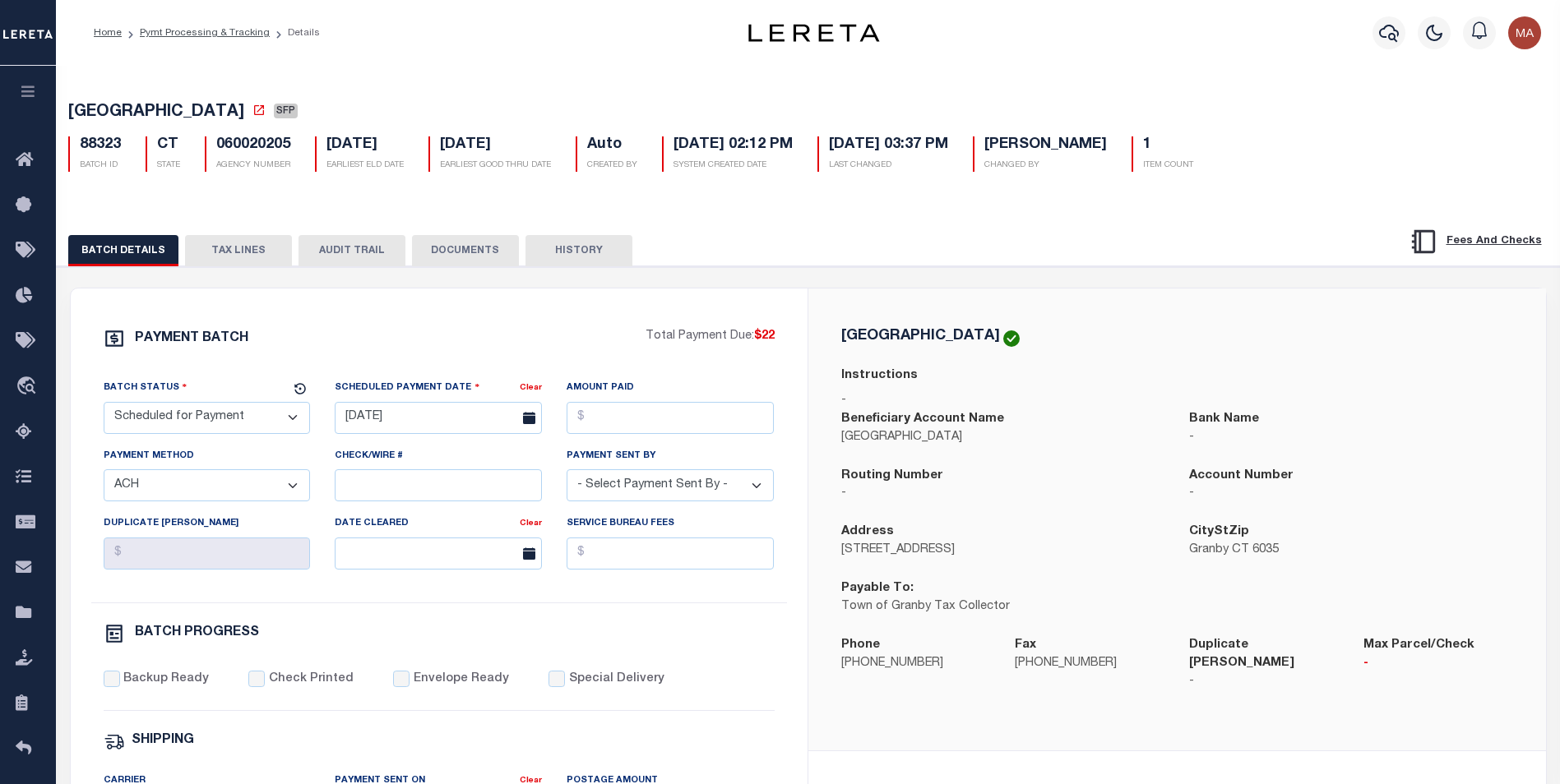
click at [206, 499] on select "- Select Payment Method - ACH Certified Check Check Direct Deposit Wire Transfer" at bounding box center [207, 485] width 207 height 32
click at [251, 486] on select "- Select Payment Method - ACH Certified Check Check Direct Deposit Wire Transfer" at bounding box center [207, 485] width 207 height 32
click at [159, 495] on select "- Select Payment Method - ACH Certified Check Check Direct Deposit Wire Transfer" at bounding box center [207, 485] width 207 height 32
click at [216, 496] on select "- Select Payment Method - ACH Certified Check Check Direct Deposit Wire Transfer" at bounding box center [207, 485] width 207 height 32
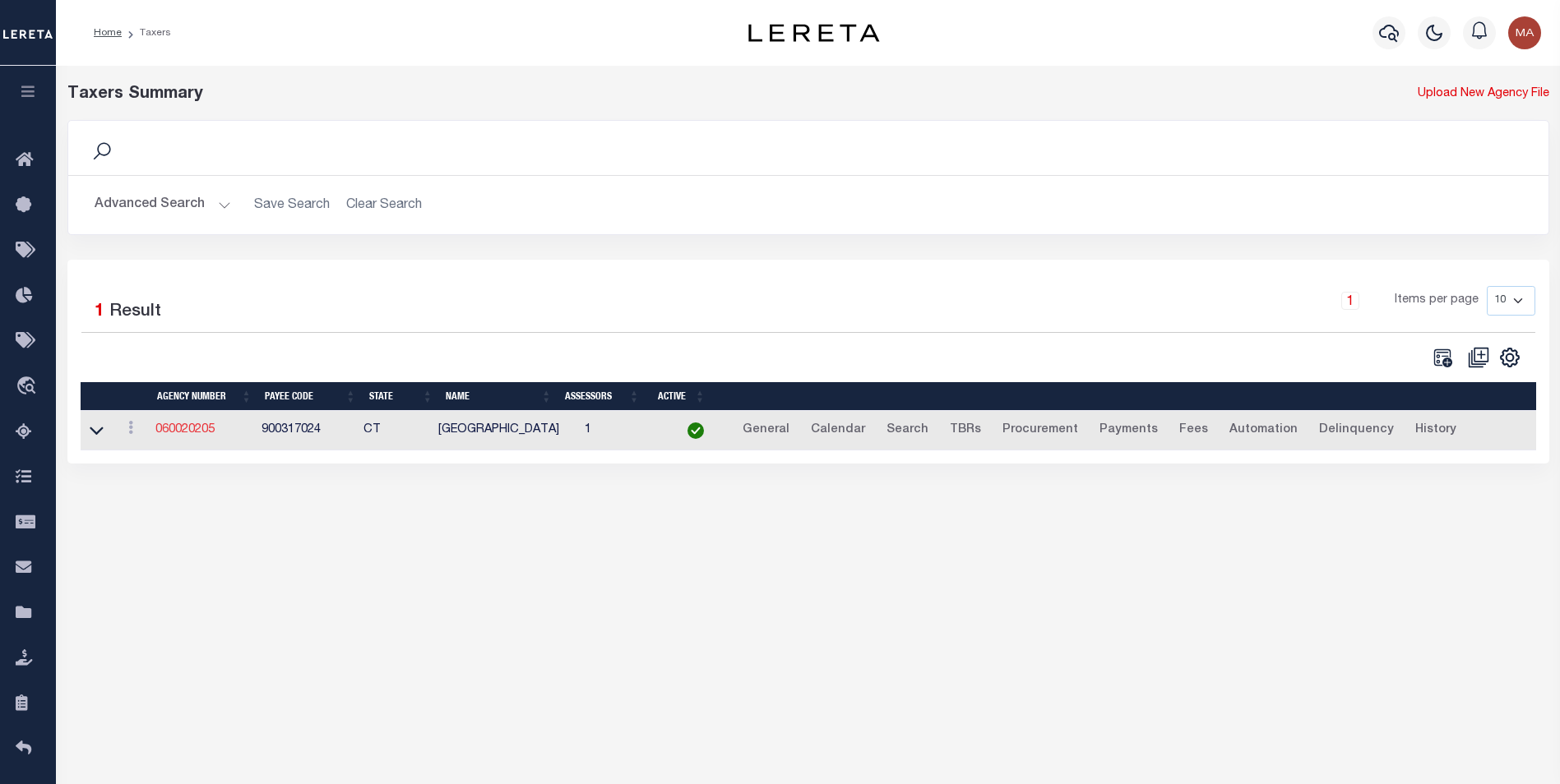
click at [179, 430] on link "060020205" at bounding box center [185, 430] width 59 height 12
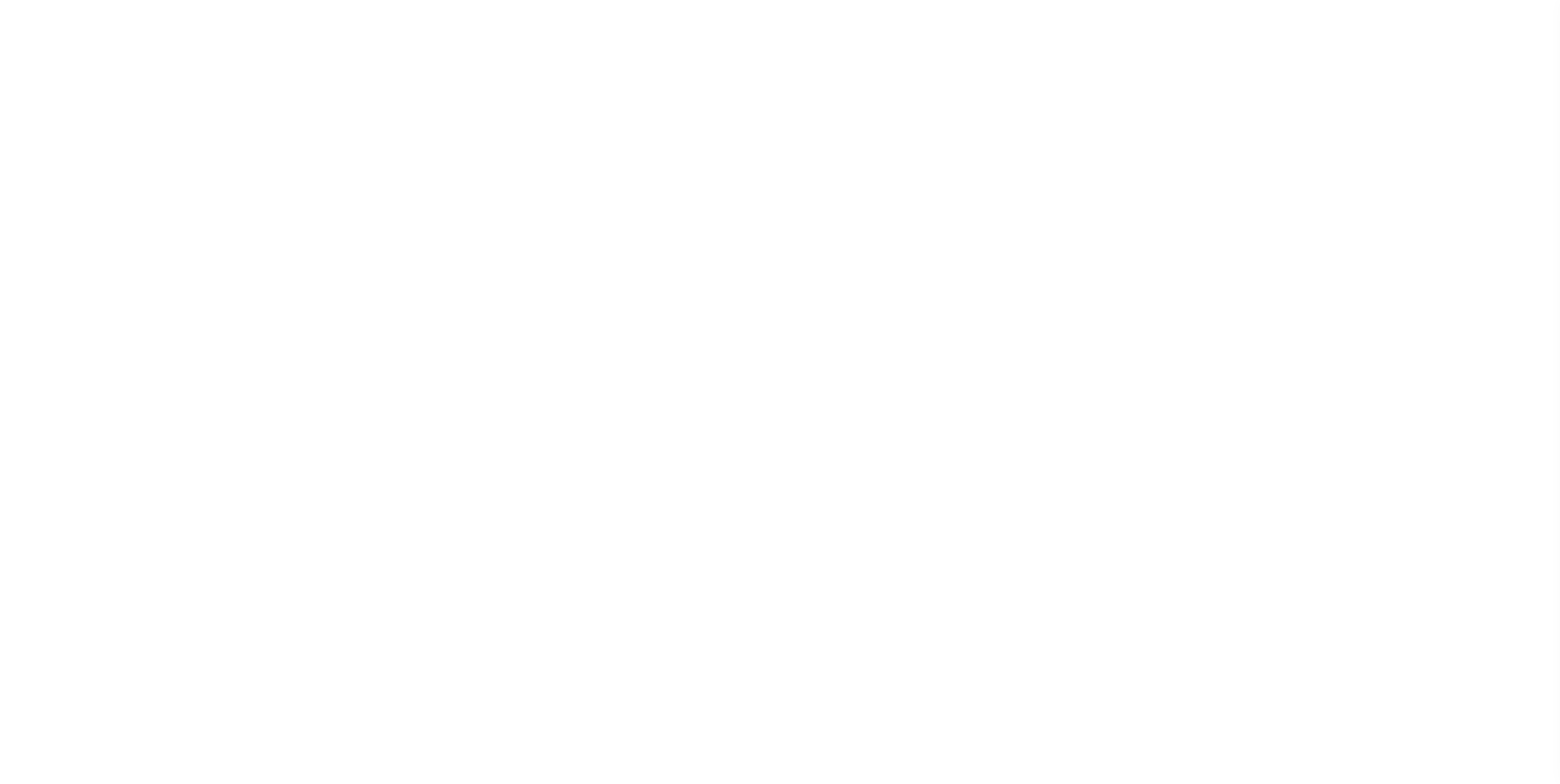
select select
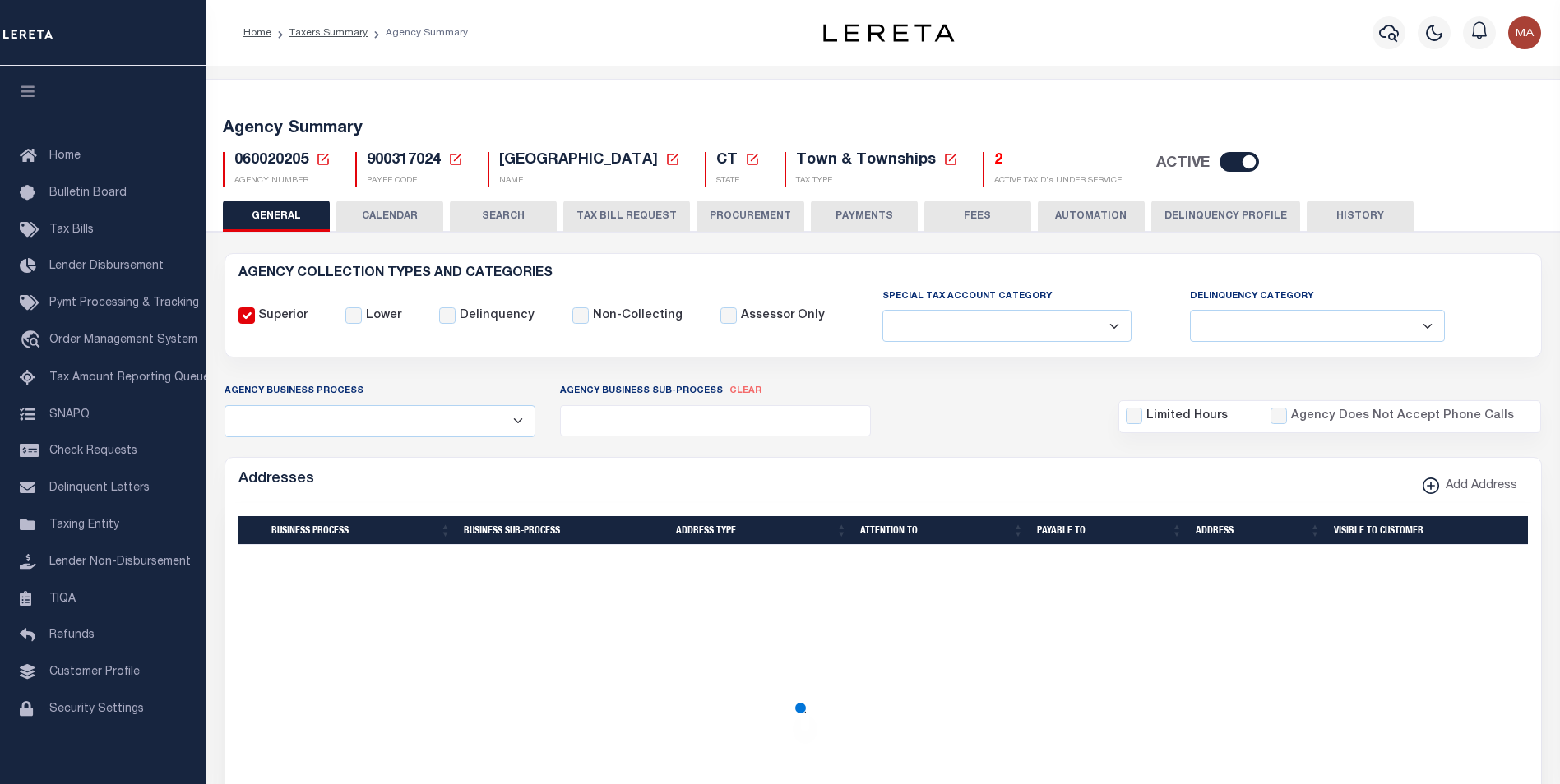
checkbox input "false"
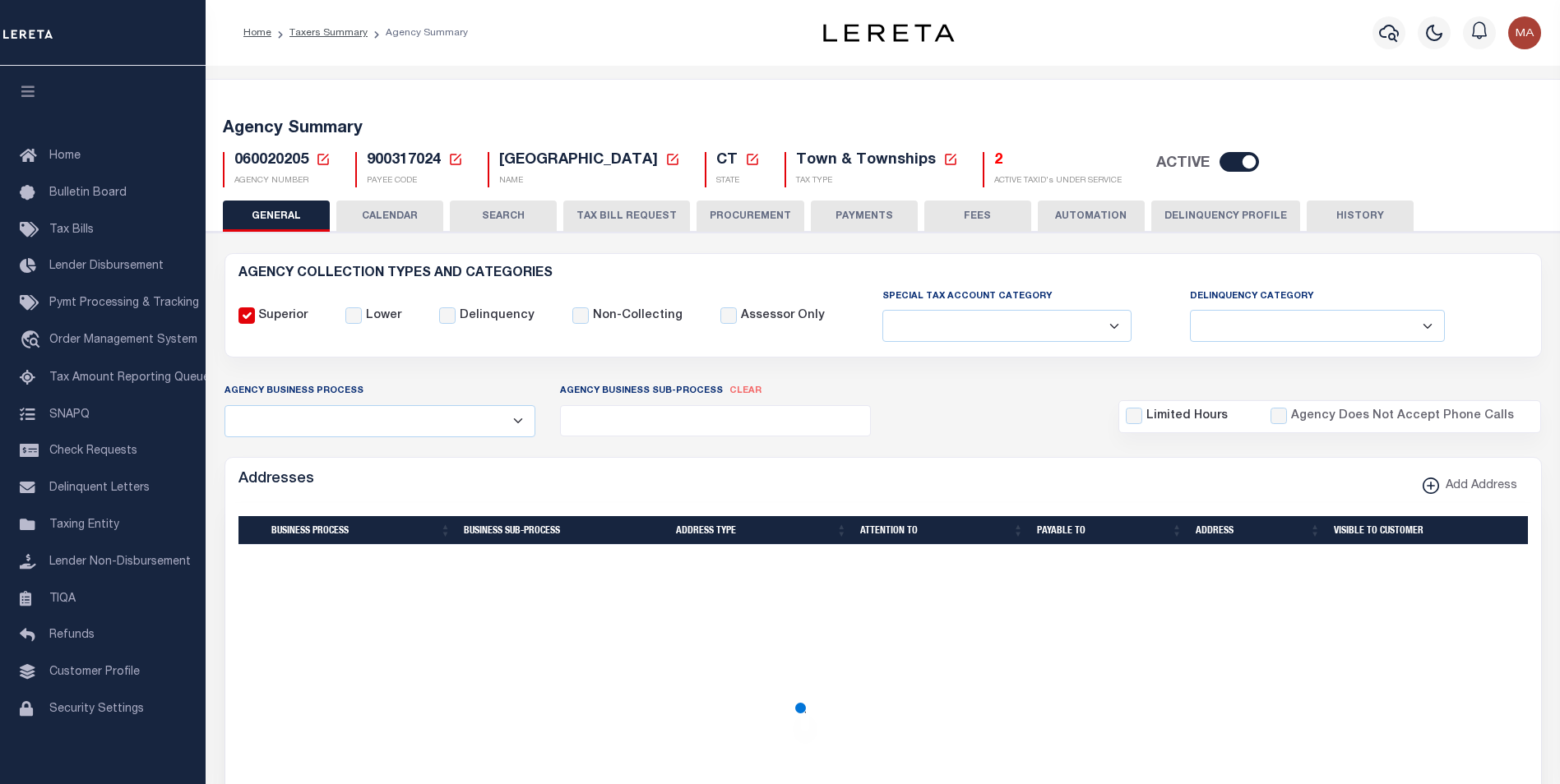
type input "900317024"
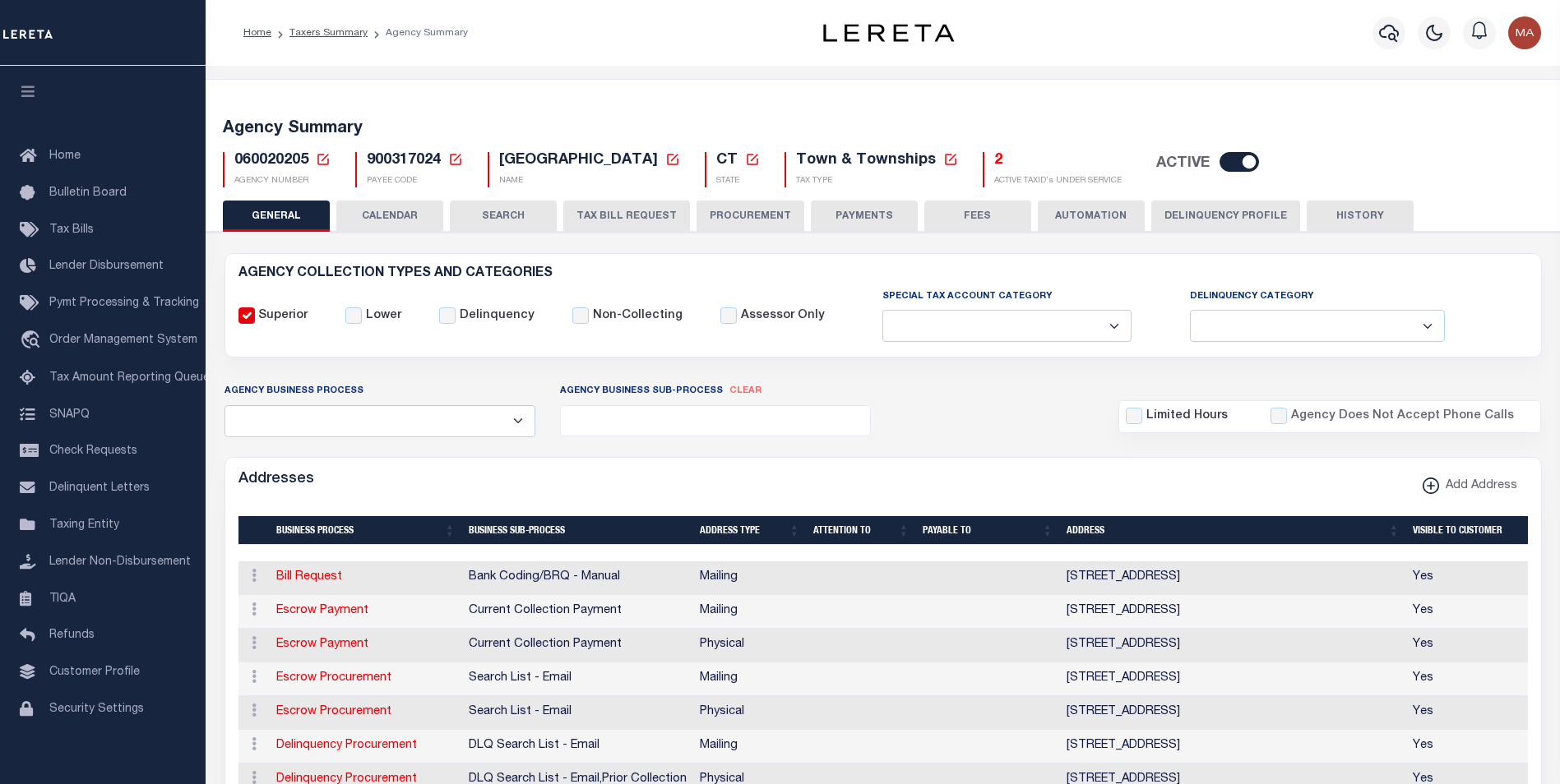
click at [876, 218] on button "PAYMENTS" at bounding box center [864, 216] width 107 height 31
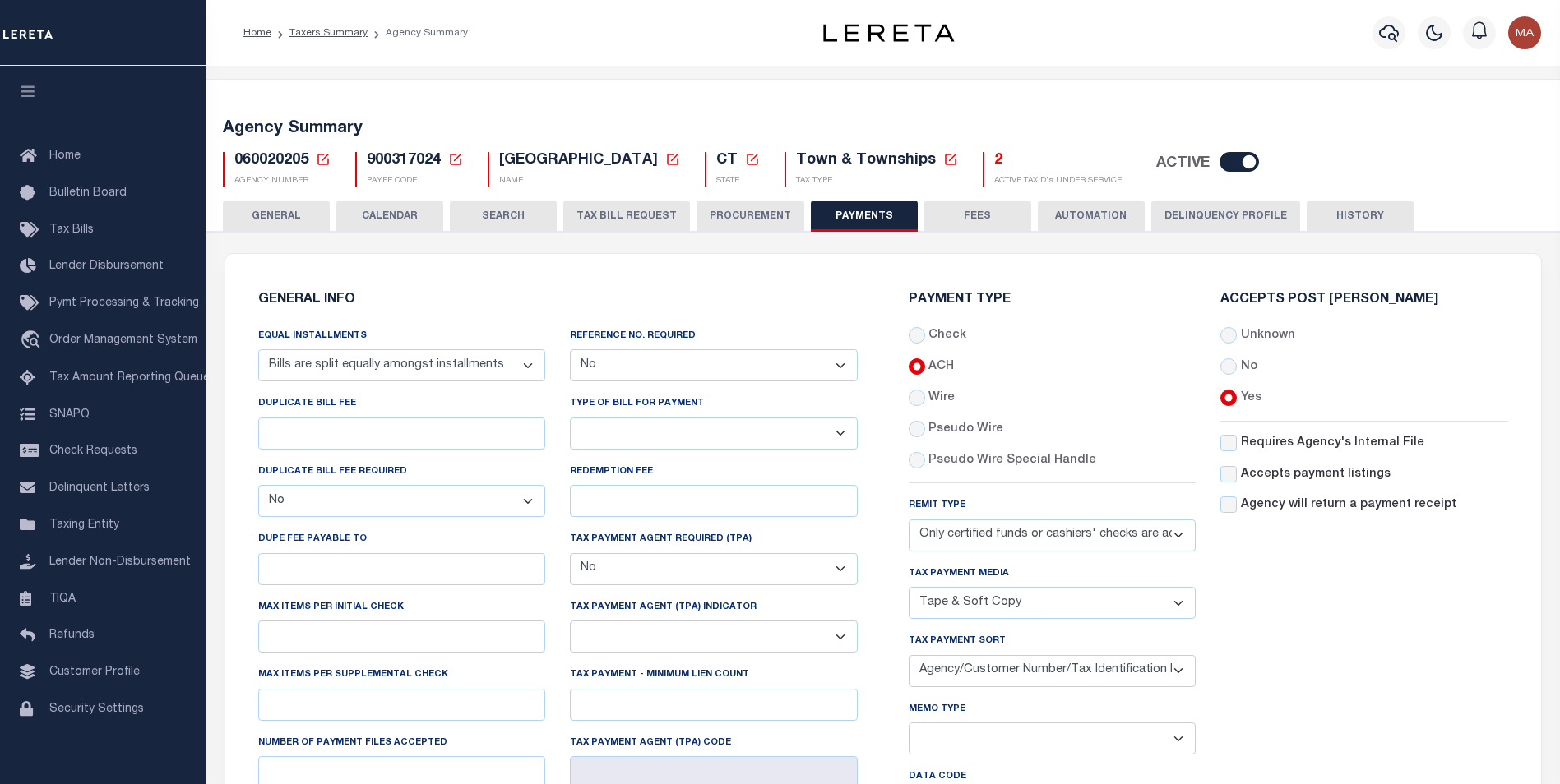
drag, startPoint x: 1095, startPoint y: 462, endPoint x: 932, endPoint y: 428, distance: 166.5
click at [932, 428] on div "Check ACH Wire" at bounding box center [1052, 398] width 288 height 143
click at [1196, 481] on div "Payment Type Check ACH Wire Remit Type" at bounding box center [1052, 599] width 312 height 610
drag, startPoint x: 1099, startPoint y: 461, endPoint x: 929, endPoint y: 427, distance: 173.4
click at [929, 427] on div "Check ACH Wire" at bounding box center [1052, 398] width 288 height 143
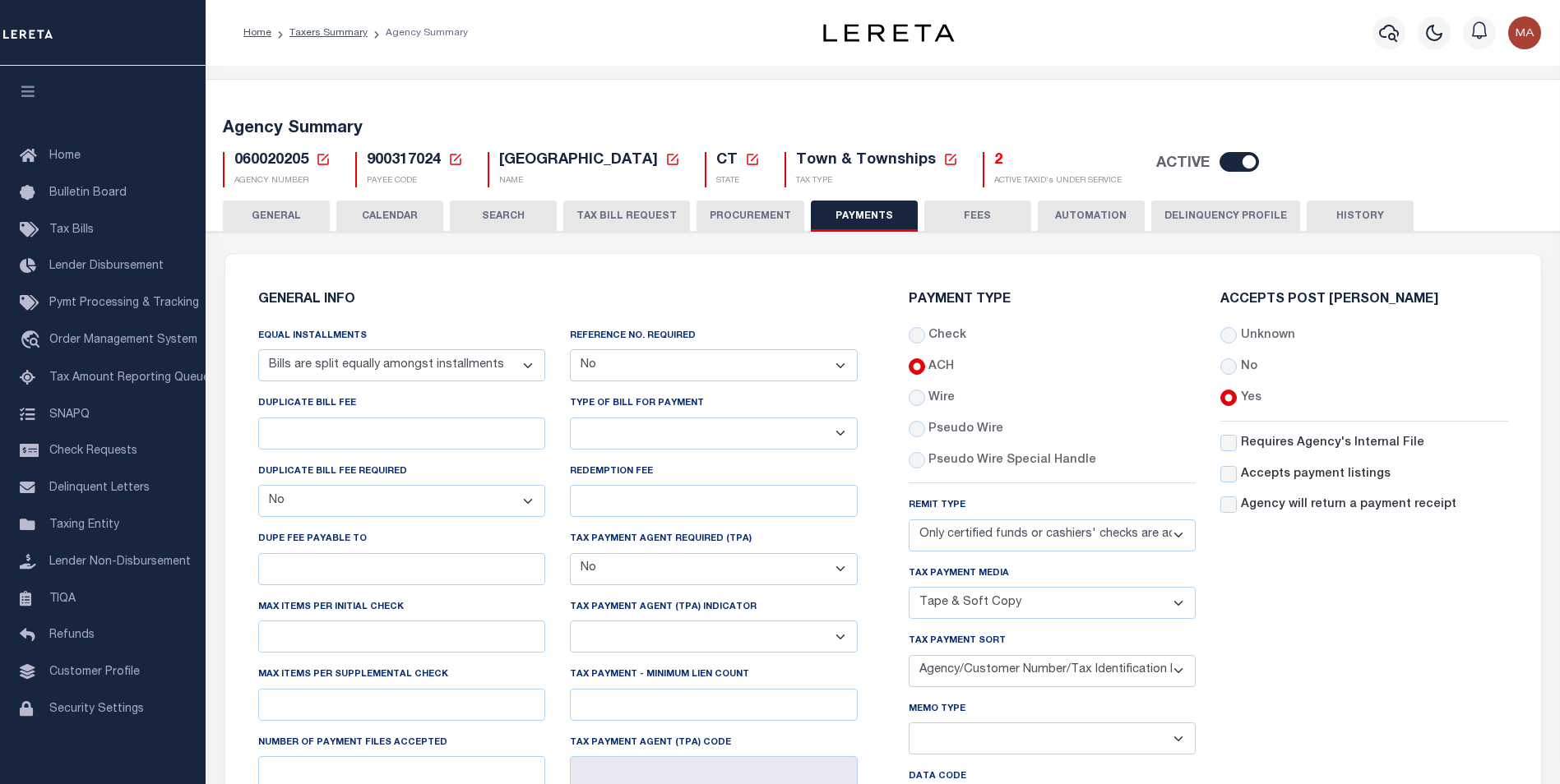
click at [1238, 591] on div "Accepts Post Mark Unknown No Yes" at bounding box center [1364, 599] width 312 height 610
drag, startPoint x: 956, startPoint y: 401, endPoint x: 933, endPoint y: 405, distance: 23.3
click at [933, 405] on div "Wire" at bounding box center [1052, 399] width 288 height 18
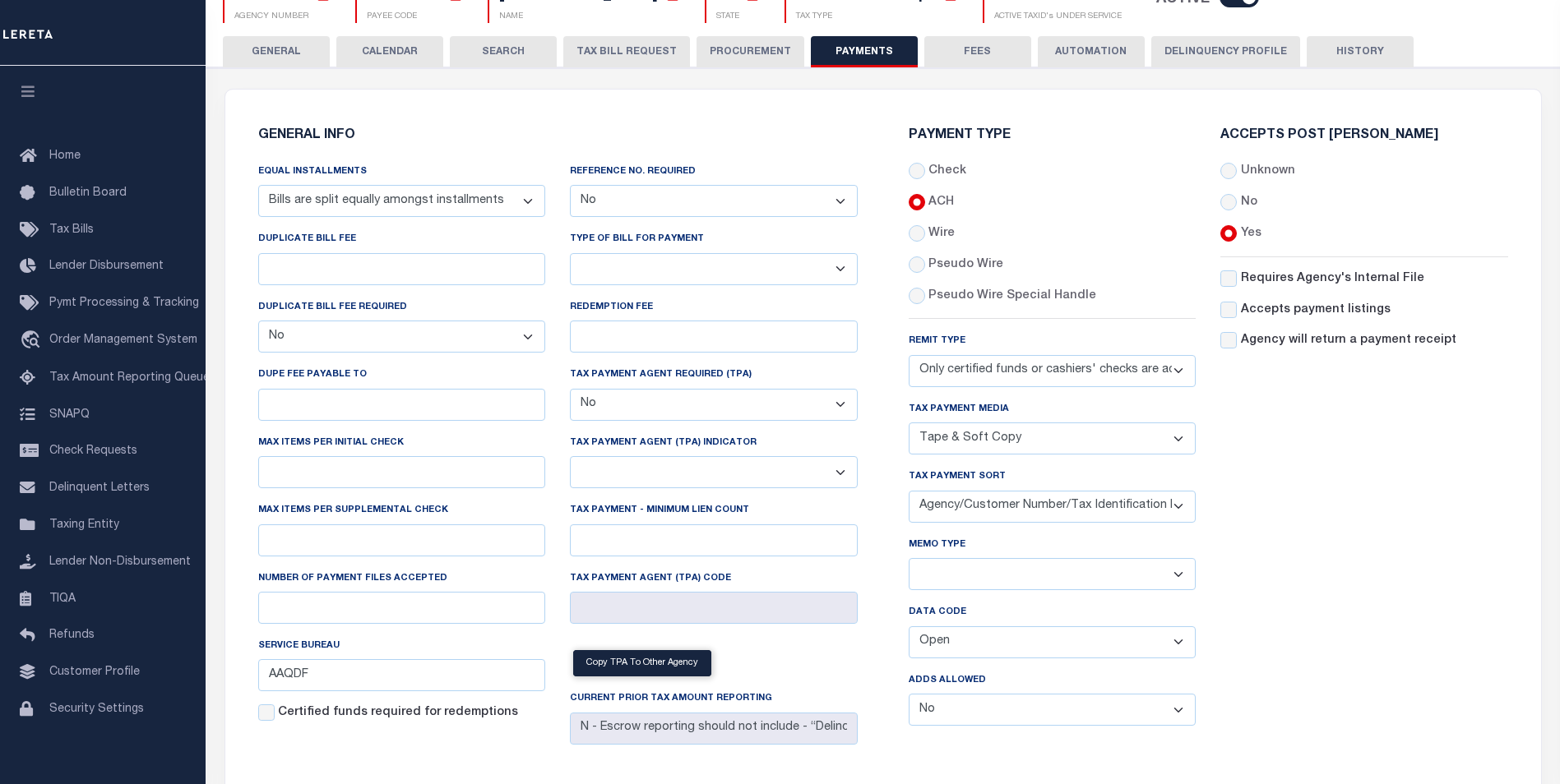
scroll to position [246, 0]
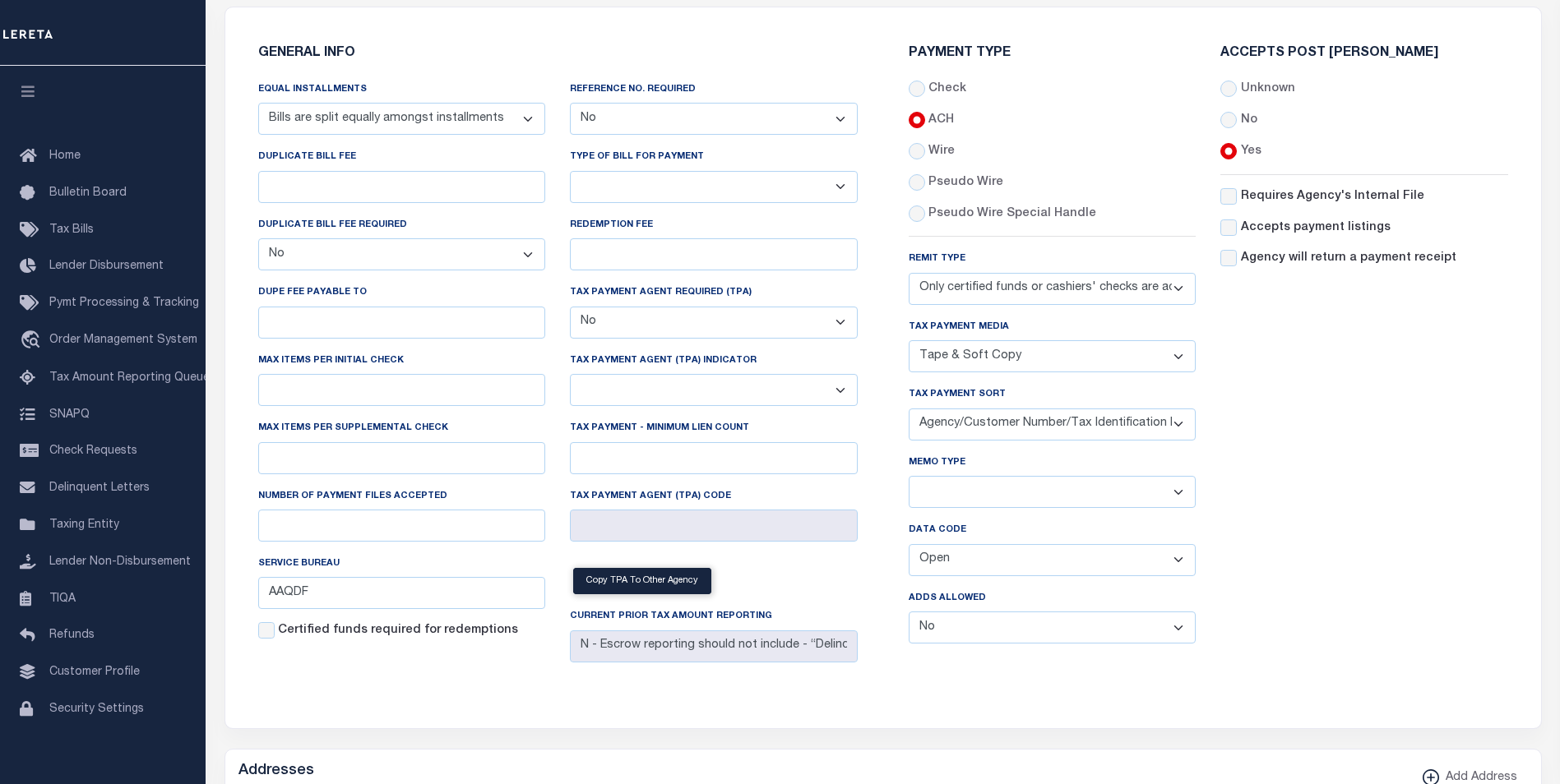
click at [1364, 445] on div "Accepts Post Mark Unknown No Yes" at bounding box center [1364, 352] width 312 height 610
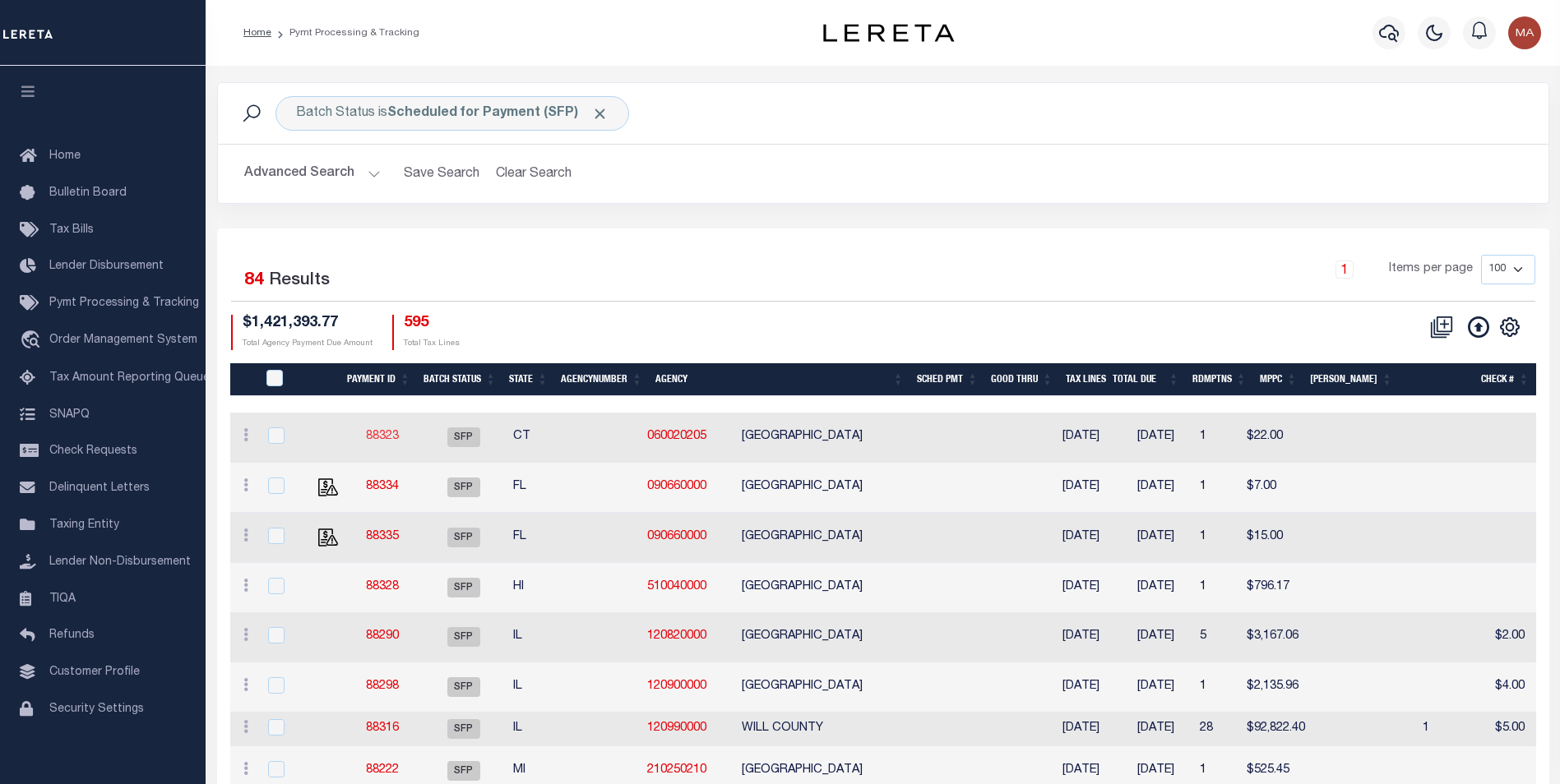
click at [386, 437] on link "88323" at bounding box center [383, 437] width 33 height 12
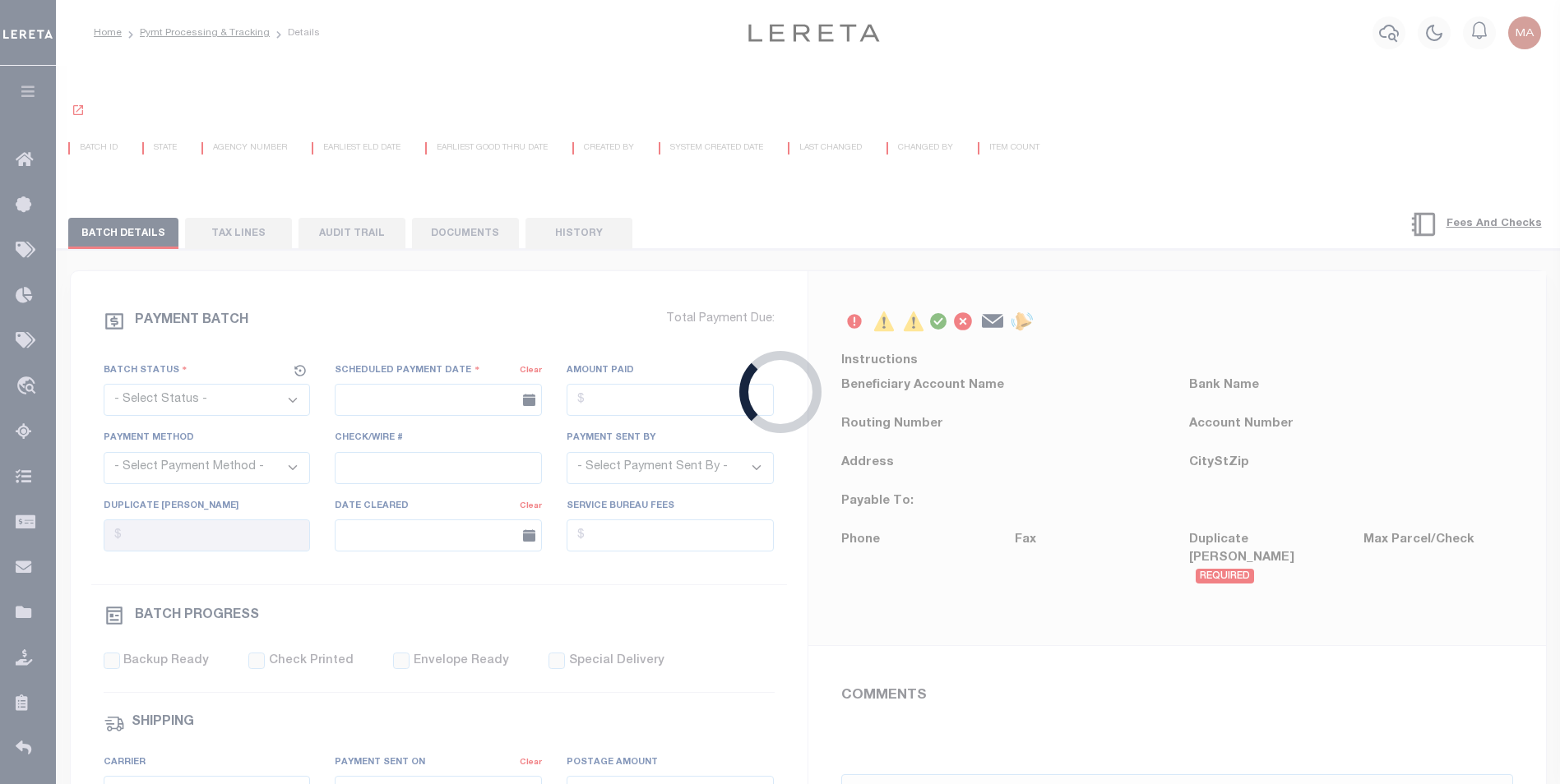
select select "SFP"
type input "[DATE]"
select select "ACH"
type input "[PERSON_NAME]"
type input "AAQDF"
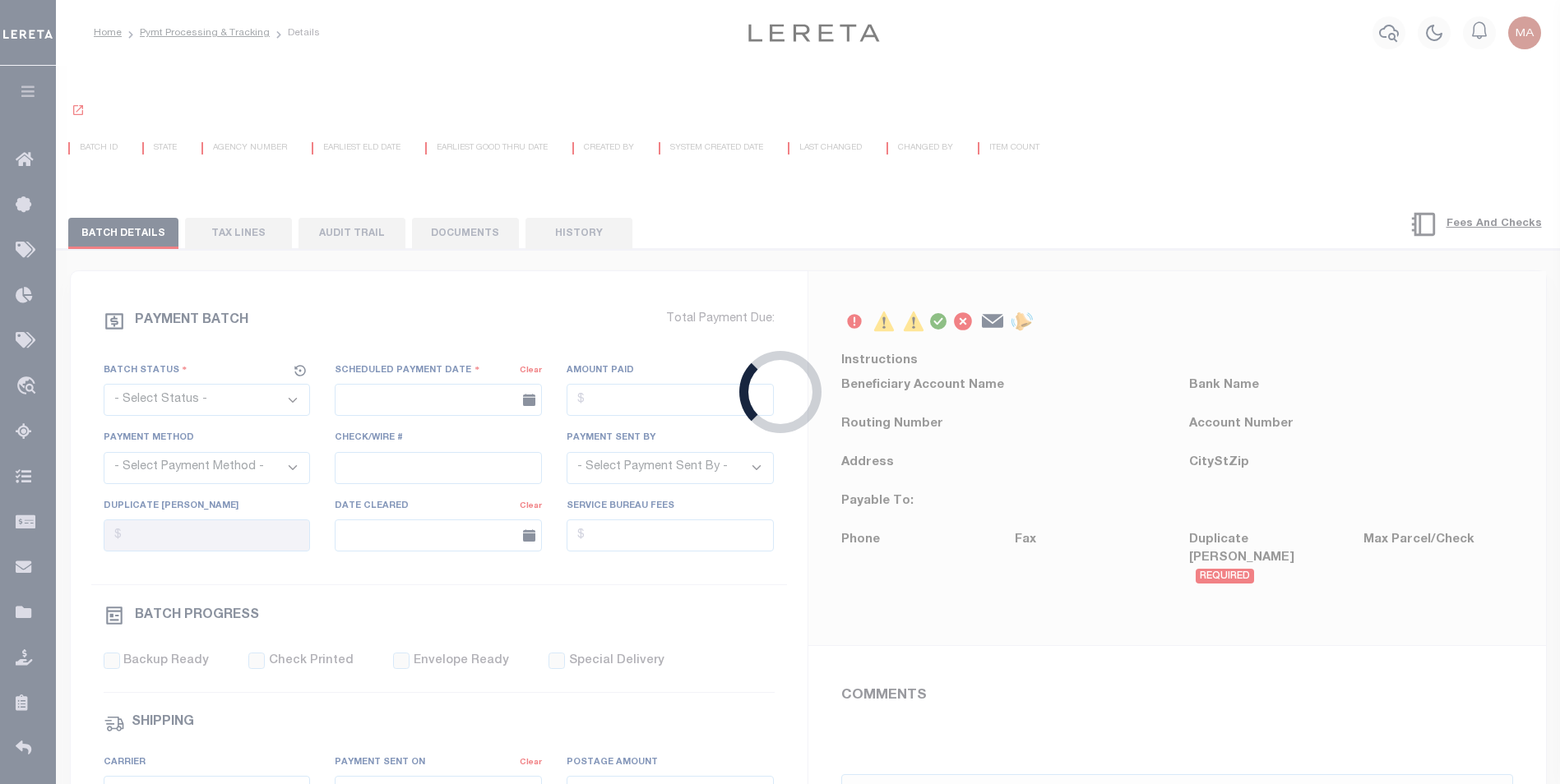
select select "63"
select select "0"
select select "71"
select select "0"
select select "44"
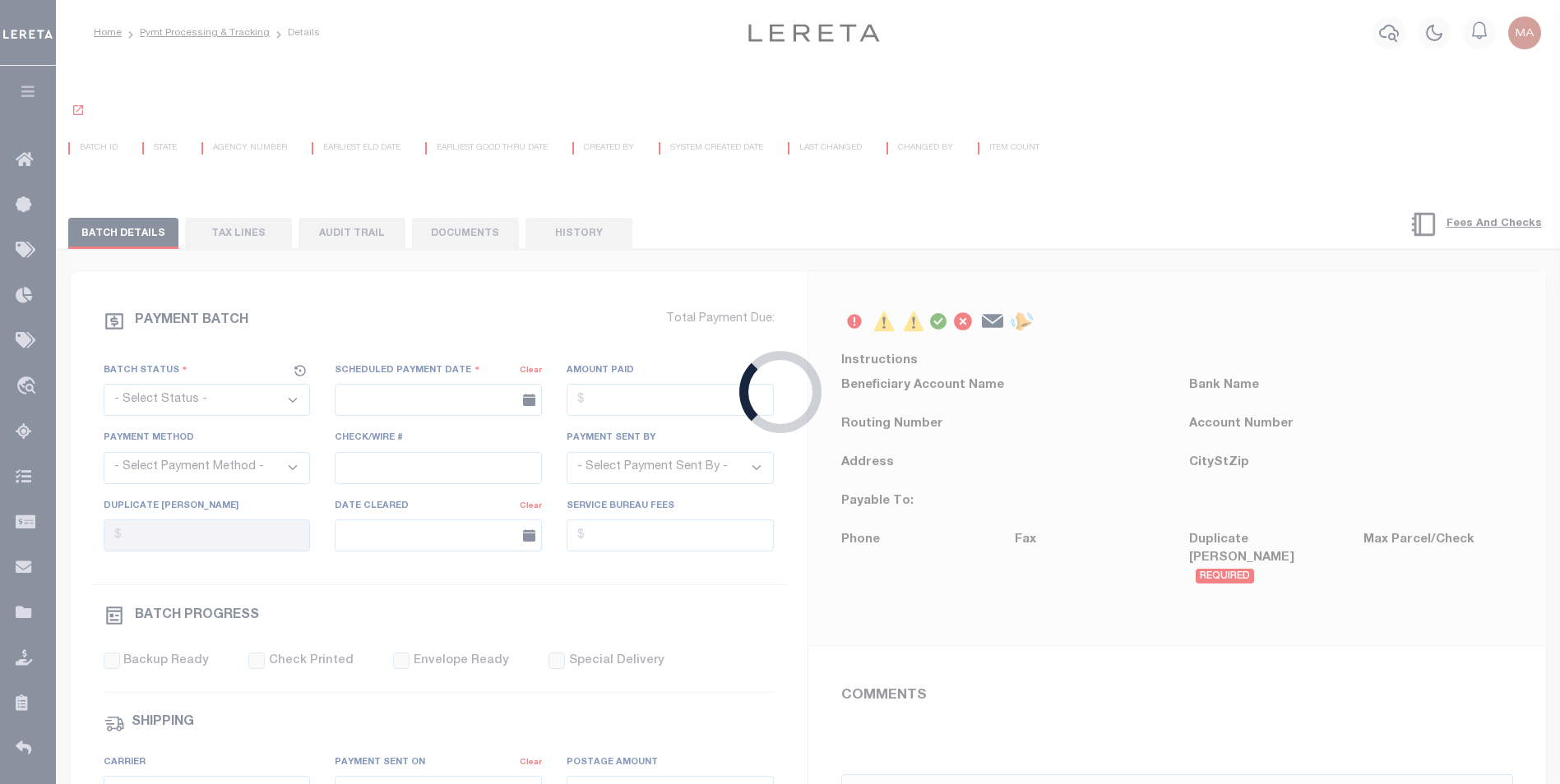
radio input "true"
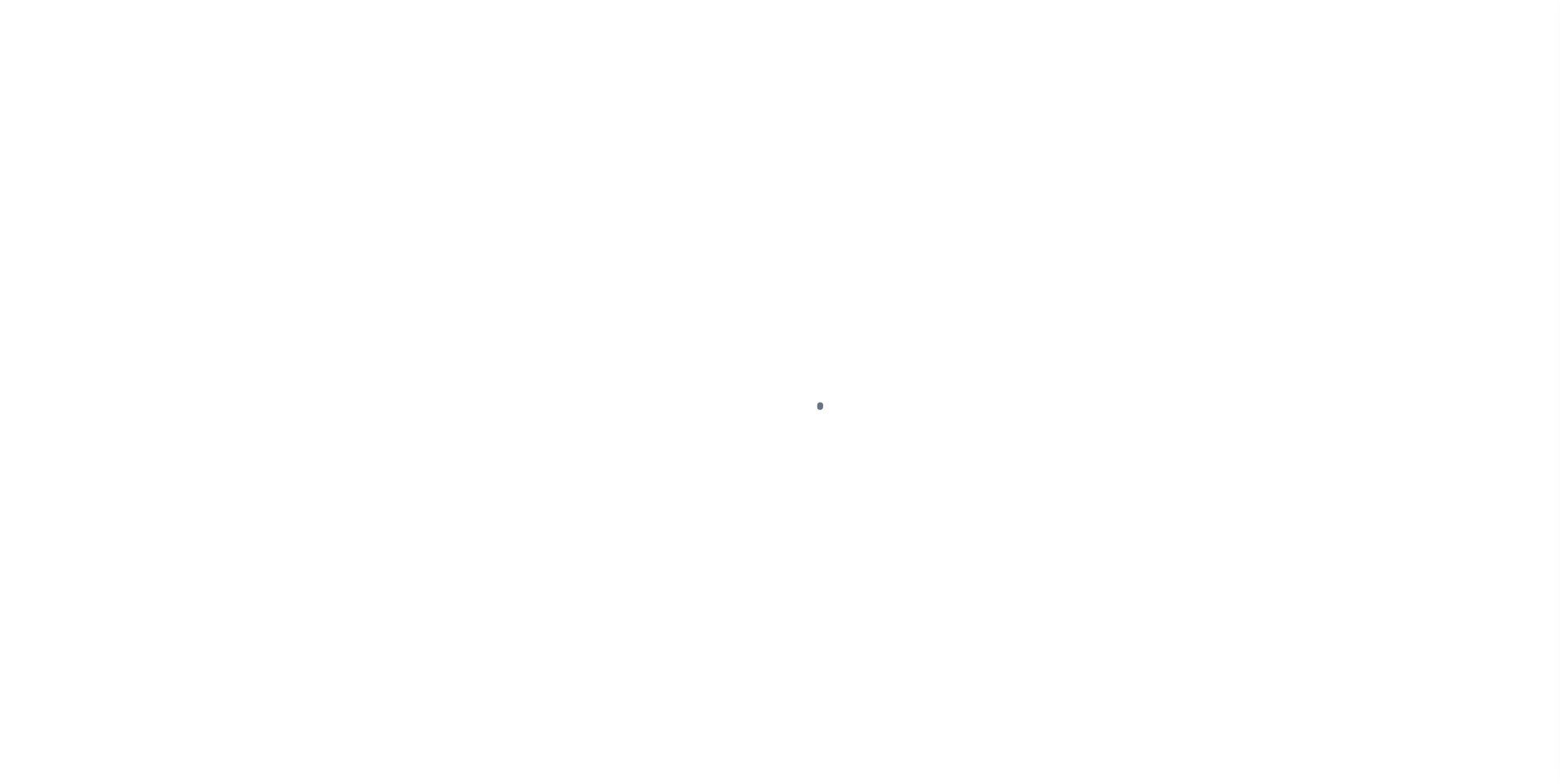
select select "SFP"
select select "ACH"
select select "63"
select select "0"
select select "71"
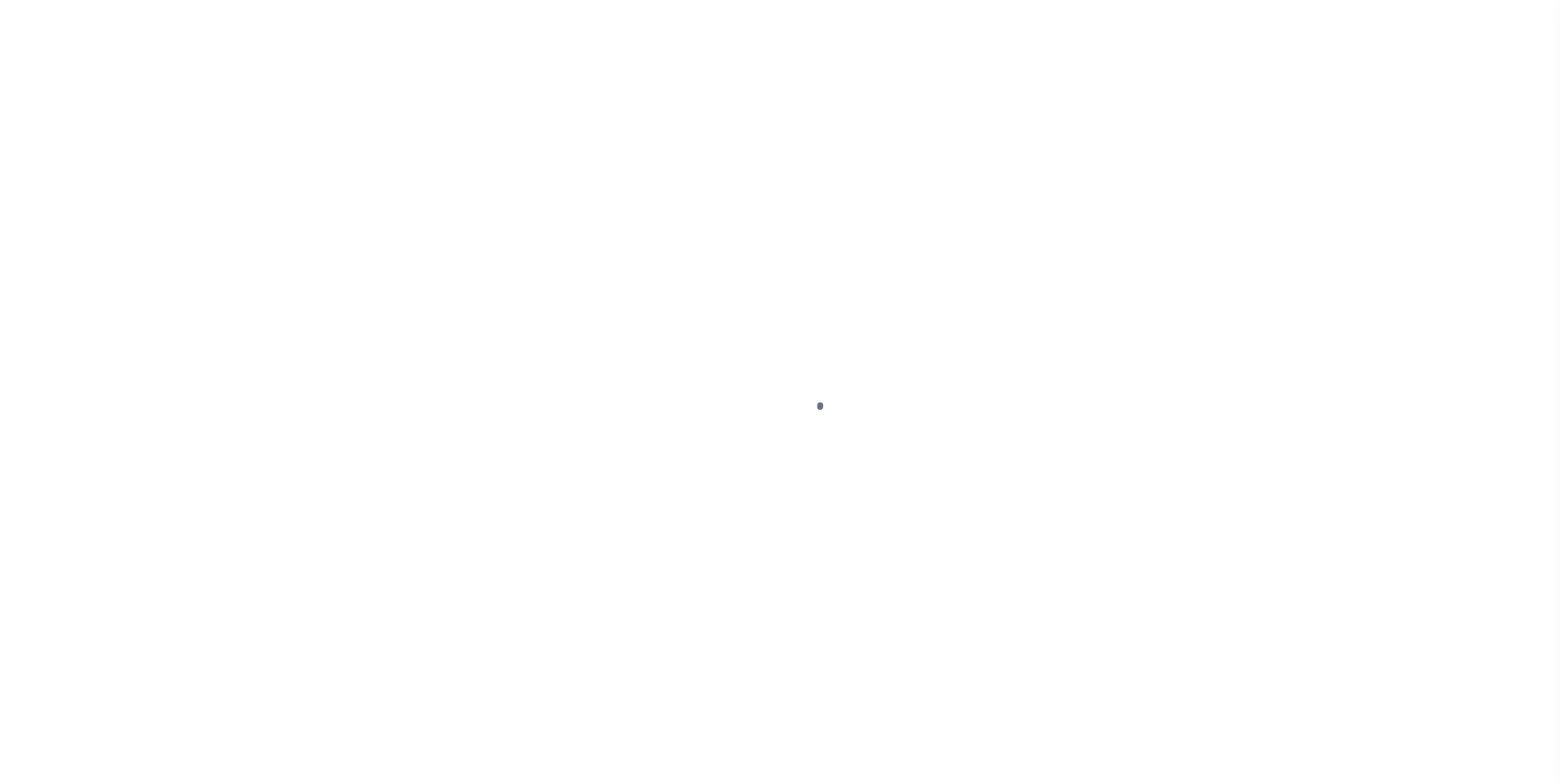
select select "0"
select select "44"
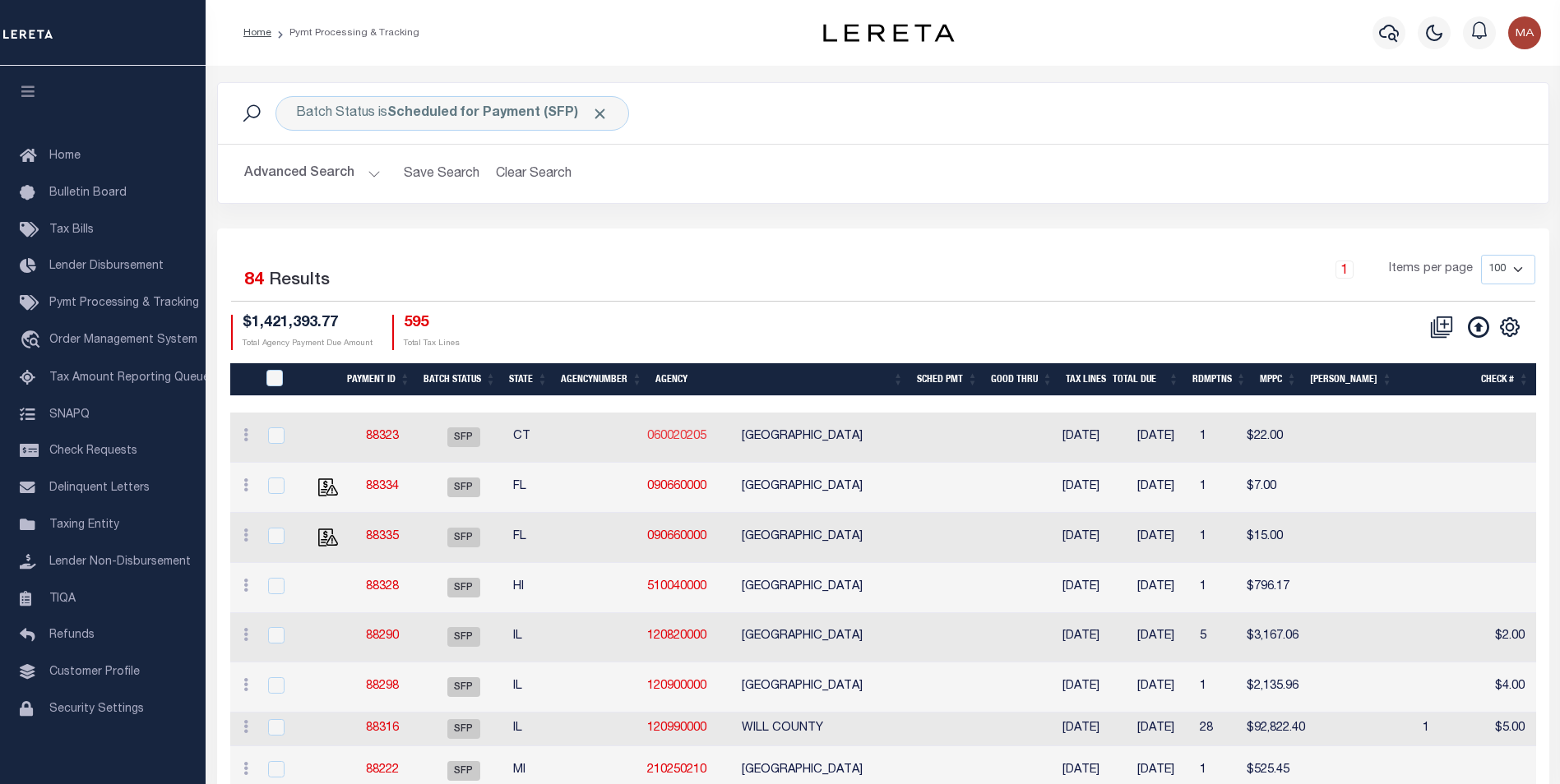
click at [647, 436] on link "060020205" at bounding box center [677, 437] width 59 height 12
checkbox input "true"
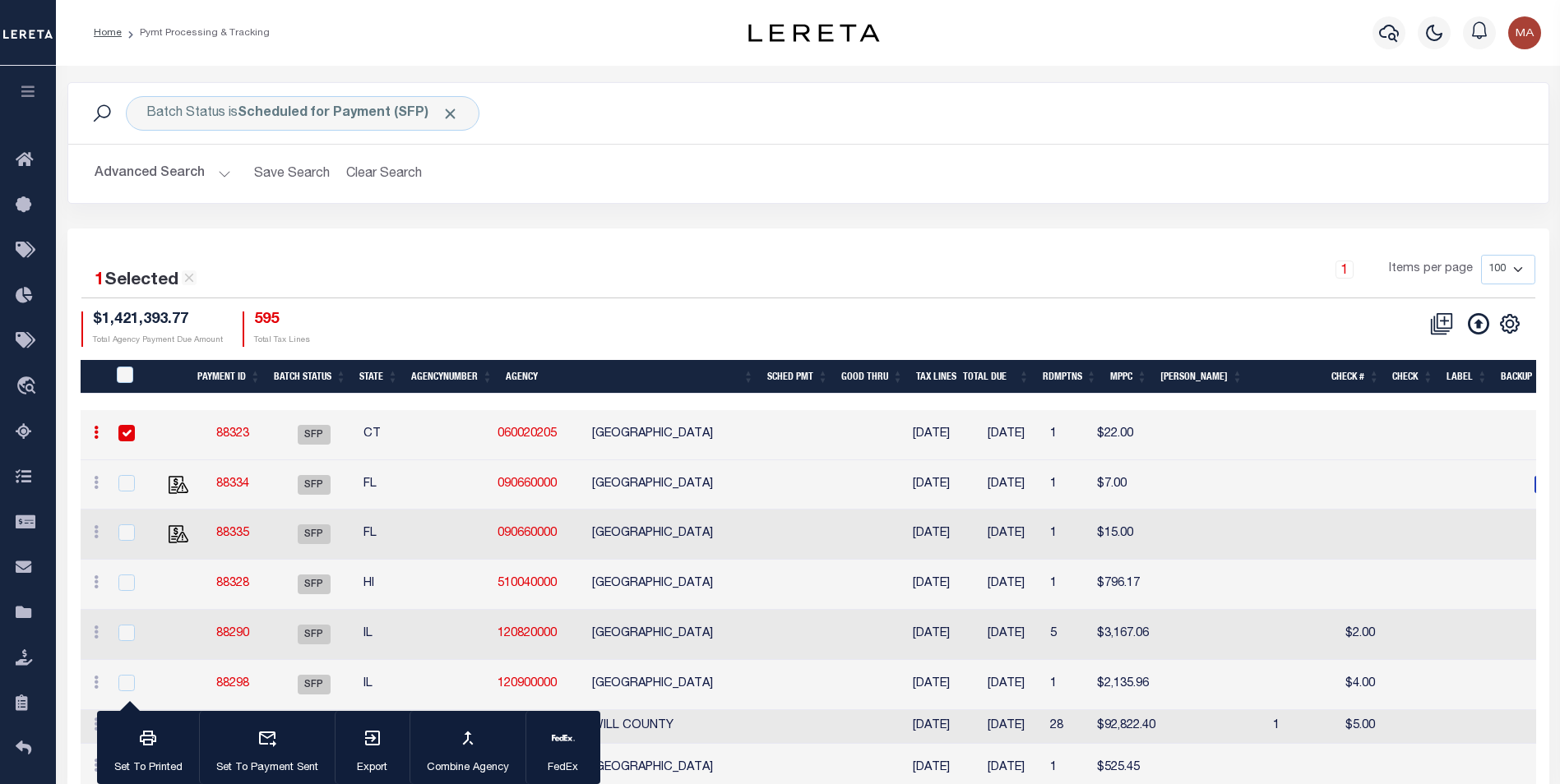
click at [235, 434] on link "88323" at bounding box center [233, 434] width 33 height 12
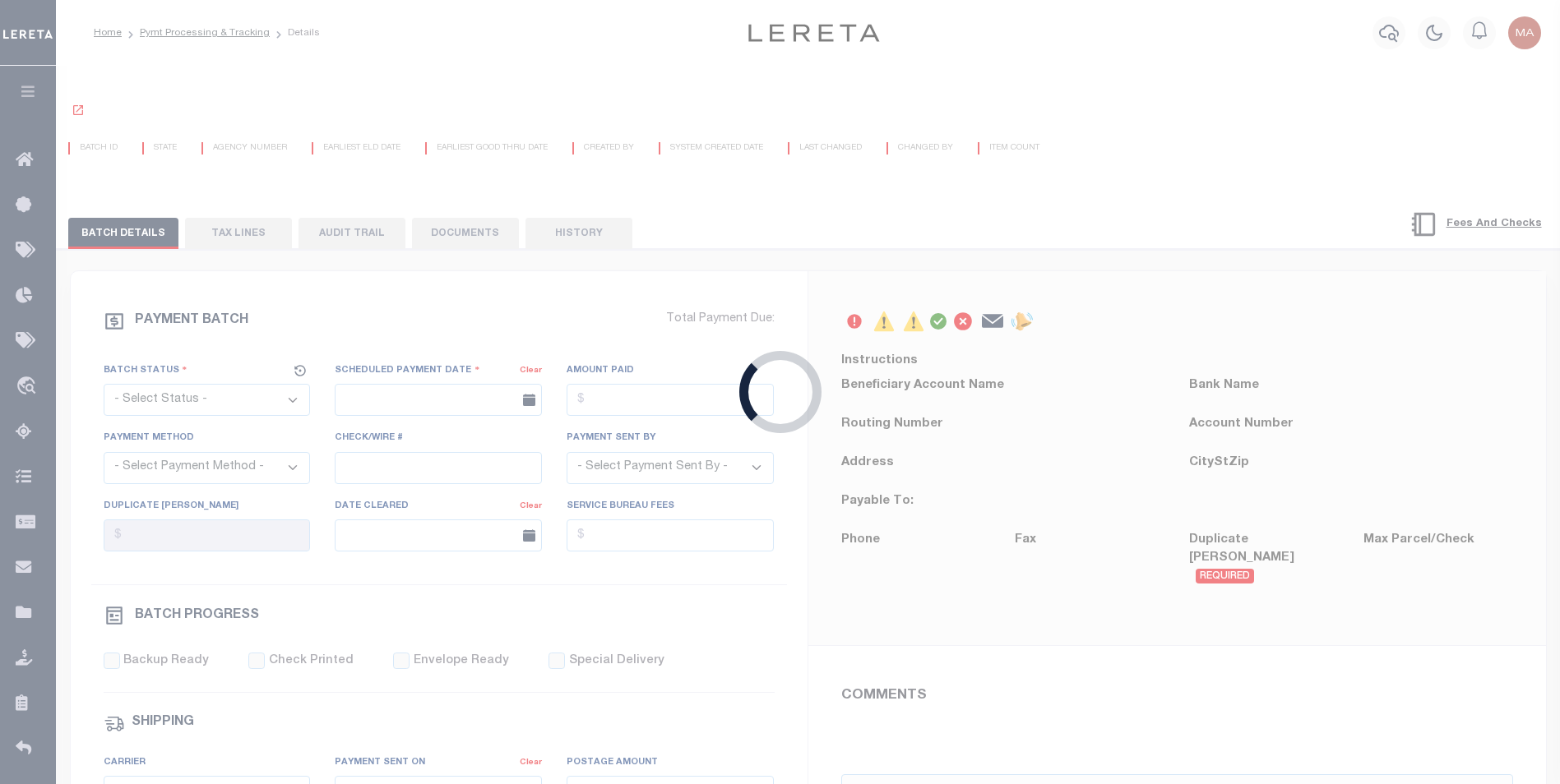
select select "SFP"
type input "[DATE]"
select select "ACH"
type input "[PERSON_NAME]"
type input "AAQDF"
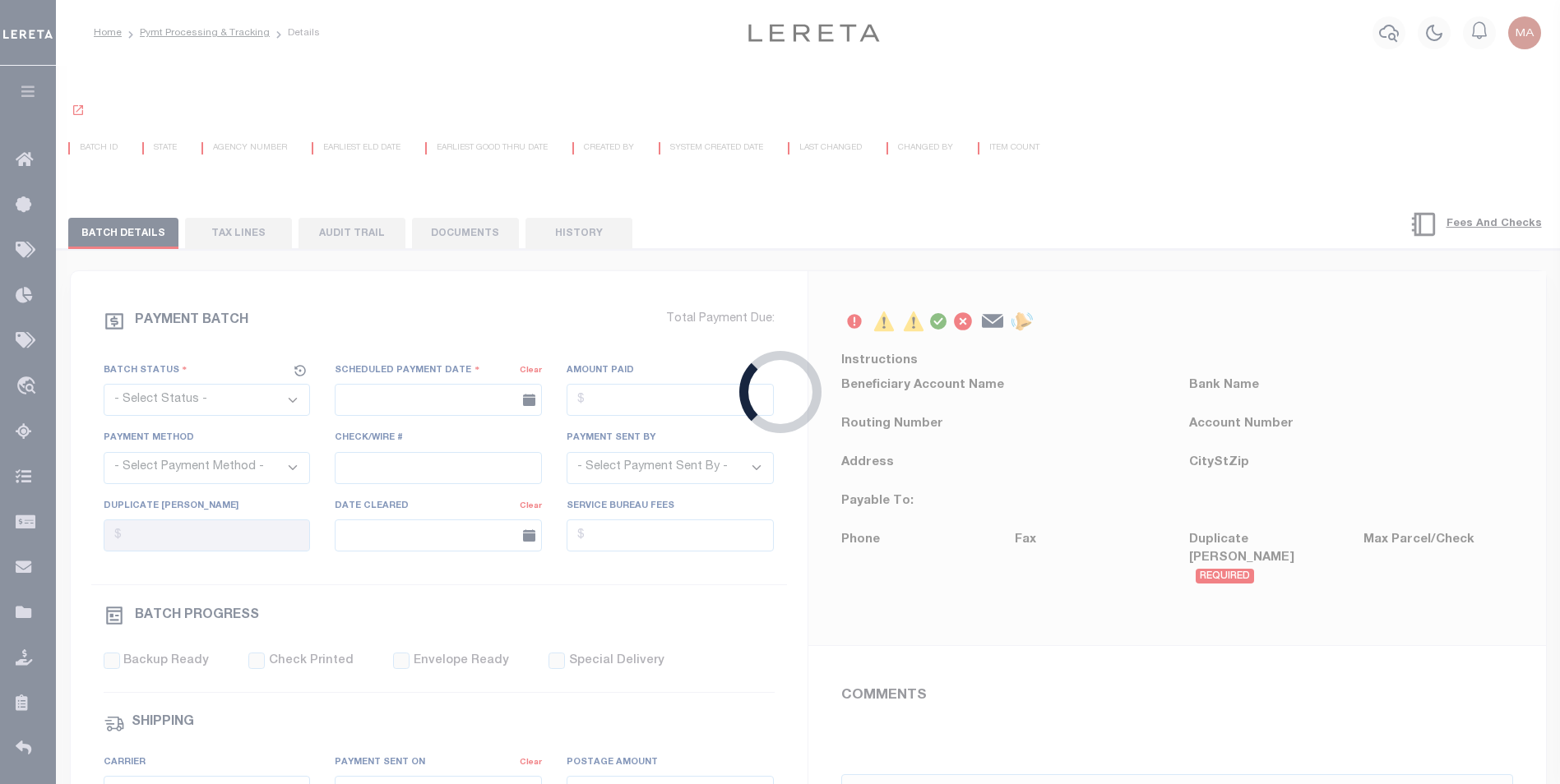
select select "63"
select select "0"
select select "71"
select select "0"
select select "44"
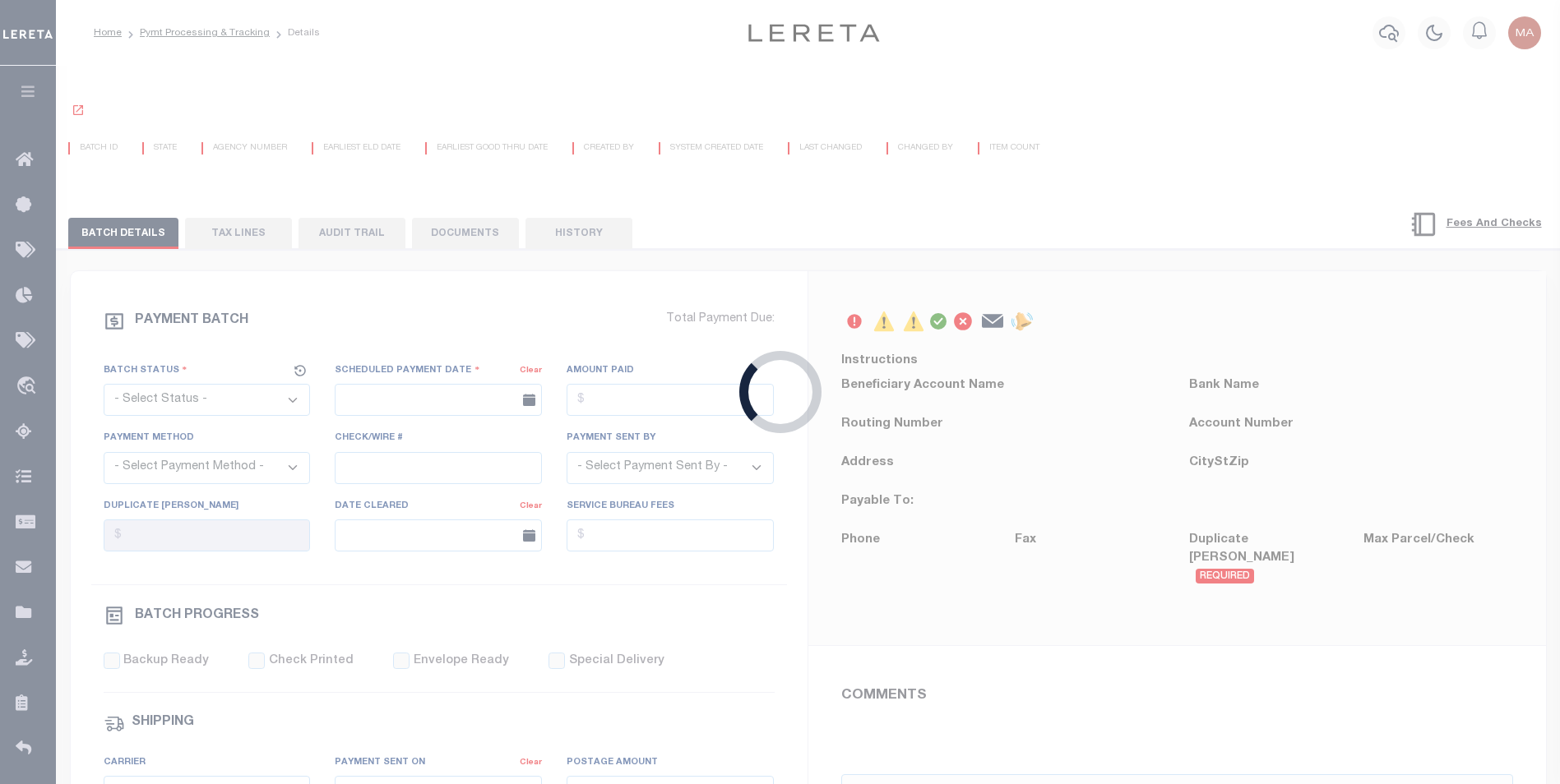
radio input "true"
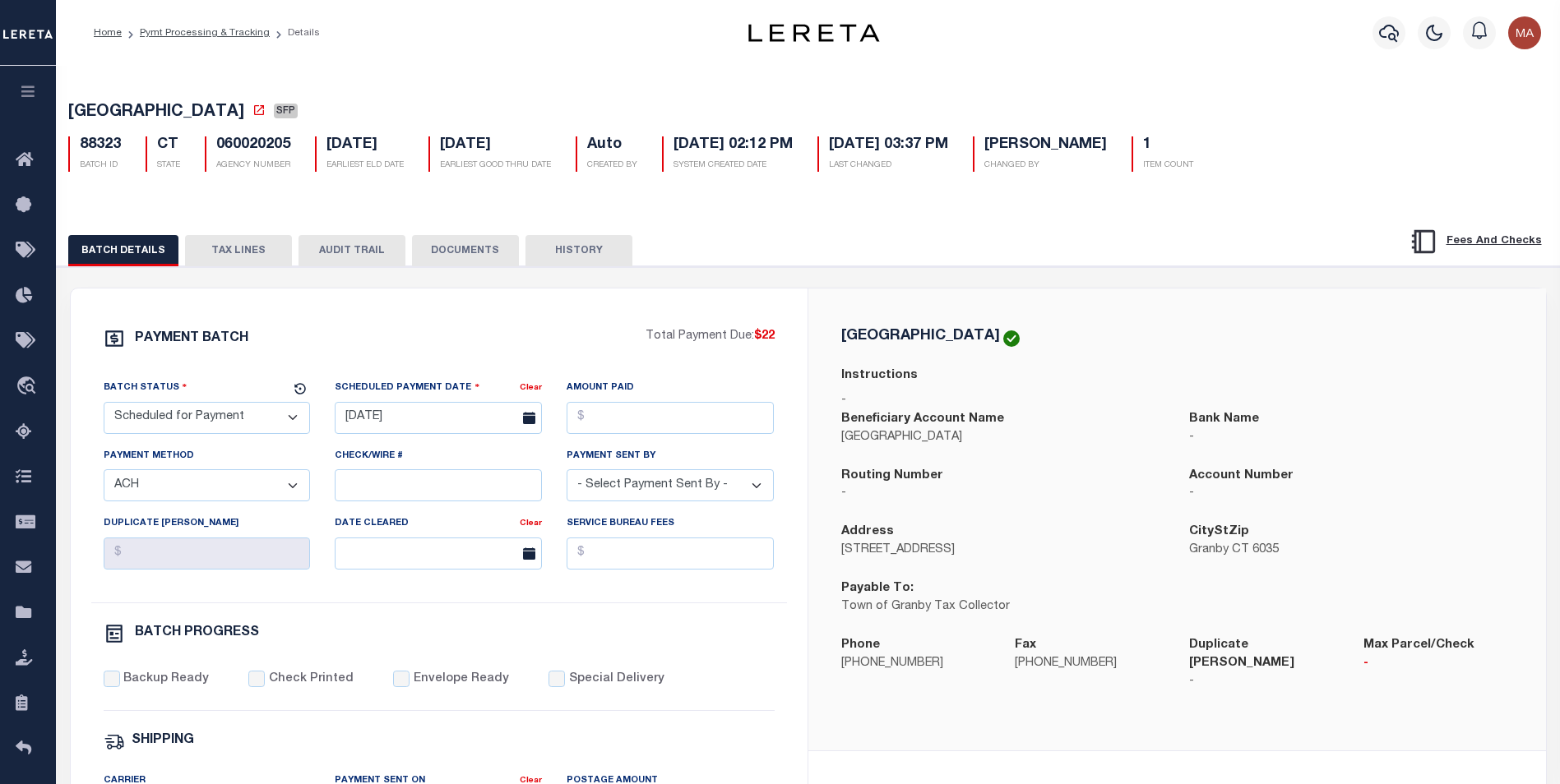
drag, startPoint x: 667, startPoint y: 132, endPoint x: 669, endPoint y: 141, distance: 9.2
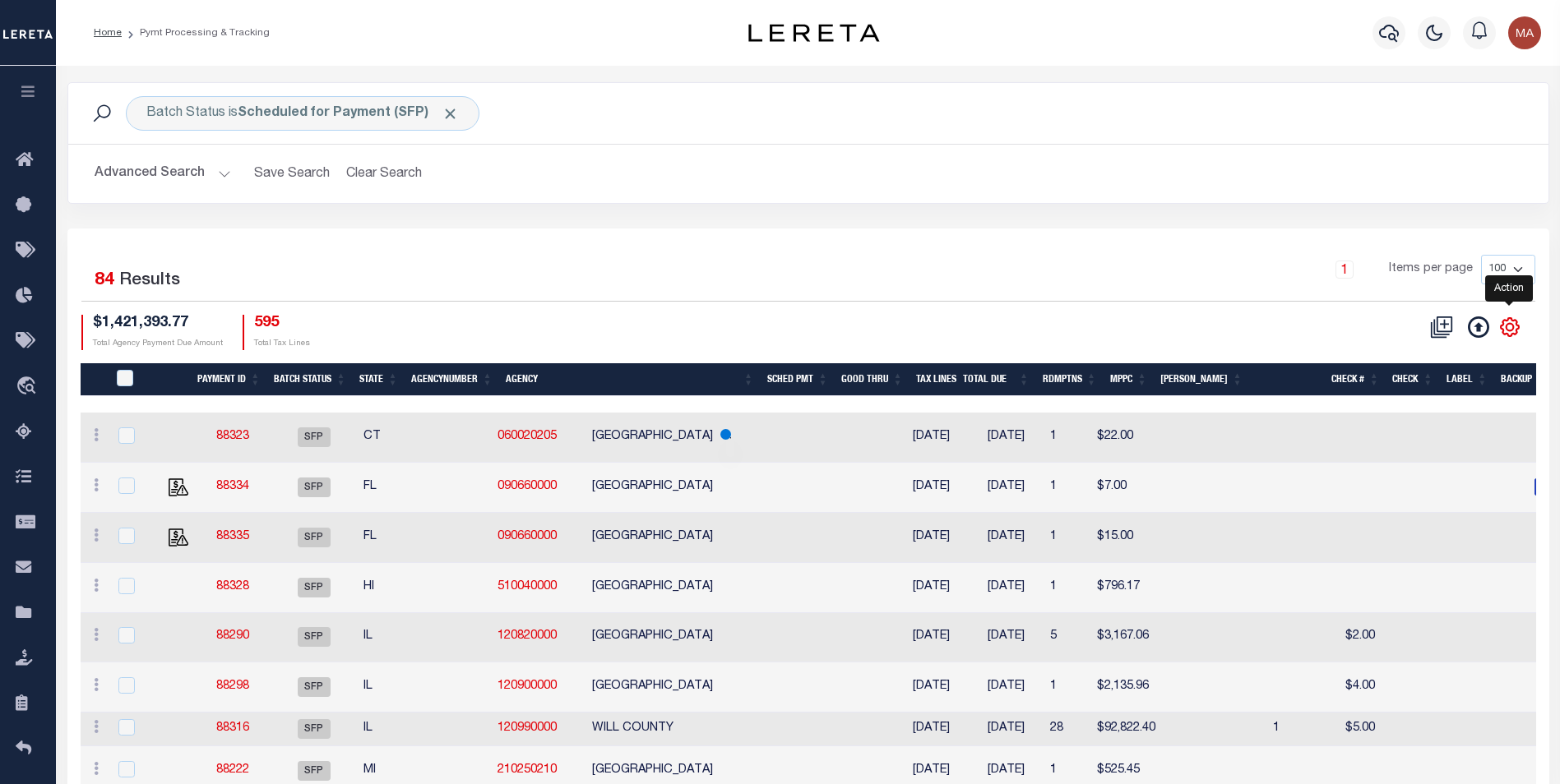
click at [1506, 329] on icon "" at bounding box center [1509, 326] width 7 height 7
click at [1511, 328] on icon "" at bounding box center [1510, 327] width 21 height 21
click at [1510, 326] on icon "" at bounding box center [1510, 327] width 21 height 21
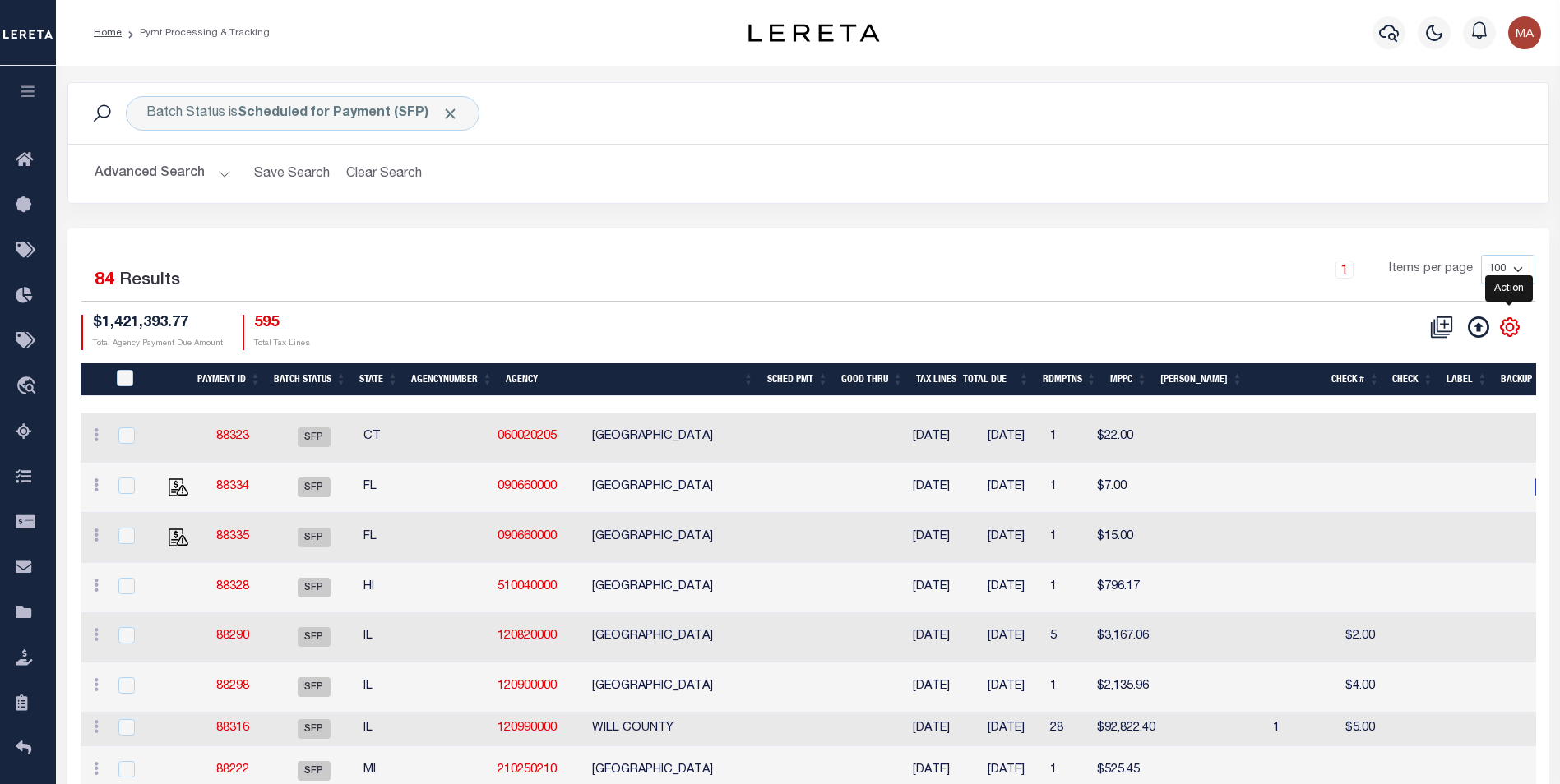
click at [1509, 326] on icon "" at bounding box center [1510, 327] width 21 height 21
click at [1511, 330] on icon "" at bounding box center [1510, 327] width 21 height 21
click at [1441, 331] on icon at bounding box center [1443, 323] width 16 height 16
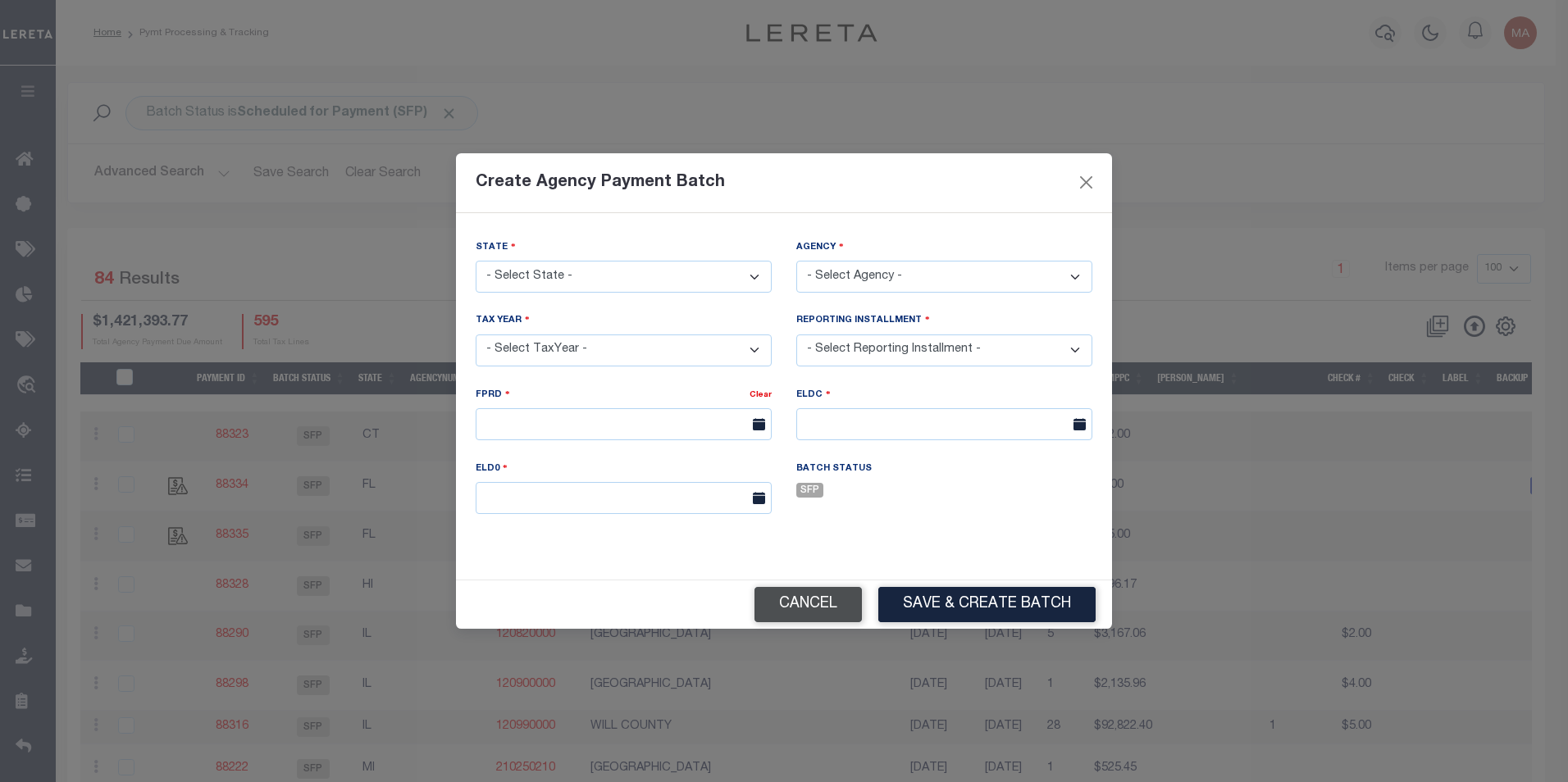
click at [813, 612] on button "Cancel" at bounding box center [807, 604] width 108 height 35
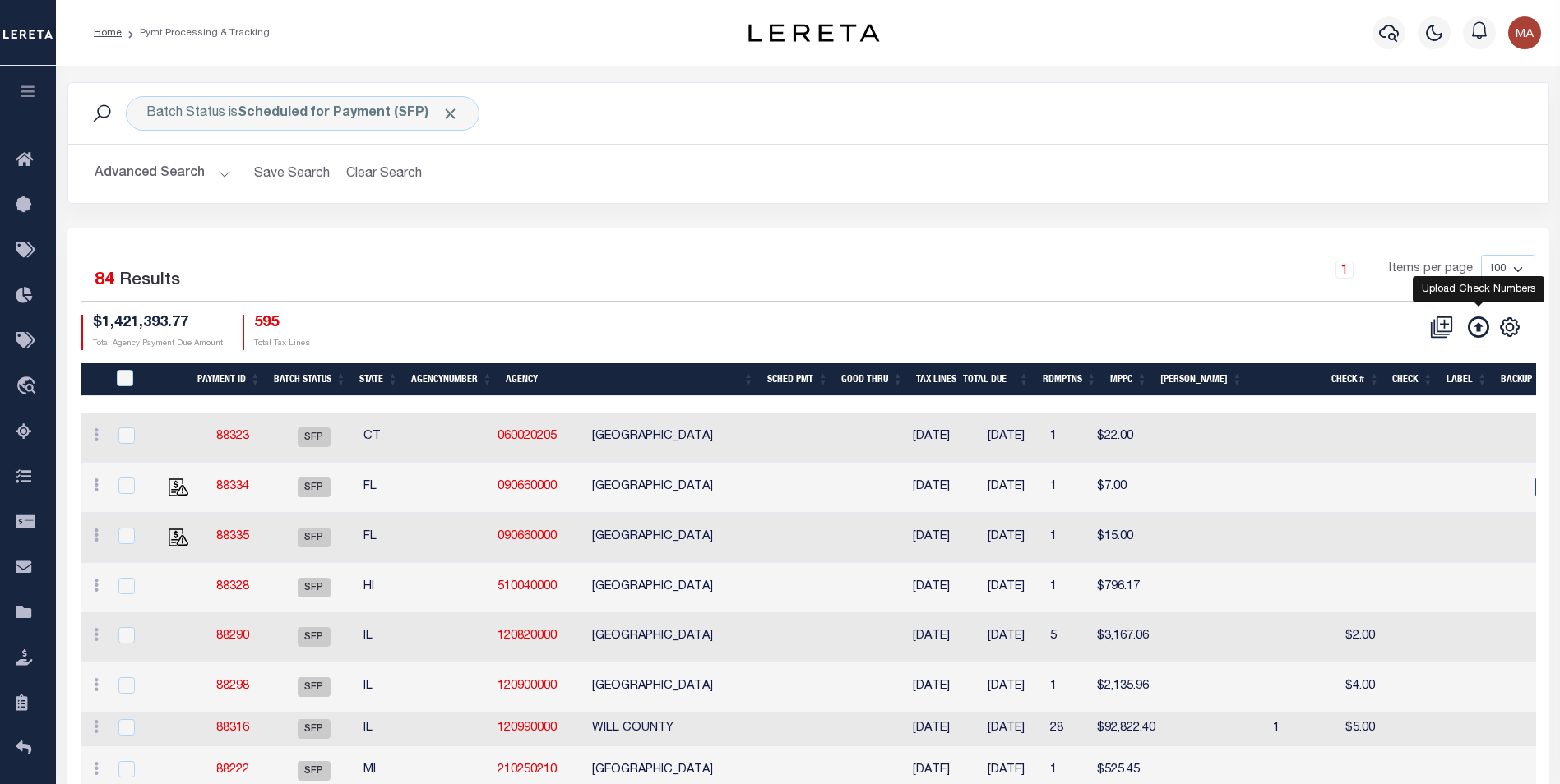
click at [1478, 331] on icon at bounding box center [1478, 327] width 21 height 21
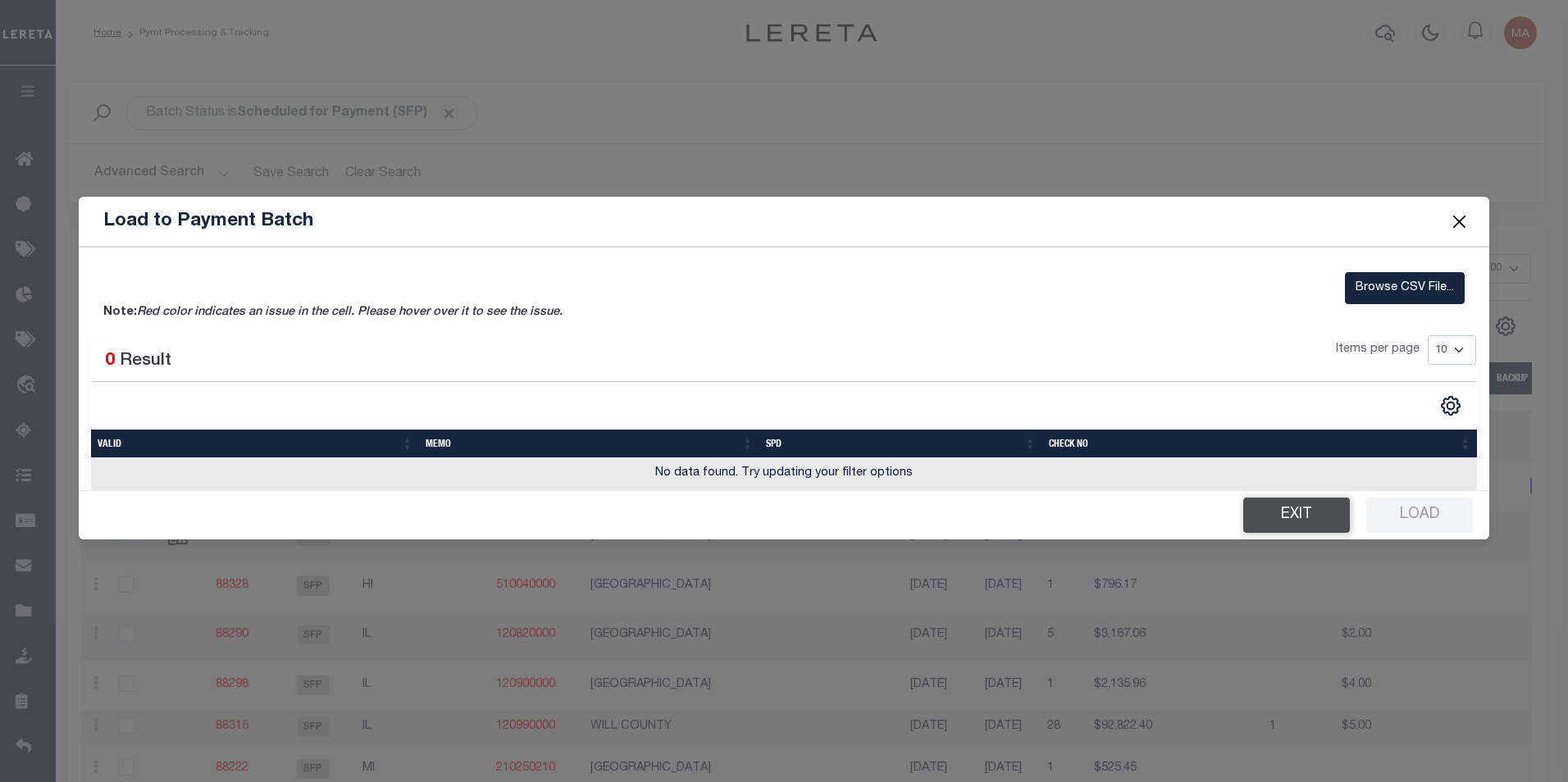
click at [1307, 518] on button "Exit" at bounding box center [1297, 515] width 107 height 35
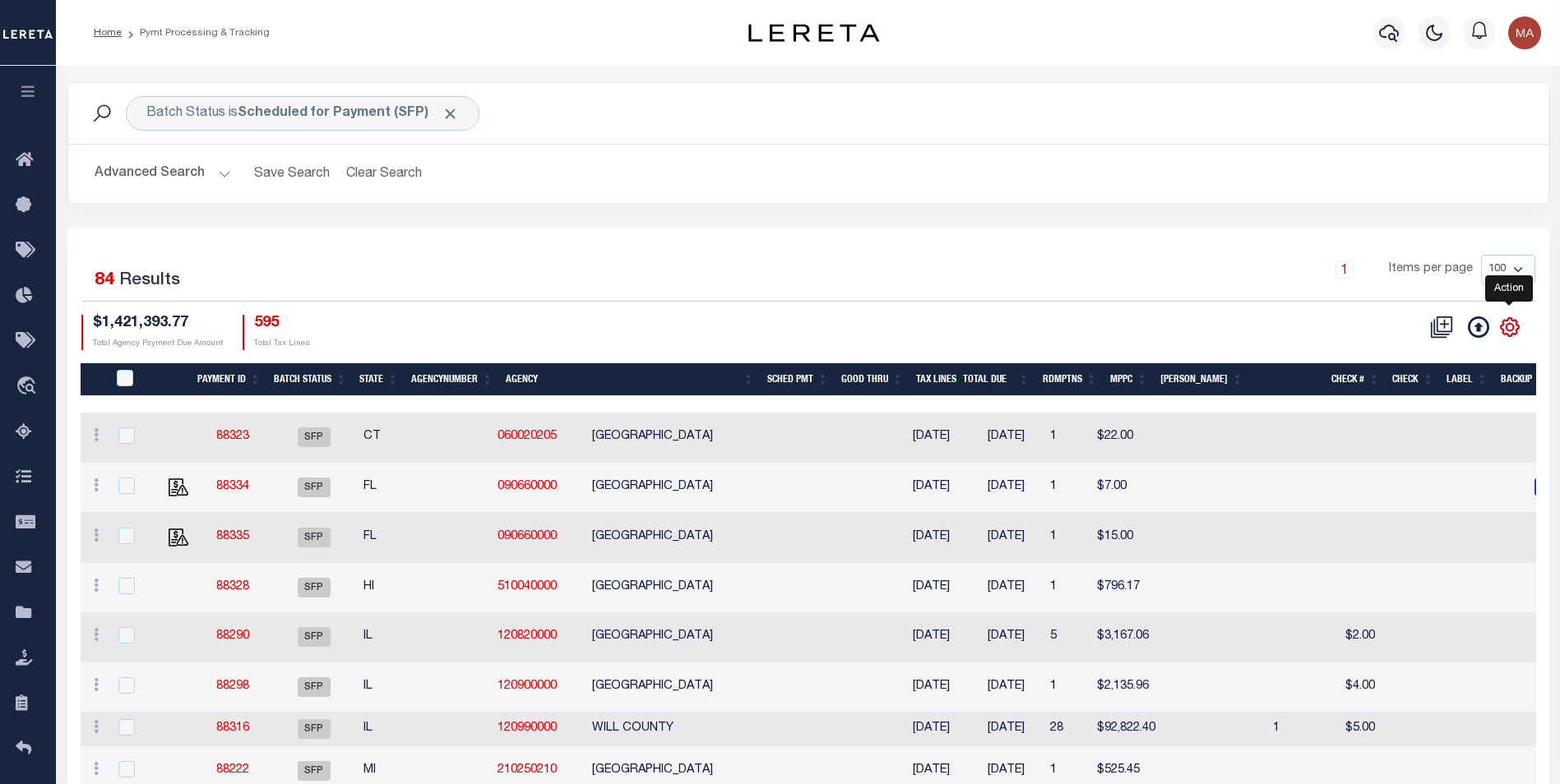
click at [1511, 324] on icon "" at bounding box center [1510, 327] width 21 height 21
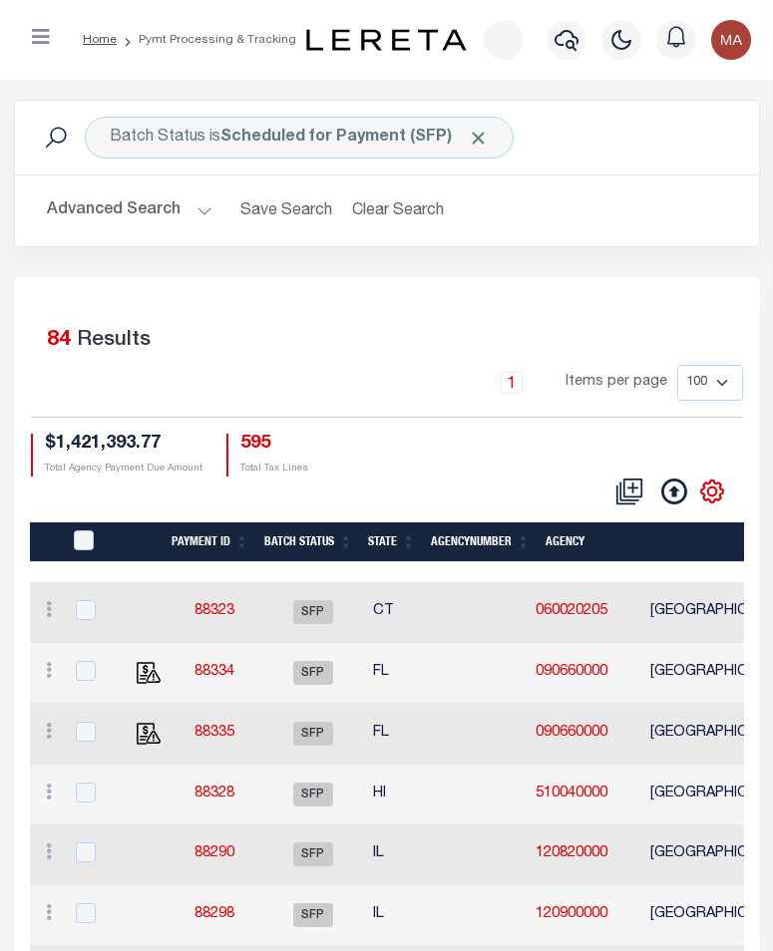
click at [709, 494] on icon "" at bounding box center [712, 492] width 26 height 26
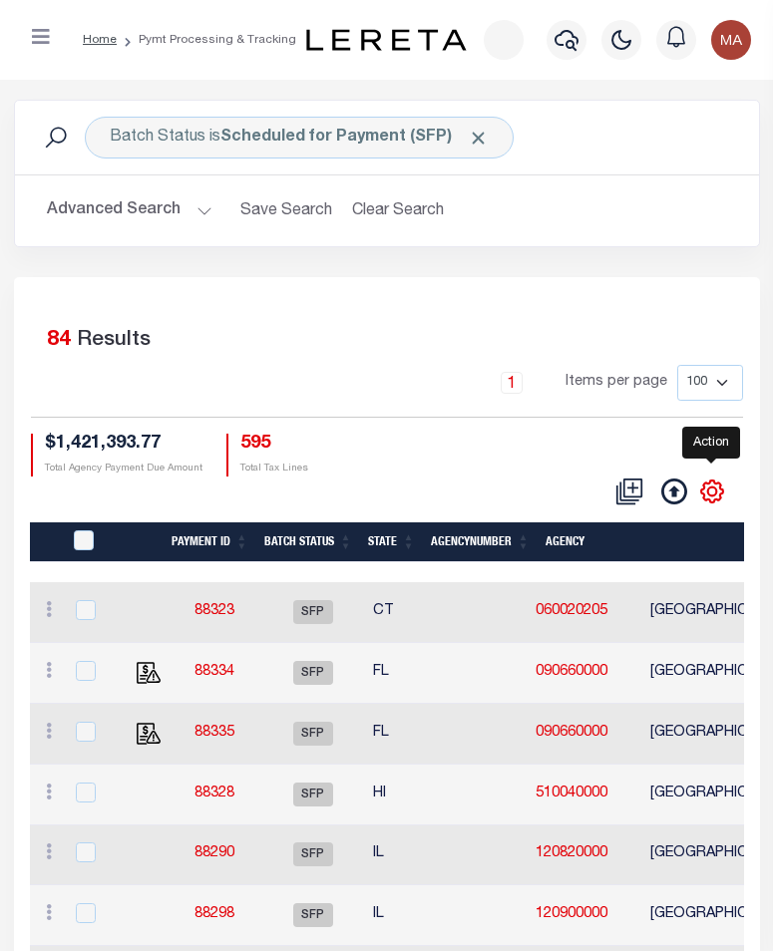
click at [709, 494] on icon "" at bounding box center [712, 492] width 26 height 26
click at [709, 493] on icon "" at bounding box center [712, 492] width 26 height 26
click at [718, 486] on icon "" at bounding box center [712, 492] width 26 height 26
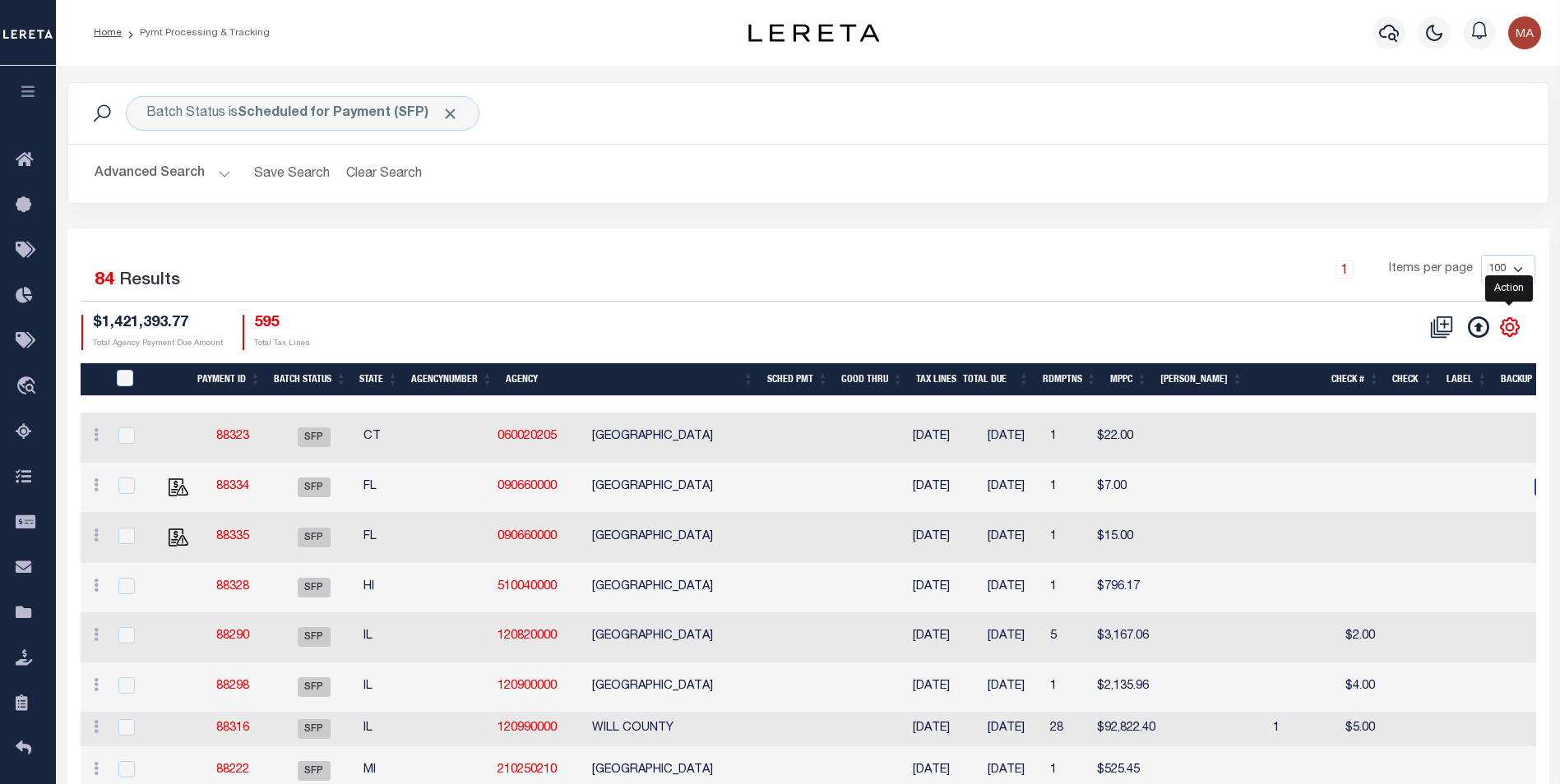
click at [1514, 331] on icon "" at bounding box center [1510, 327] width 21 height 21
click at [1507, 328] on icon "" at bounding box center [1510, 327] width 21 height 21
click at [1053, 280] on div "1 Items per page 100 200 500 1000" at bounding box center [992, 276] width 1084 height 43
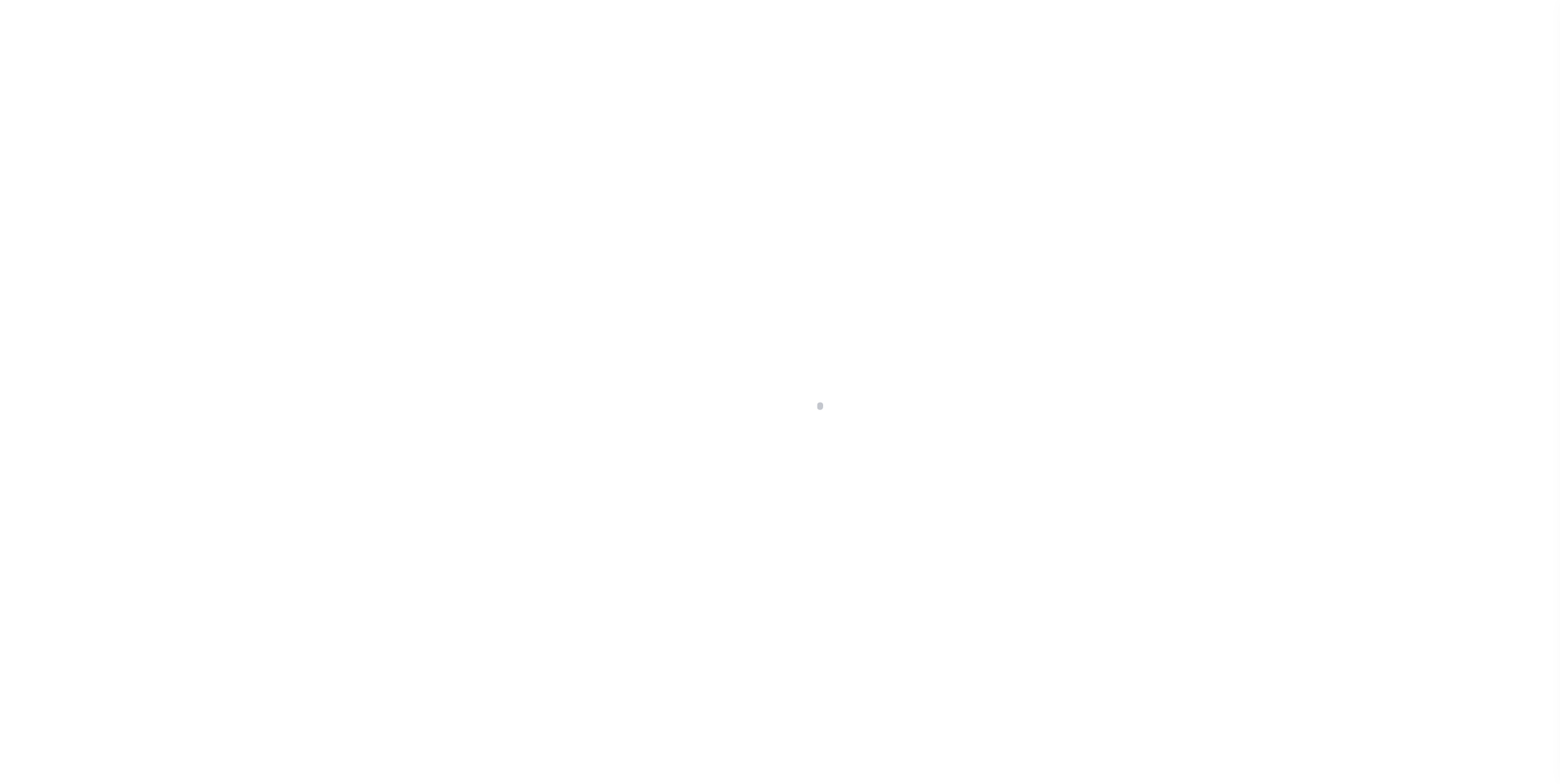
select select "69"
select select "false"
type input "AAQDF"
checkbox input "false"
select select "0"
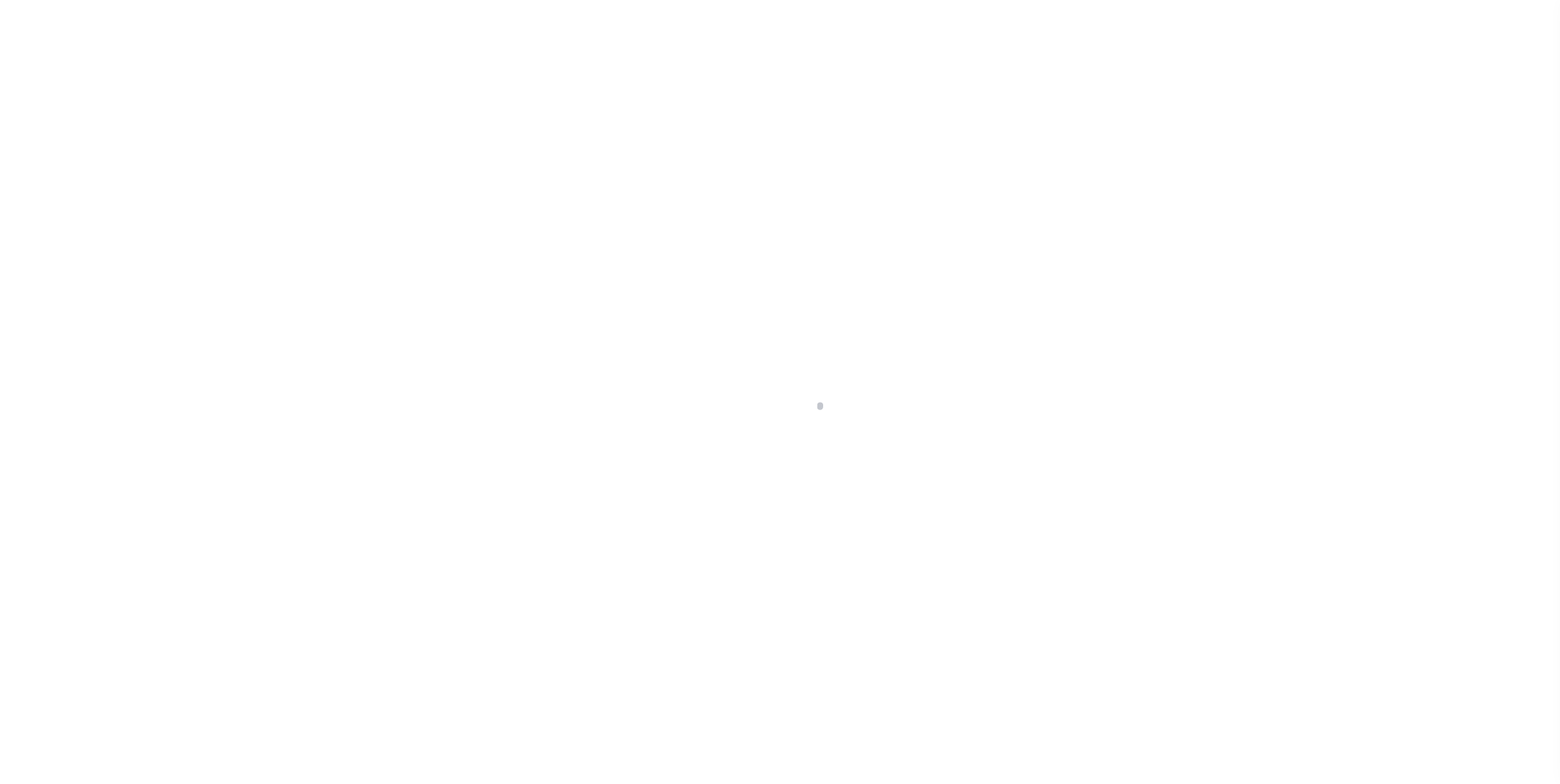
select select "false"
type input "N - Escrow reporting should not include - “Delinquent Prior Year(s) Exist”, “De…"
radio input "true"
select select "71"
select select "44"
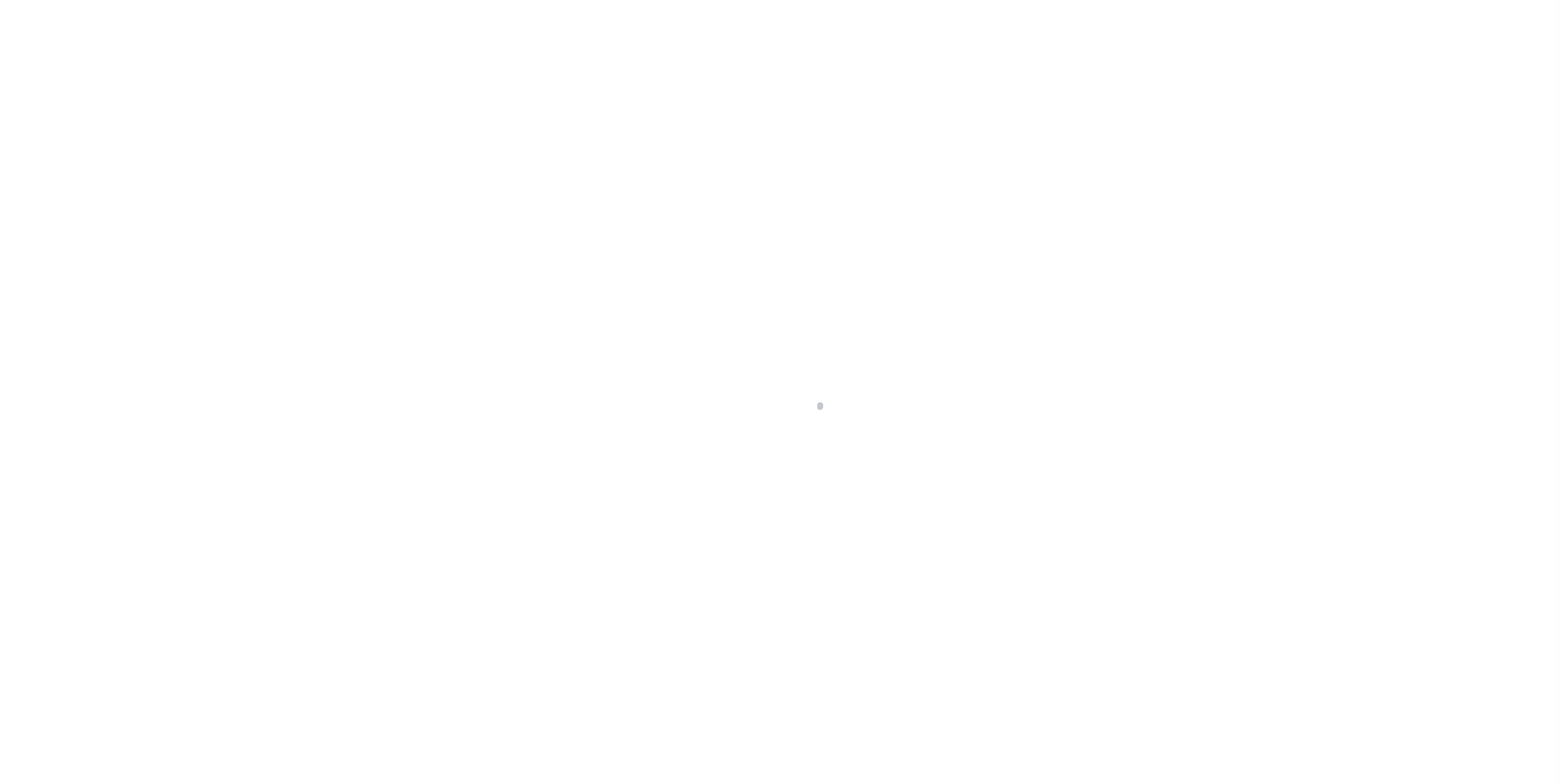
select select "49"
select select "63"
select select "0"
radio input "true"
checkbox input "false"
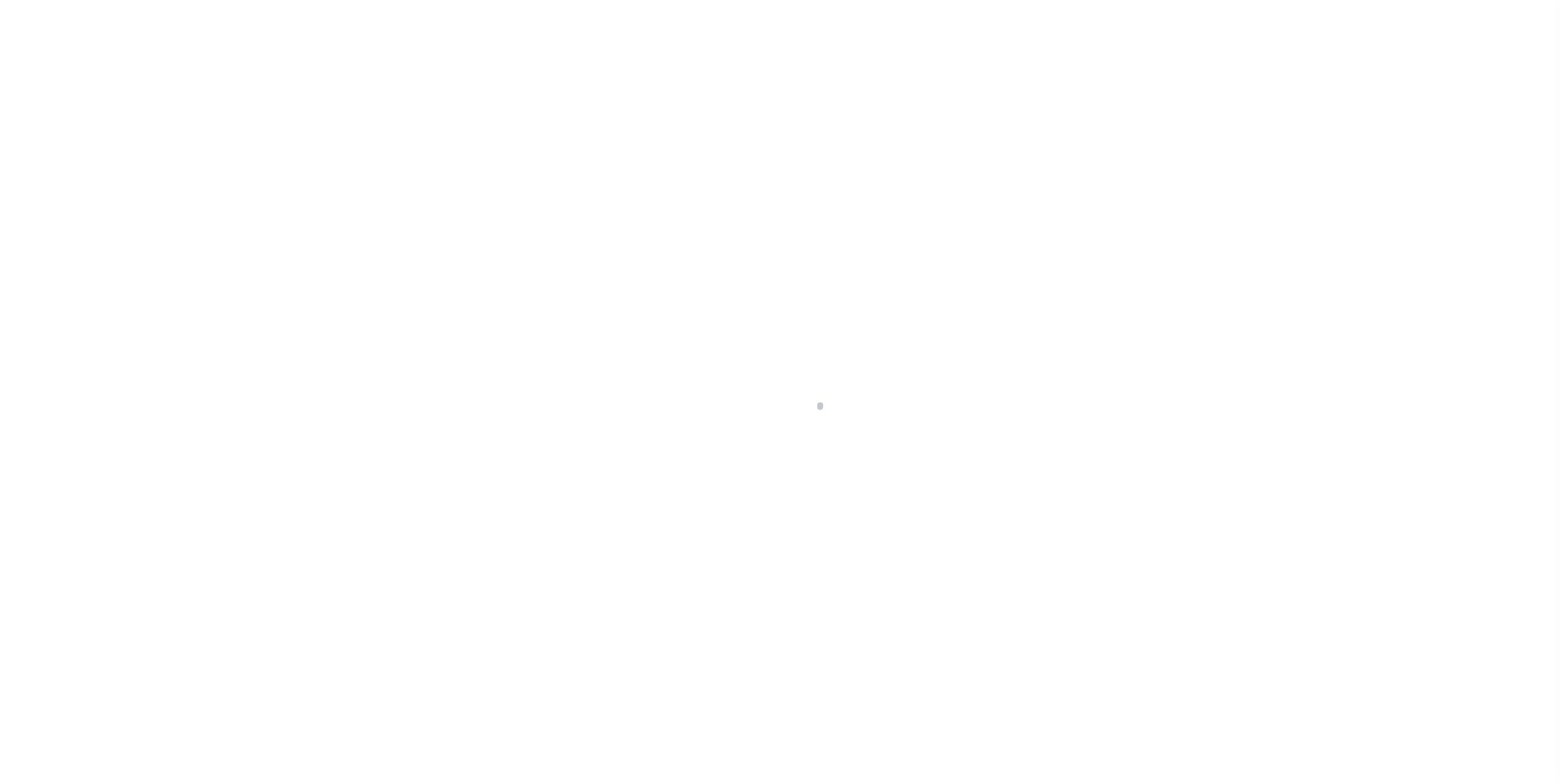
checkbox input "false"
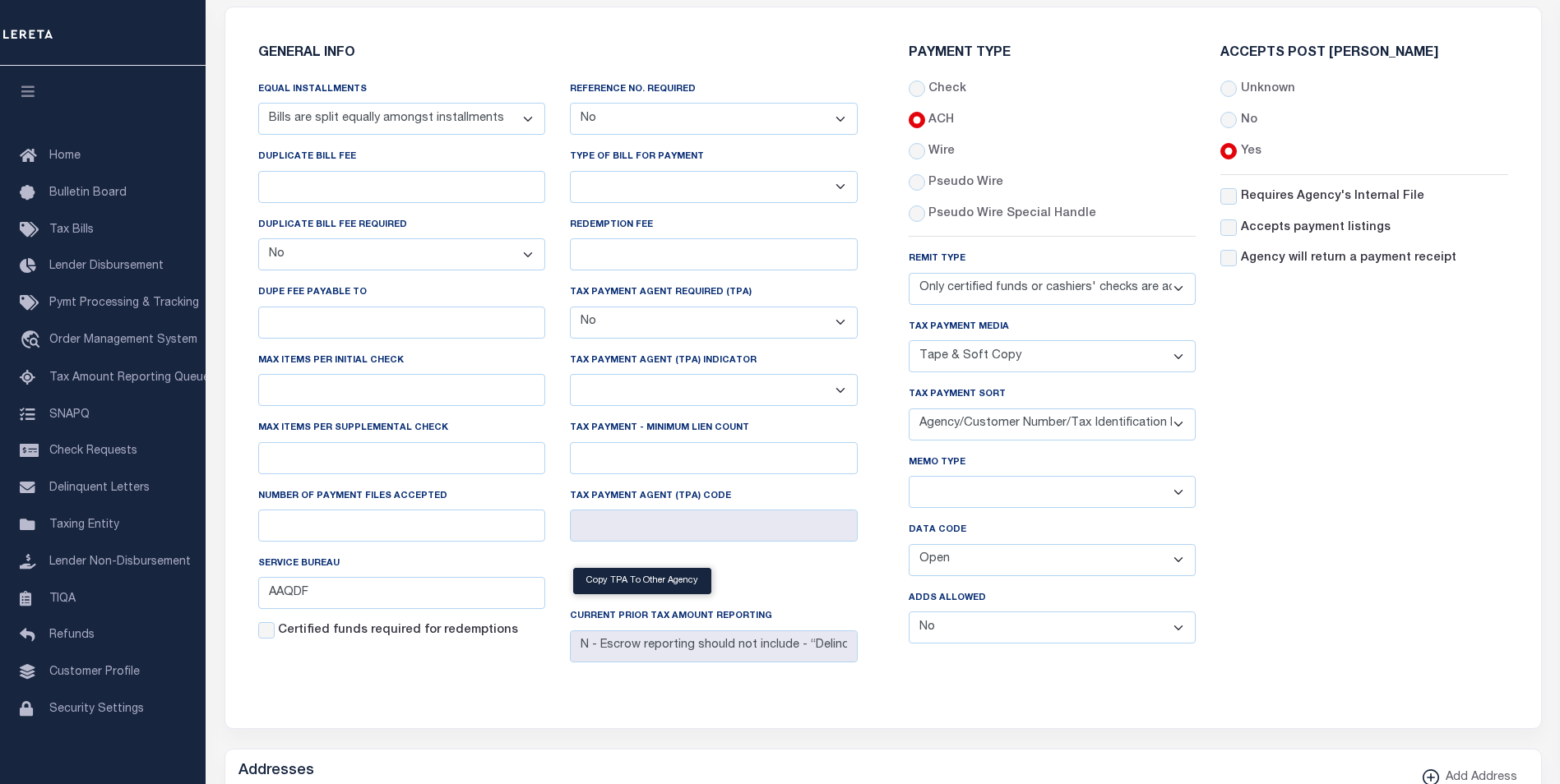
scroll to position [164, 0]
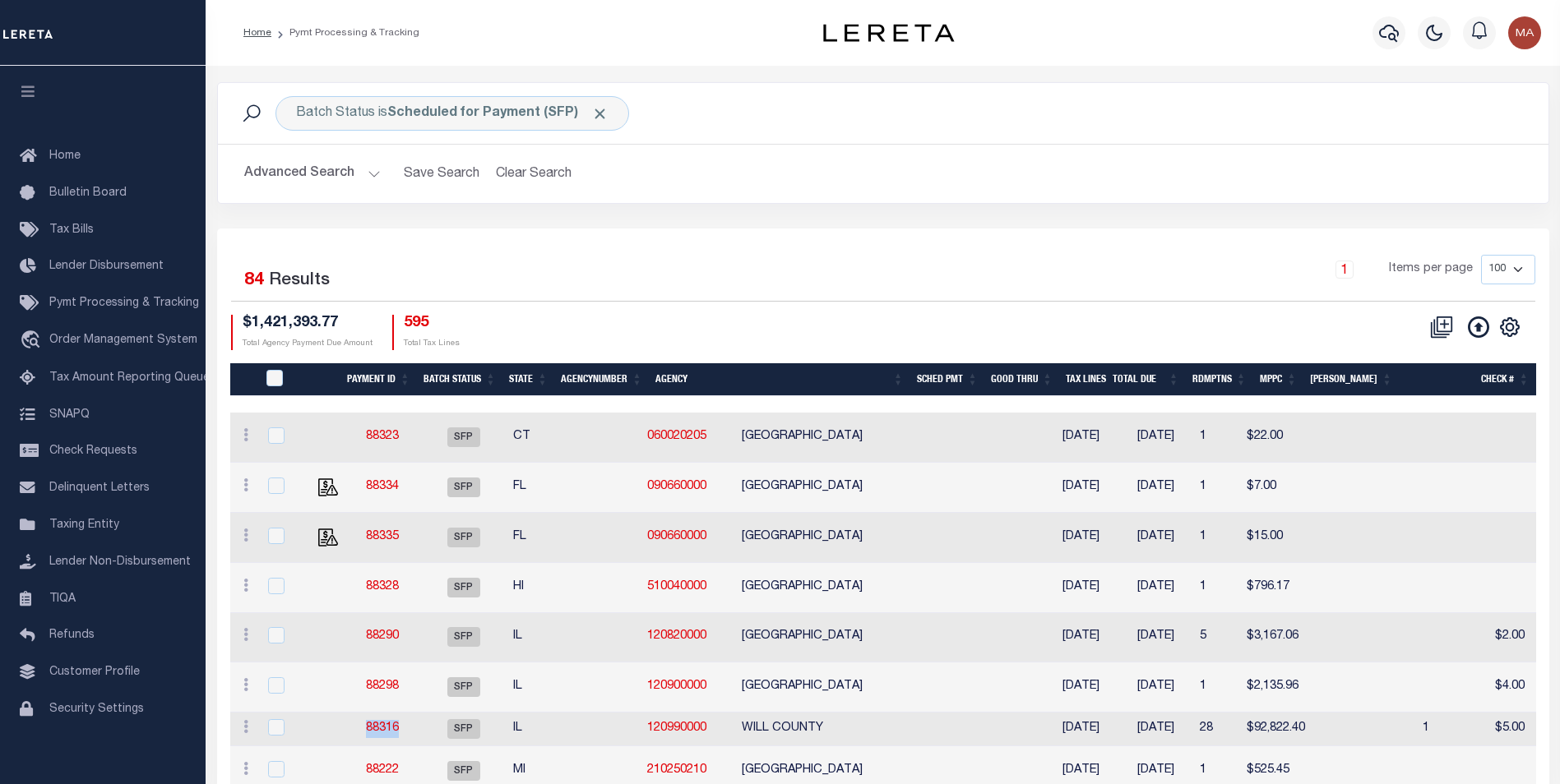
drag, startPoint x: 406, startPoint y: 737, endPoint x: 367, endPoint y: 739, distance: 39.1
click at [367, 739] on td "88316" at bounding box center [383, 730] width 77 height 34
checkbox input "true"
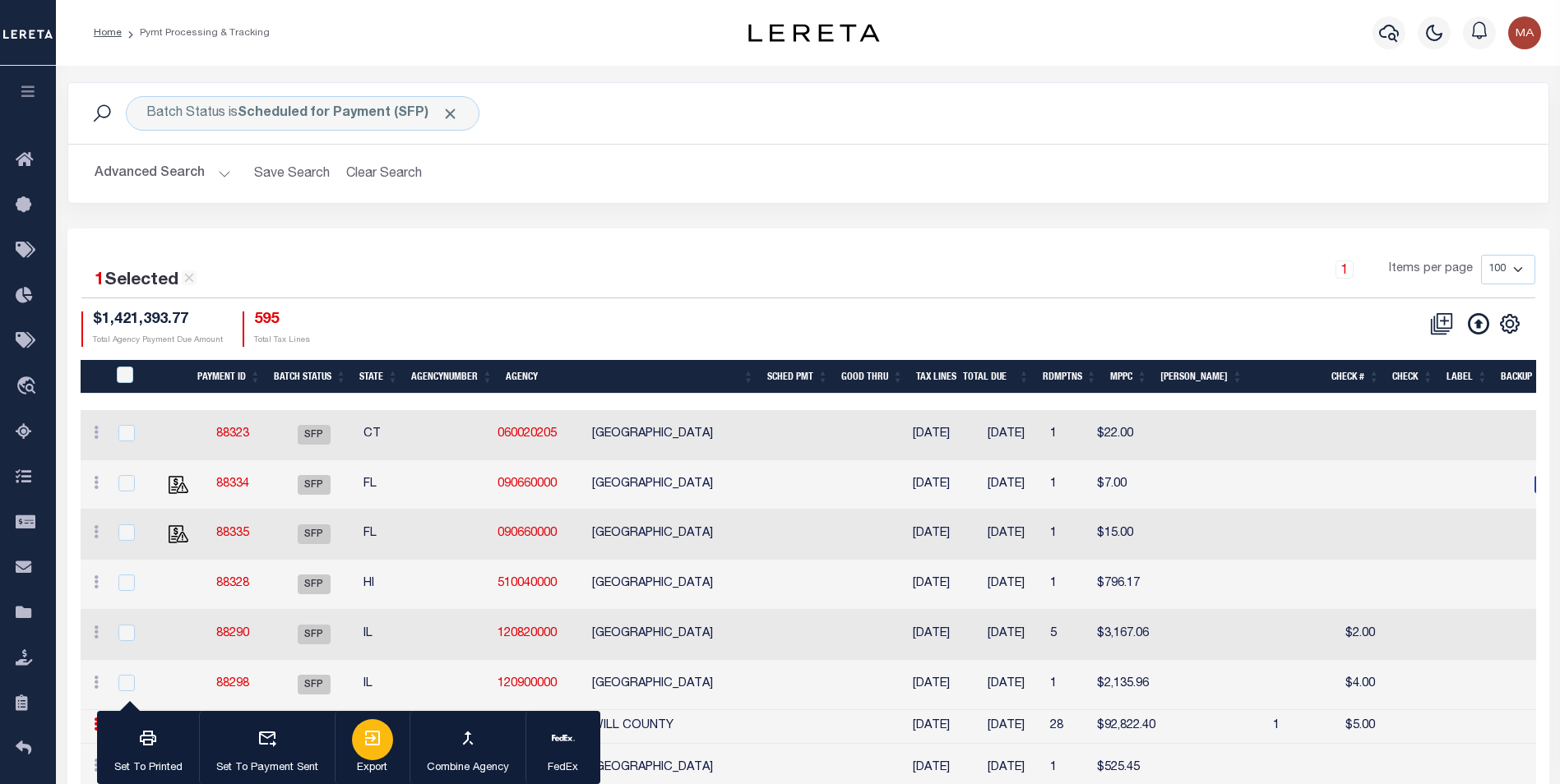
copy link "88316"
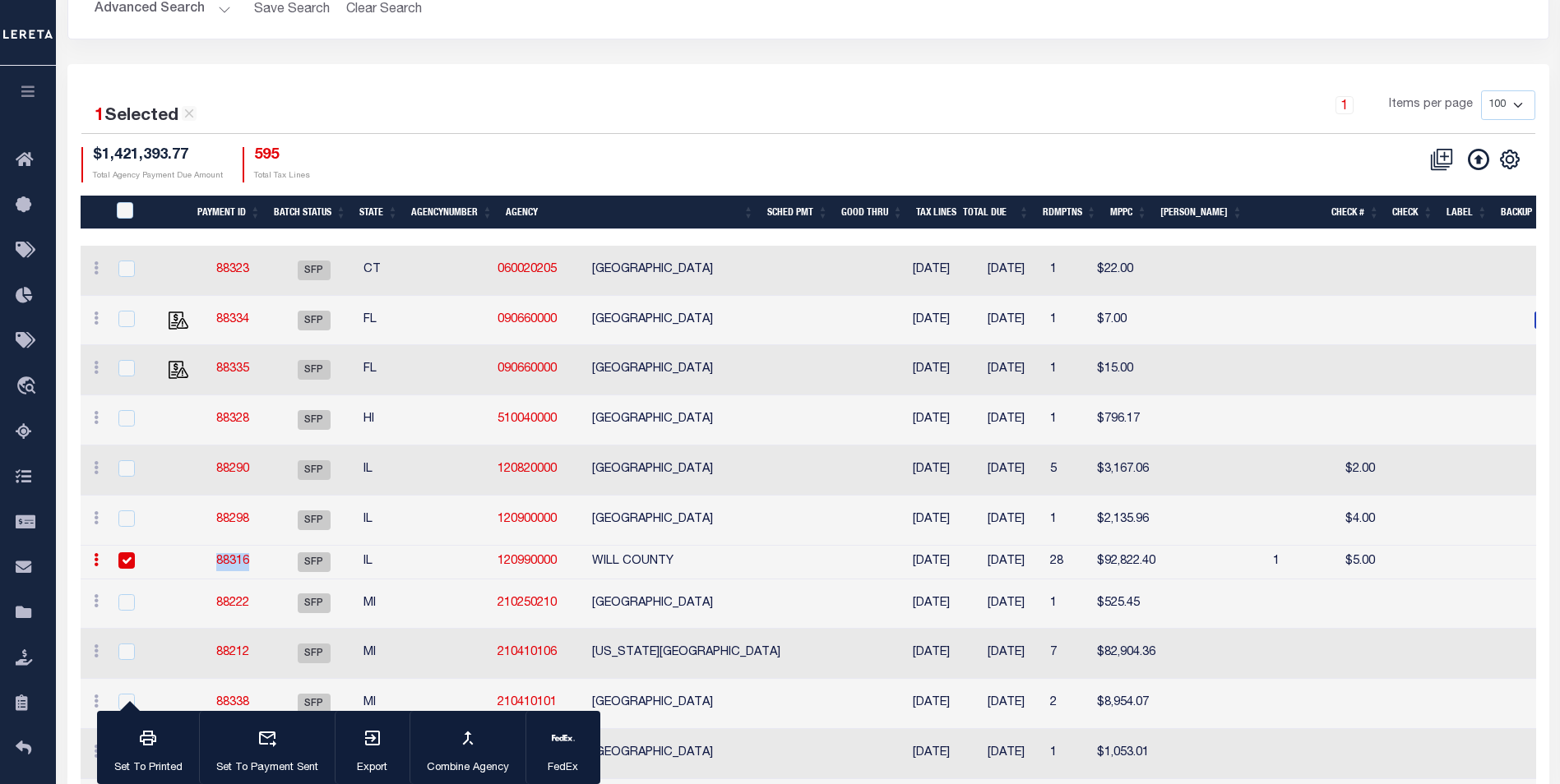
scroll to position [329, 0]
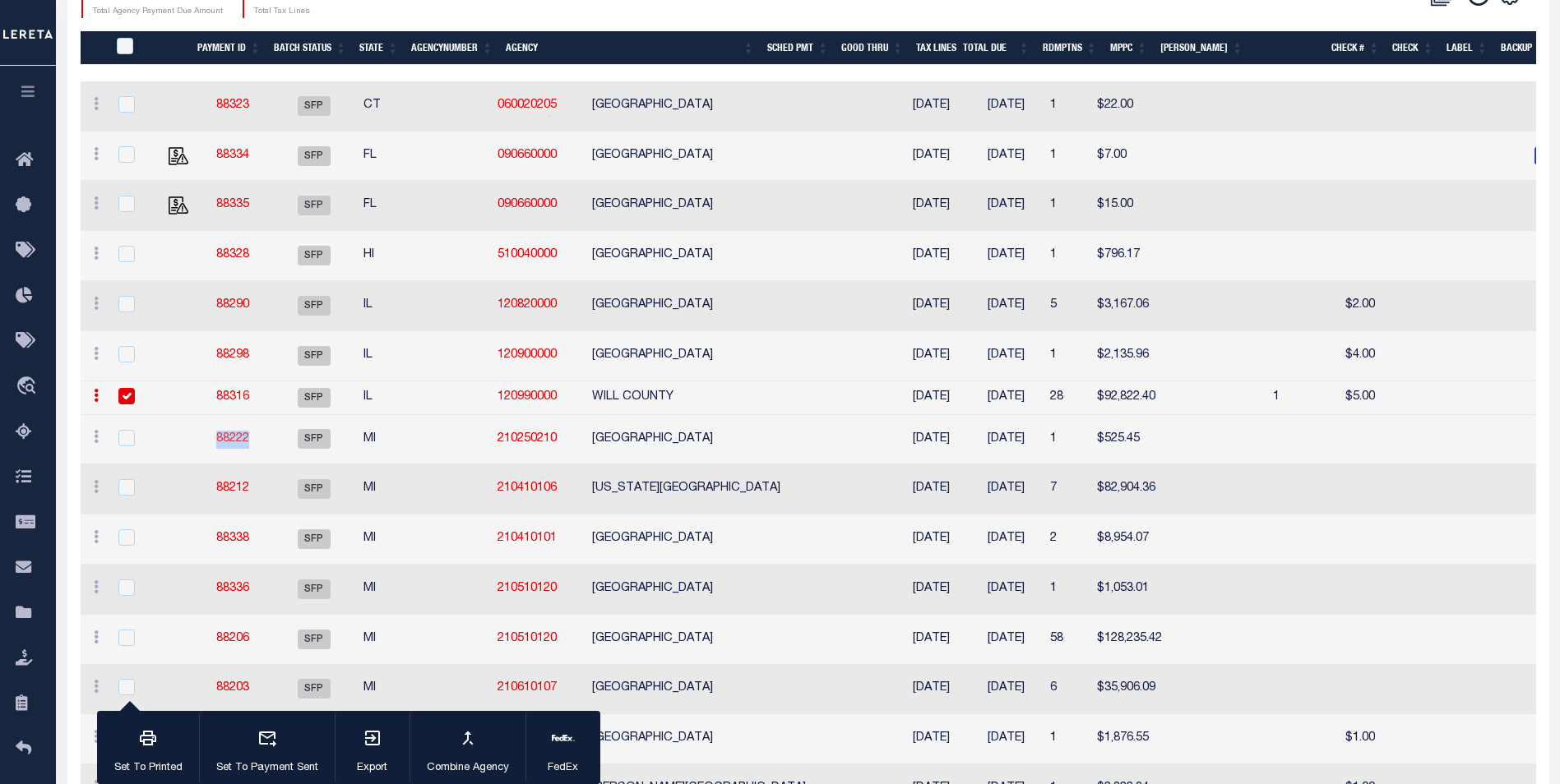
drag, startPoint x: 259, startPoint y: 441, endPoint x: 217, endPoint y: 440, distance: 42.0
click at [217, 440] on td "88222" at bounding box center [233, 440] width 77 height 50
checkbox input "true"
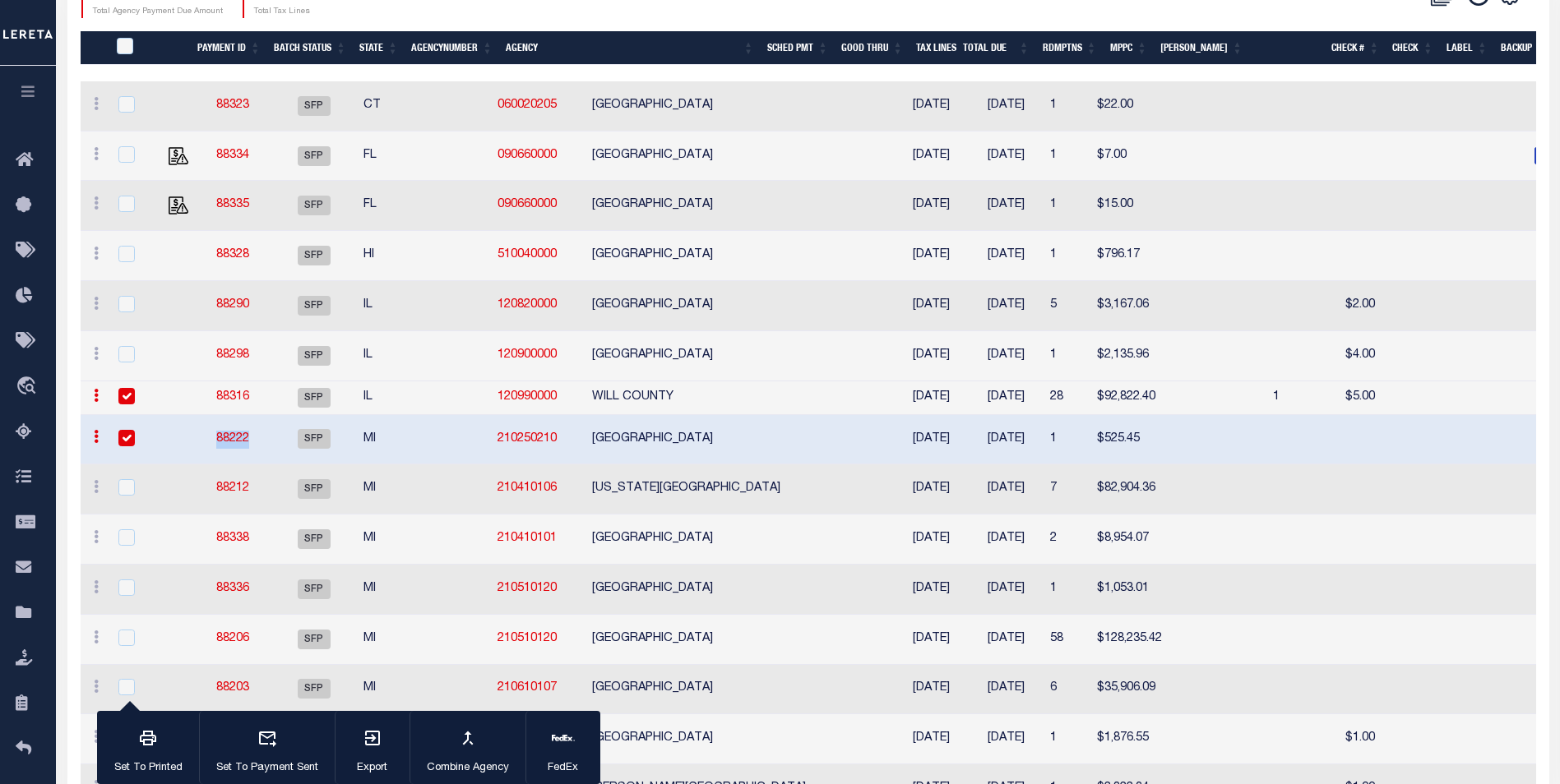
copy link "88222"
drag, startPoint x: 129, startPoint y: 395, endPoint x: 164, endPoint y: 411, distance: 38.5
click at [129, 395] on input "checkbox" at bounding box center [127, 397] width 16 height 16
checkbox input "false"
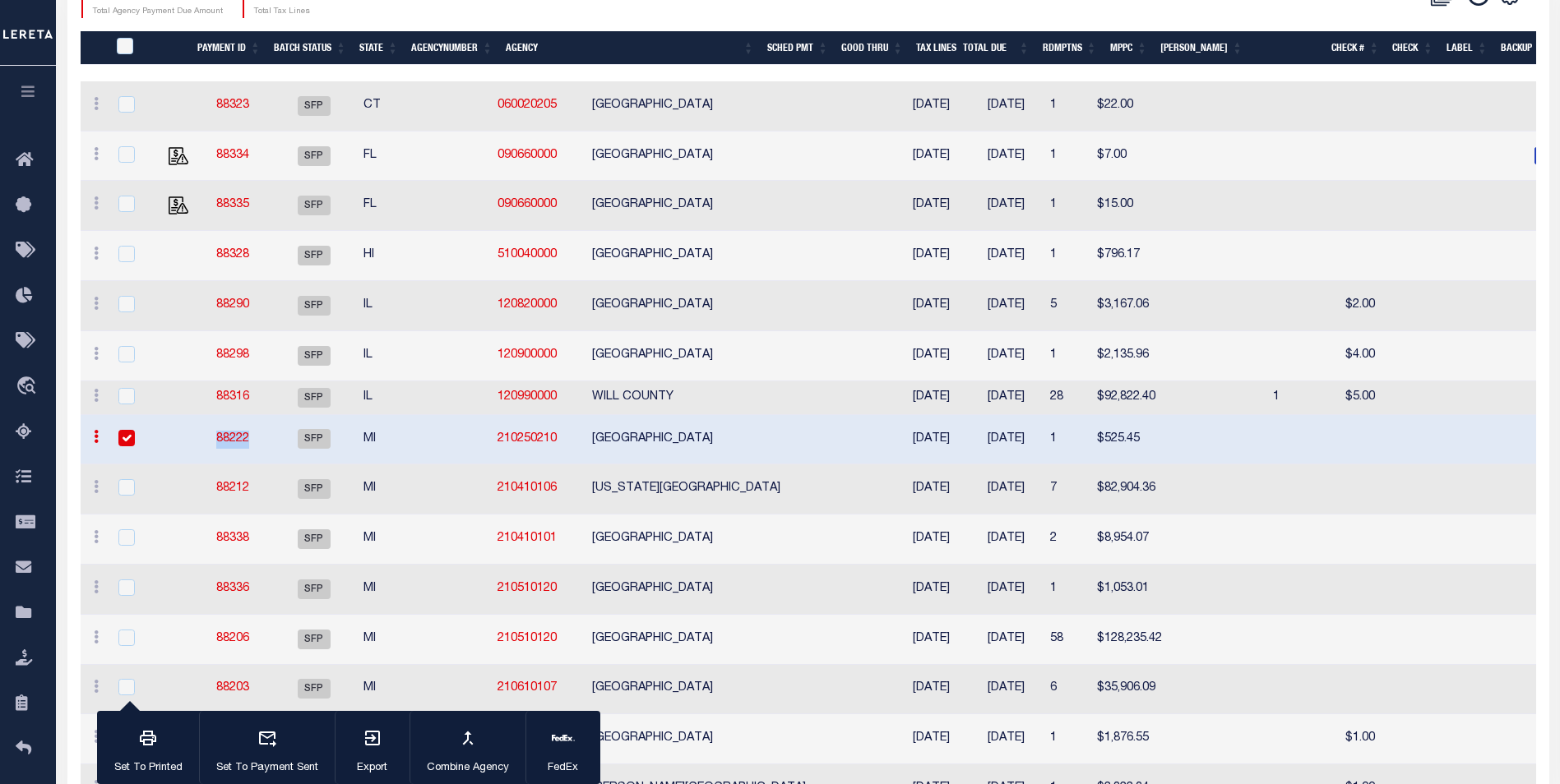
click at [224, 437] on link "88222" at bounding box center [233, 439] width 33 height 12
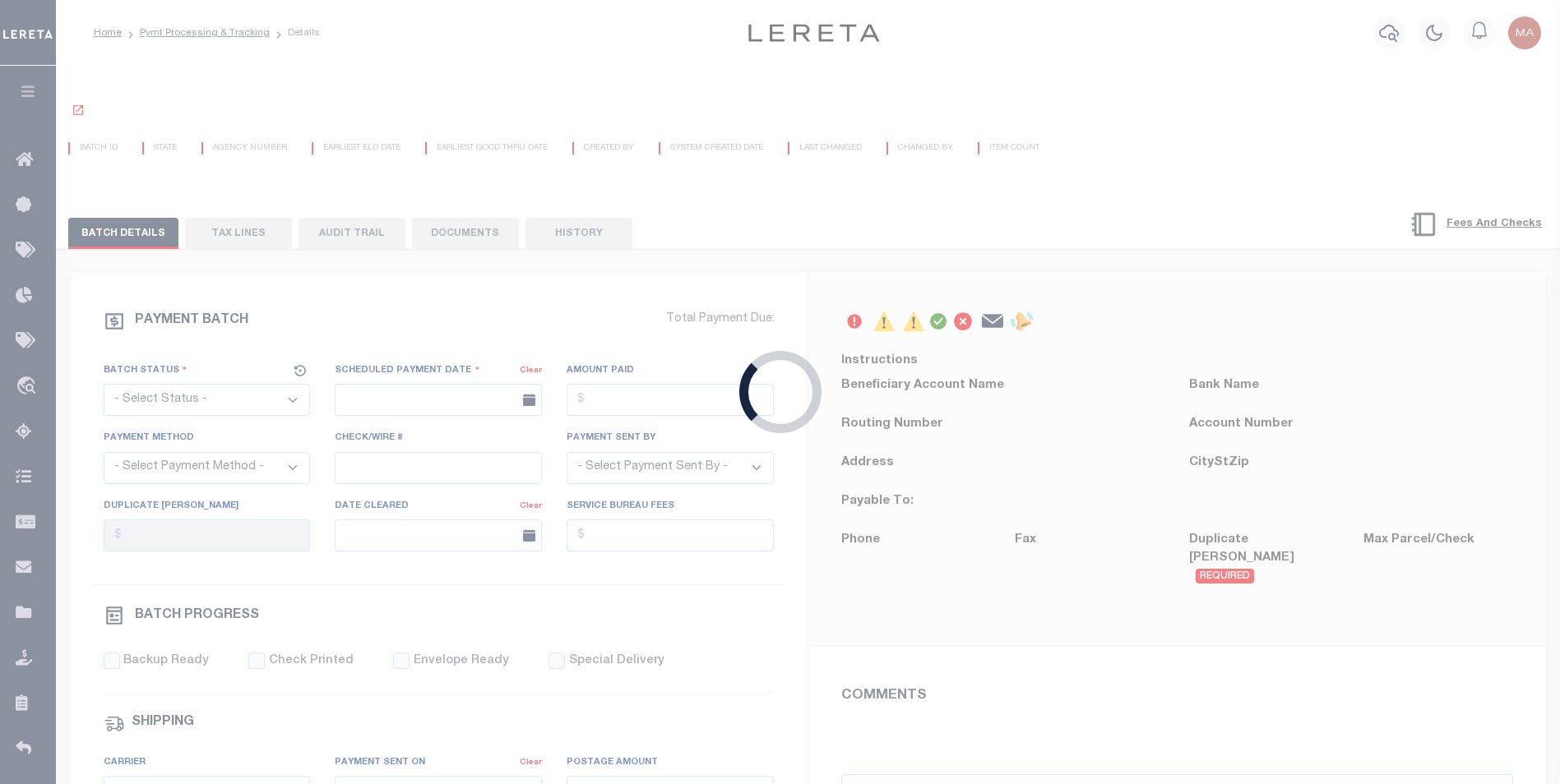
select select "SFP"
type input "09/04/2025"
type input "Matt"
select select "70"
select select "44"
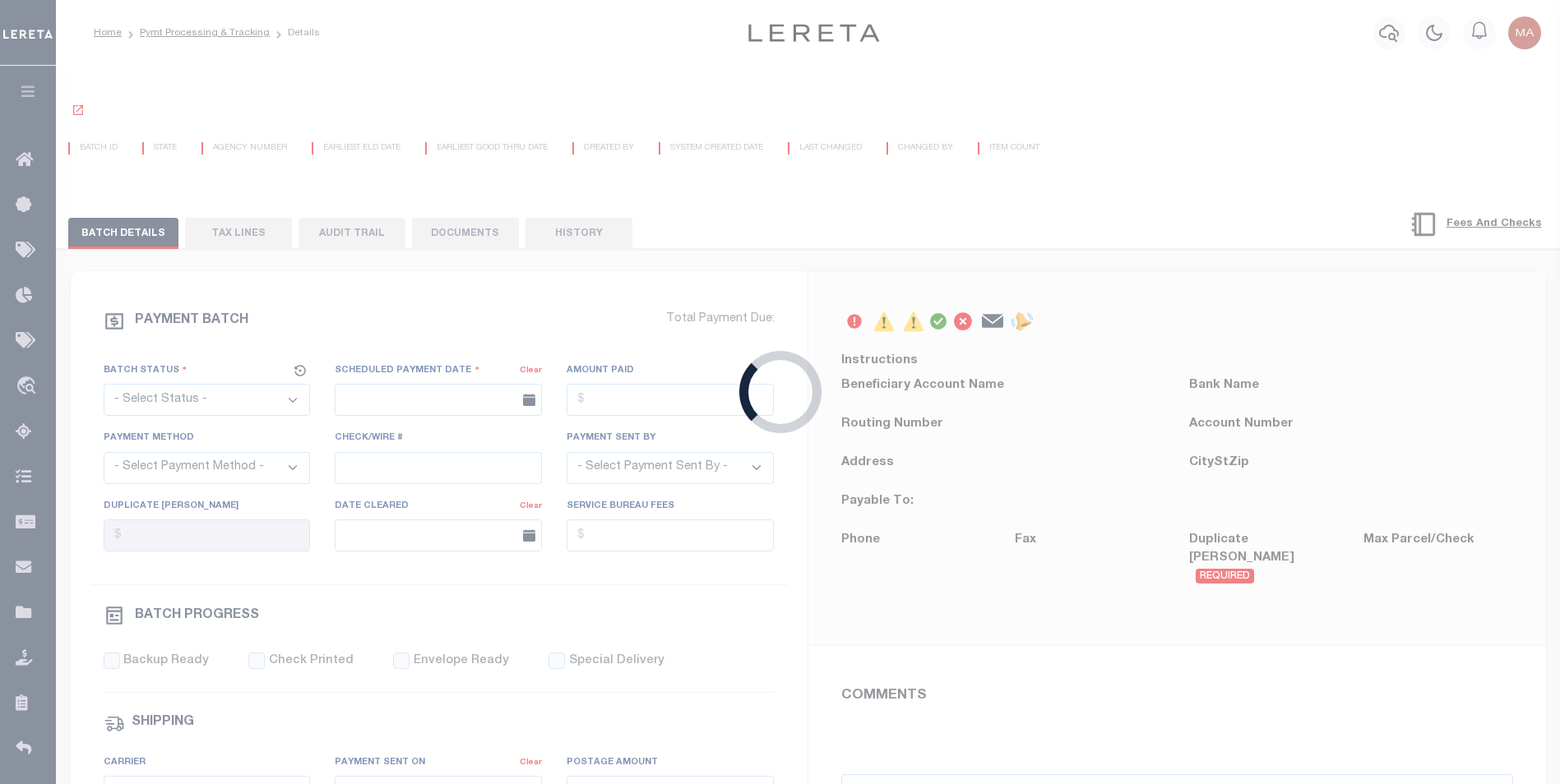
radio input "true"
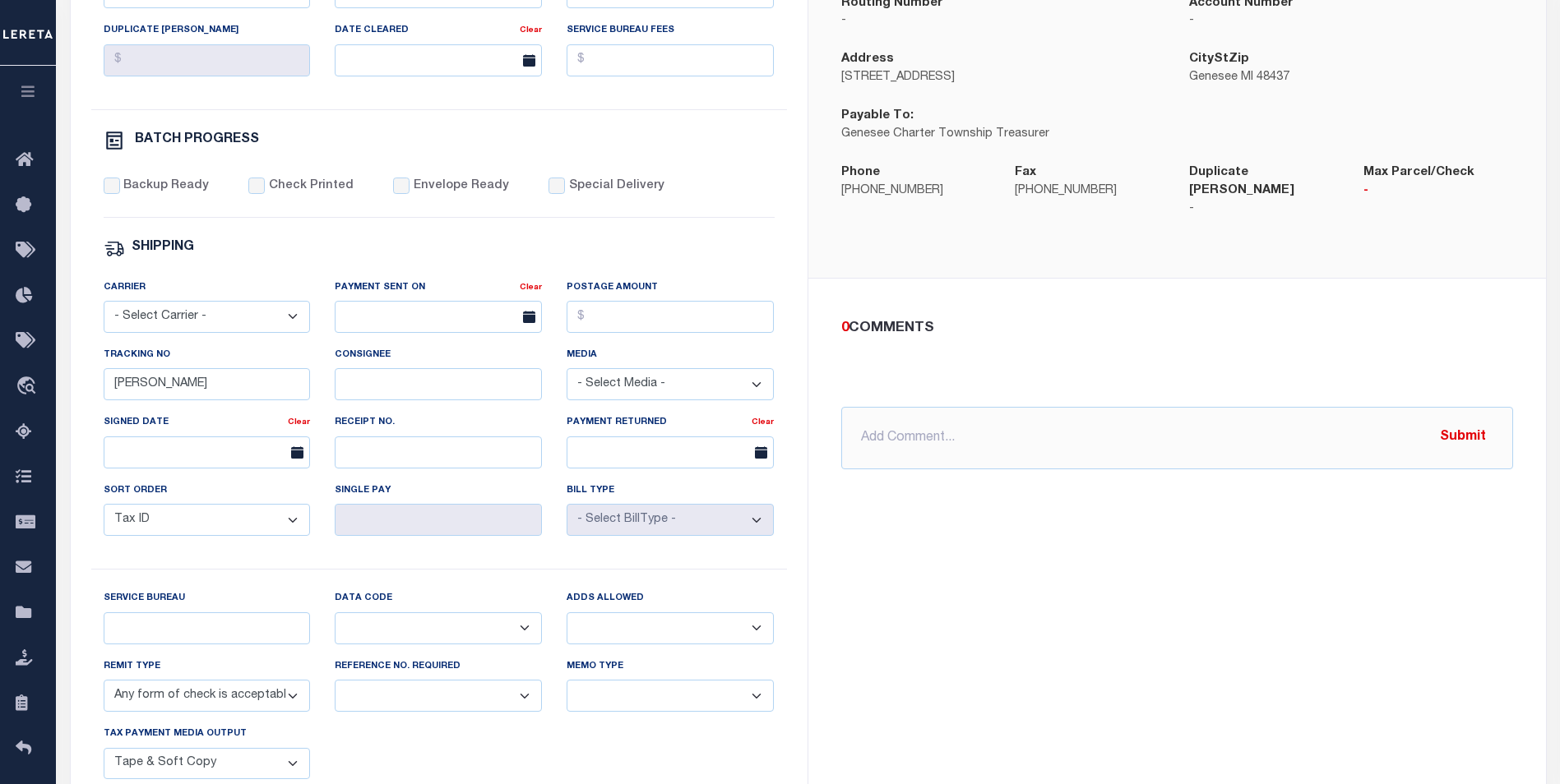
scroll to position [739, 0]
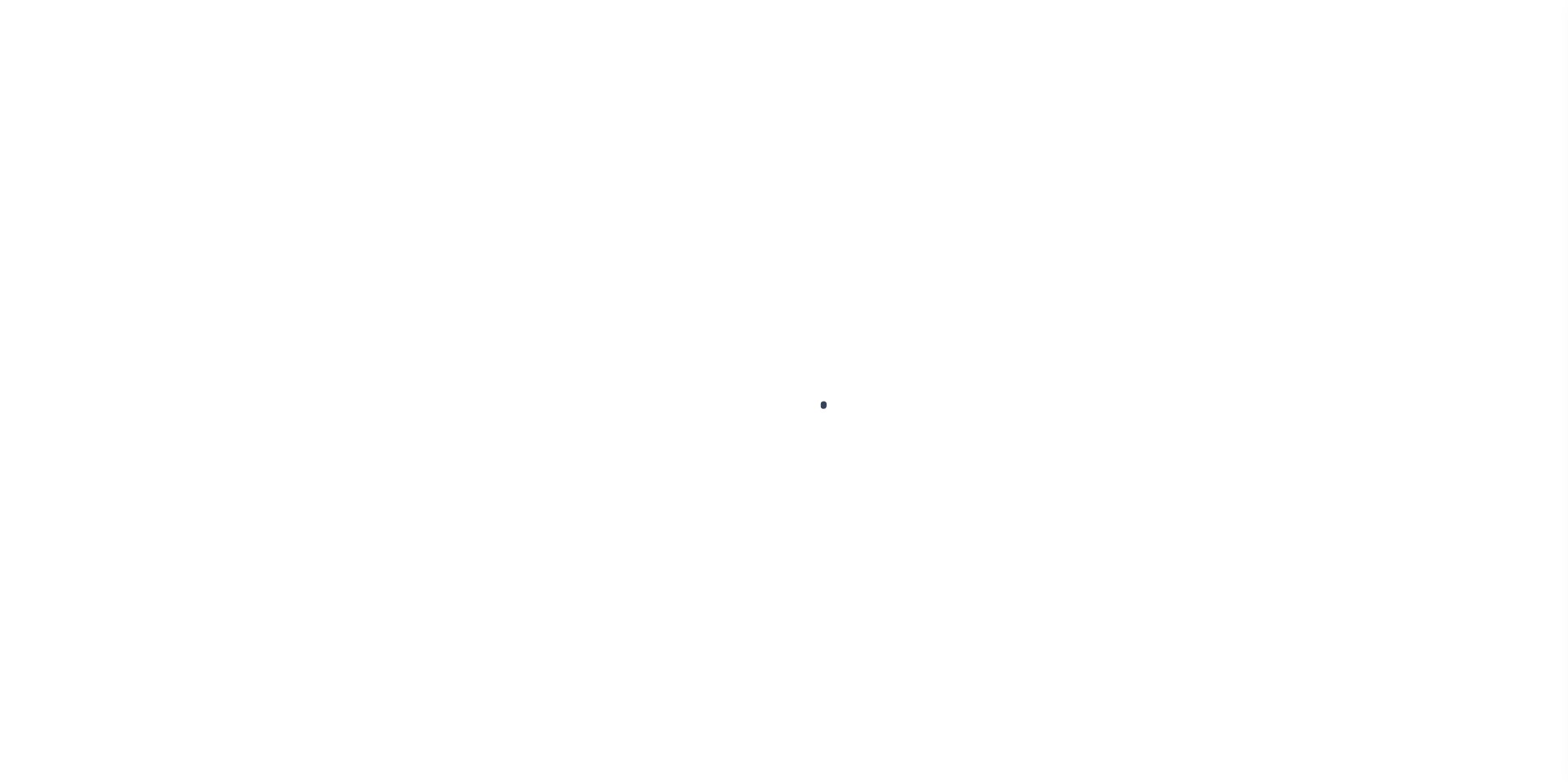
select select
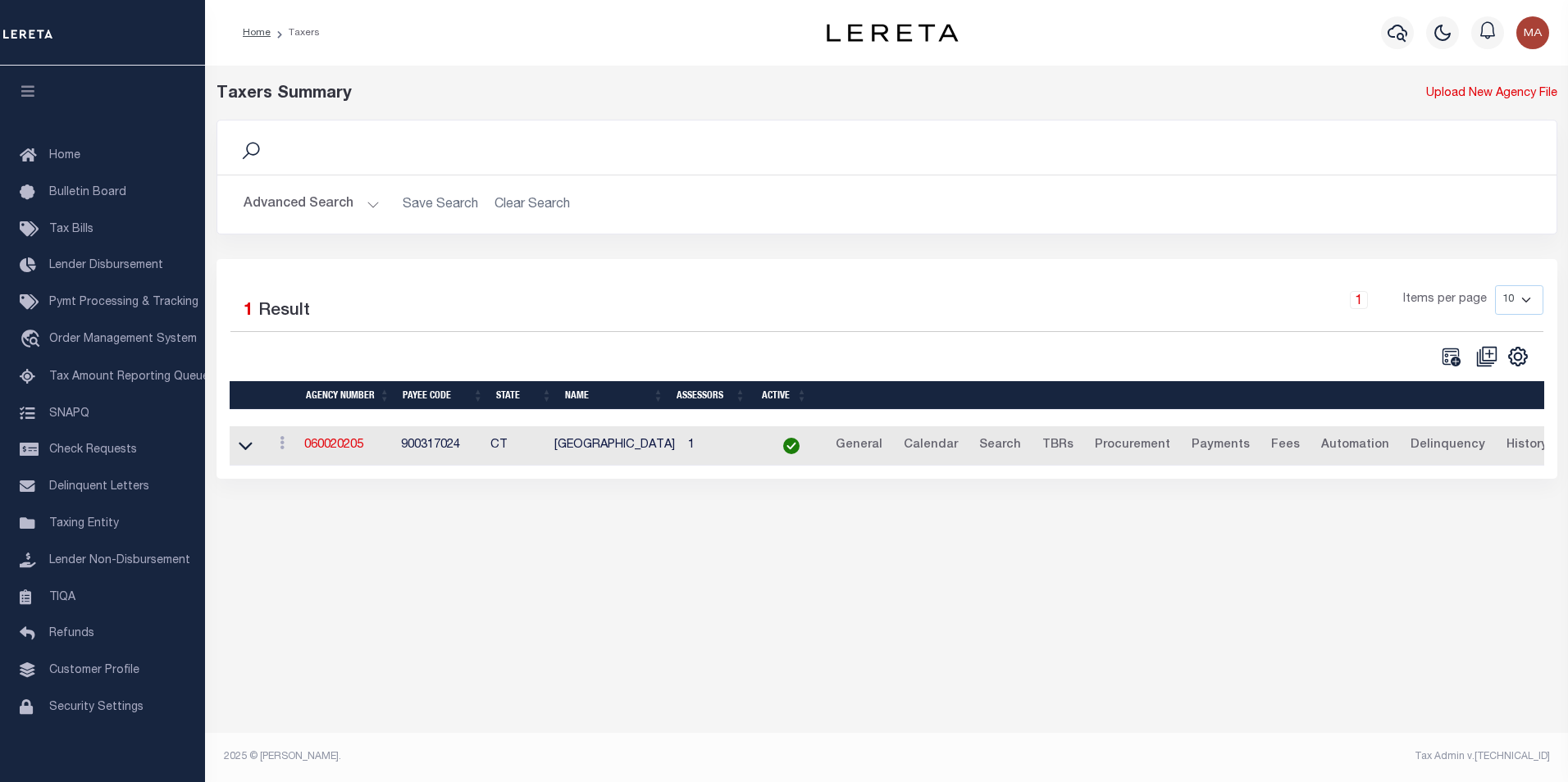
click at [369, 208] on button "Advanced Search" at bounding box center [312, 204] width 136 height 32
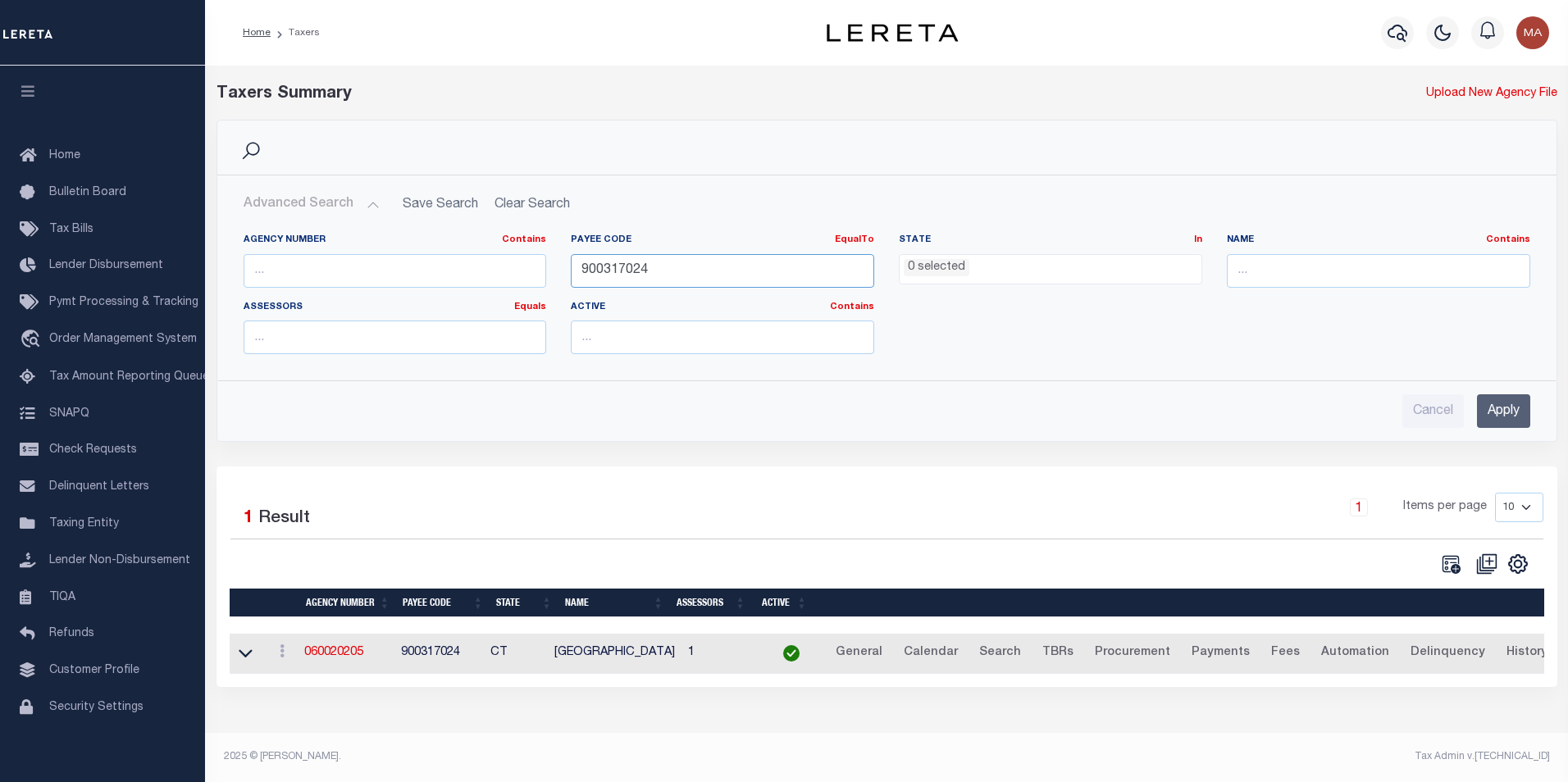
drag, startPoint x: 604, startPoint y: 275, endPoint x: 538, endPoint y: 275, distance: 66.0
click at [538, 275] on div "Agency Number Contains Contains Is Payee Code EqualTo Equals Is Not Equal To Is…" at bounding box center [886, 300] width 1311 height 134
paste input "2604917001"
type input "2604917001"
drag, startPoint x: 1523, startPoint y: 409, endPoint x: 1447, endPoint y: 410, distance: 76.0
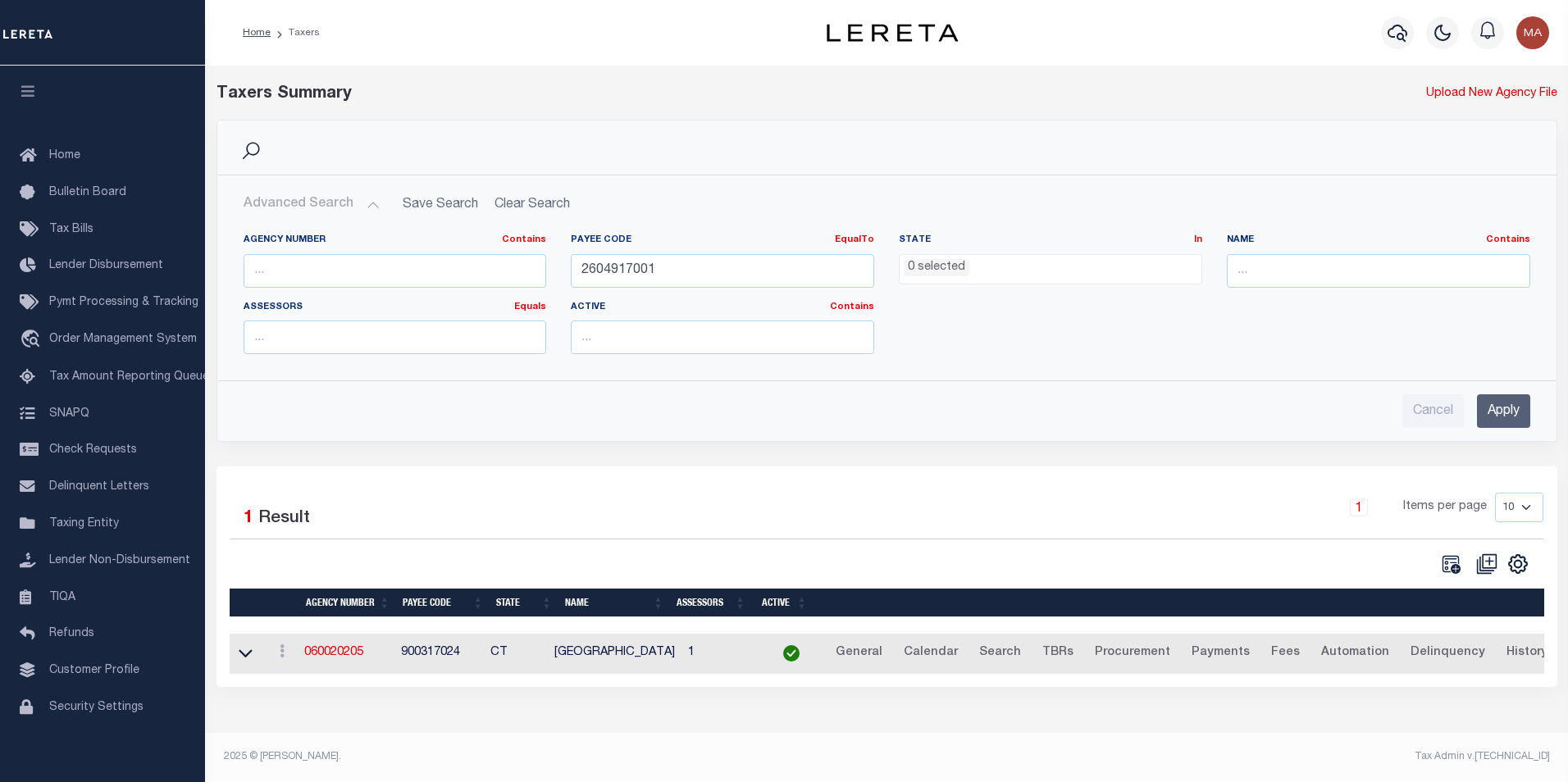
click at [1522, 410] on input "Apply" at bounding box center [1503, 411] width 53 height 34
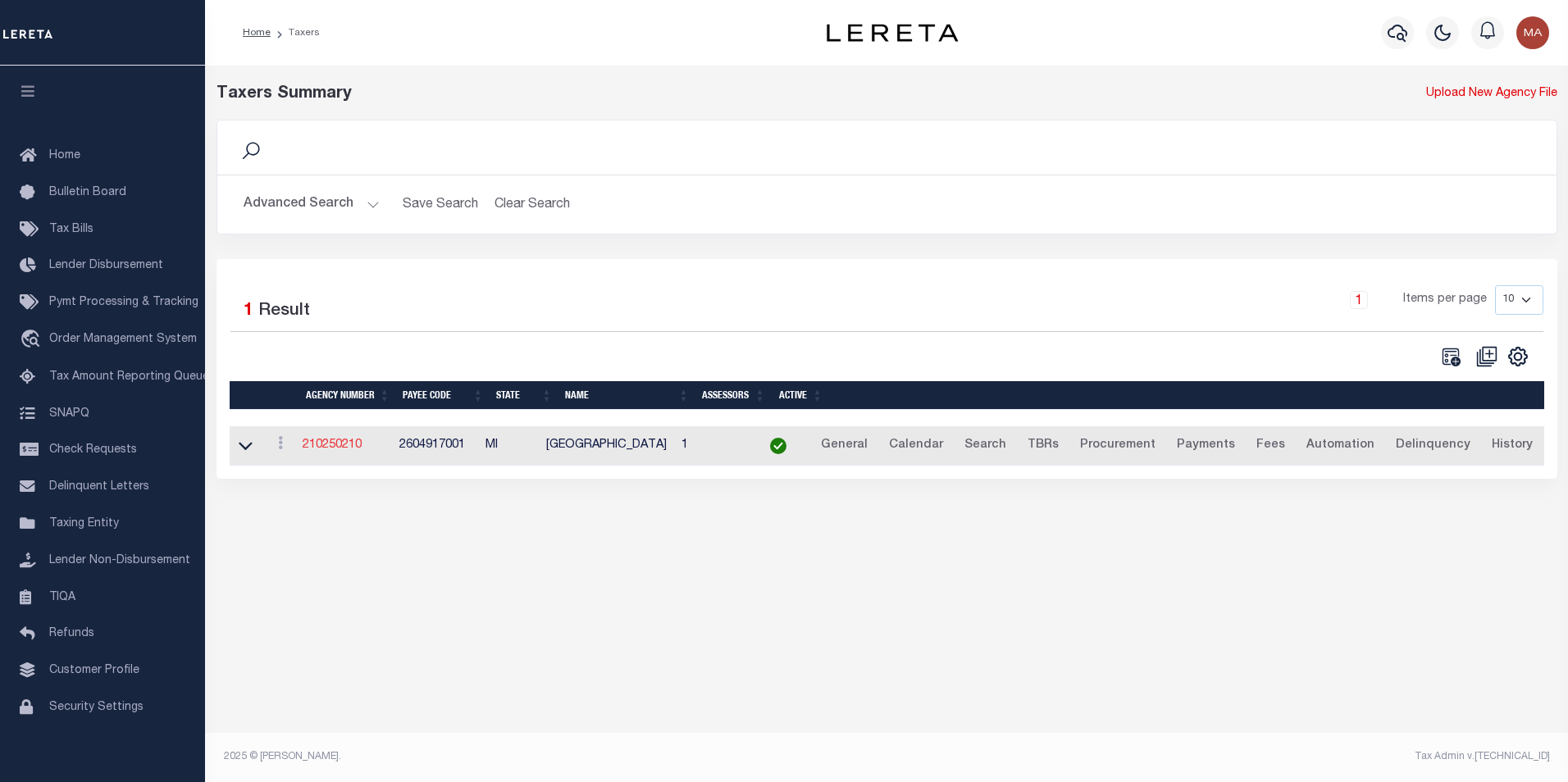
click at [342, 445] on link "210250210" at bounding box center [332, 445] width 59 height 12
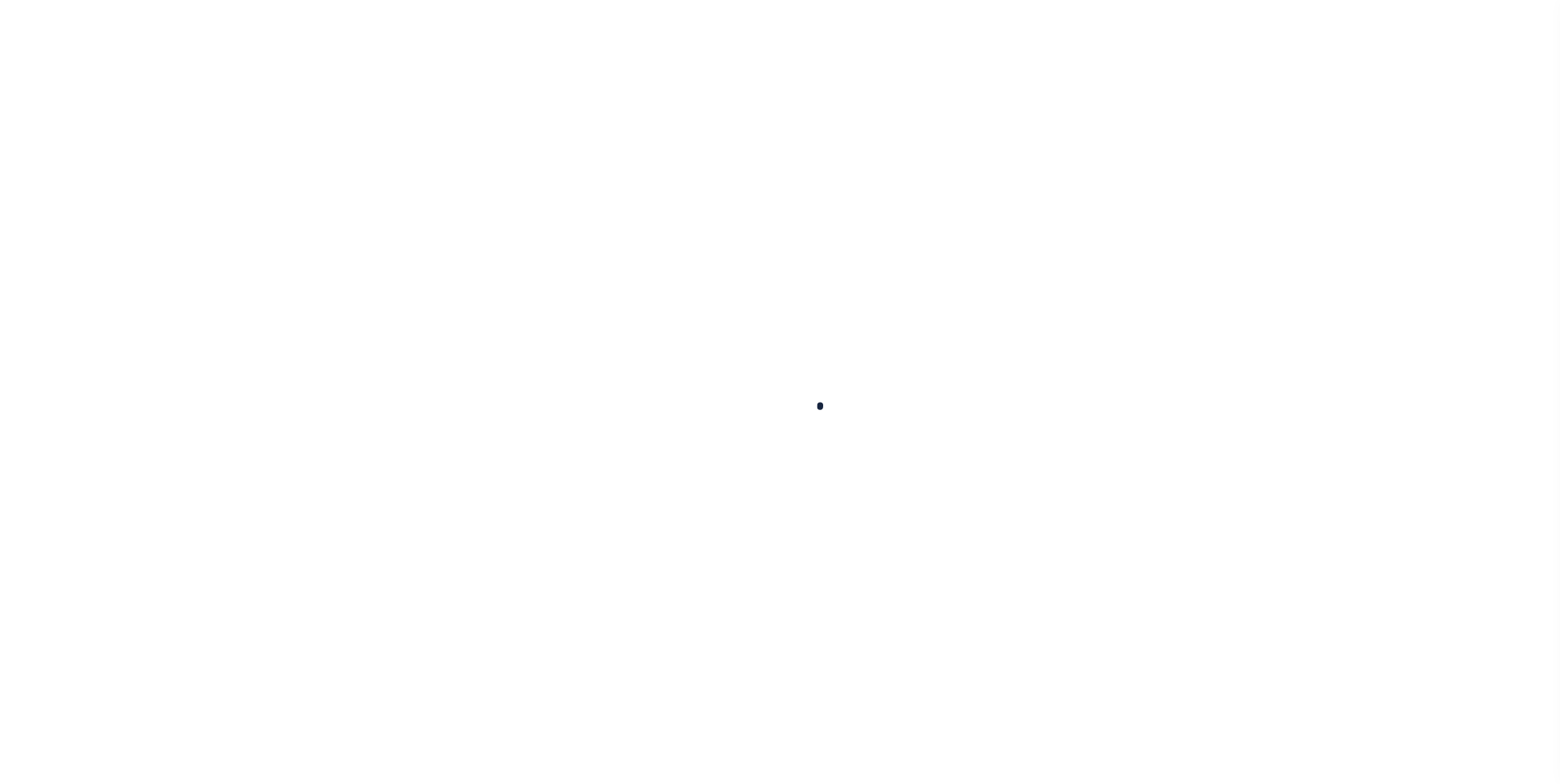
select select
checkbox input "false"
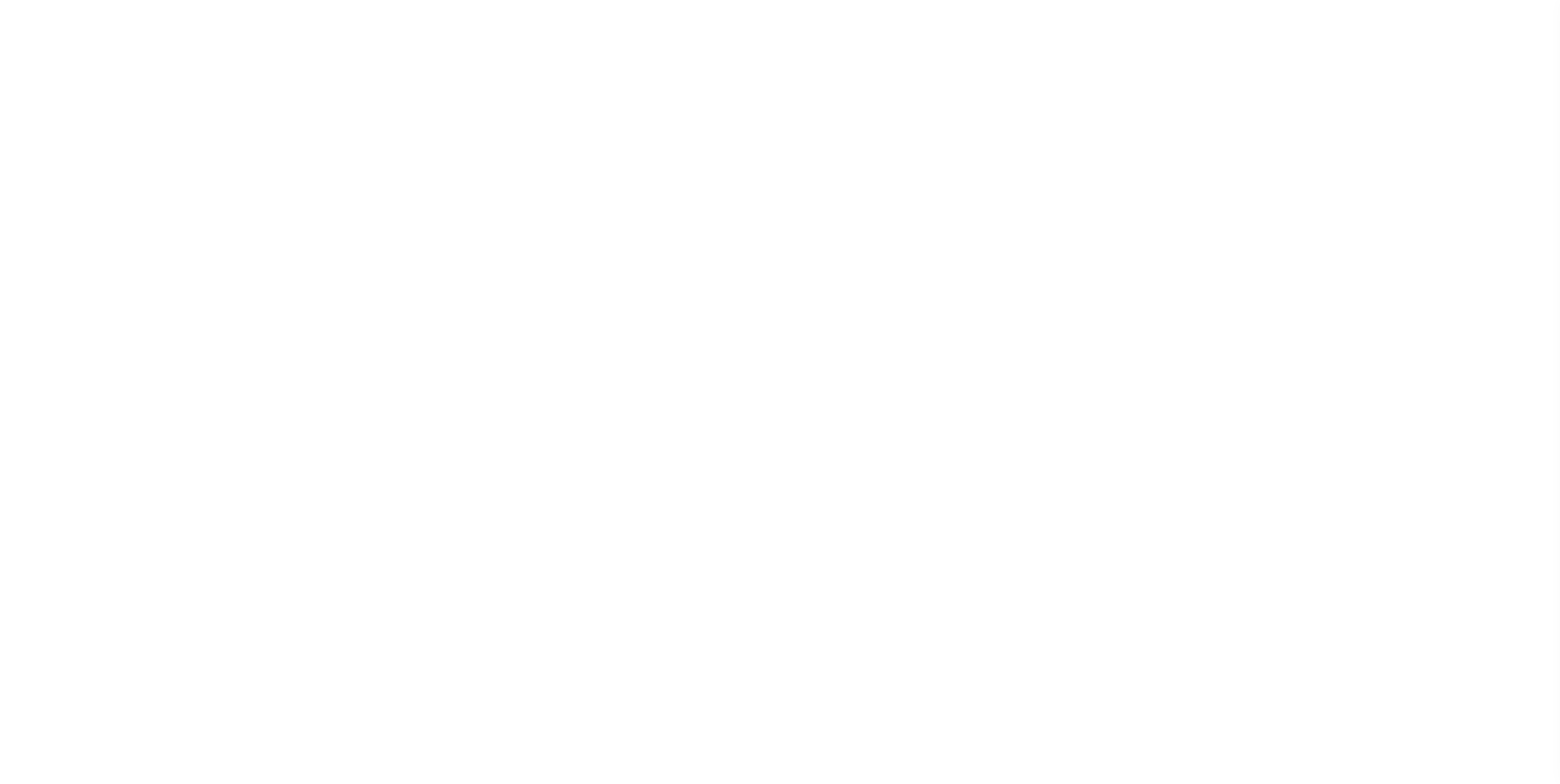
checkbox input "false"
type input "2604917001"
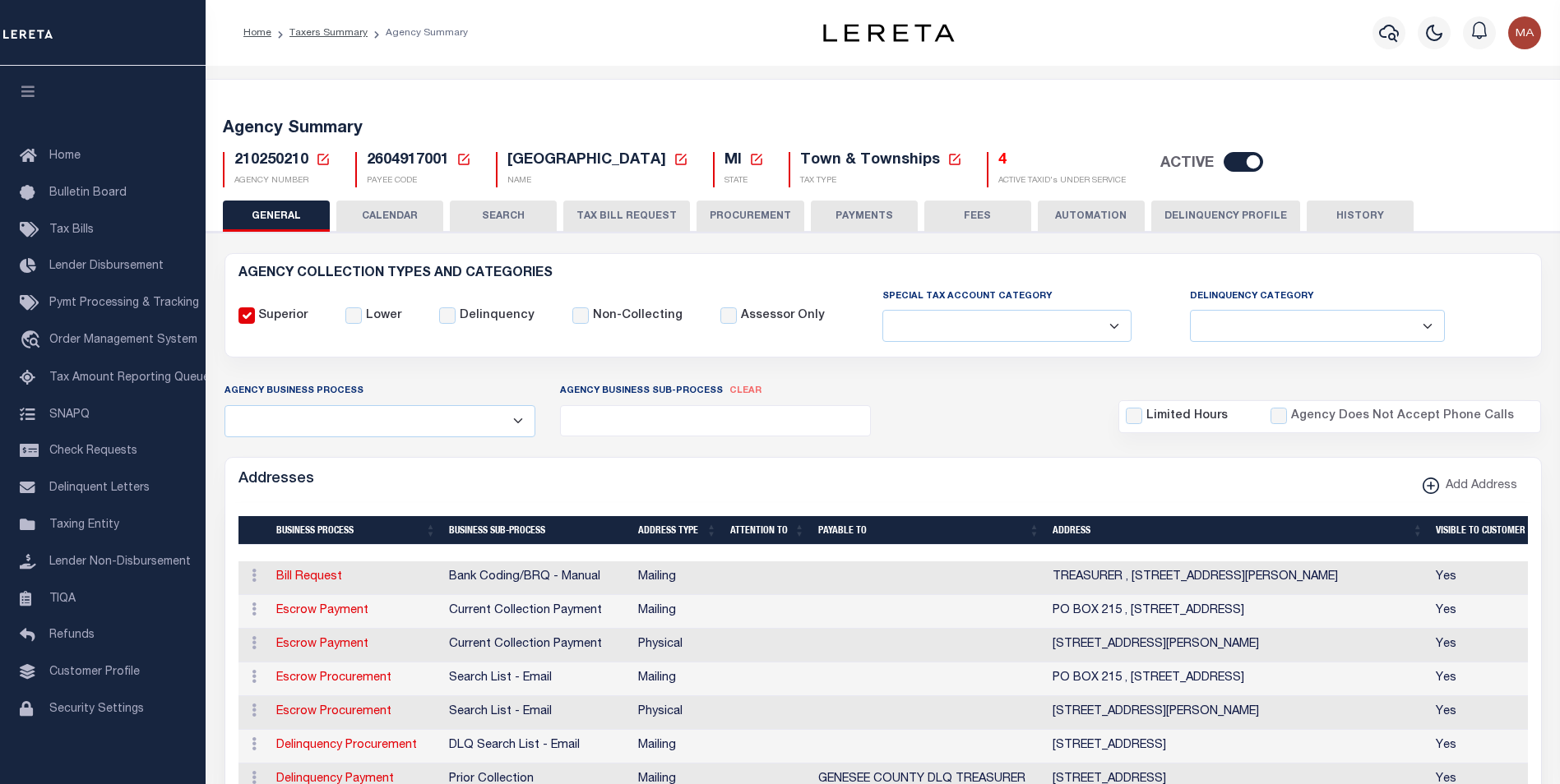
click at [861, 211] on button "PAYMENTS" at bounding box center [864, 216] width 107 height 31
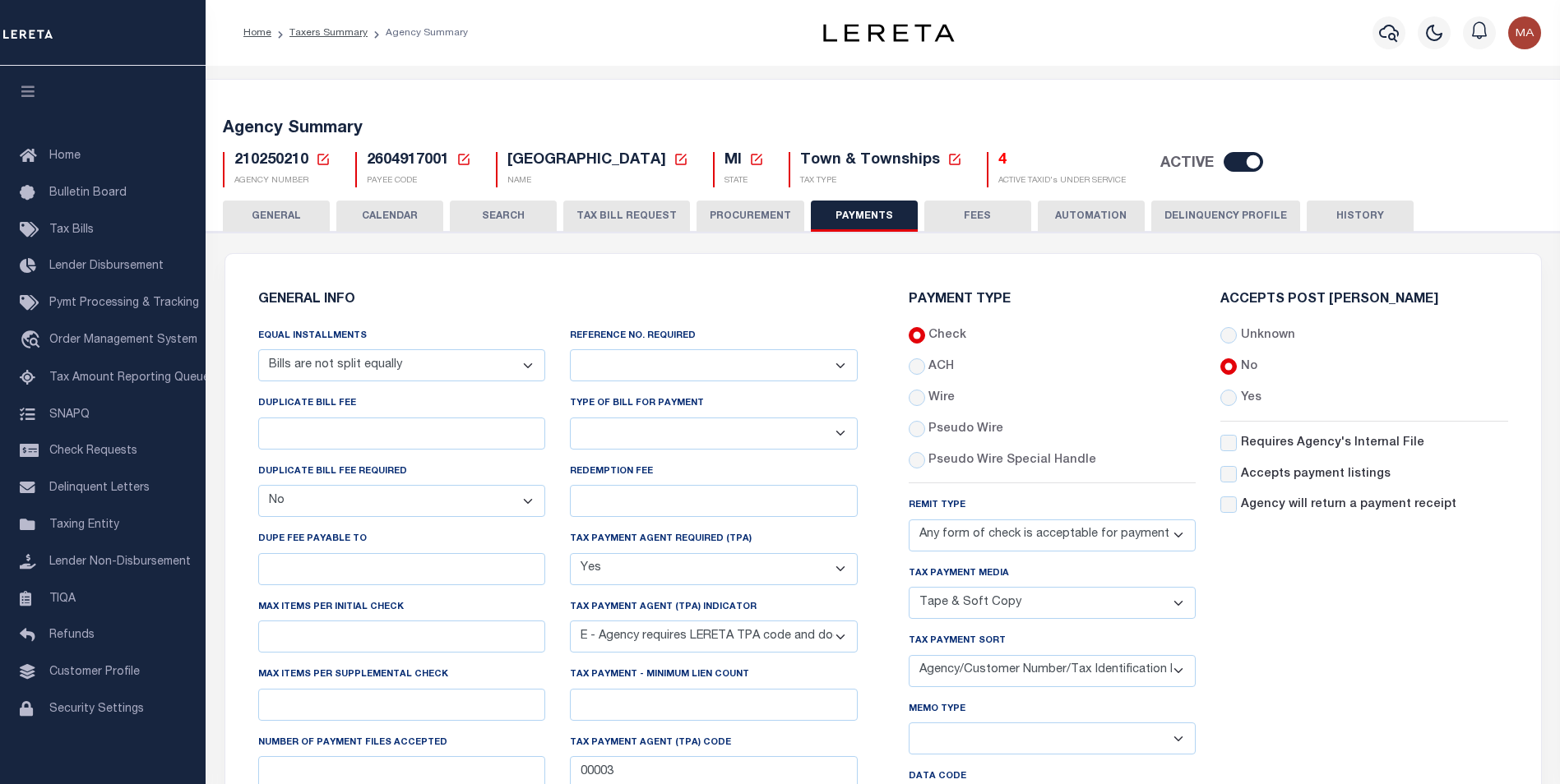
scroll to position [246, 0]
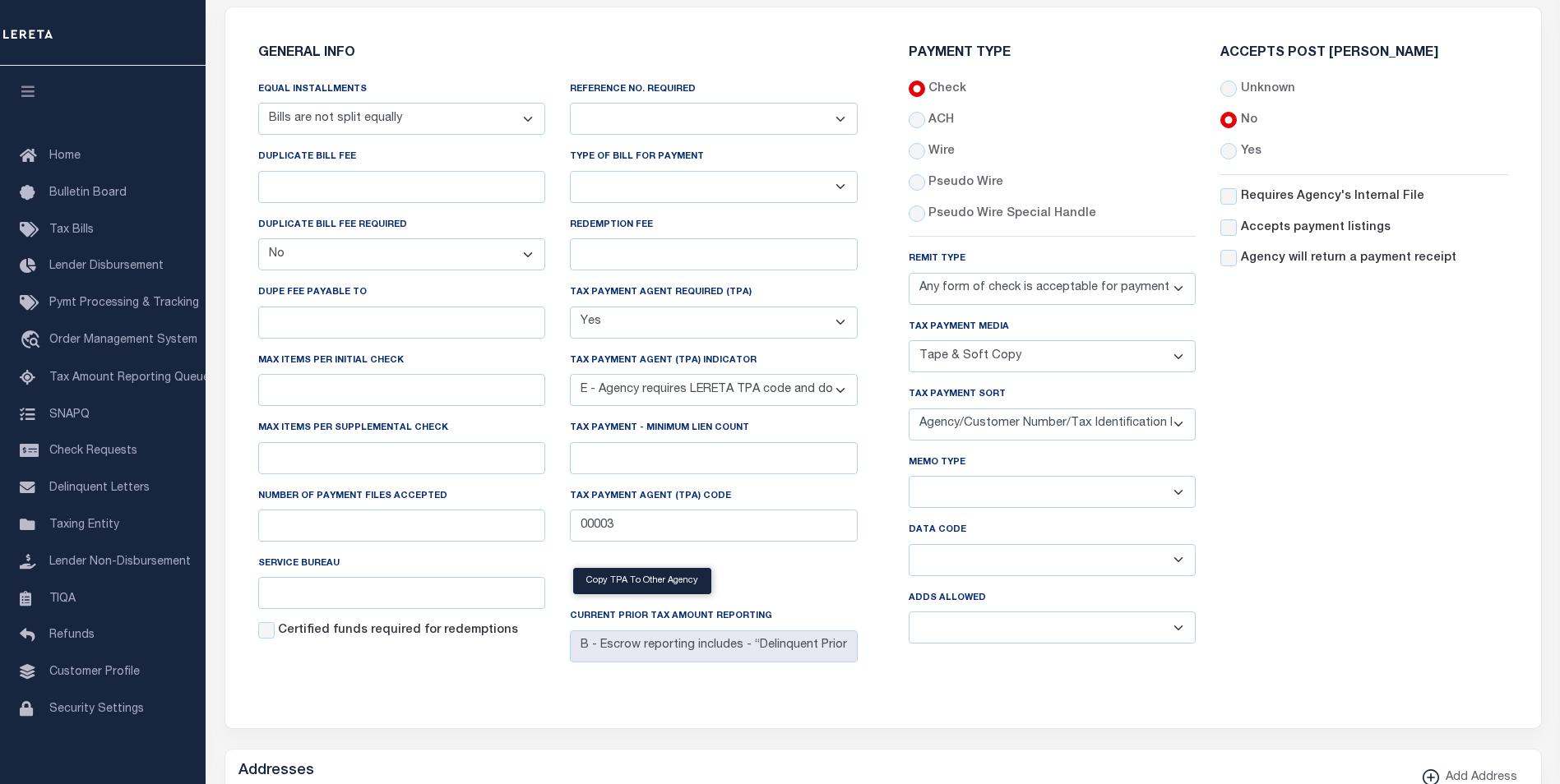
click at [1001, 492] on select "Separate Together" at bounding box center [1052, 491] width 288 height 32
click at [909, 479] on select "Separate Together" at bounding box center [1052, 491] width 288 height 32
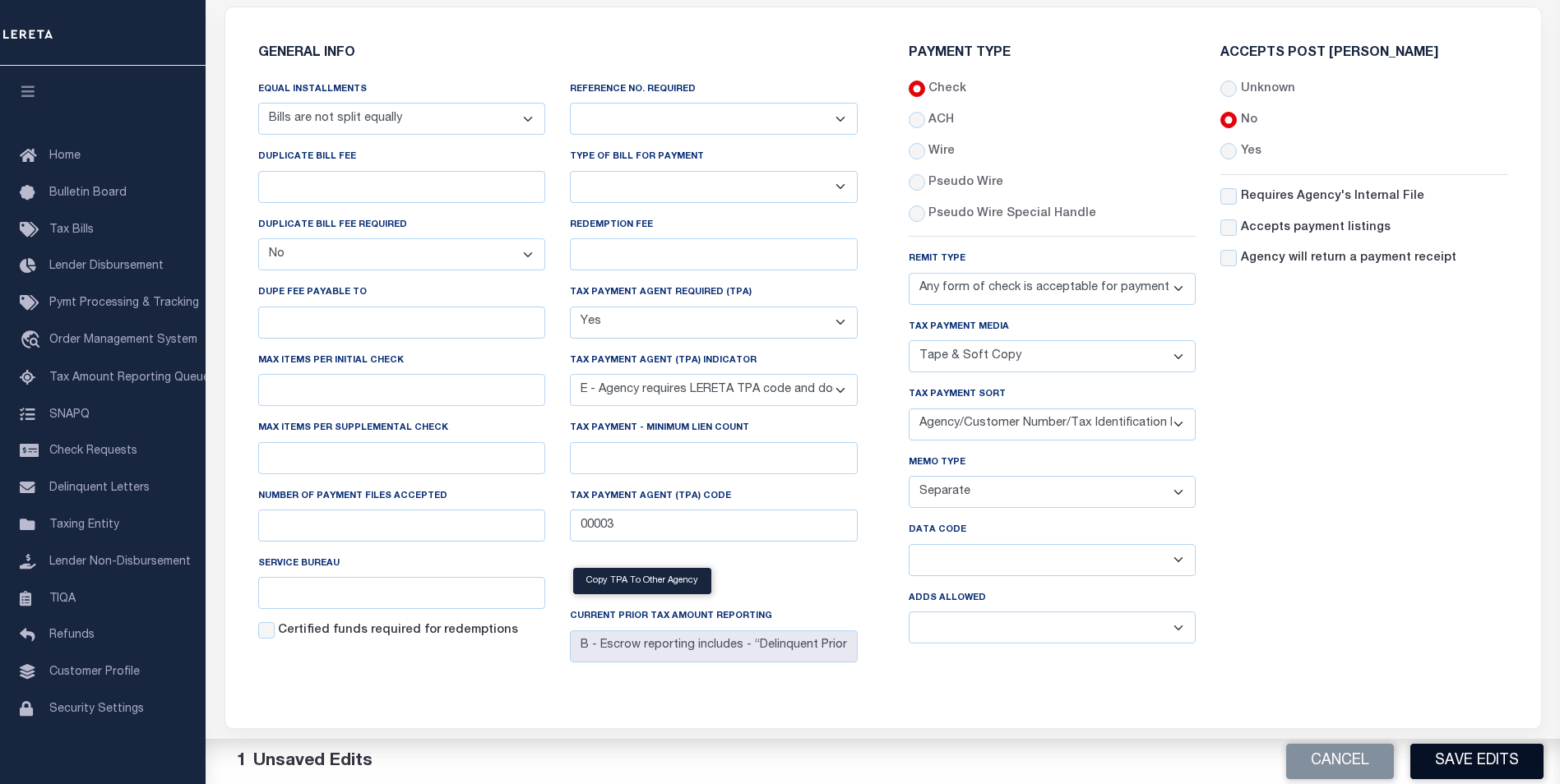
click at [1486, 762] on button "Save Edits" at bounding box center [1477, 761] width 134 height 35
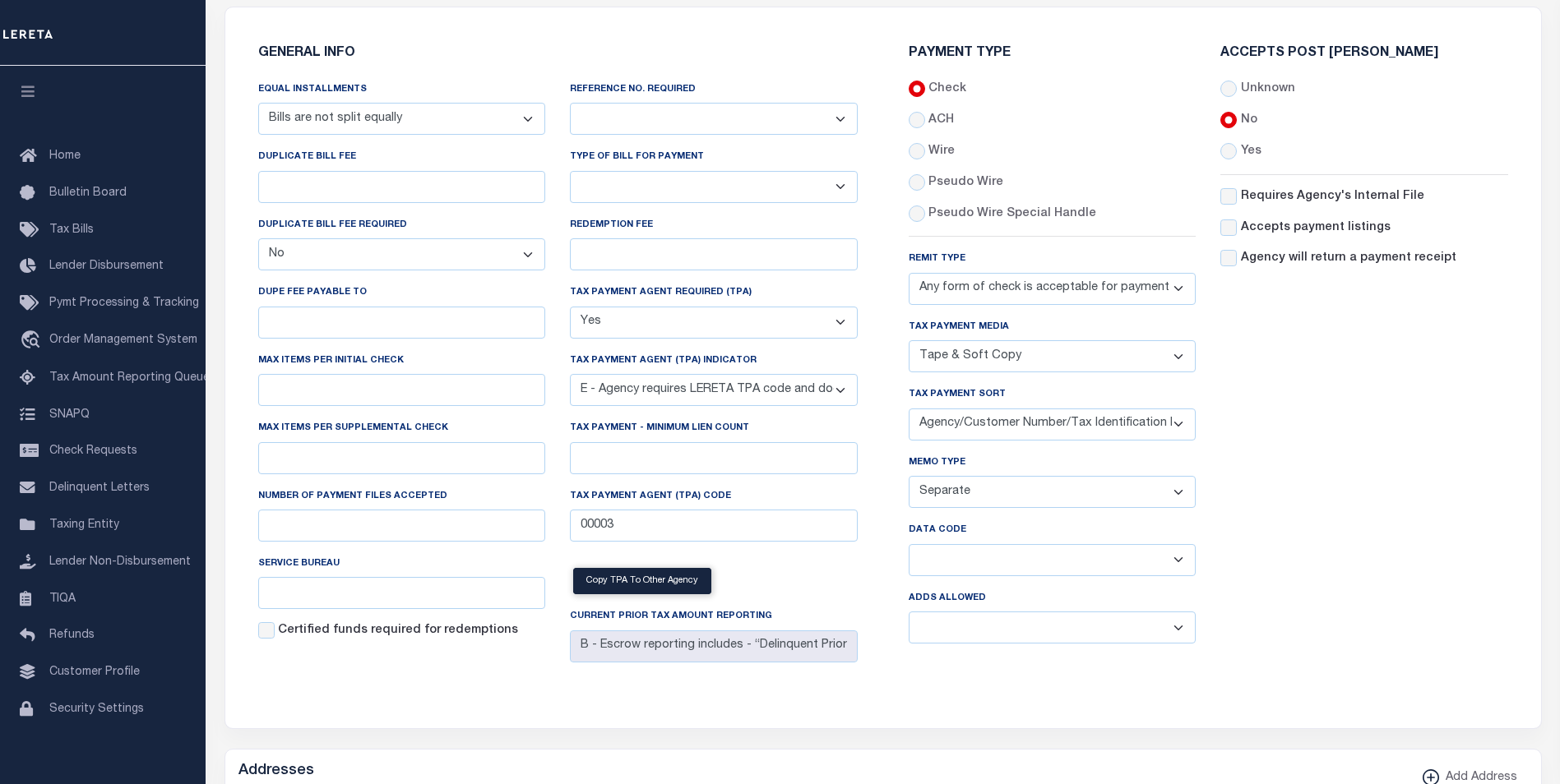
click at [959, 498] on select "Separate Together" at bounding box center [1052, 491] width 288 height 32
click at [909, 479] on select "Separate Together" at bounding box center [1052, 491] width 288 height 32
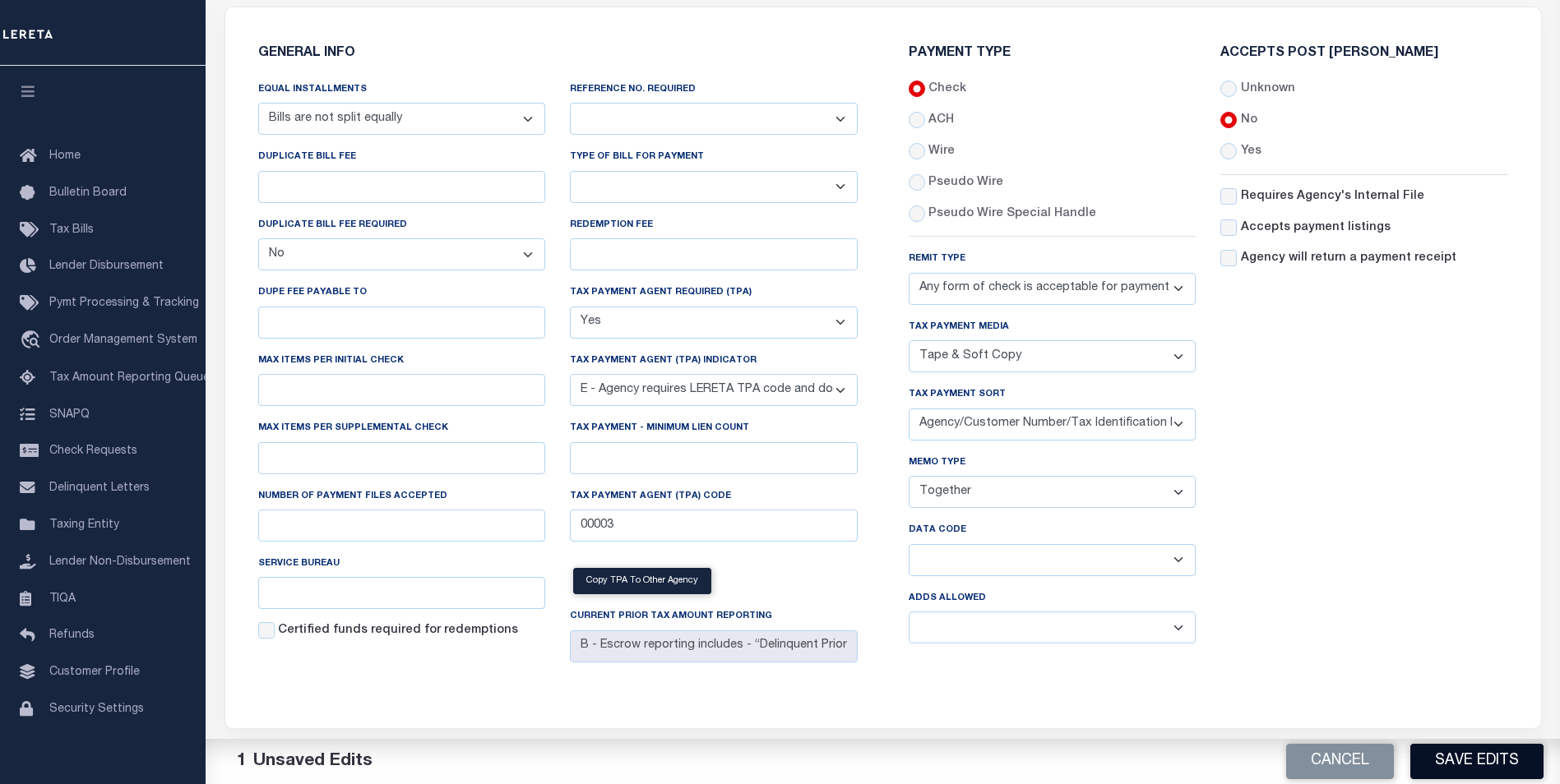
click at [1463, 758] on button "Save Edits" at bounding box center [1477, 761] width 134 height 35
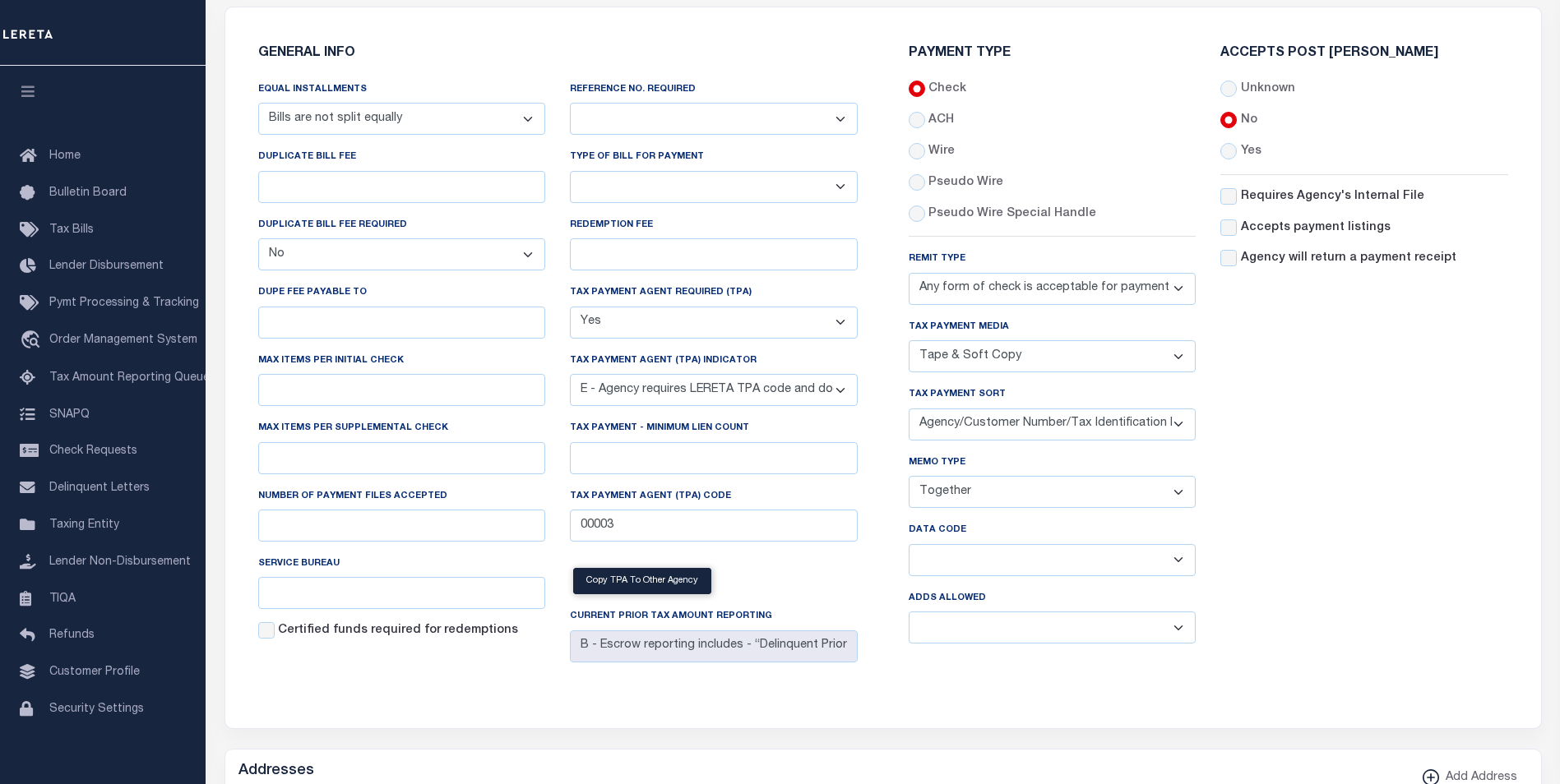
click at [983, 500] on select "Separate Together" at bounding box center [1052, 491] width 288 height 32
select select "60"
click at [909, 479] on select "Separate Together" at bounding box center [1052, 491] width 288 height 32
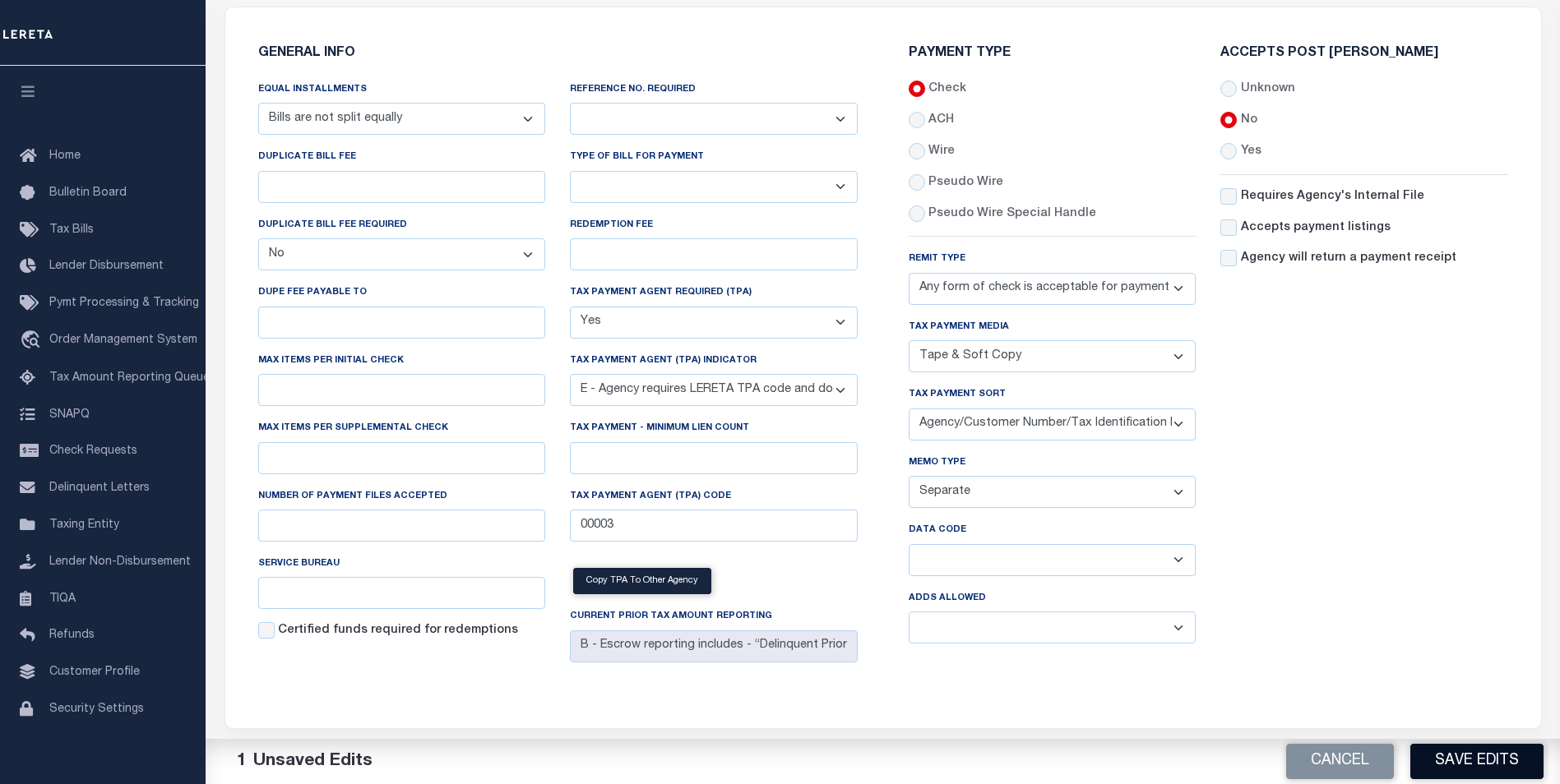
click at [1478, 769] on button "Save Edits" at bounding box center [1477, 761] width 134 height 35
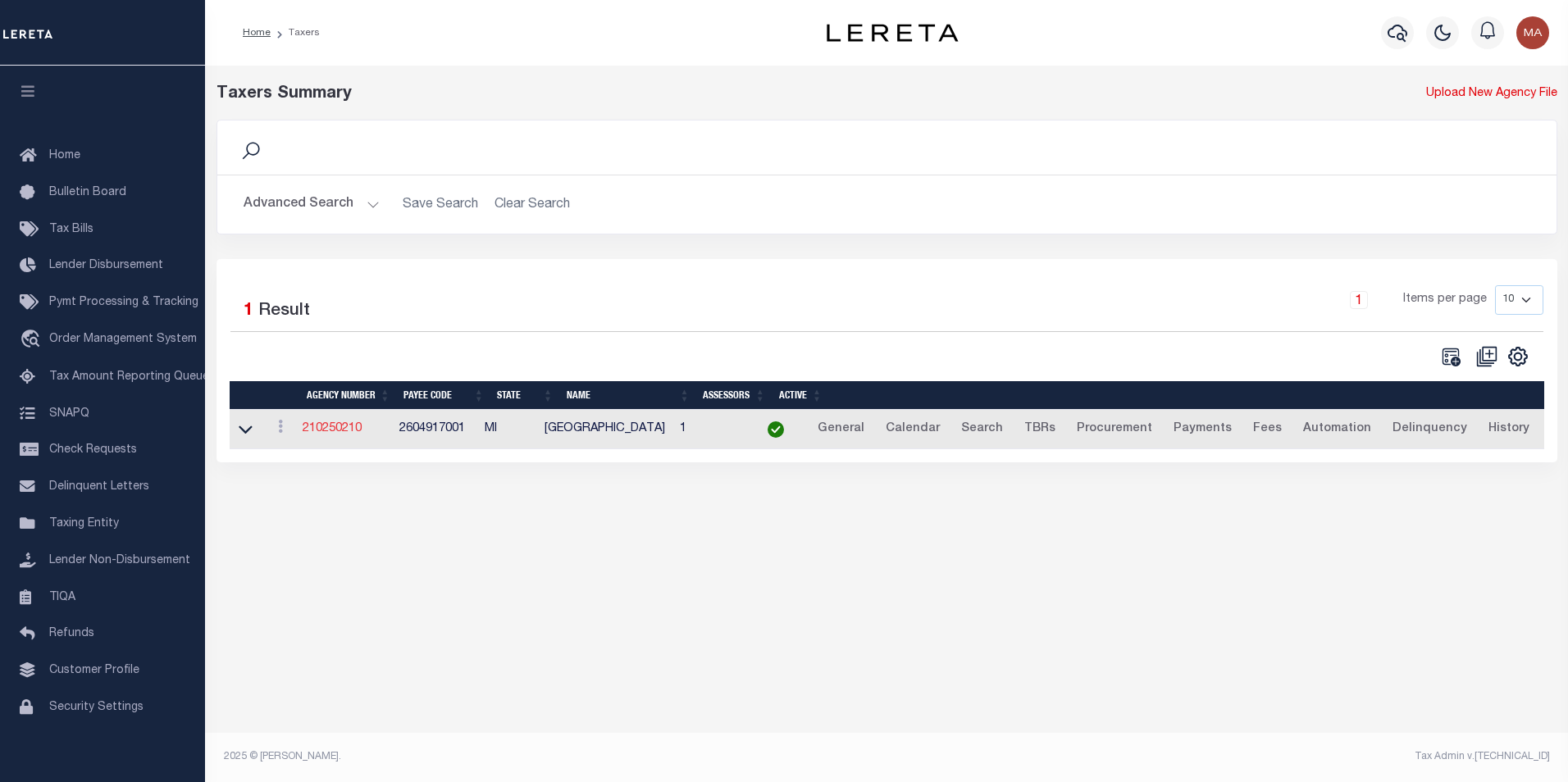
click at [330, 428] on link "210250210" at bounding box center [332, 429] width 59 height 12
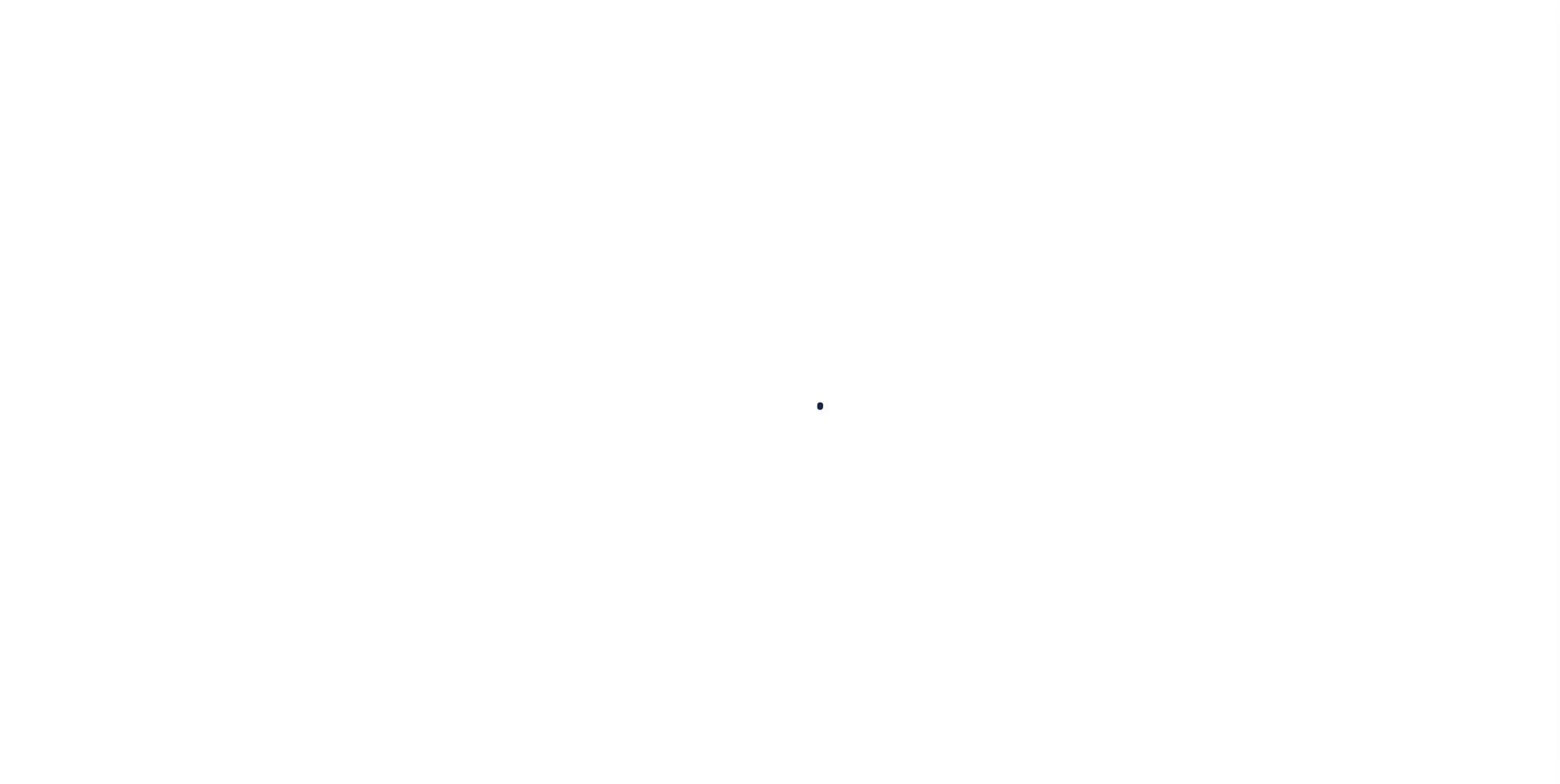
select select
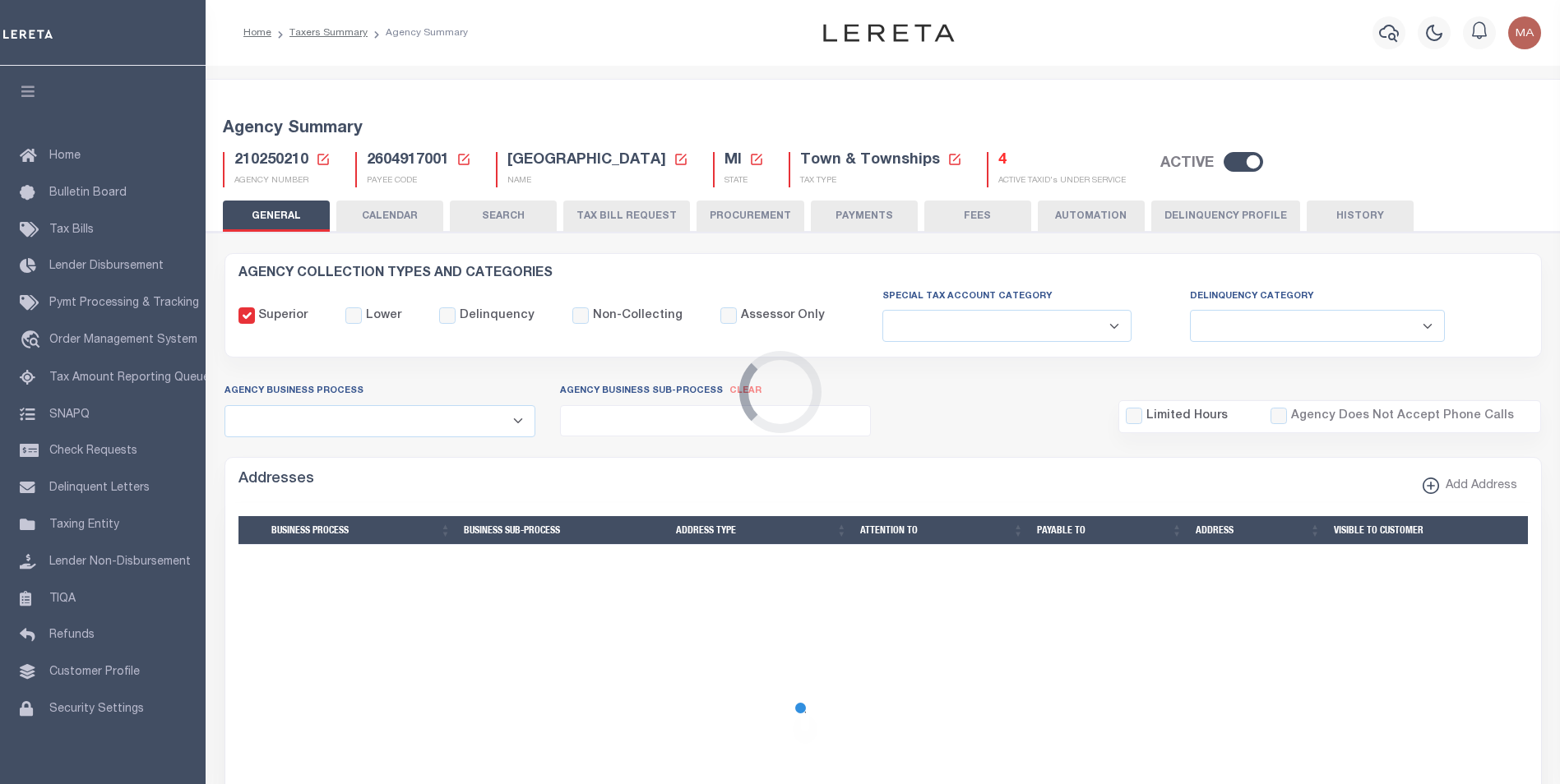
checkbox input "false"
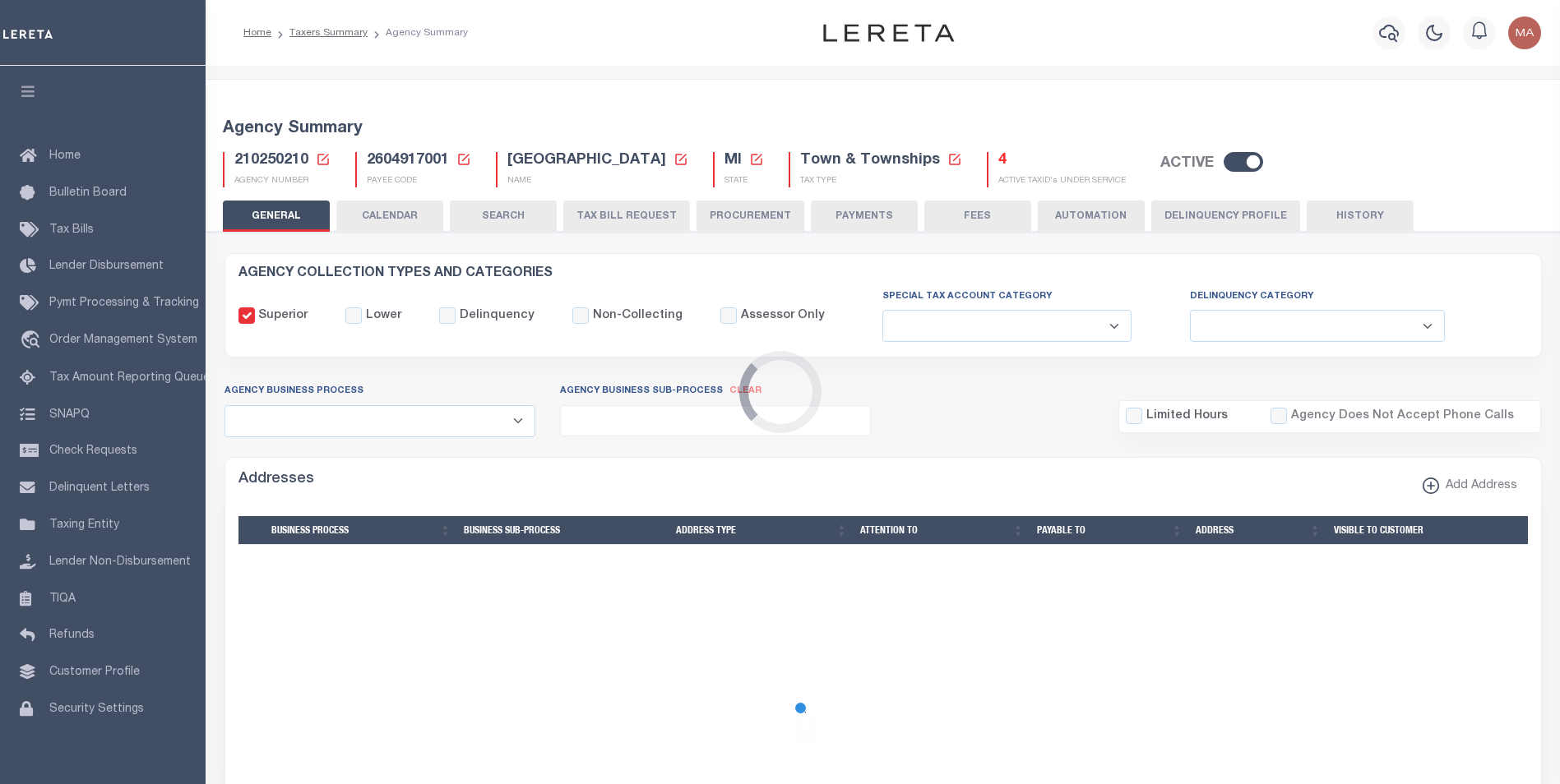
type input "2604917001"
select select "68"
select select "false"
checkbox input "false"
select select "true"
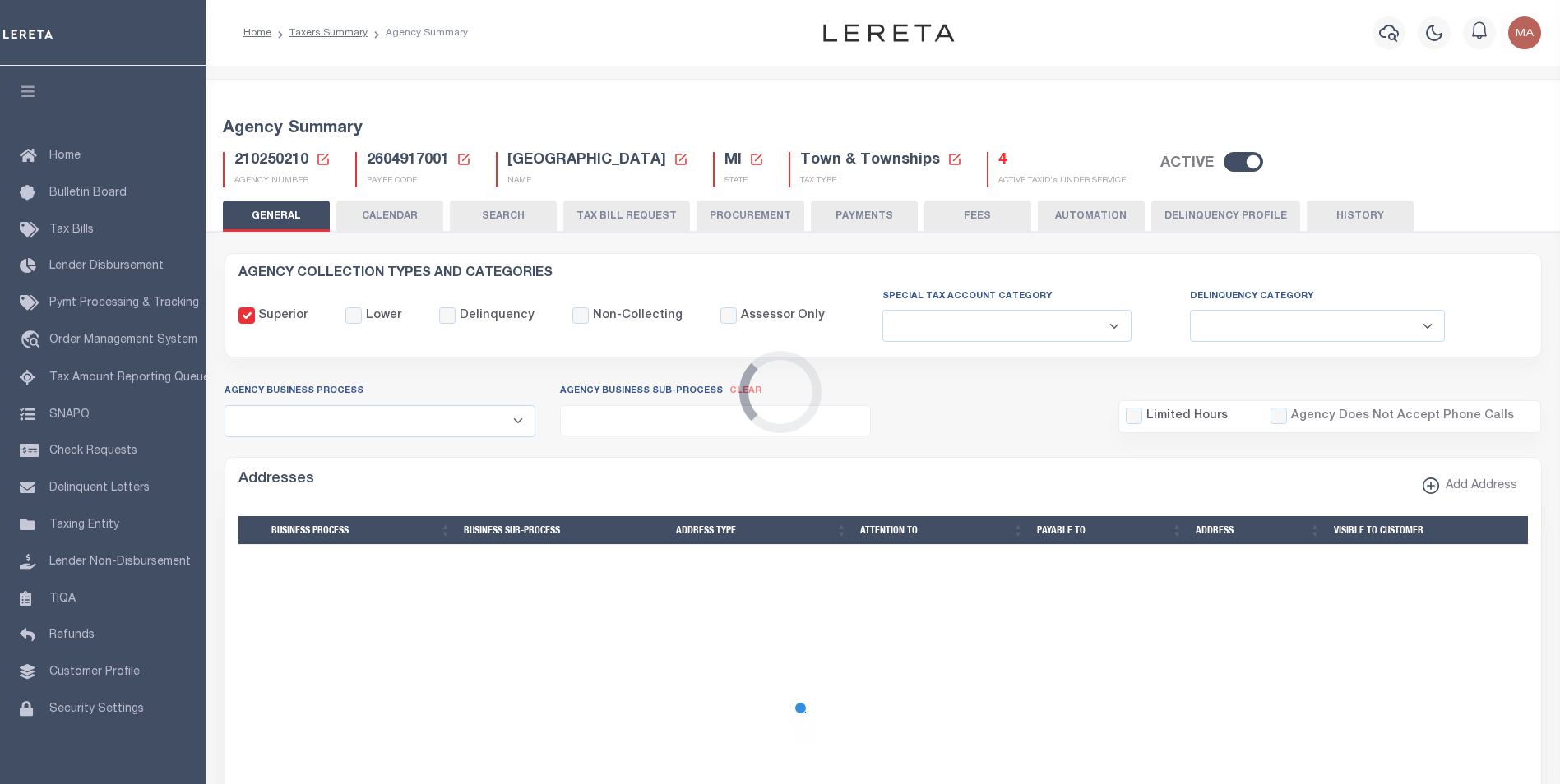
select select "5"
type input "00003"
type input "B - Escrow reporting includes - “Delinquent Prior Year(s) Exist”, “Delinquent C…"
radio input "true"
select select "70"
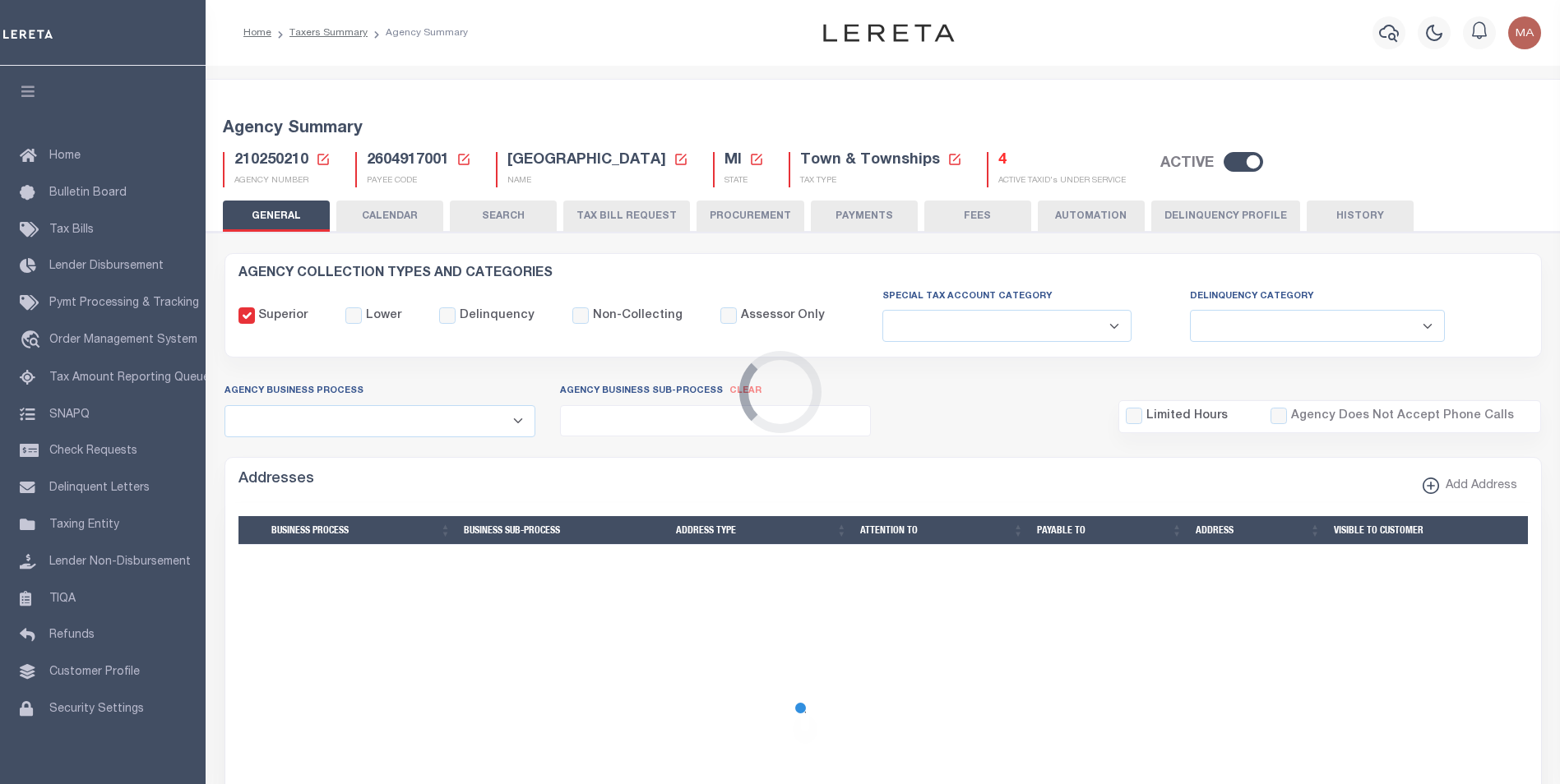
select select "44"
select select "49"
select select "60"
radio input "false"
radio input "true"
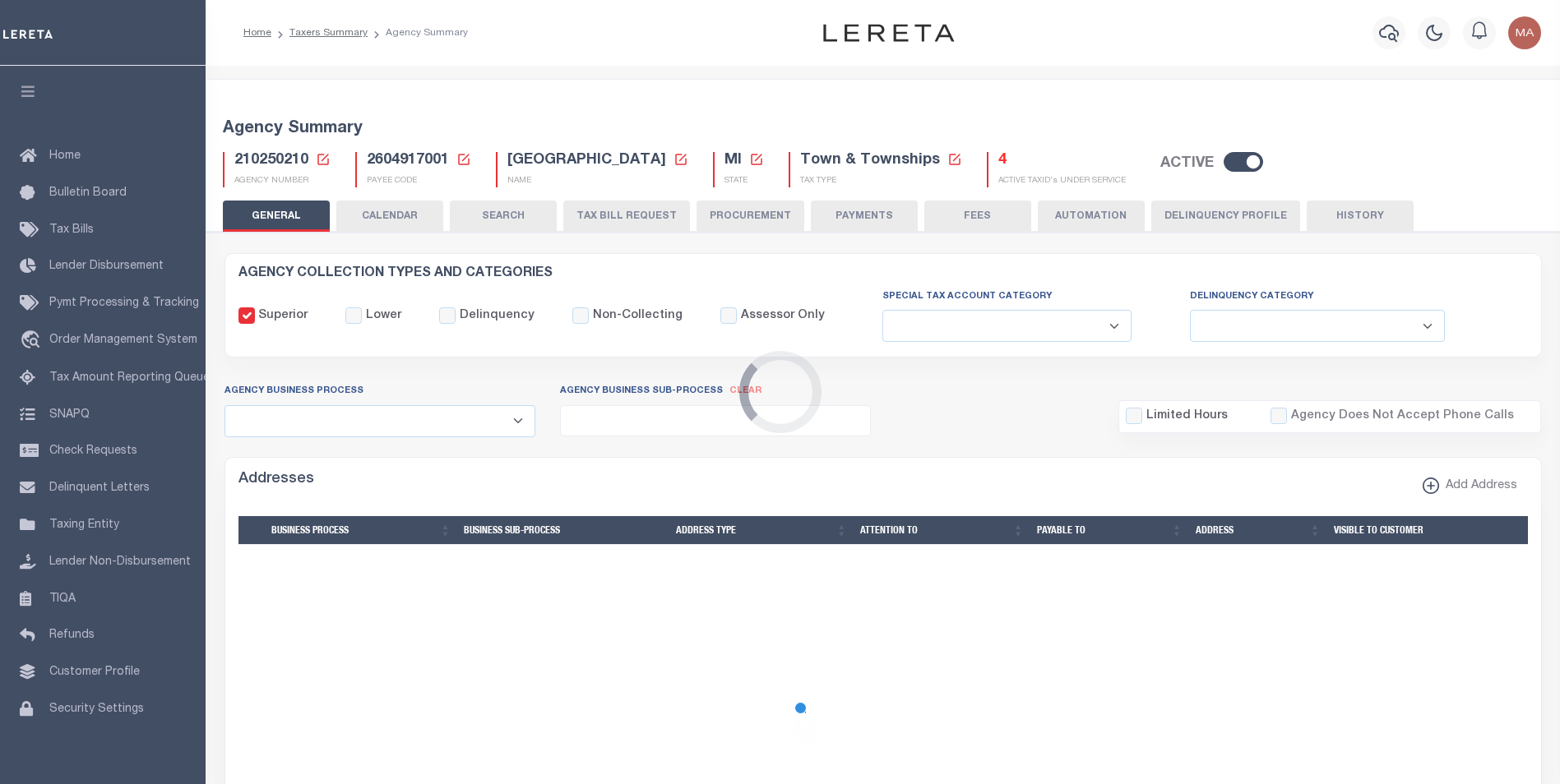
checkbox input "false"
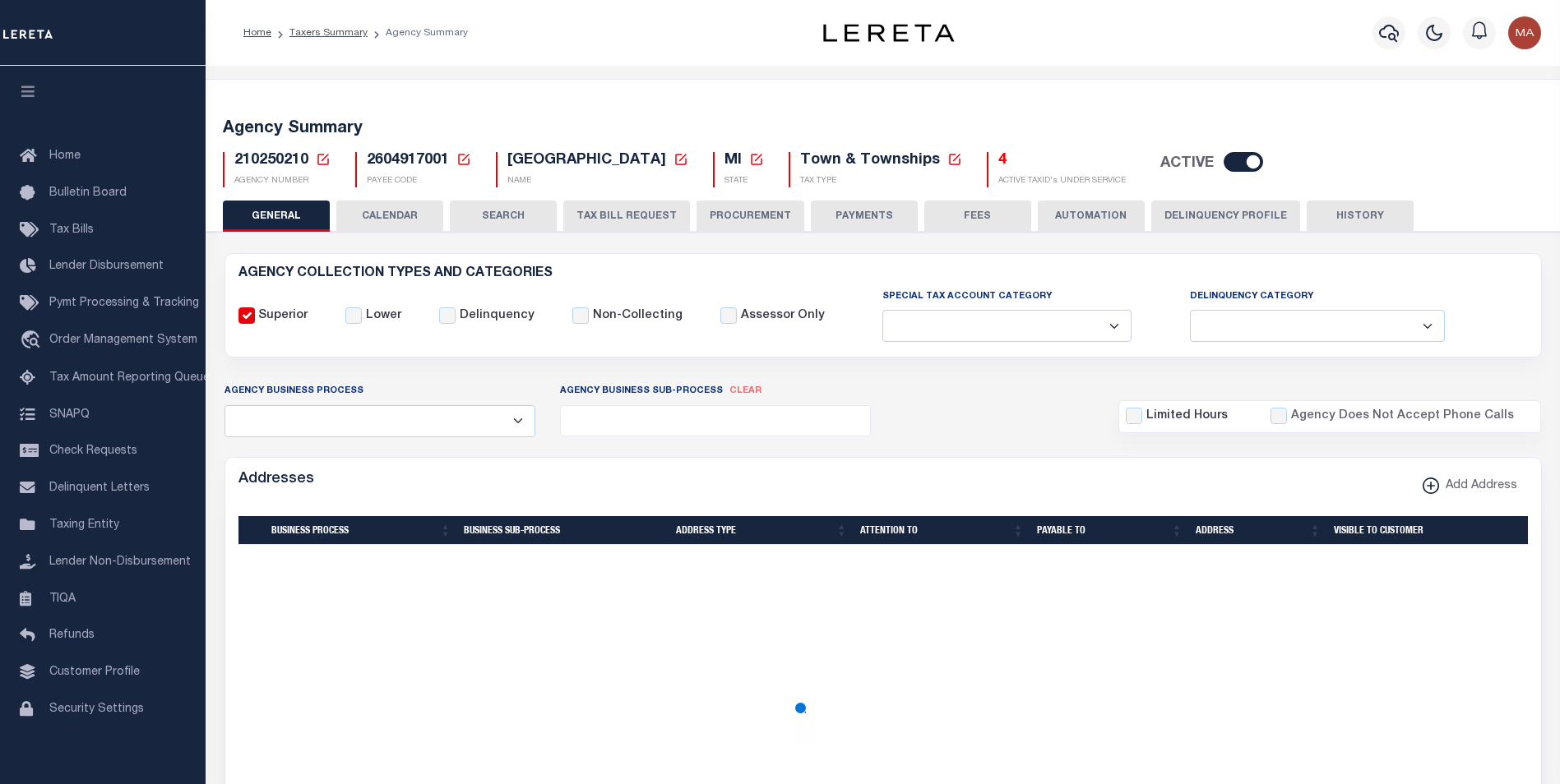
click at [844, 212] on button "PAYMENTS" at bounding box center [864, 216] width 107 height 31
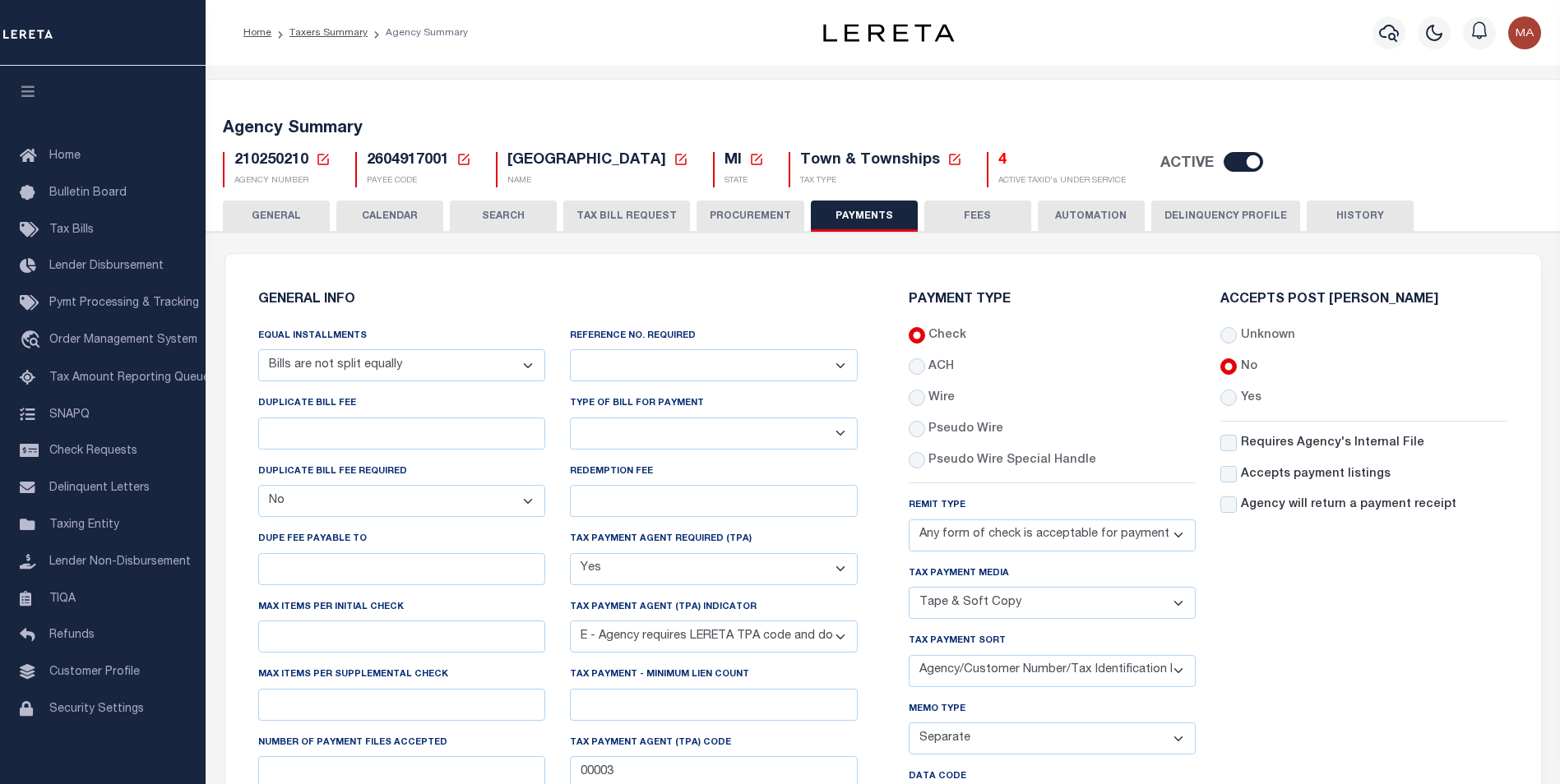
scroll to position [329, 0]
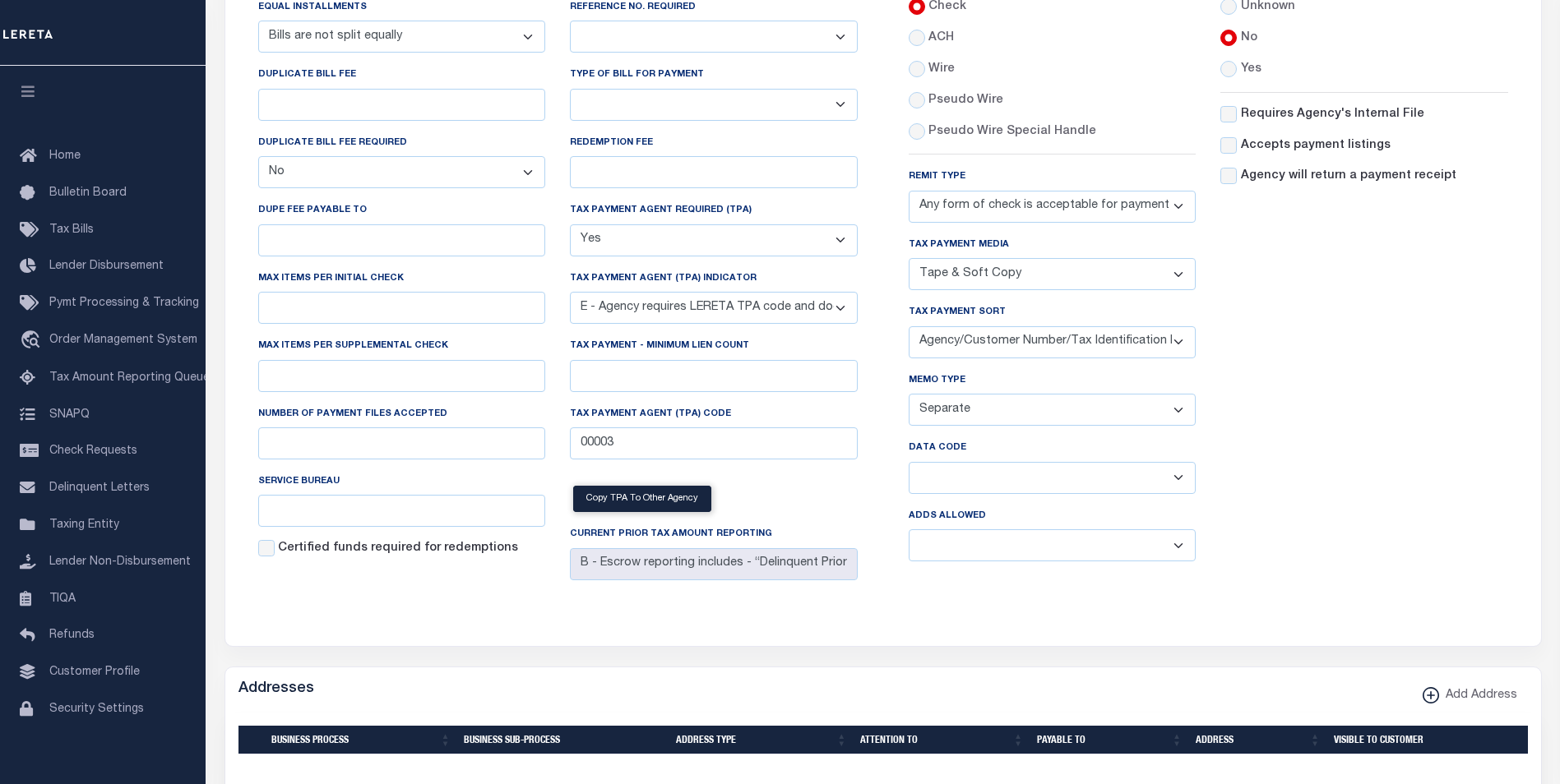
click at [964, 477] on select "Balance Due Mortgage Open Prior Supplemental" at bounding box center [1052, 477] width 288 height 32
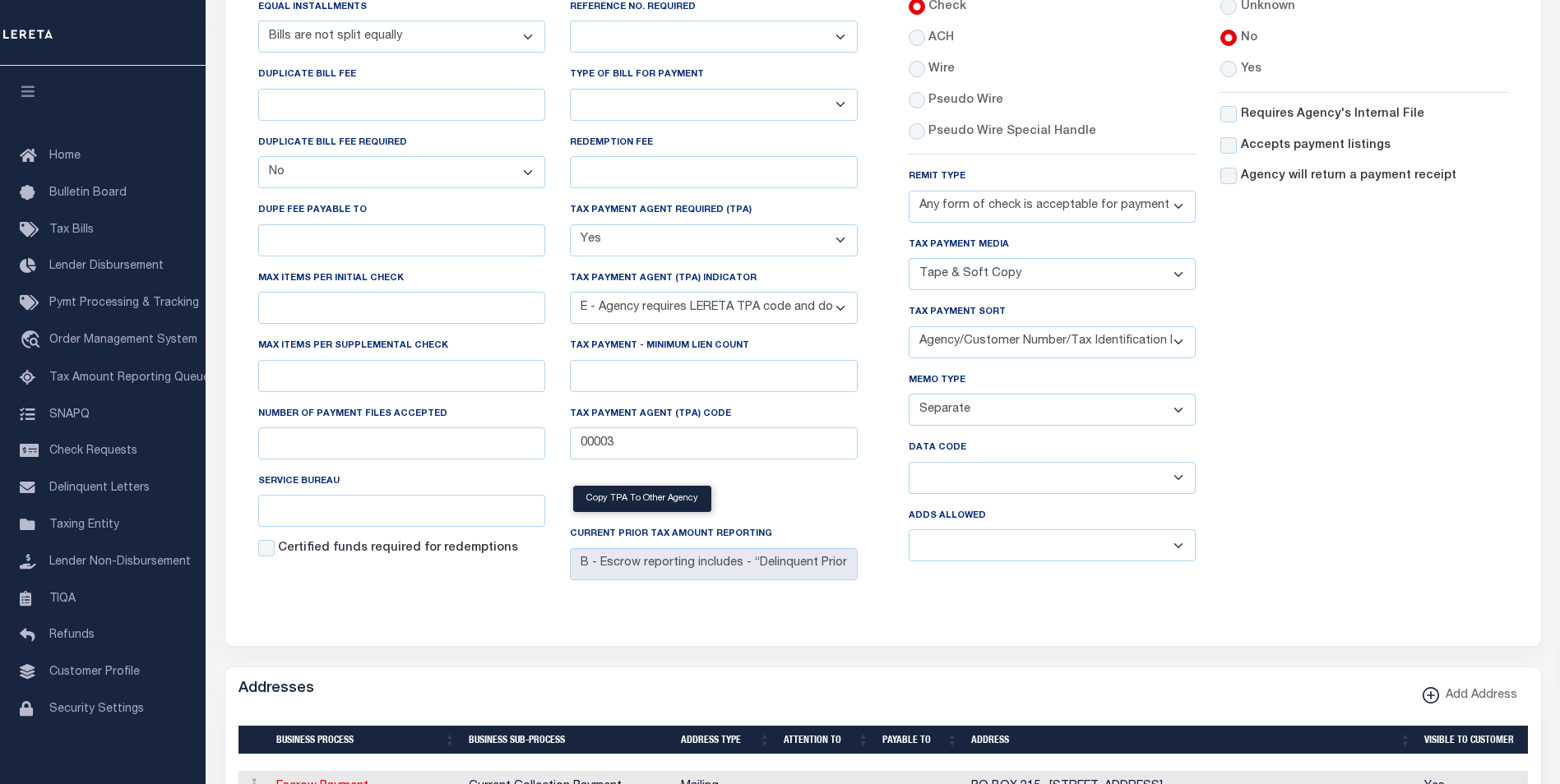
select select "63"
click at [909, 465] on select "Balance Due Mortgage Open Prior Supplemental" at bounding box center [1052, 477] width 288 height 32
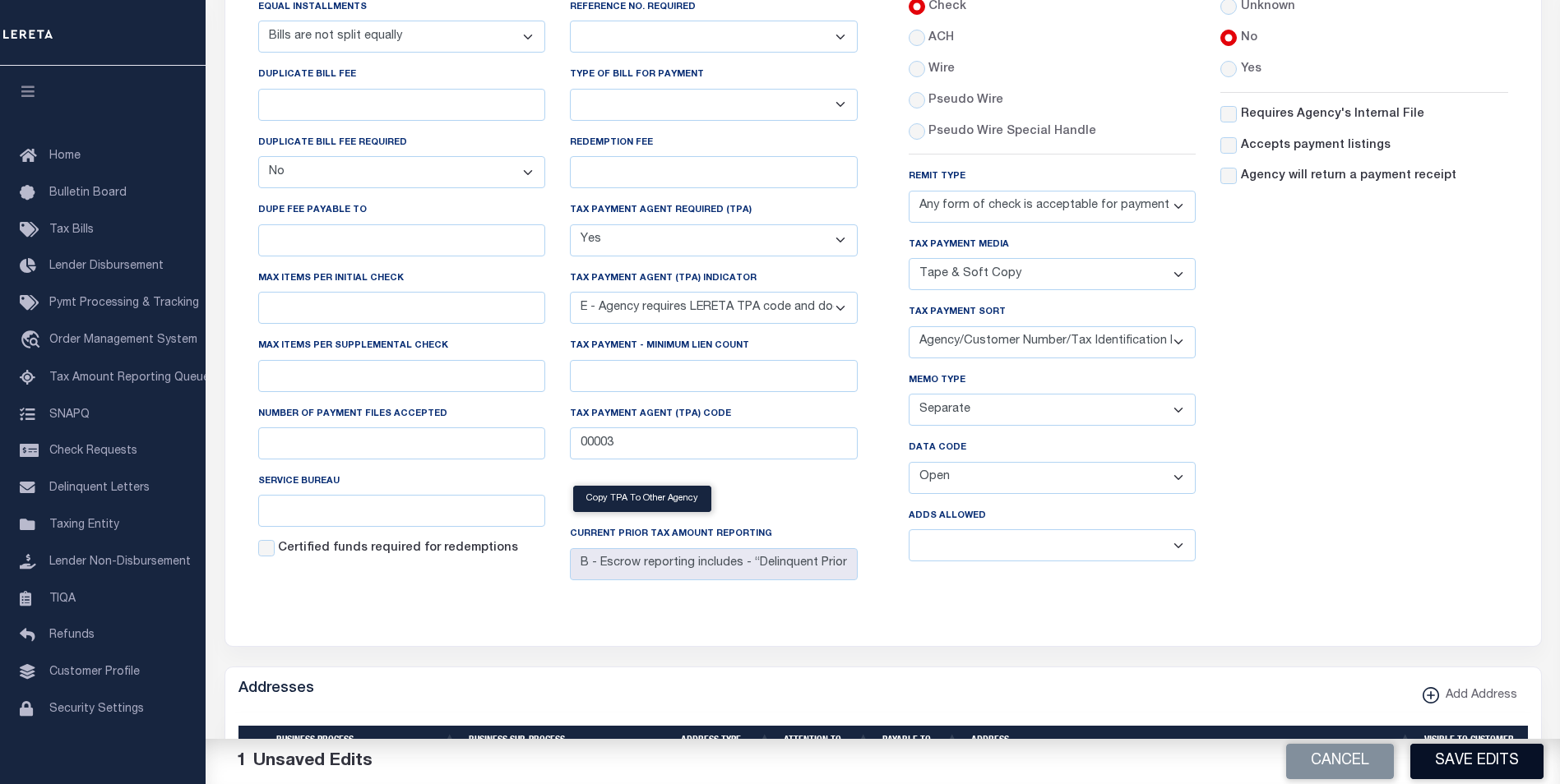
click at [1457, 763] on button "Save Edits" at bounding box center [1477, 761] width 134 height 35
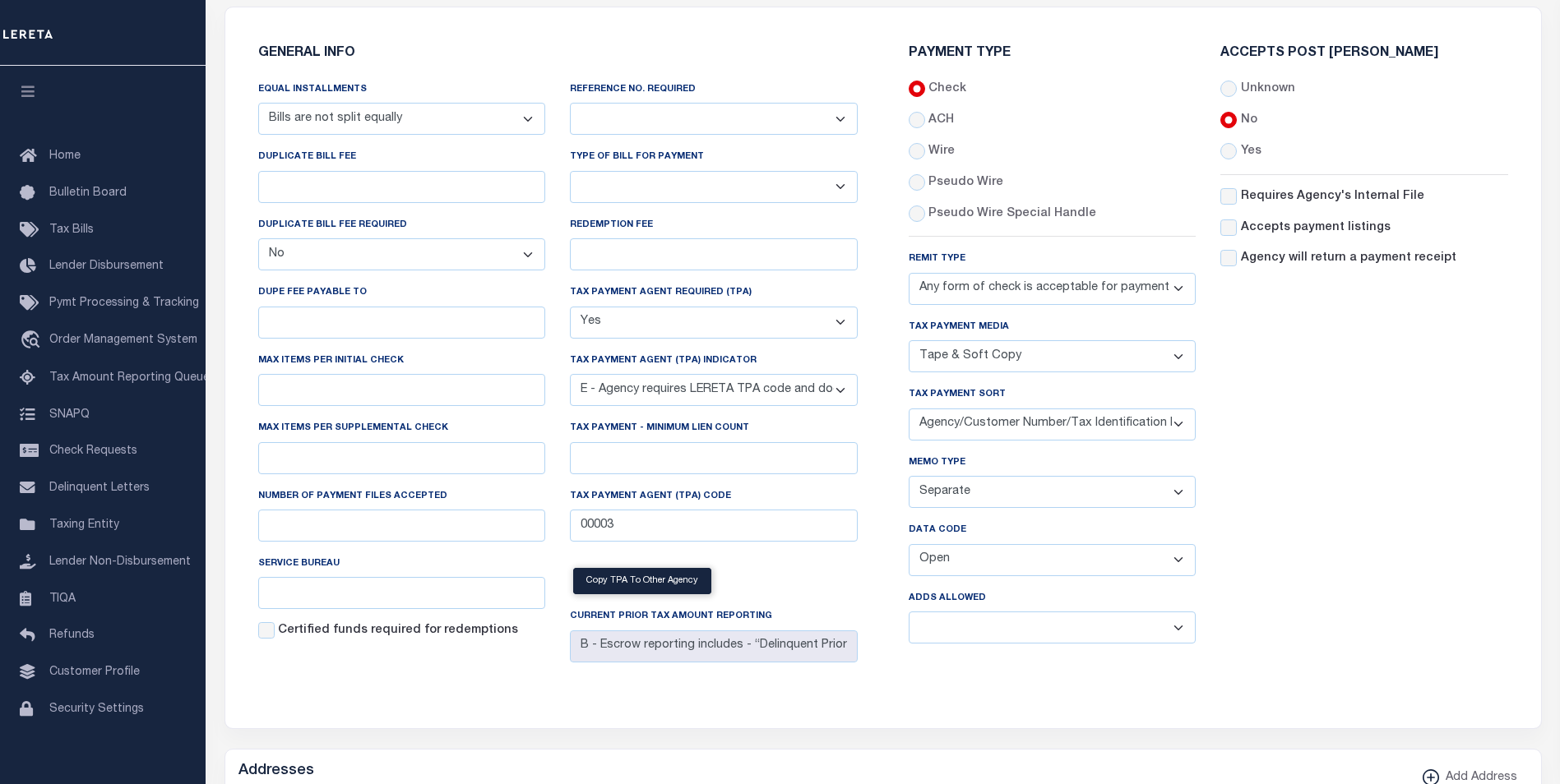
scroll to position [82, 0]
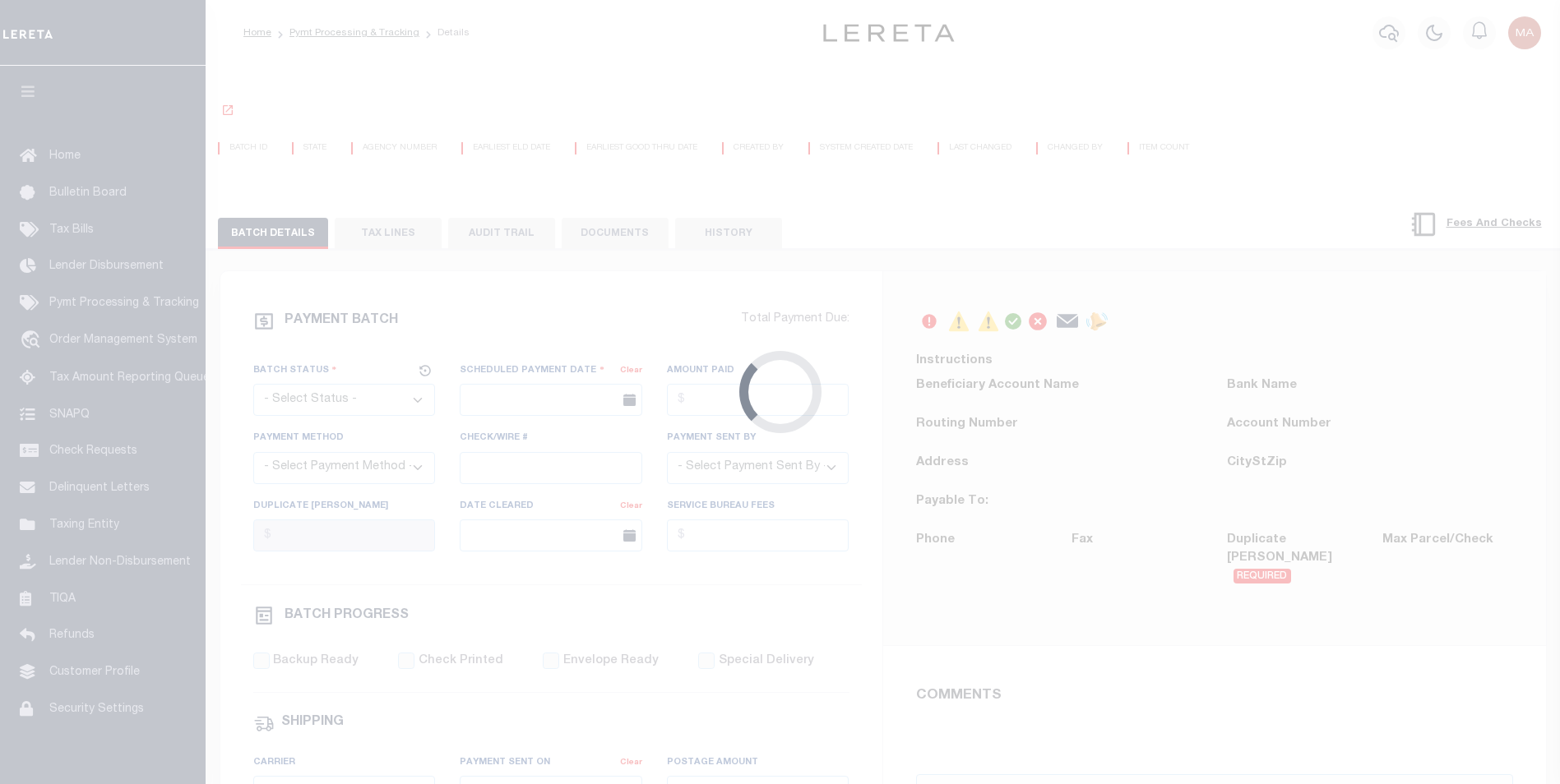
select select "SFP"
type input "[DATE]"
type input "[PERSON_NAME]"
select select "63"
select select "70"
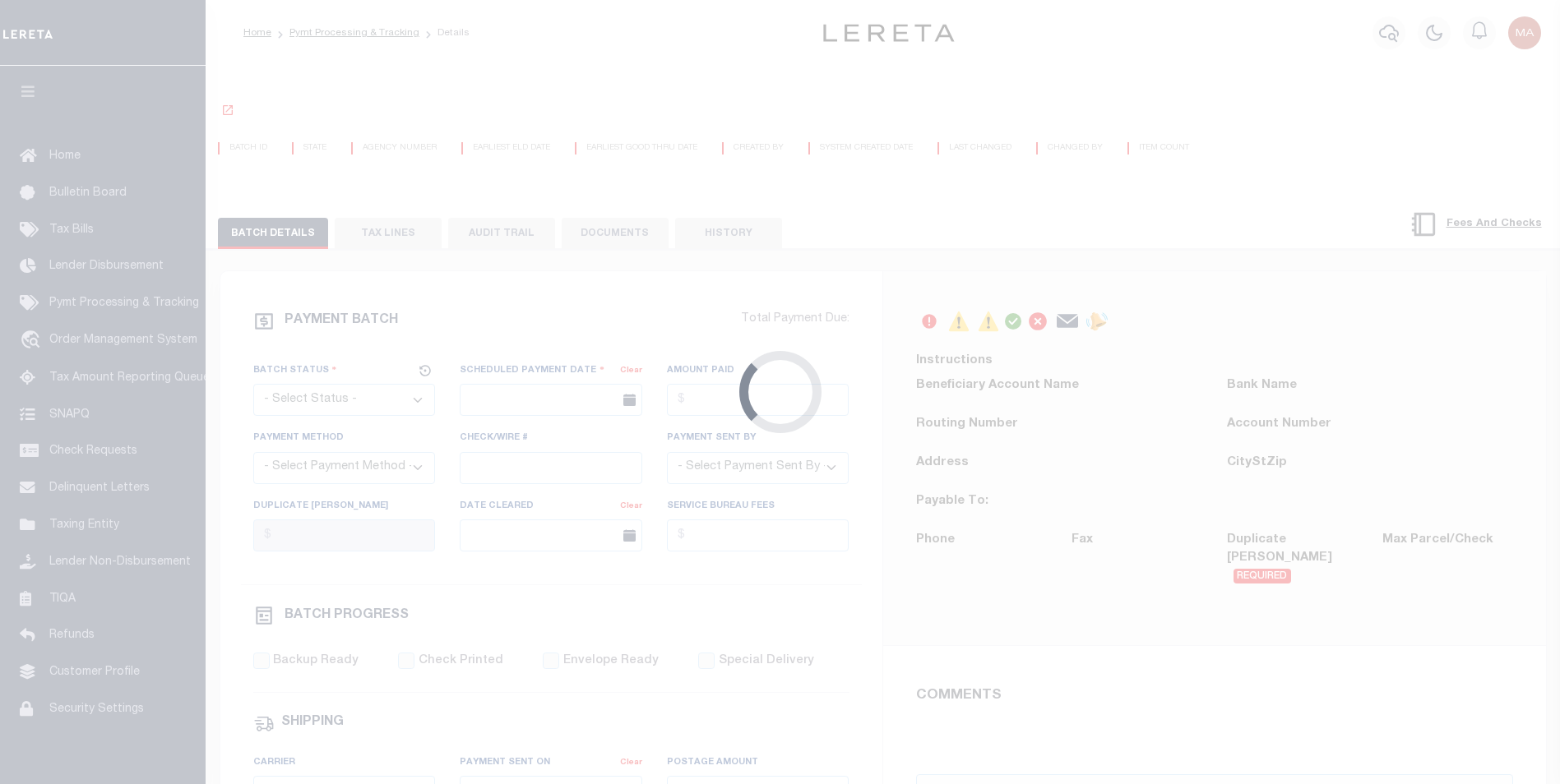
select select "60"
select select "44"
radio input "true"
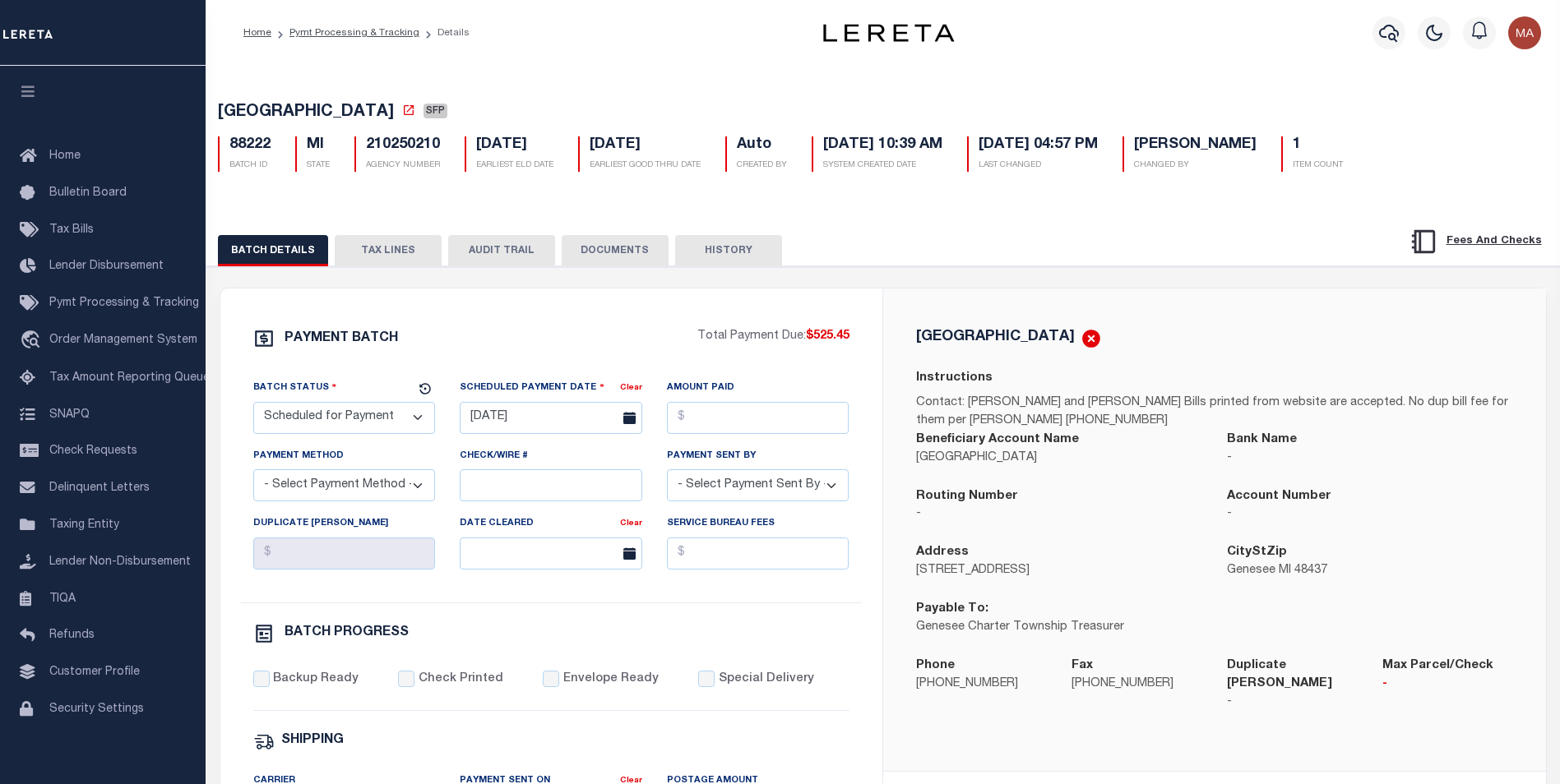
click at [703, 247] on button "HISTORY" at bounding box center [729, 251] width 107 height 31
